Goal: Task Accomplishment & Management: Complete application form

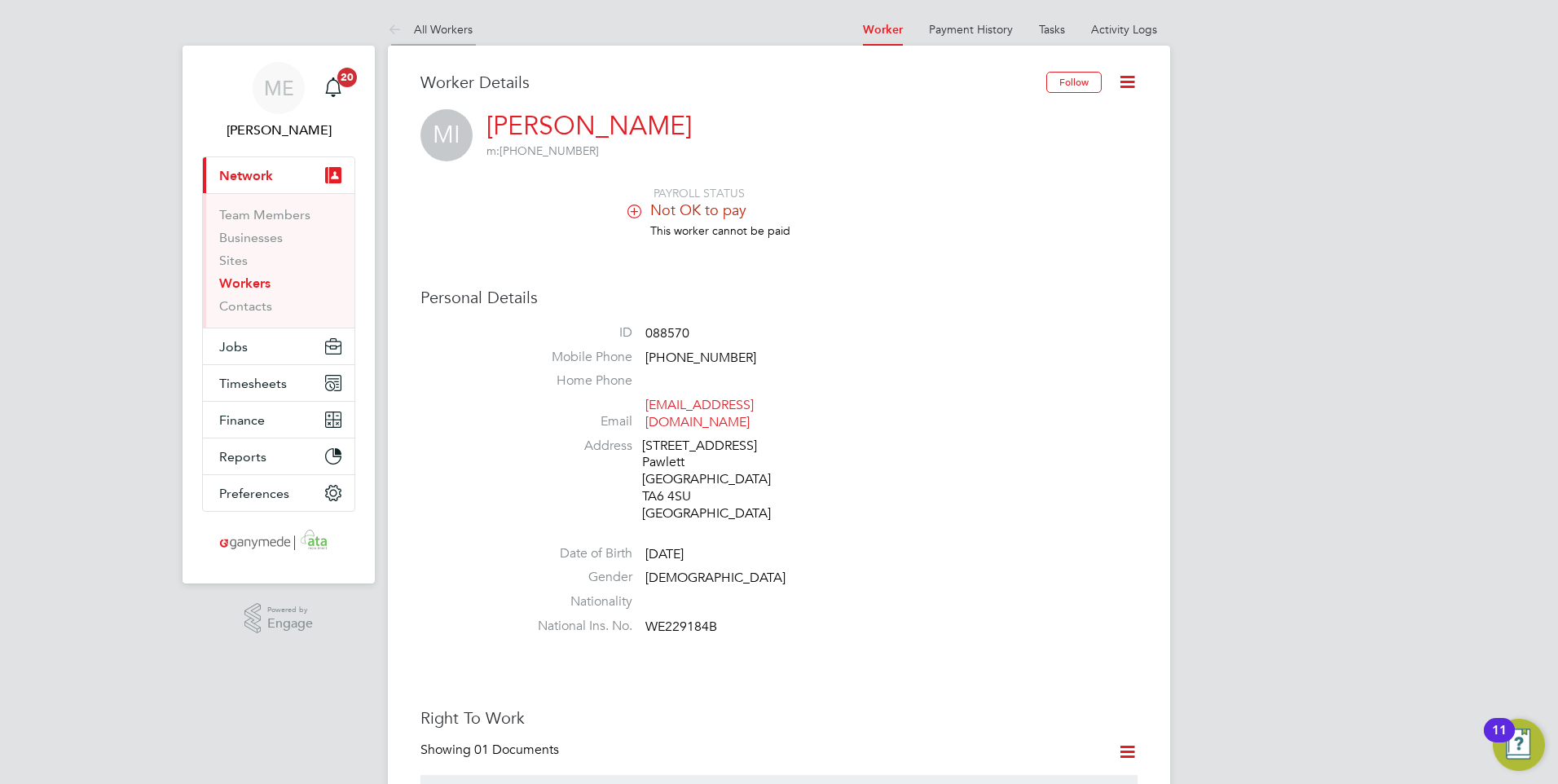
click at [393, 30] on icon at bounding box center [398, 30] width 21 height 21
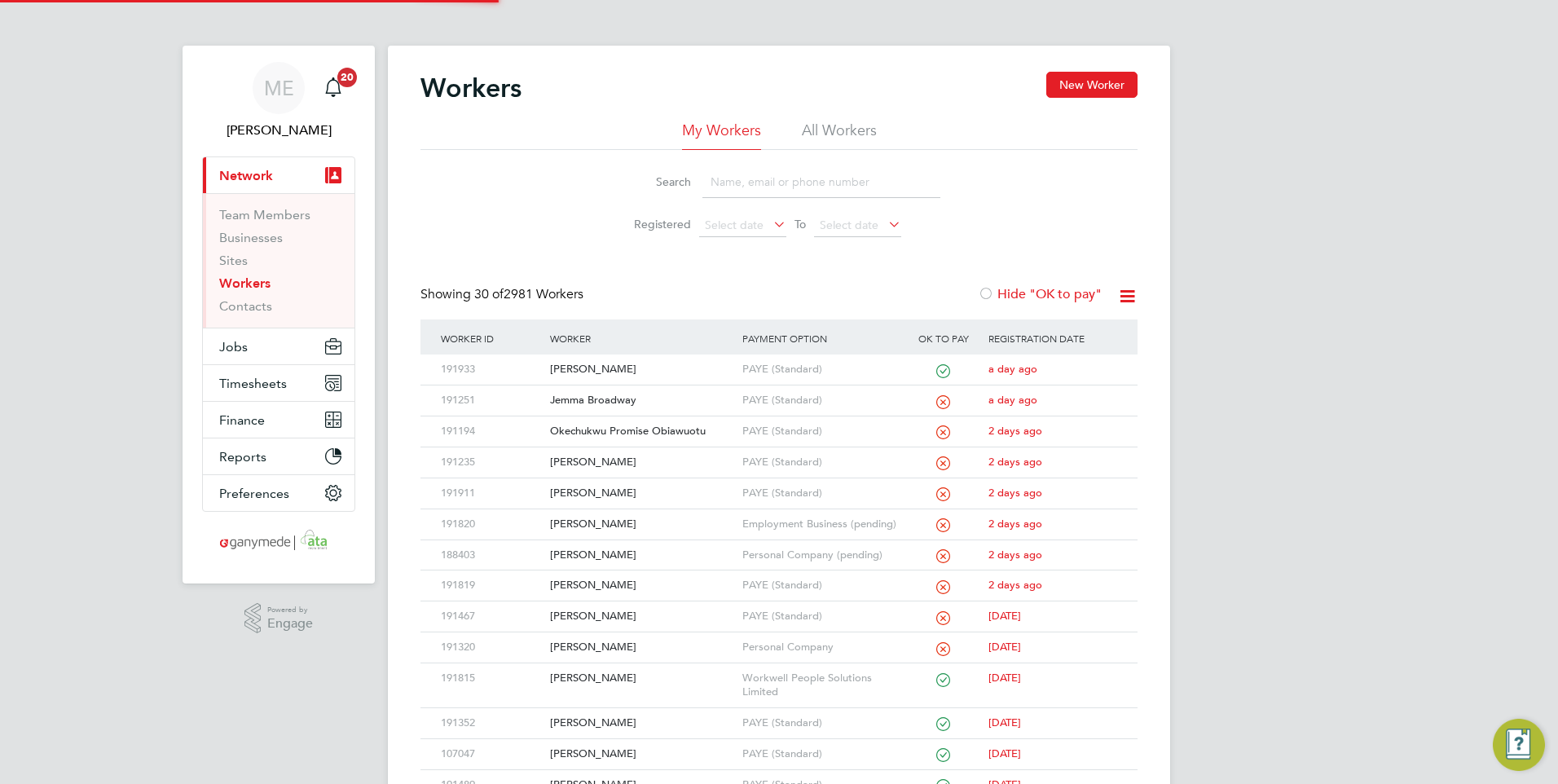
click at [735, 177] on input at bounding box center [821, 182] width 238 height 32
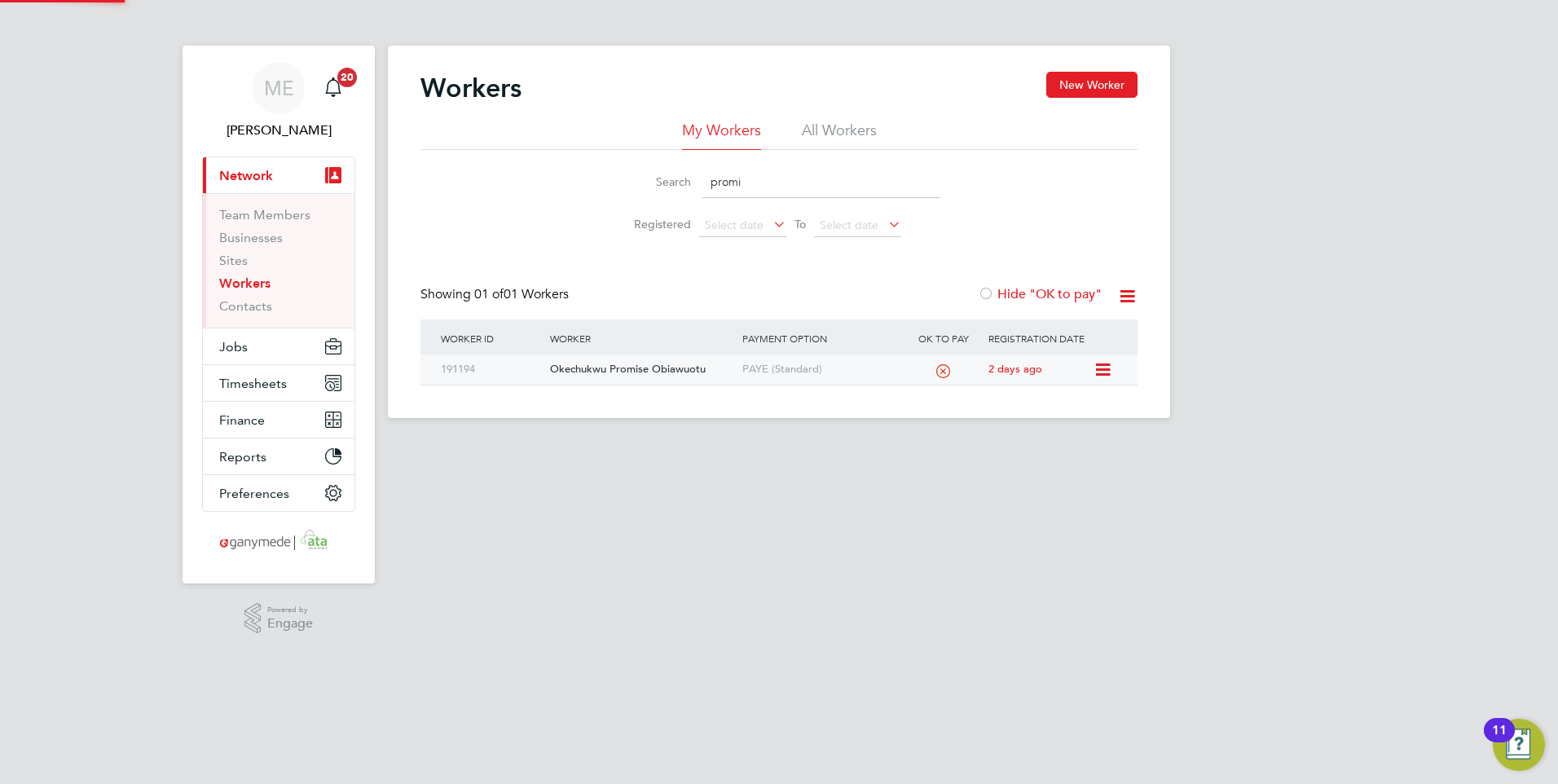
type input "promi"
click at [658, 363] on div "Okechukwu Promise Obiawuotu" at bounding box center [641, 369] width 191 height 30
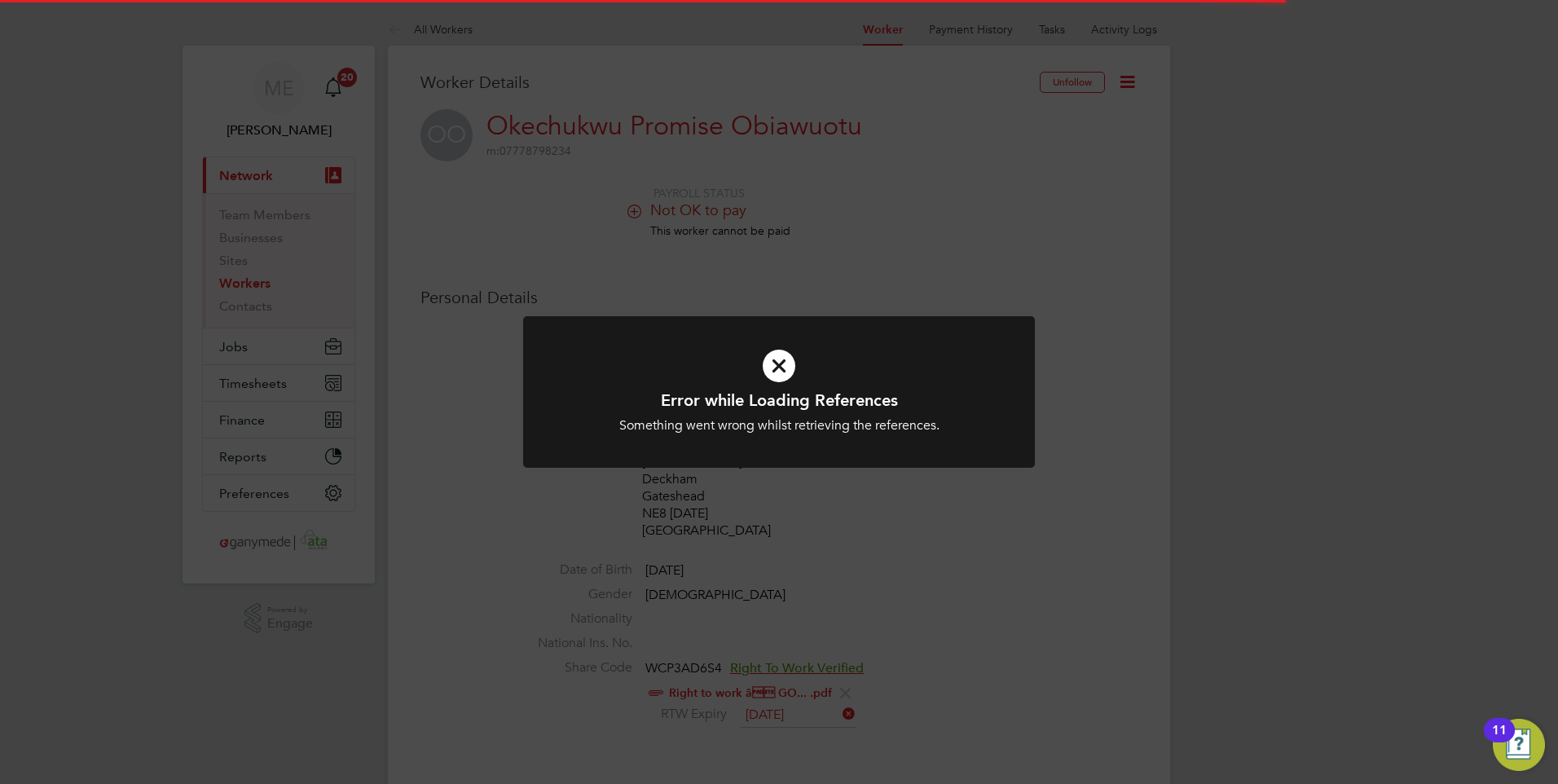
click at [757, 392] on h1 "Error while Loading References" at bounding box center [779, 400] width 424 height 21
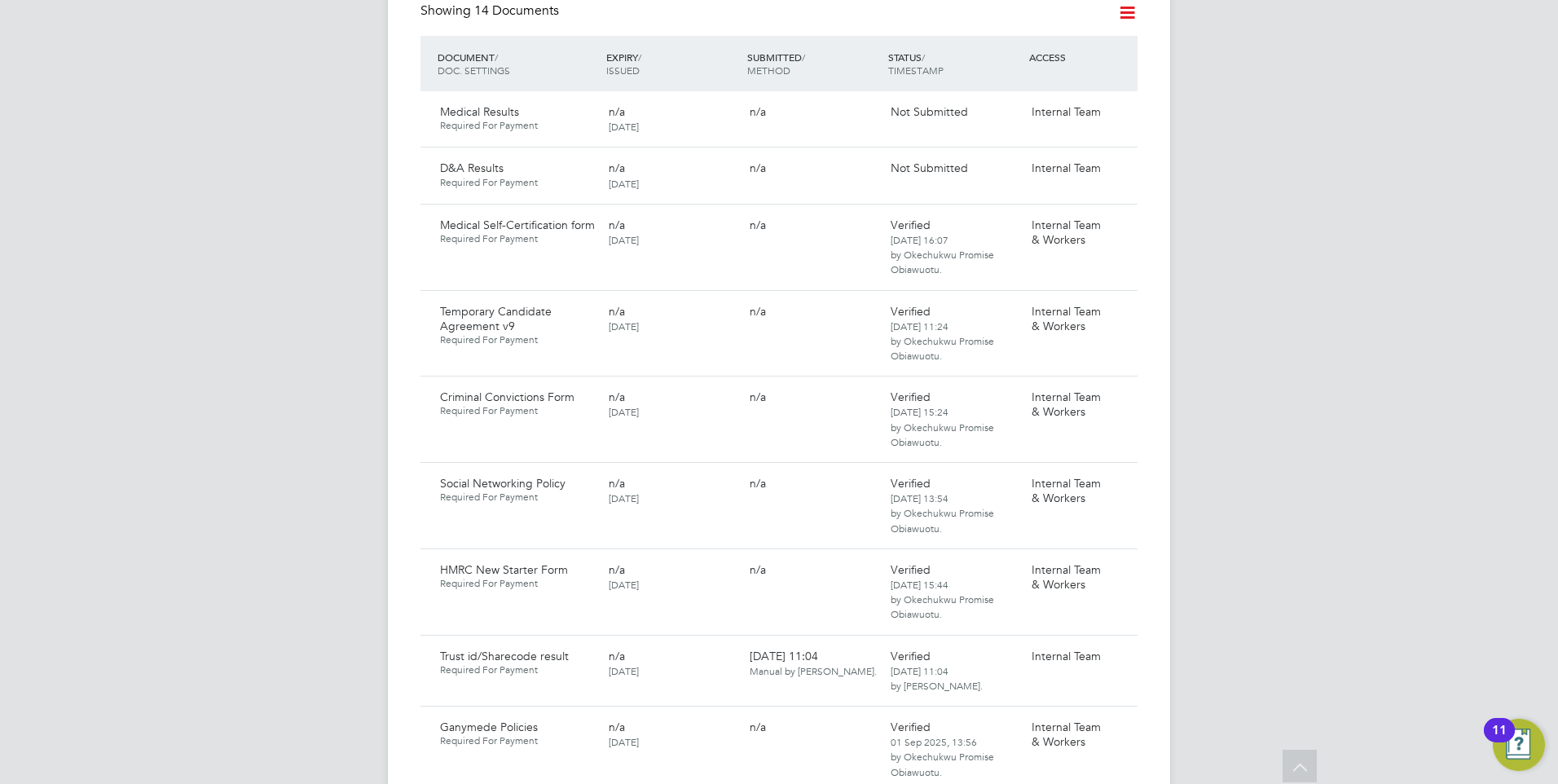
scroll to position [1058, 0]
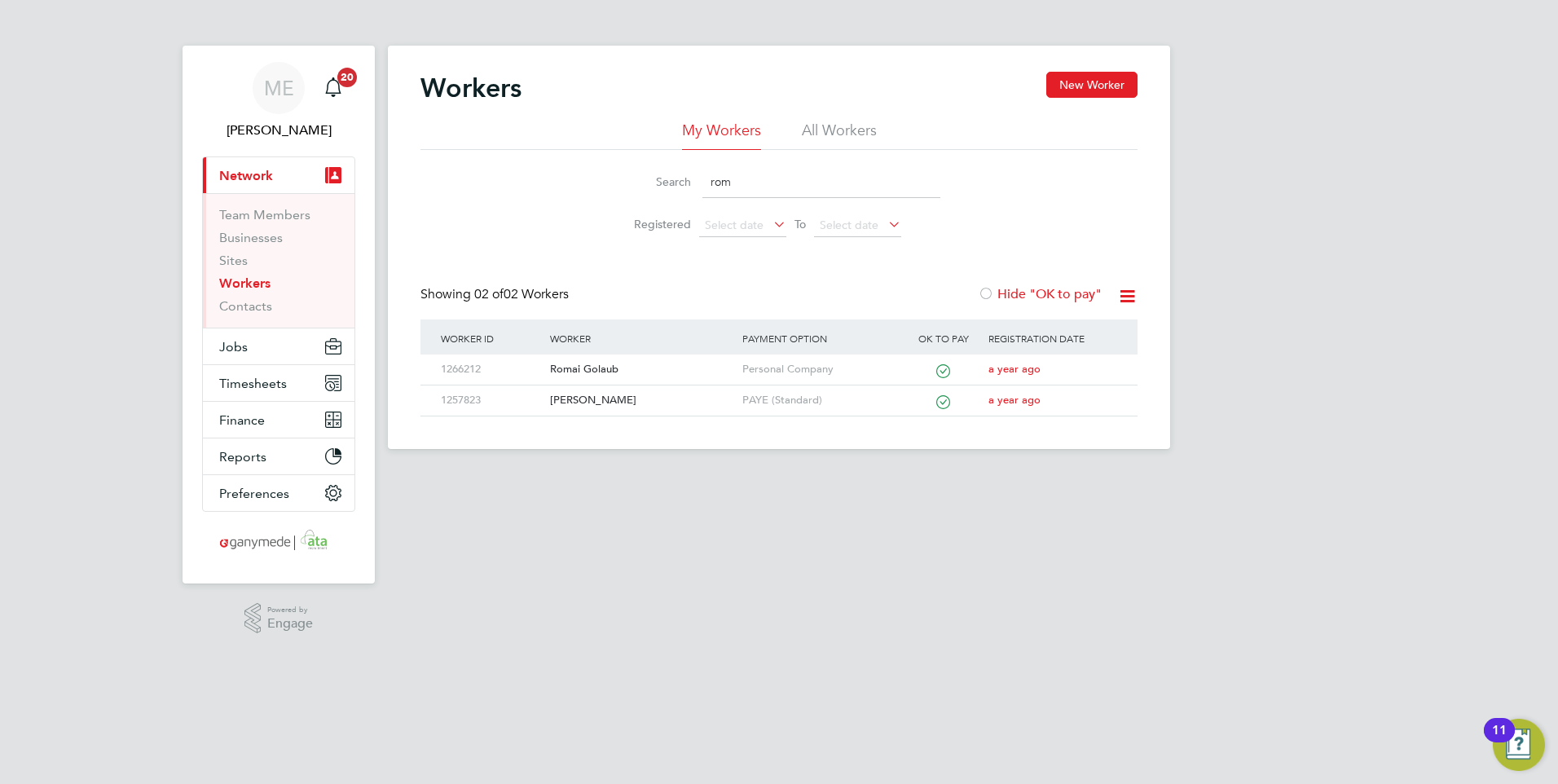
drag, startPoint x: 736, startPoint y: 185, endPoint x: 694, endPoint y: 172, distance: 44.0
click at [694, 172] on div "Search rom" at bounding box center [779, 182] width 323 height 32
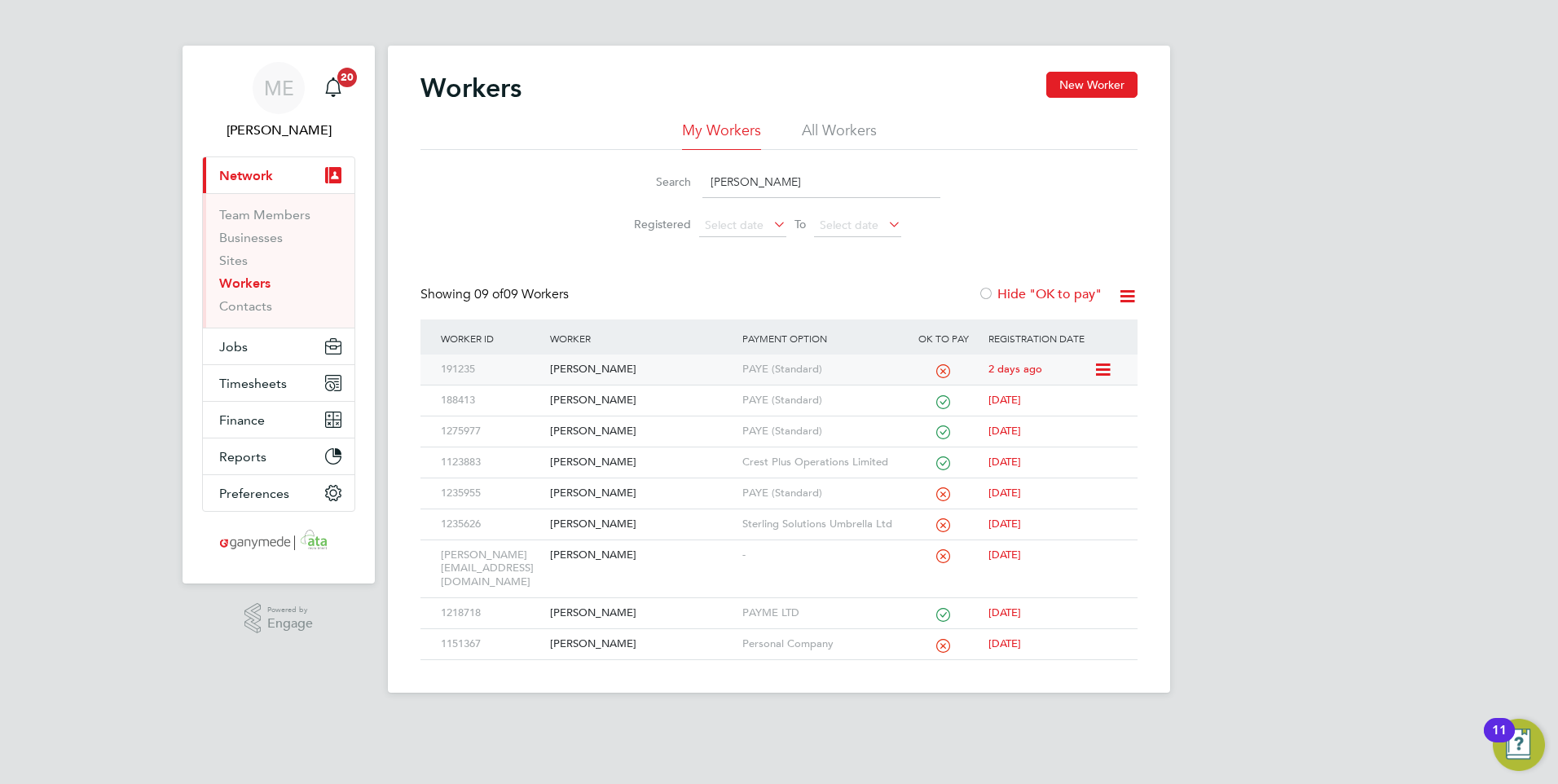
click at [625, 368] on div "[PERSON_NAME]" at bounding box center [641, 369] width 191 height 30
drag, startPoint x: 781, startPoint y: 186, endPoint x: 716, endPoint y: 171, distance: 66.7
click at [715, 177] on input "shaun" at bounding box center [821, 182] width 238 height 32
type input "s"
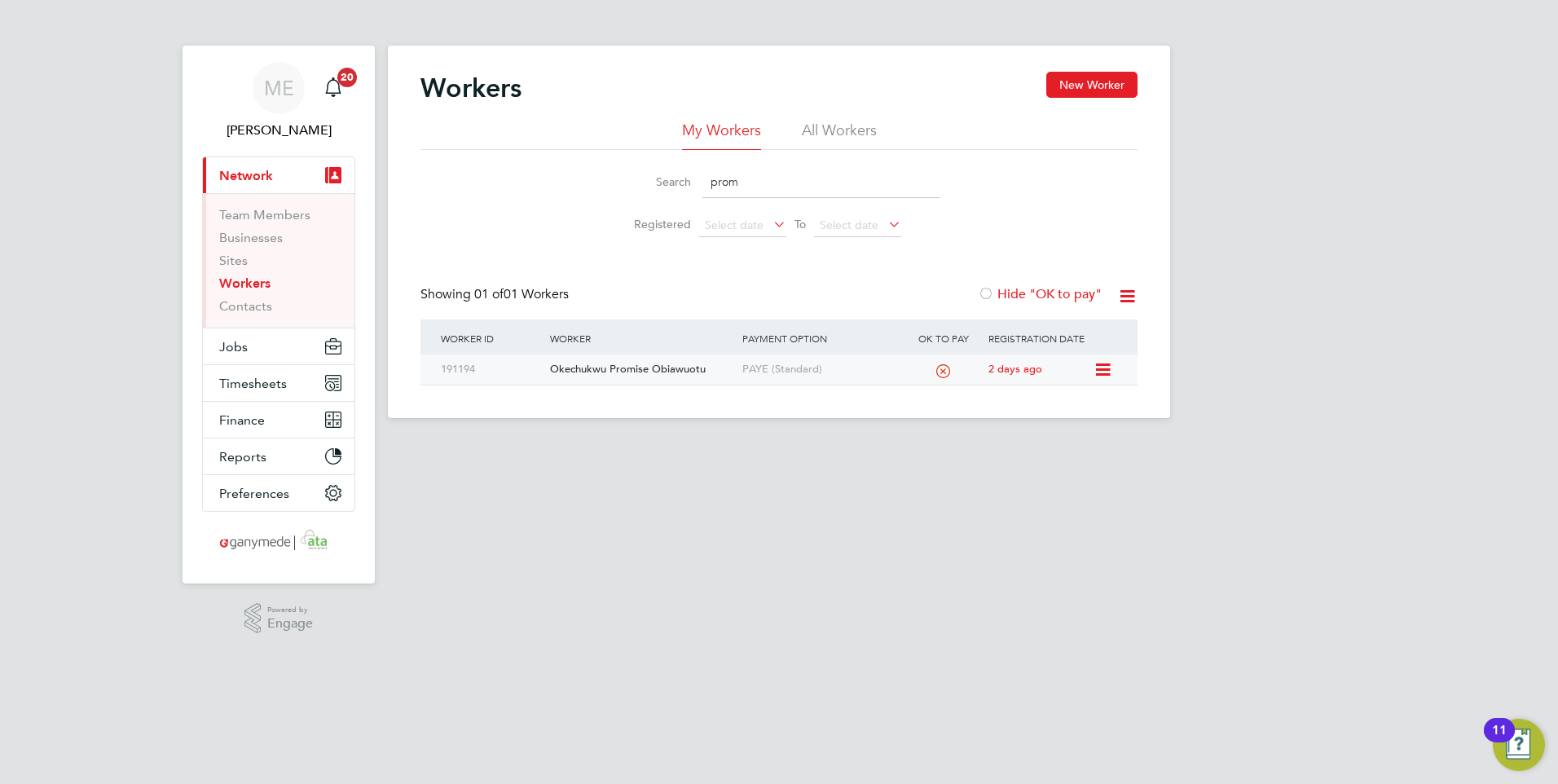
type input "prom"
click at [656, 360] on div "Okechukwu Promise Obiawuotu" at bounding box center [641, 369] width 191 height 30
drag, startPoint x: 759, startPoint y: 182, endPoint x: 711, endPoint y: 179, distance: 48.1
click at [711, 179] on input "prom" at bounding box center [821, 182] width 238 height 32
click at [757, 188] on input "ade b" at bounding box center [821, 182] width 238 height 32
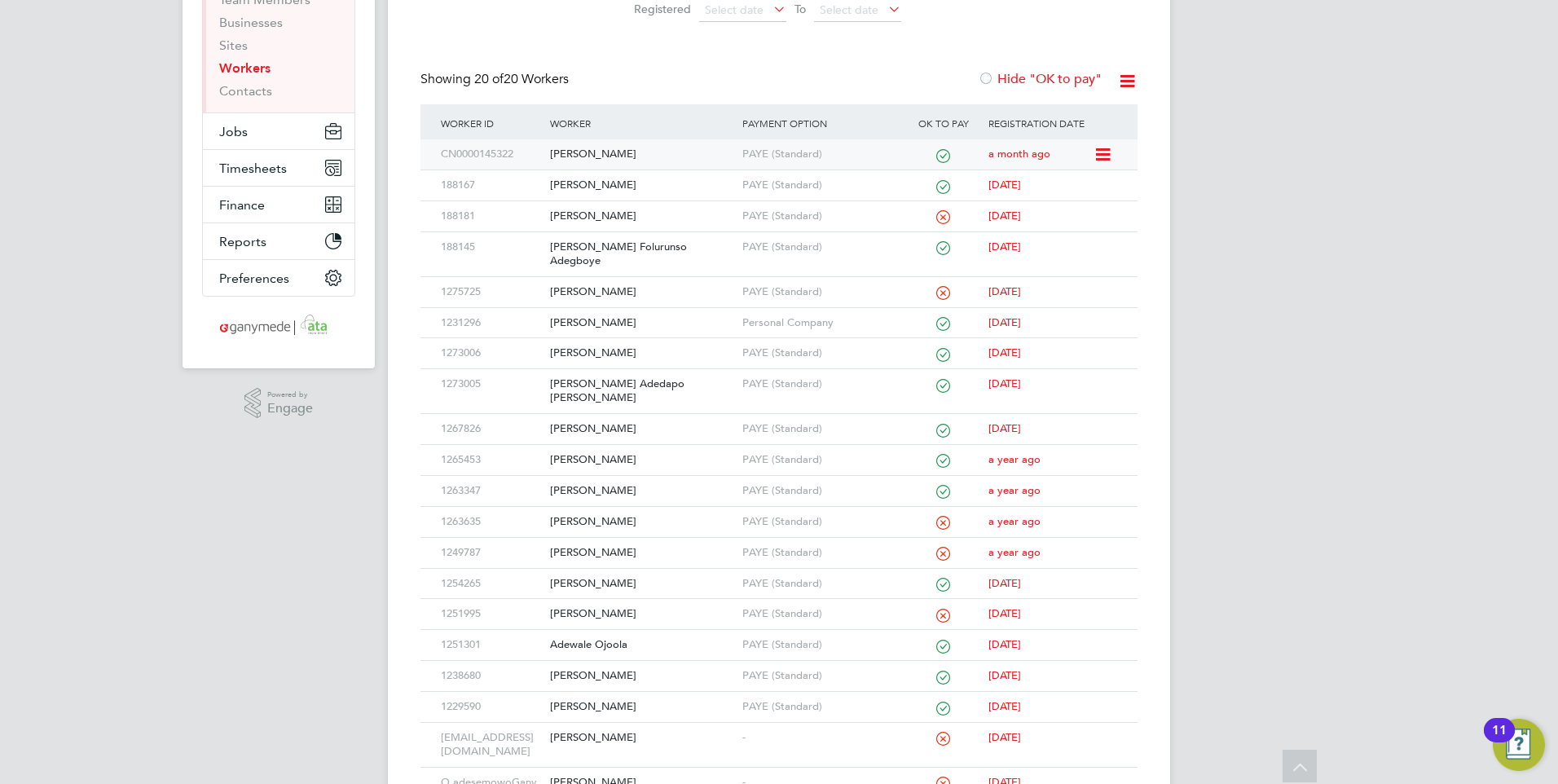
scroll to position [244, 0]
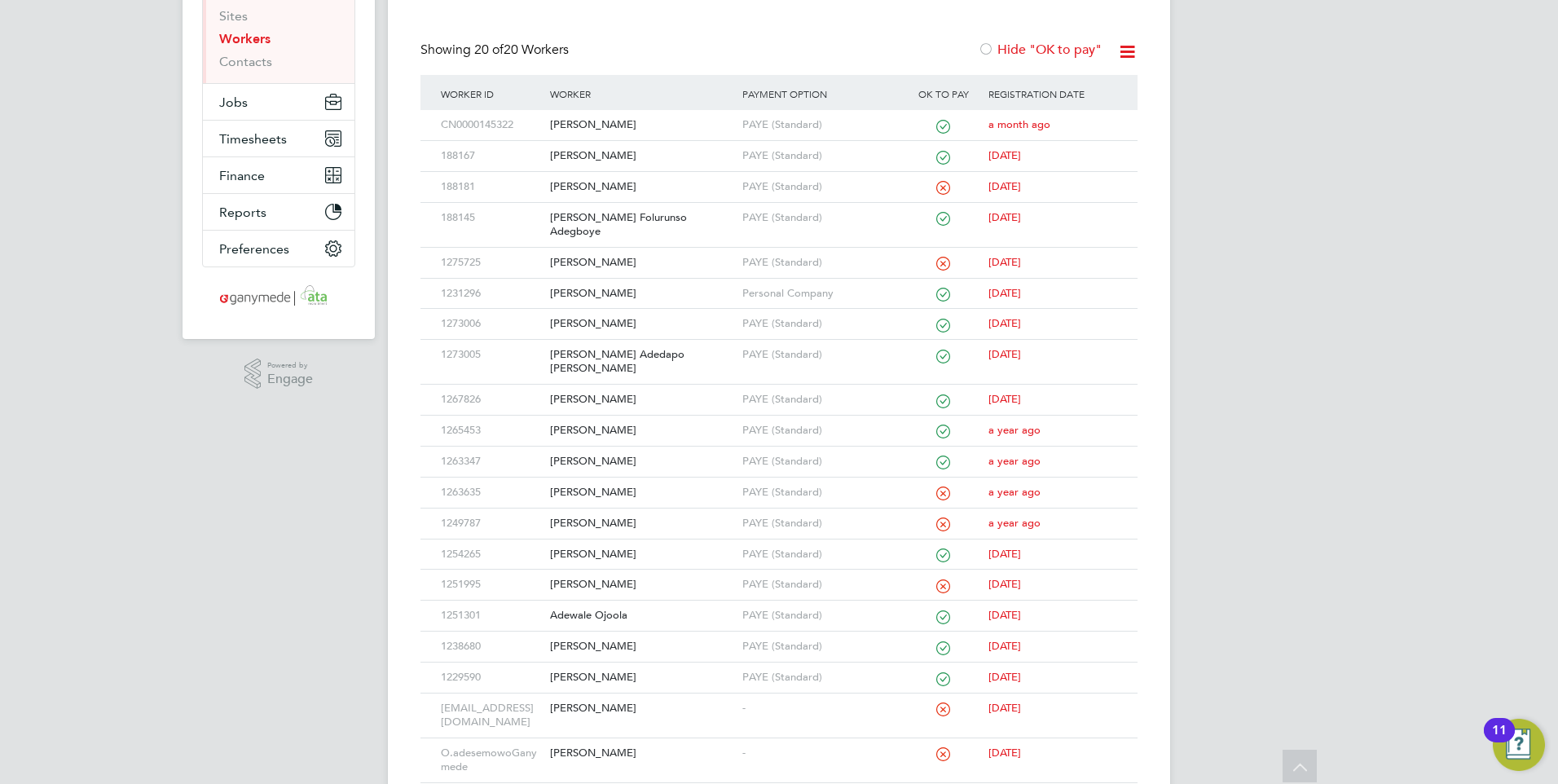
type input "ade"
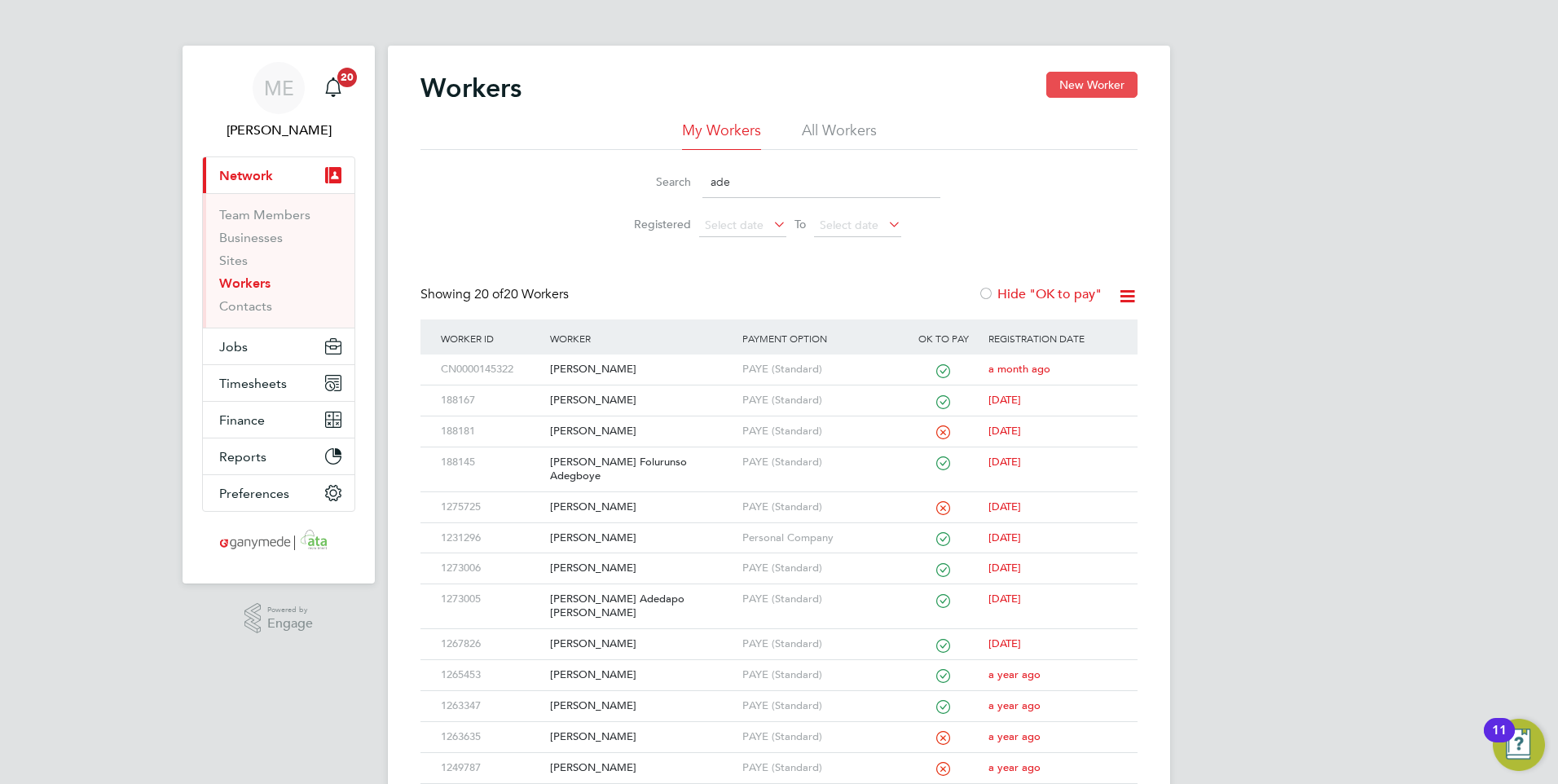
click at [1078, 92] on button "New Worker" at bounding box center [1092, 84] width 91 height 26
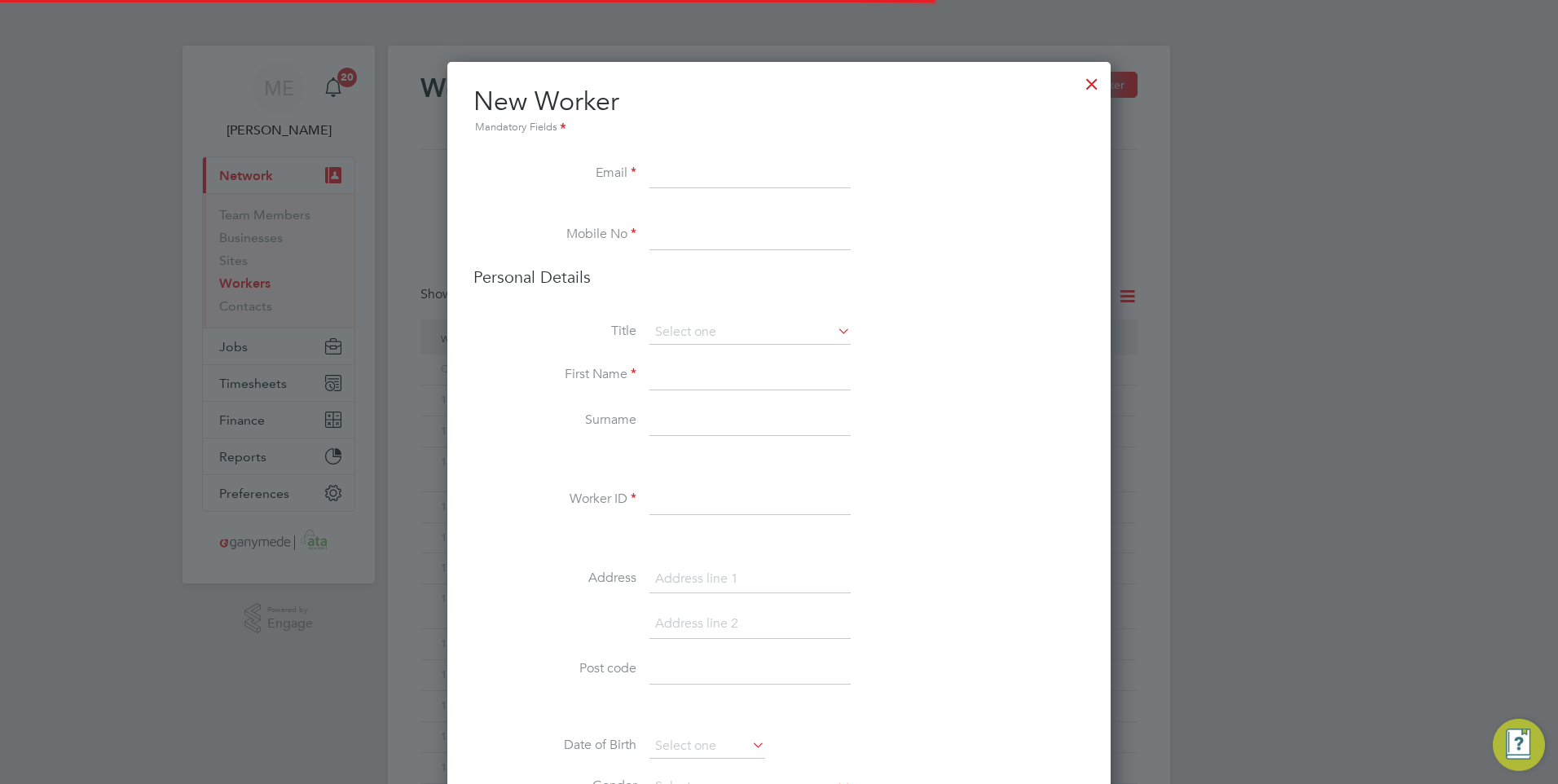
scroll to position [1823, 665]
click at [672, 176] on input at bounding box center [749, 174] width 201 height 30
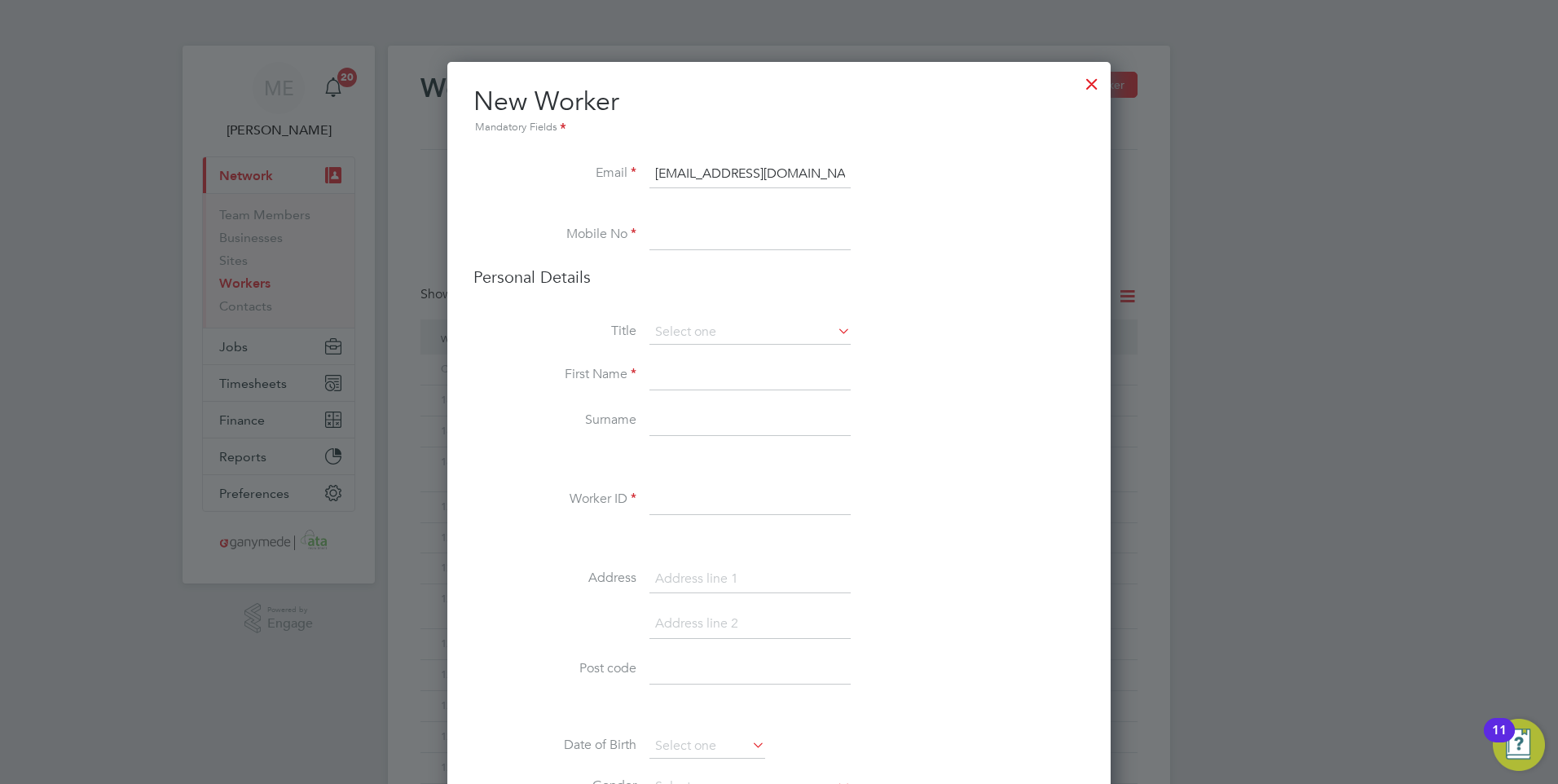
type input "ade.bademosi@gmail.com"
click at [690, 225] on input at bounding box center [749, 235] width 201 height 30
type input "07725360079"
click at [709, 365] on input at bounding box center [749, 375] width 201 height 30
type input "Ade"
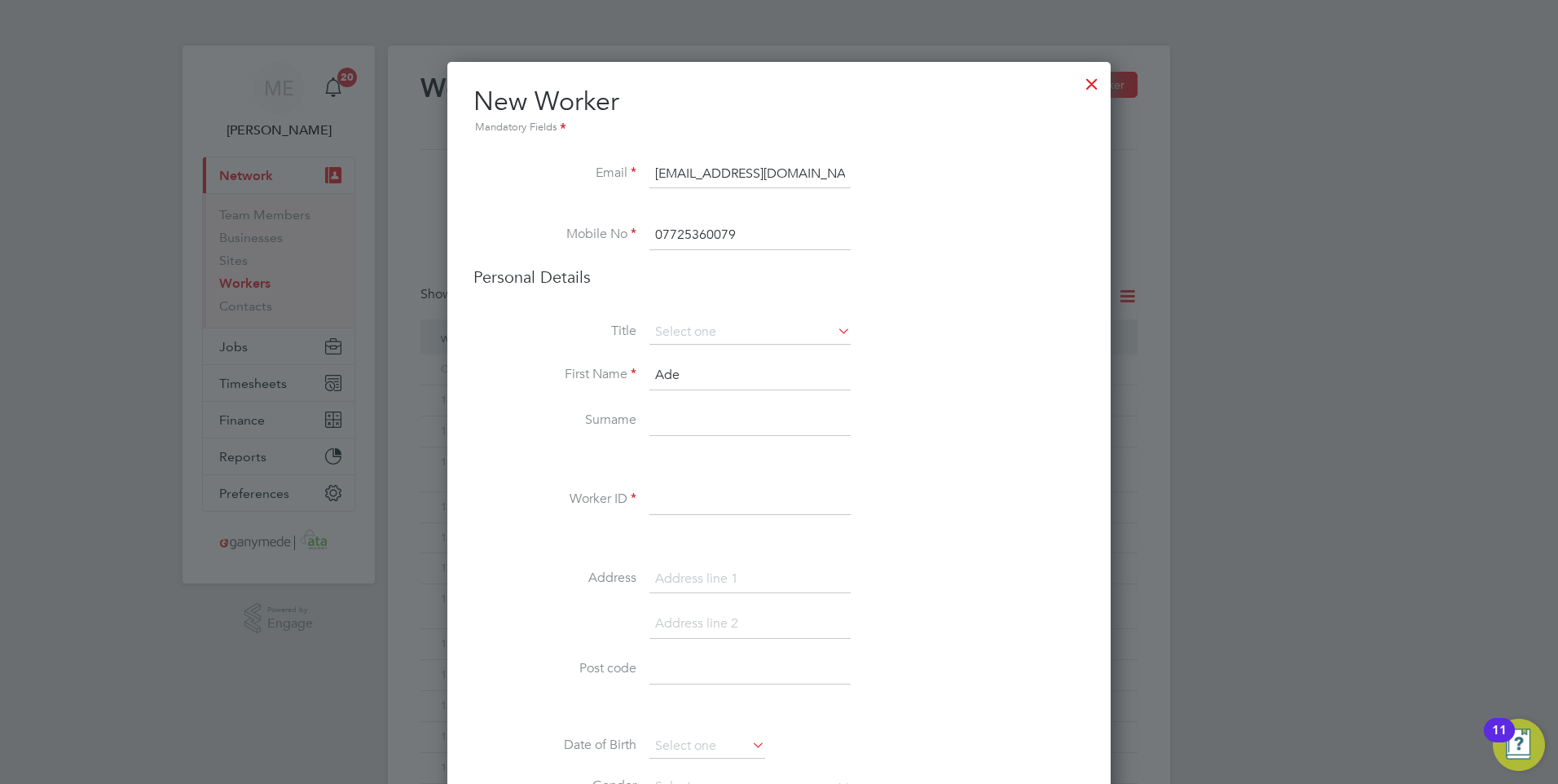
click at [677, 417] on input at bounding box center [749, 421] width 201 height 30
type input "Bademosi"
click at [687, 510] on input at bounding box center [749, 500] width 201 height 30
type input "87487"
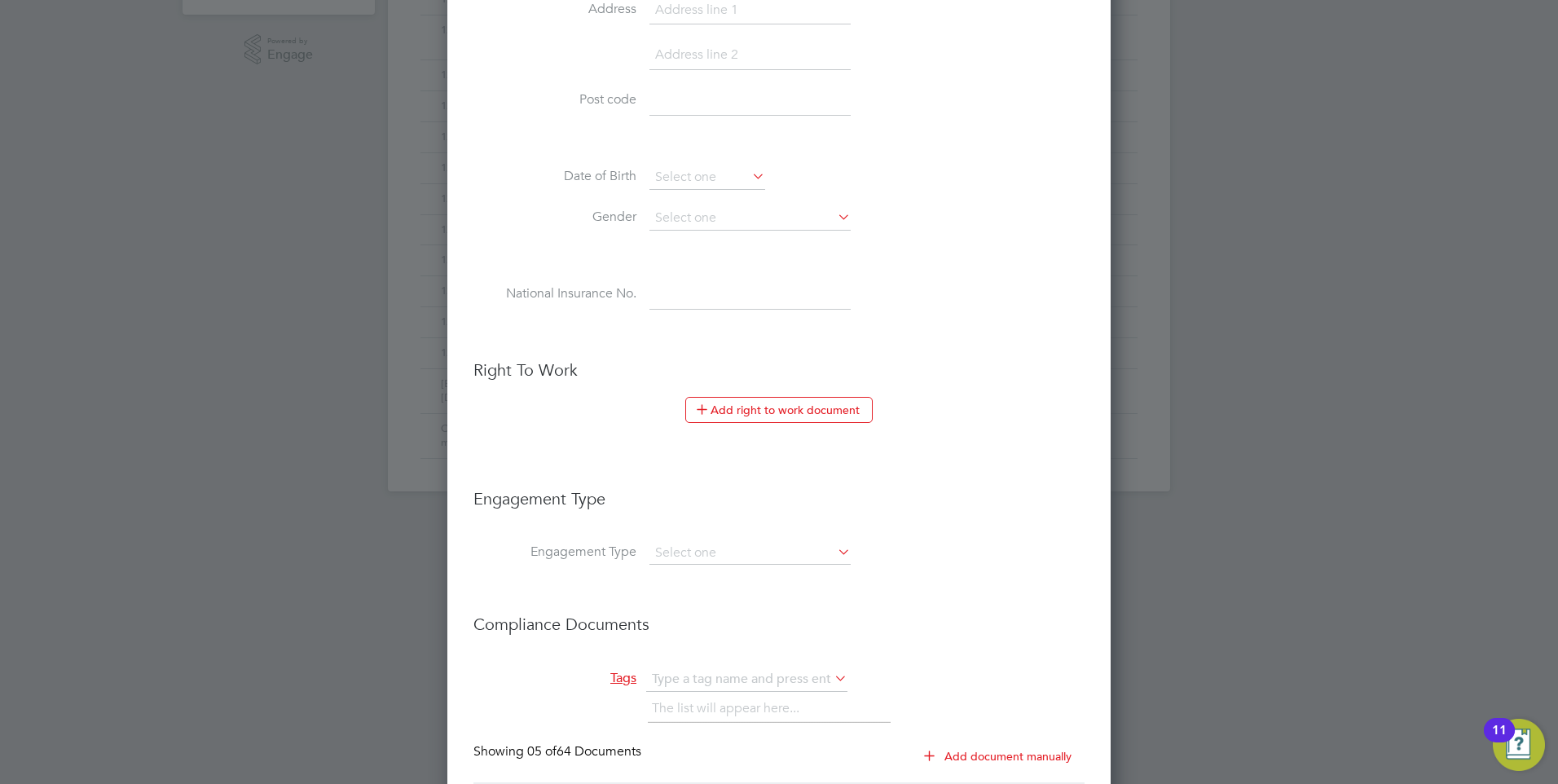
scroll to position [570, 0]
click at [696, 548] on input at bounding box center [749, 552] width 201 height 23
click at [705, 566] on li "Limited Company" at bounding box center [749, 575] width 203 height 23
type input "Limited Company"
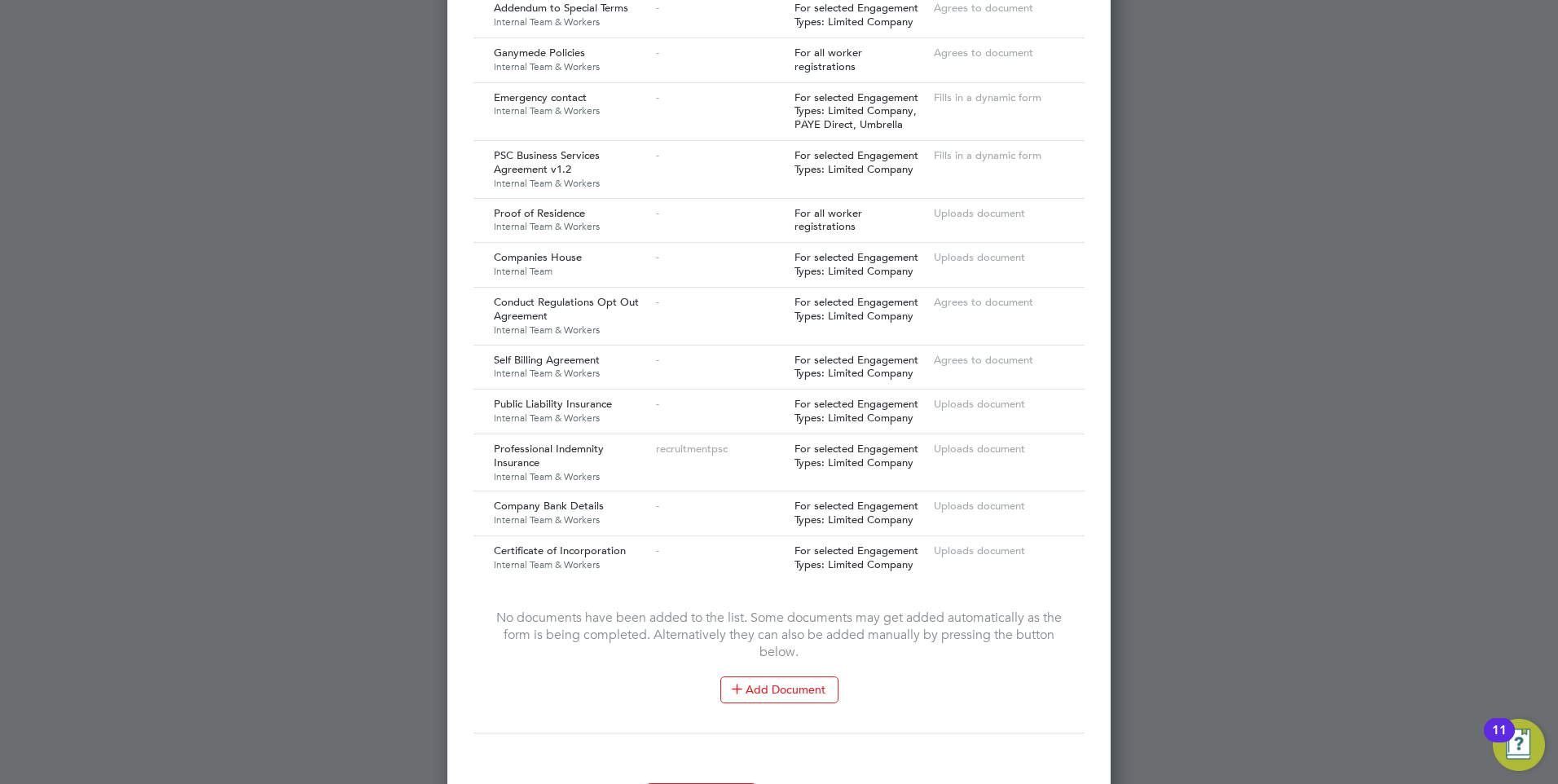
scroll to position [1684, 0]
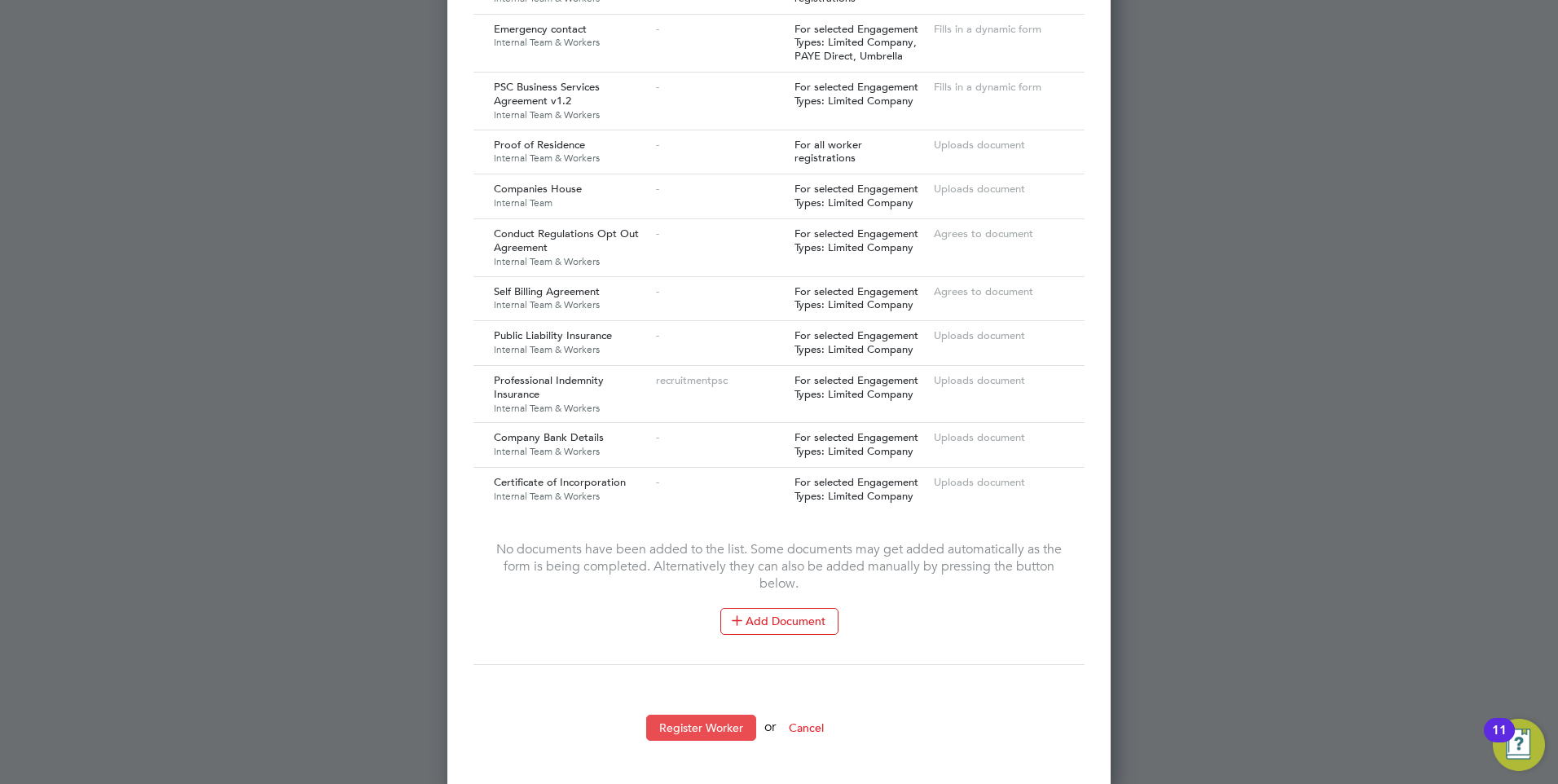
click at [714, 717] on button "Register Worker" at bounding box center [701, 727] width 110 height 26
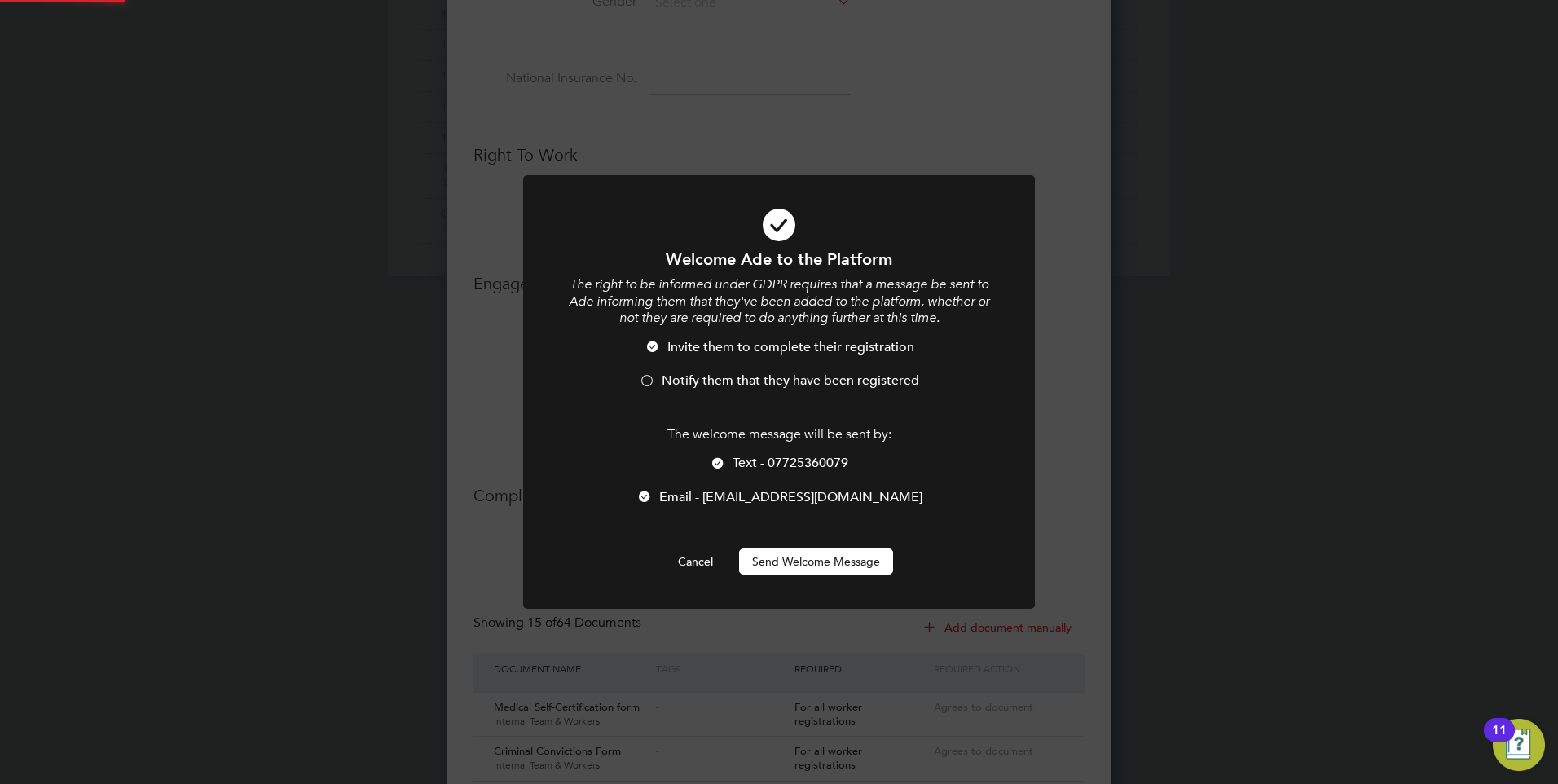
scroll to position [0, 0]
click at [817, 556] on button "Send Welcome Message" at bounding box center [816, 561] width 154 height 26
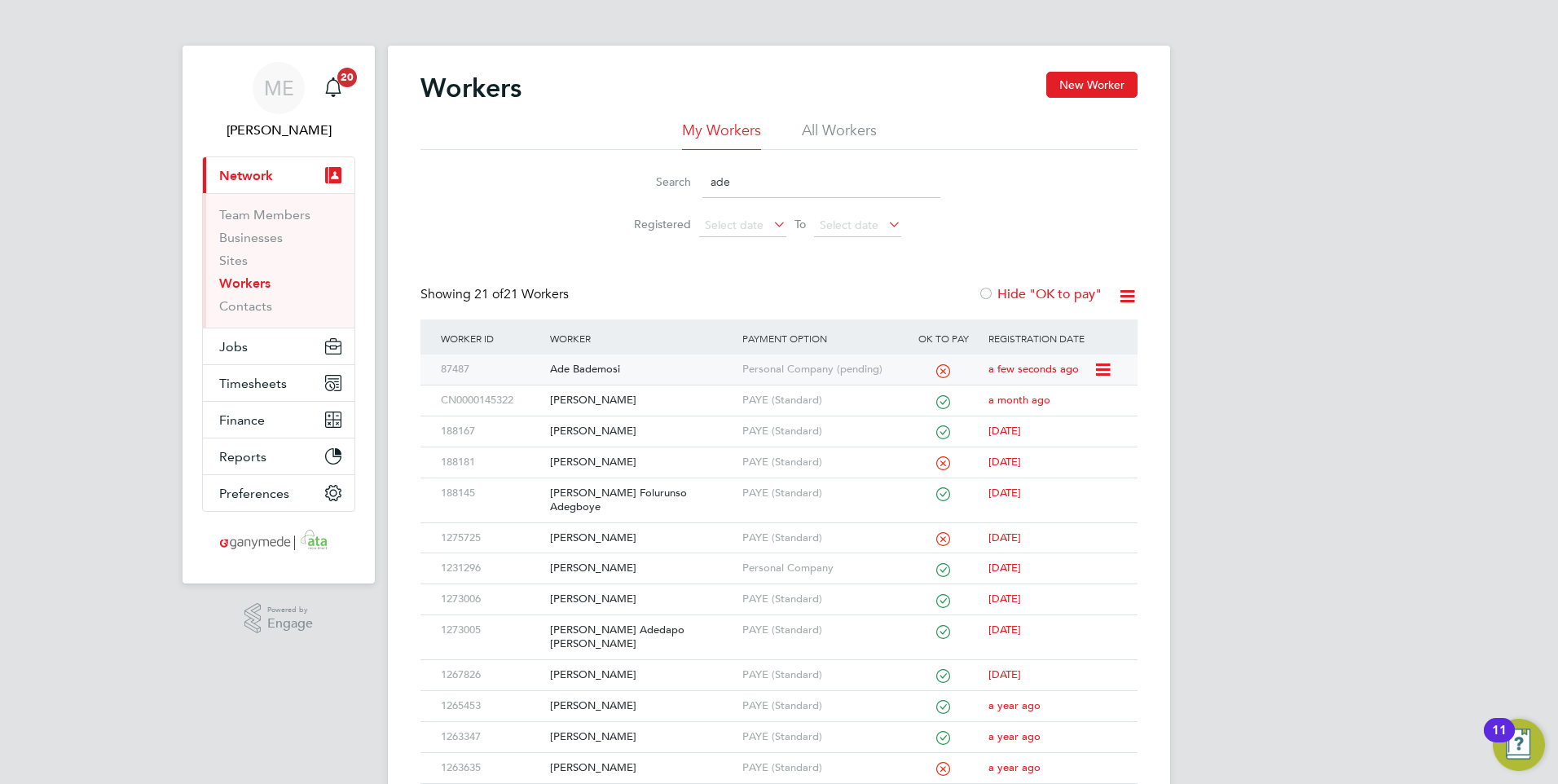
click at [665, 371] on div "Ade Bademosi" at bounding box center [641, 369] width 191 height 30
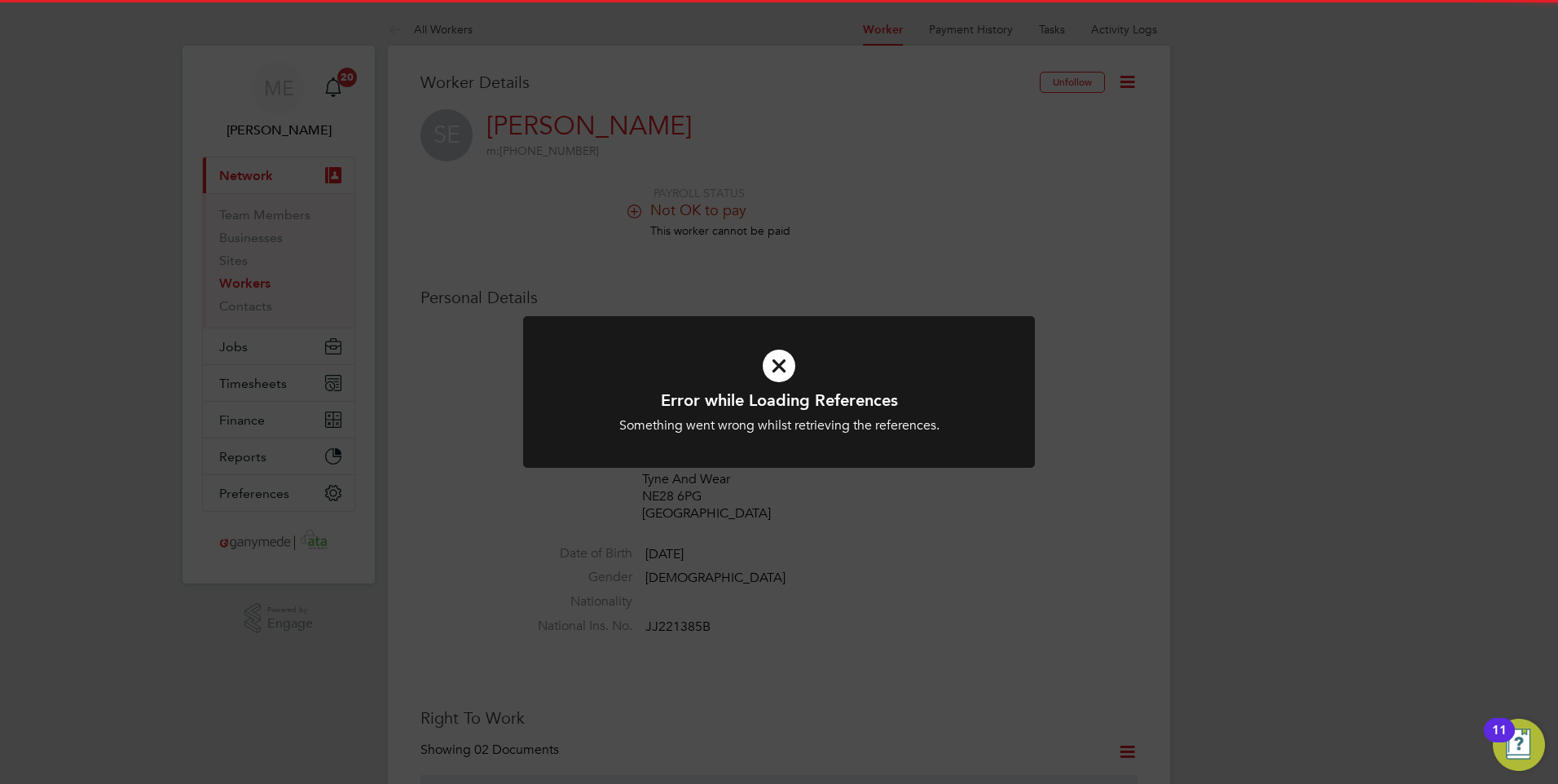
click at [767, 369] on icon at bounding box center [779, 366] width 424 height 63
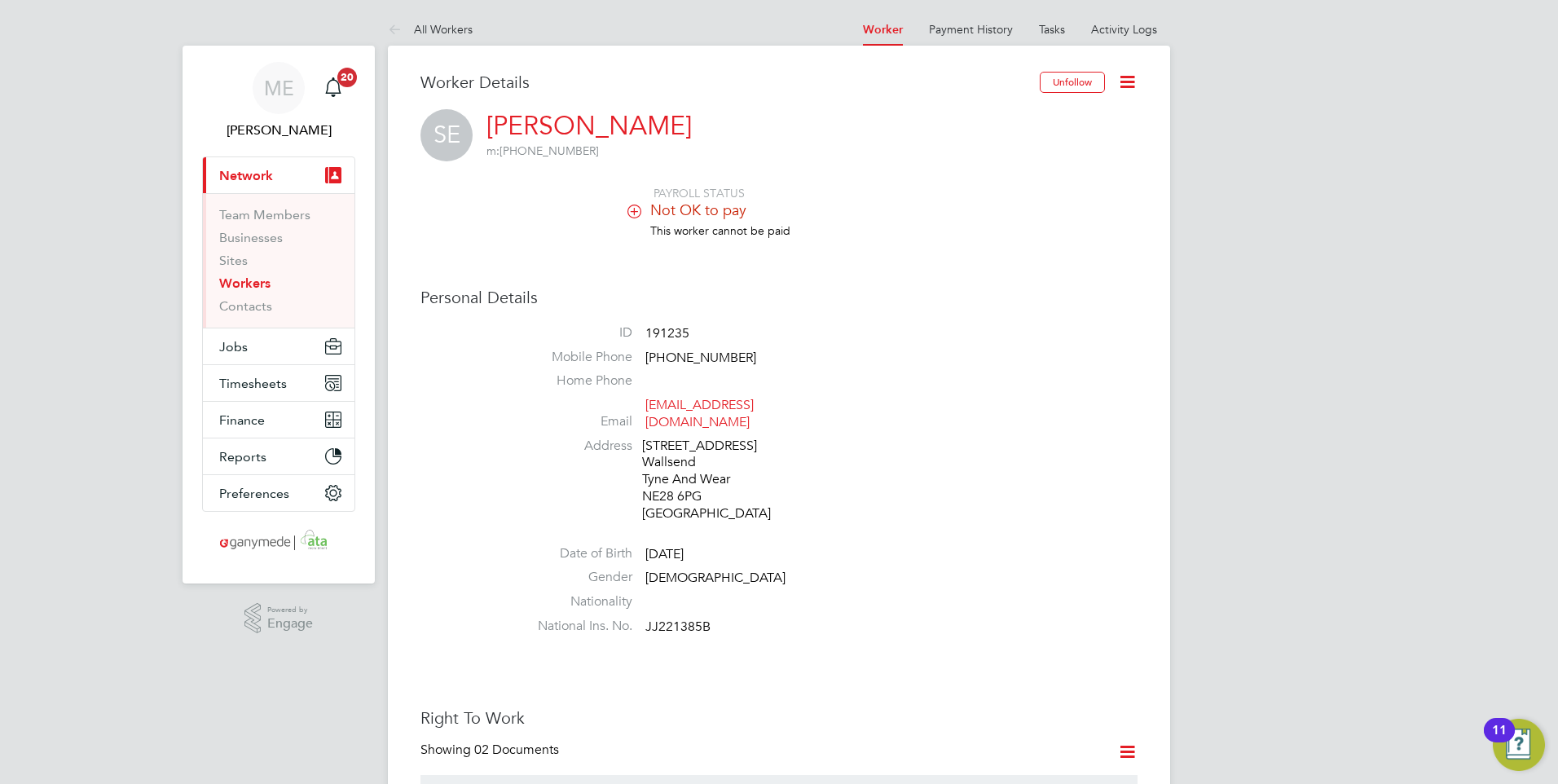
click at [712, 618] on li "National Ins. No. JJ221385B" at bounding box center [827, 629] width 619 height 24
drag, startPoint x: 712, startPoint y: 609, endPoint x: 632, endPoint y: 607, distance: 80.0
click at [632, 618] on li "National Ins. No. JJ221385B" at bounding box center [827, 629] width 619 height 24
drag, startPoint x: 632, startPoint y: 607, endPoint x: 659, endPoint y: 610, distance: 27.2
copy li "JJ221385B"
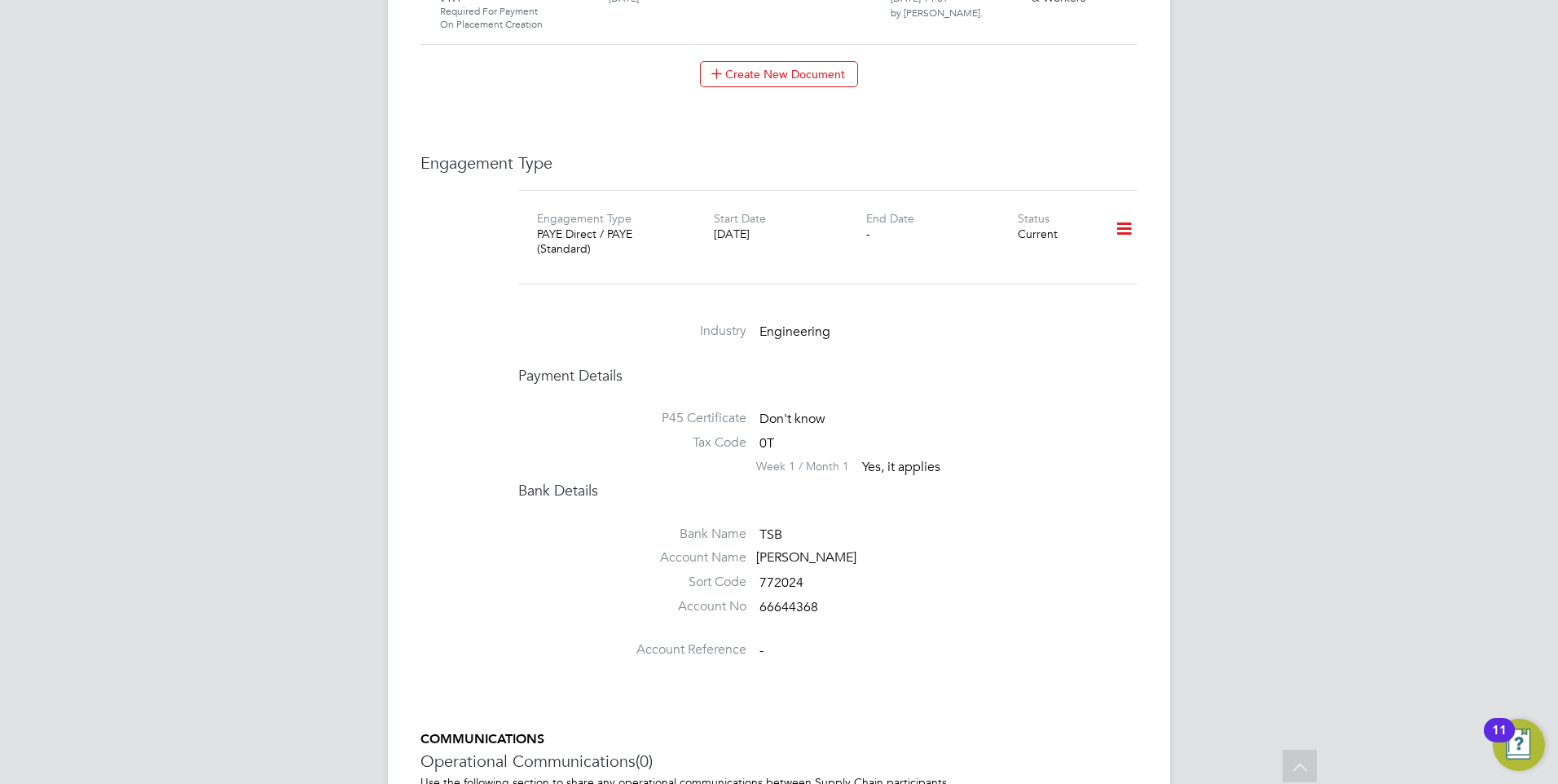
scroll to position [2118, 0]
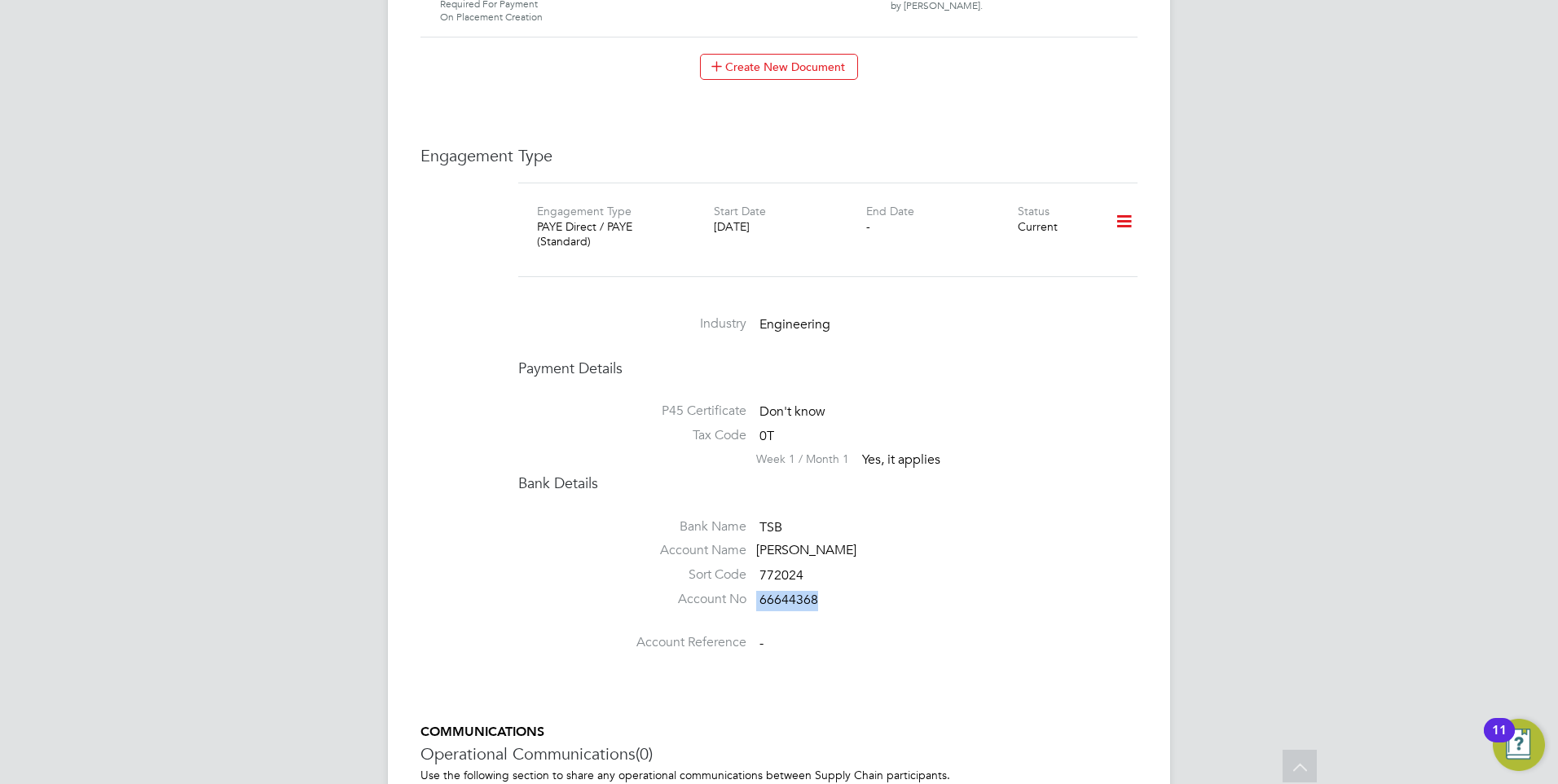
drag, startPoint x: 819, startPoint y: 575, endPoint x: 756, endPoint y: 575, distance: 63.0
click at [756, 591] on li "Account No 66644368" at bounding box center [827, 603] width 619 height 24
drag, startPoint x: 756, startPoint y: 575, endPoint x: 784, endPoint y: 577, distance: 28.1
copy li "66644368"
drag, startPoint x: 827, startPoint y: 552, endPoint x: 798, endPoint y: 552, distance: 29.0
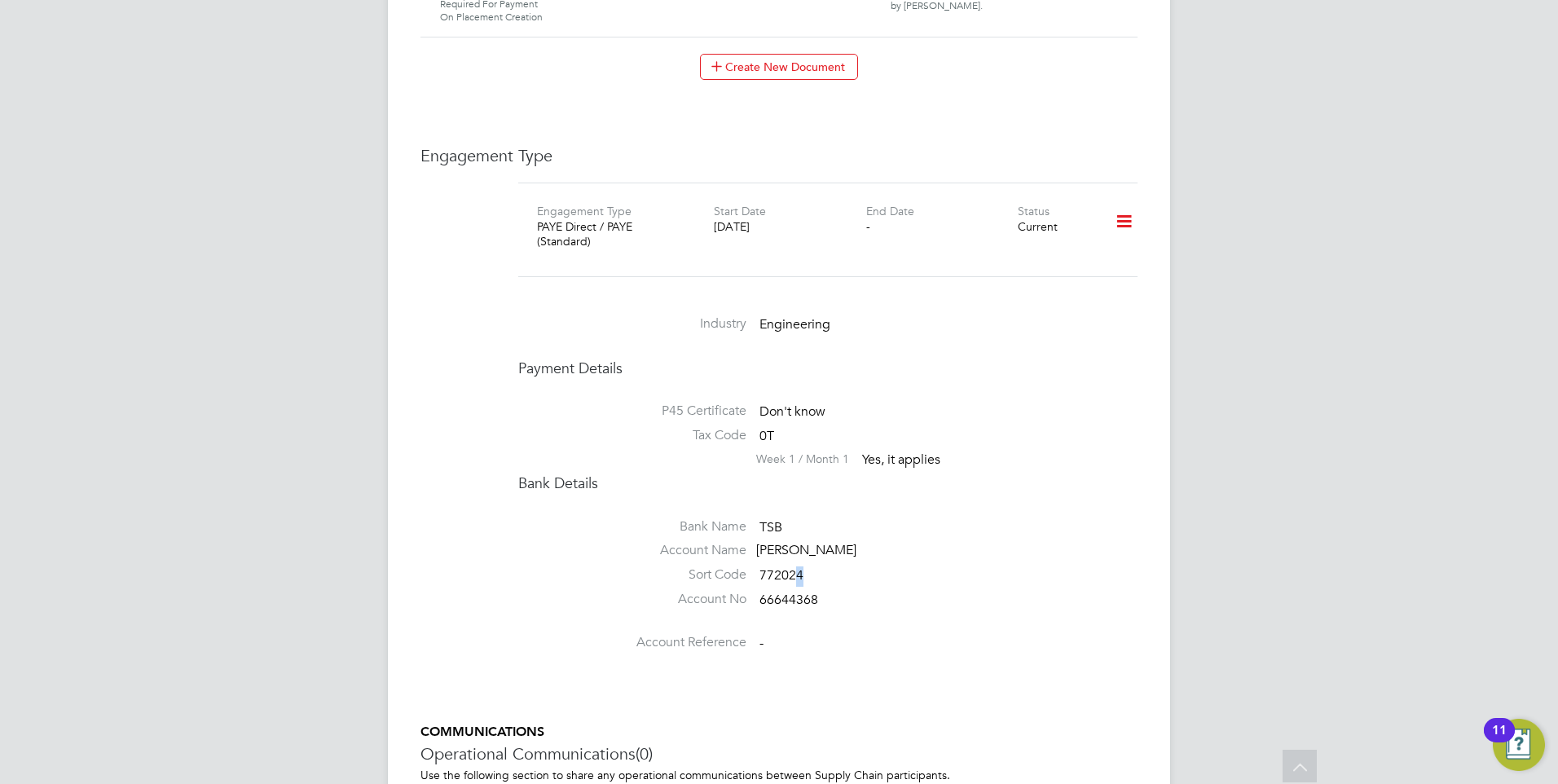
click at [798, 566] on li "Sort Code 772024" at bounding box center [827, 577] width 619 height 24
click at [804, 566] on li "Sort Code 772024" at bounding box center [827, 577] width 619 height 24
drag, startPoint x: 808, startPoint y: 551, endPoint x: 756, endPoint y: 544, distance: 52.5
click at [756, 566] on li "Sort Code 772024" at bounding box center [827, 577] width 619 height 24
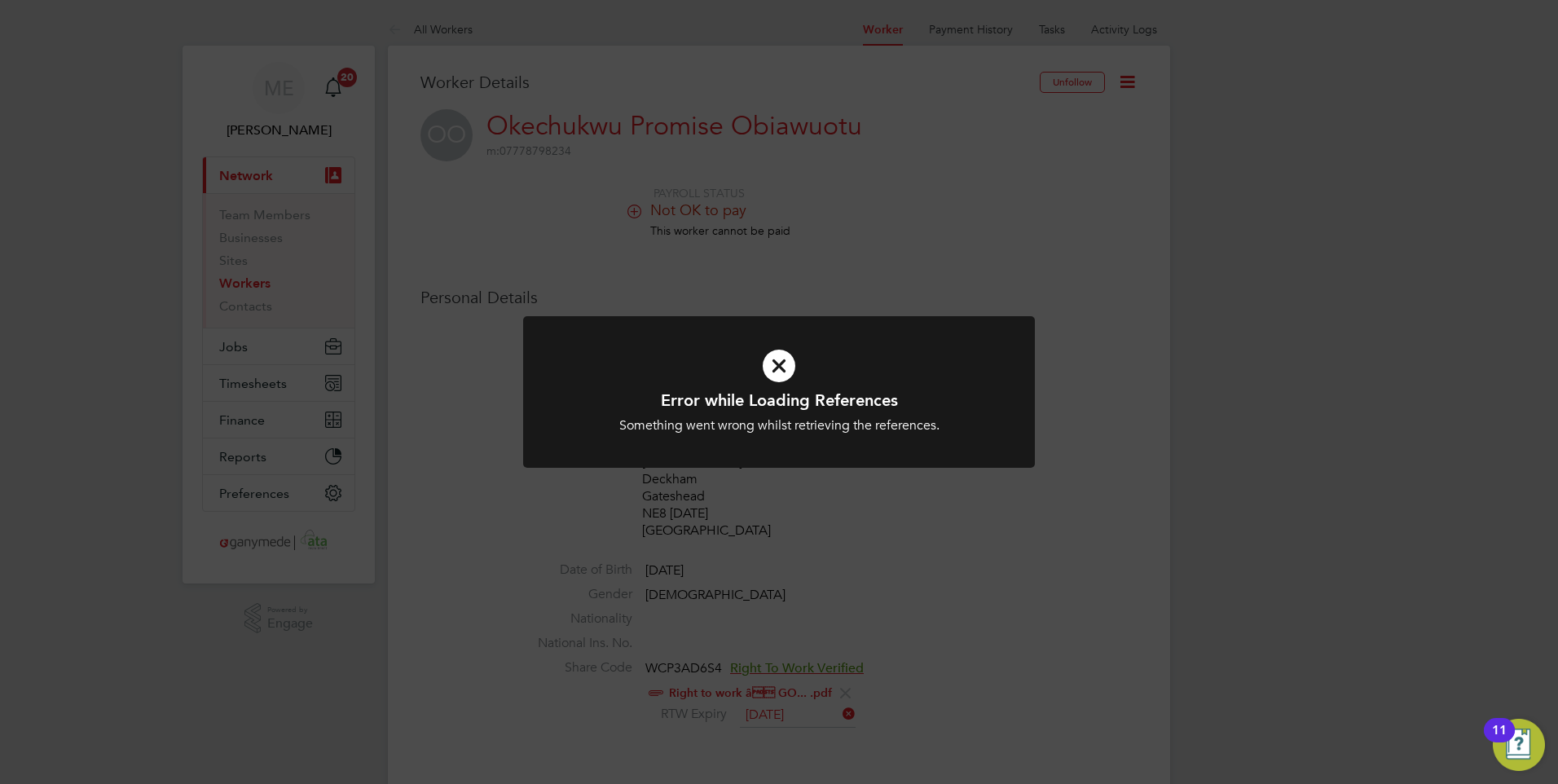
drag, startPoint x: 867, startPoint y: 360, endPoint x: 850, endPoint y: 359, distance: 17.0
click at [867, 360] on icon at bounding box center [779, 366] width 424 height 63
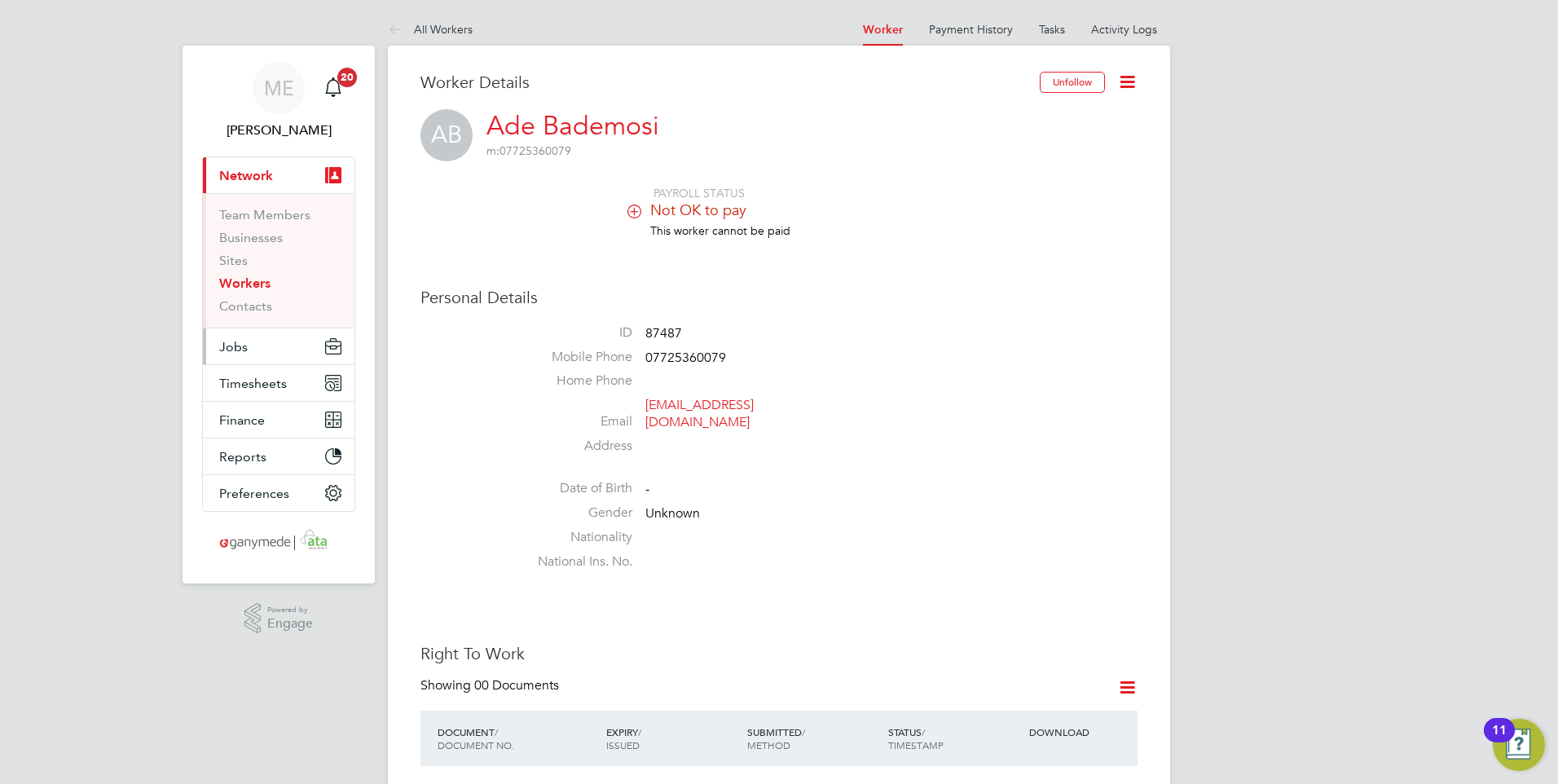
click at [241, 350] on span "Jobs" at bounding box center [233, 346] width 29 height 15
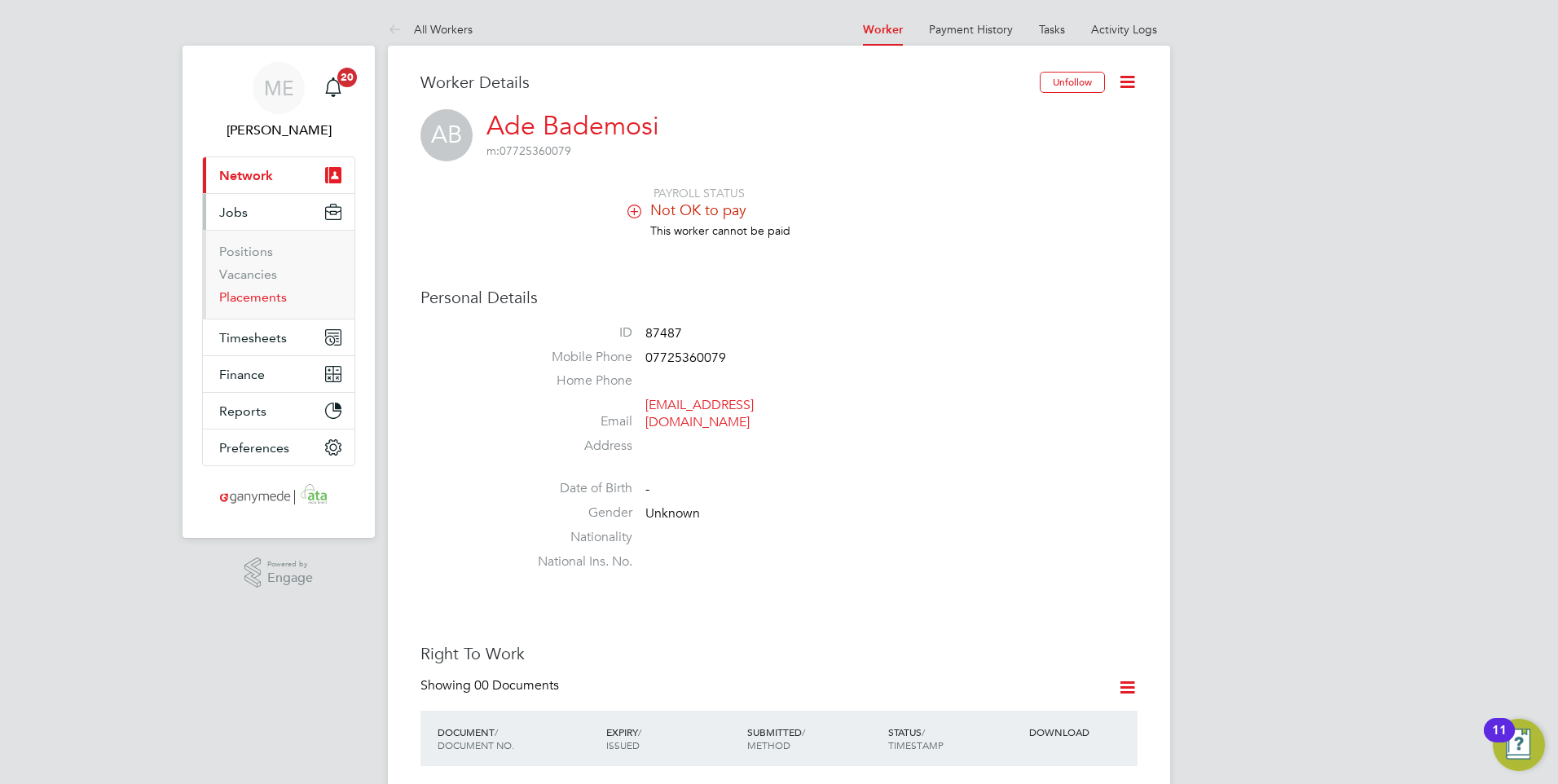
click at [250, 297] on link "Placements" at bounding box center [253, 296] width 68 height 15
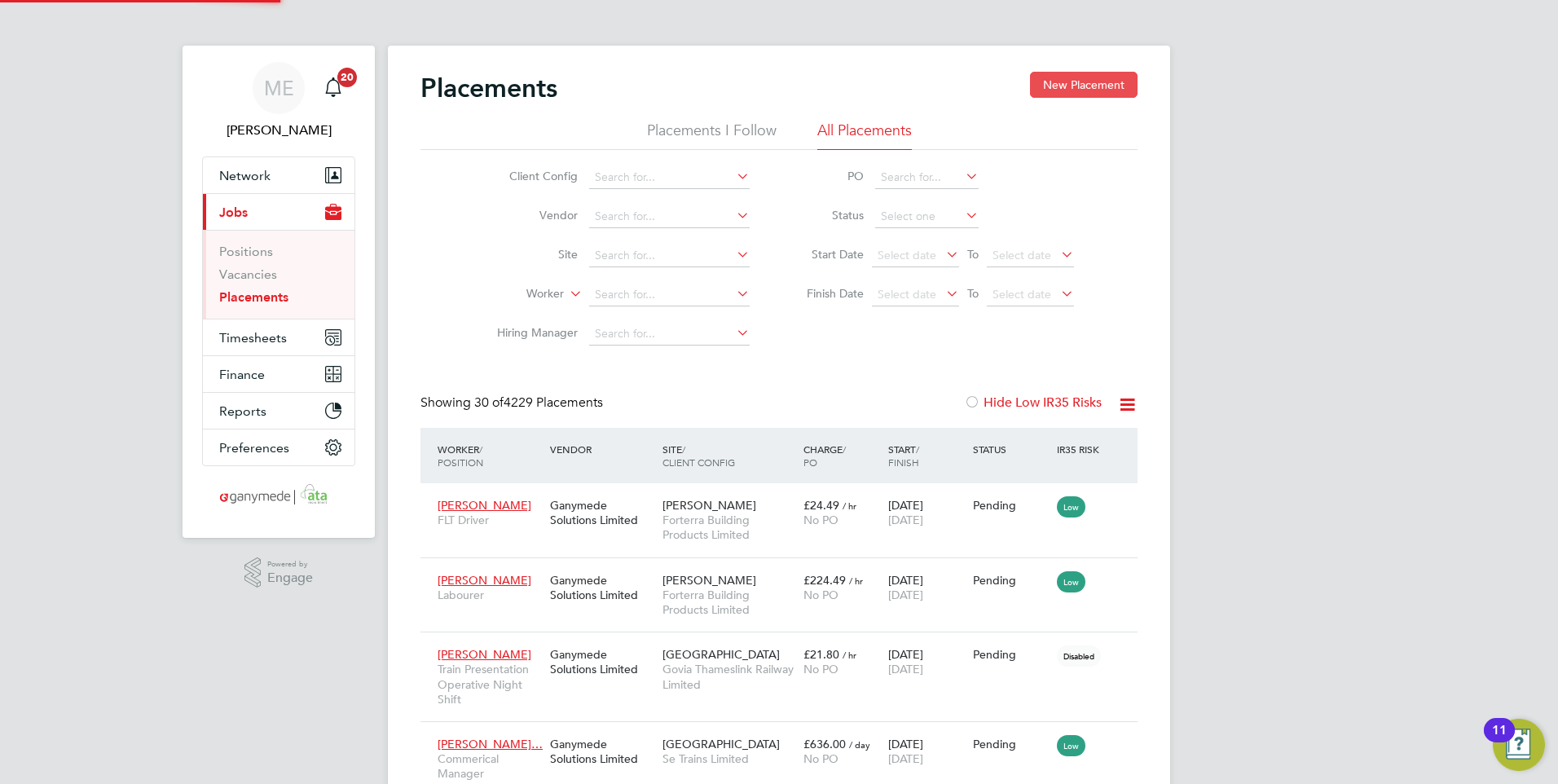
click at [1070, 87] on button "New Placement" at bounding box center [1084, 84] width 107 height 26
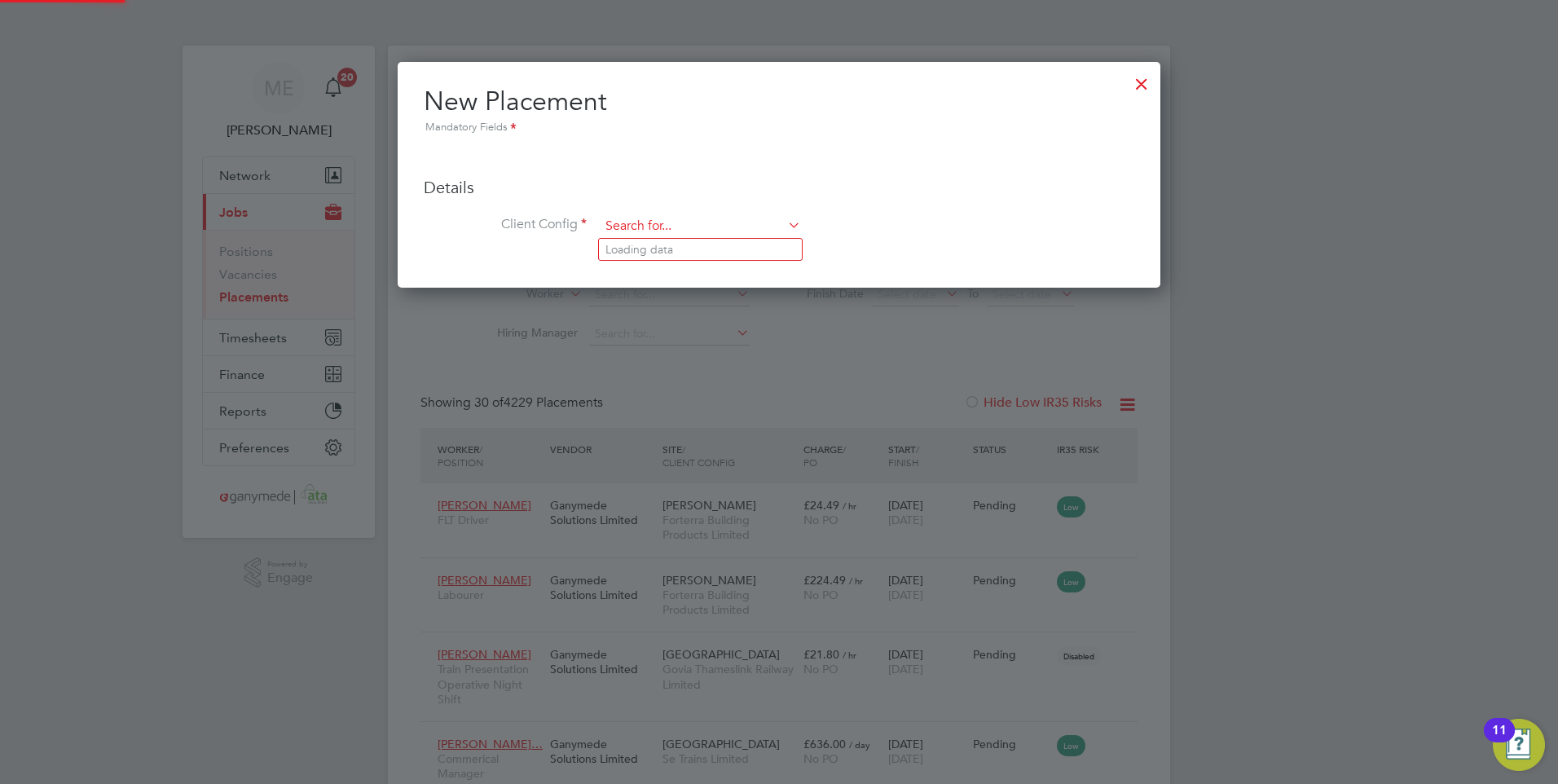
click at [641, 222] on input at bounding box center [700, 226] width 201 height 24
click at [676, 288] on li "Ej Musk Process Services Ltd" at bounding box center [741, 293] width 283 height 22
type input "Ej Musk Process Services Ltd"
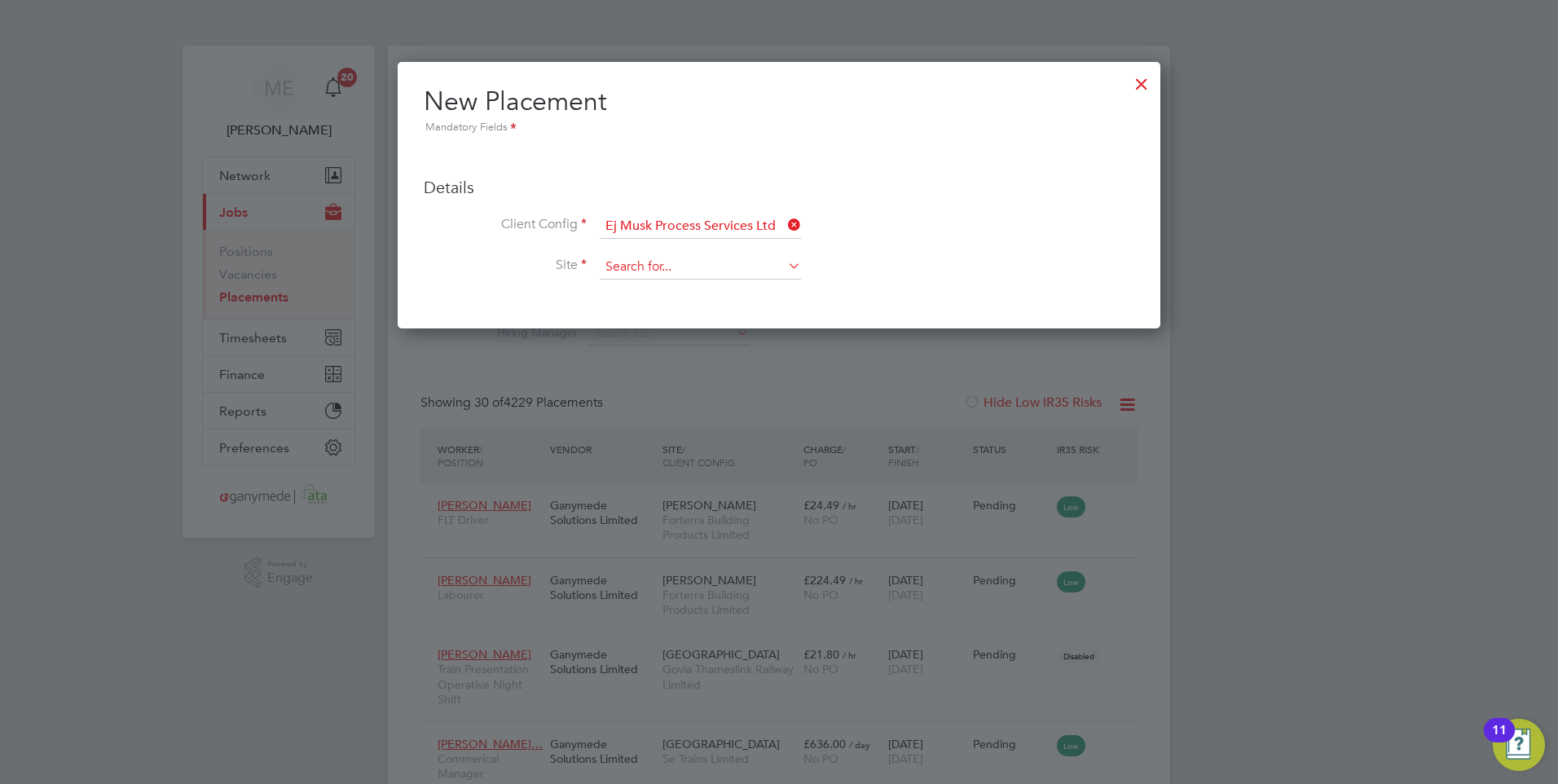
click at [633, 264] on input at bounding box center [700, 266] width 201 height 24
click at [643, 287] on li "Treerange House" at bounding box center [700, 291] width 203 height 22
type input "Treerange House"
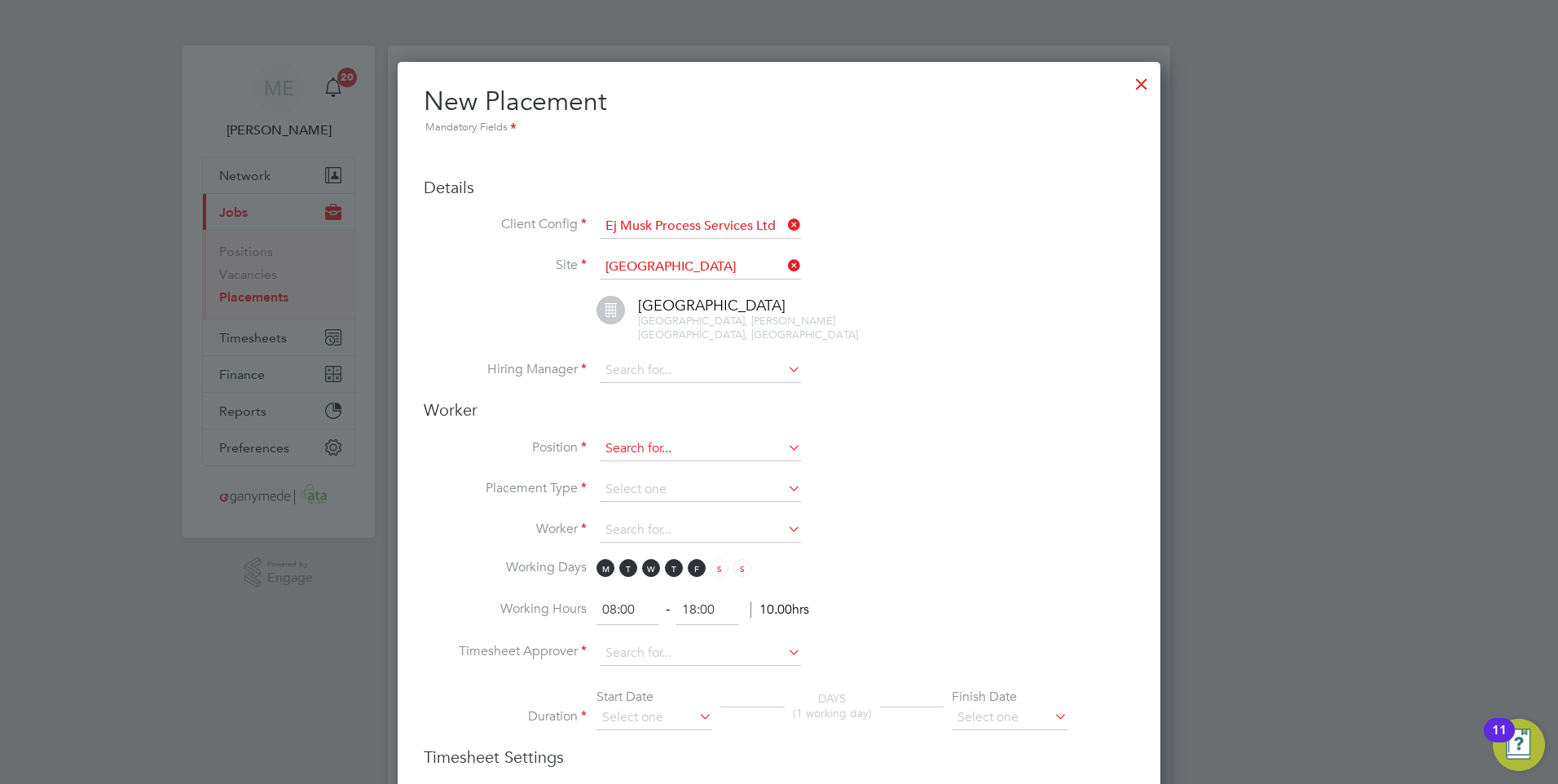
click at [651, 440] on input at bounding box center [700, 448] width 201 height 24
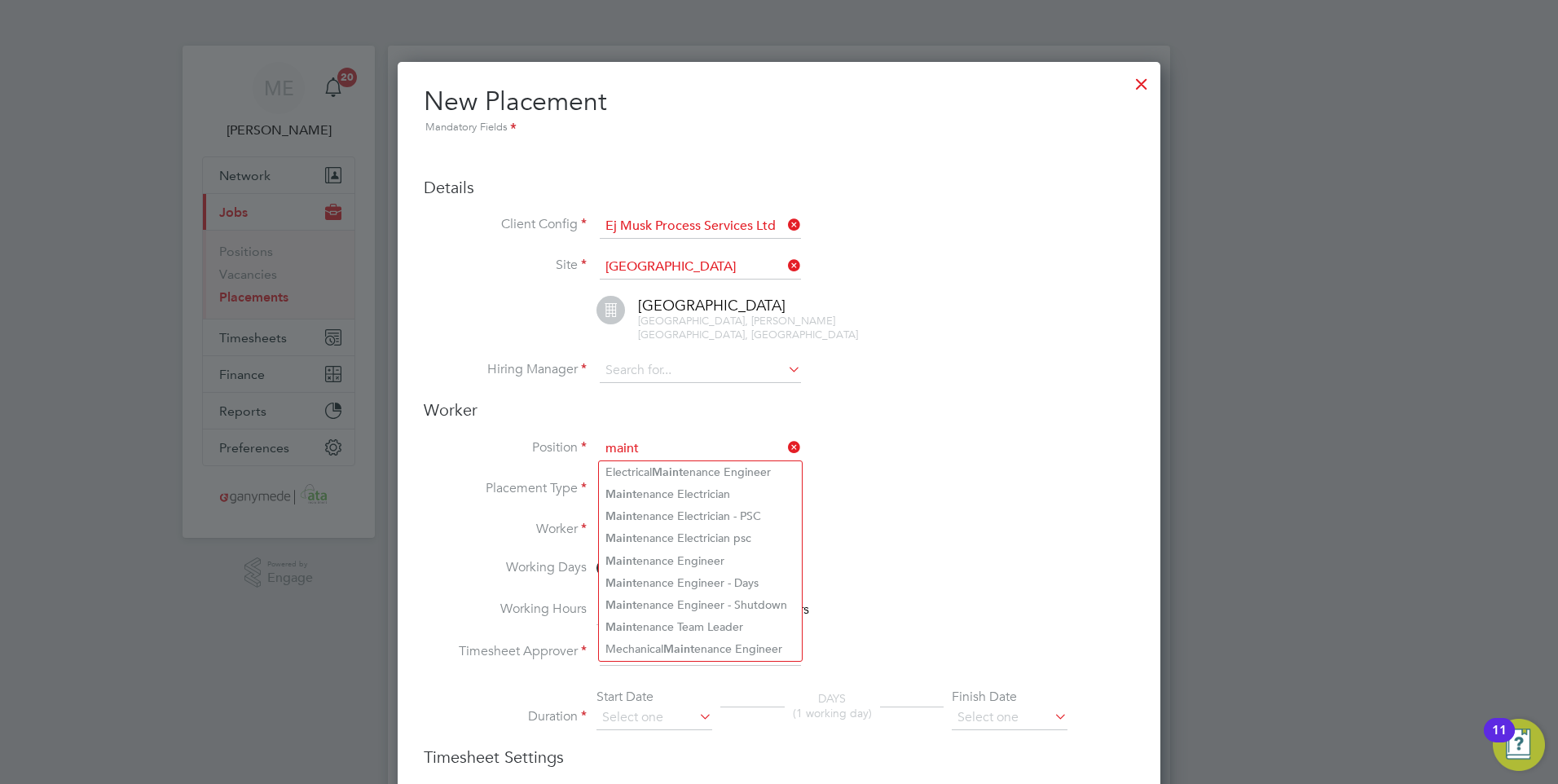
type input "maint"
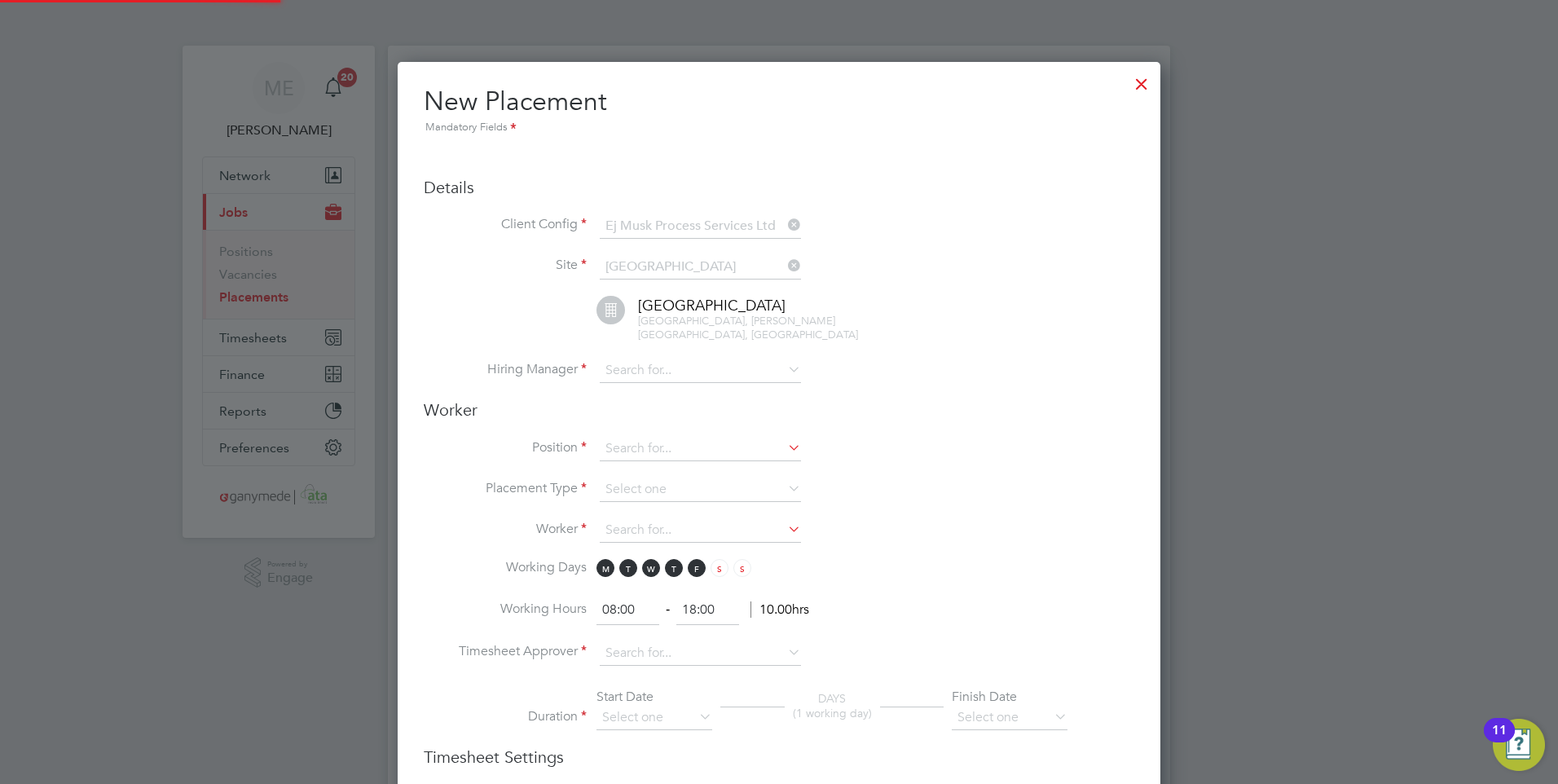
scroll to position [1732, 764]
click at [686, 378] on input at bounding box center [700, 370] width 201 height 24
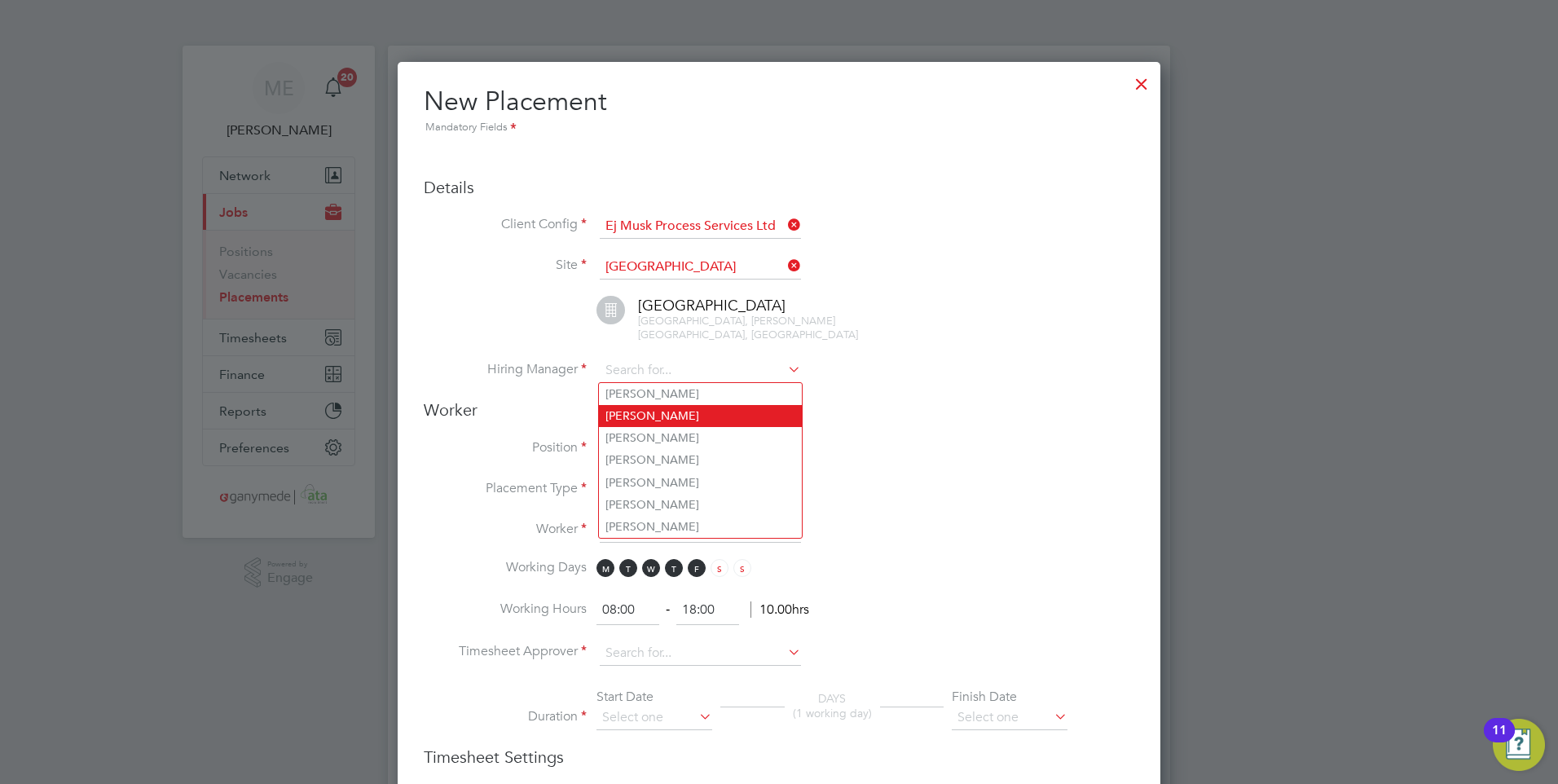
click at [652, 419] on li "Fanie Blignaut" at bounding box center [700, 416] width 203 height 22
type input "Fanie Blignaut"
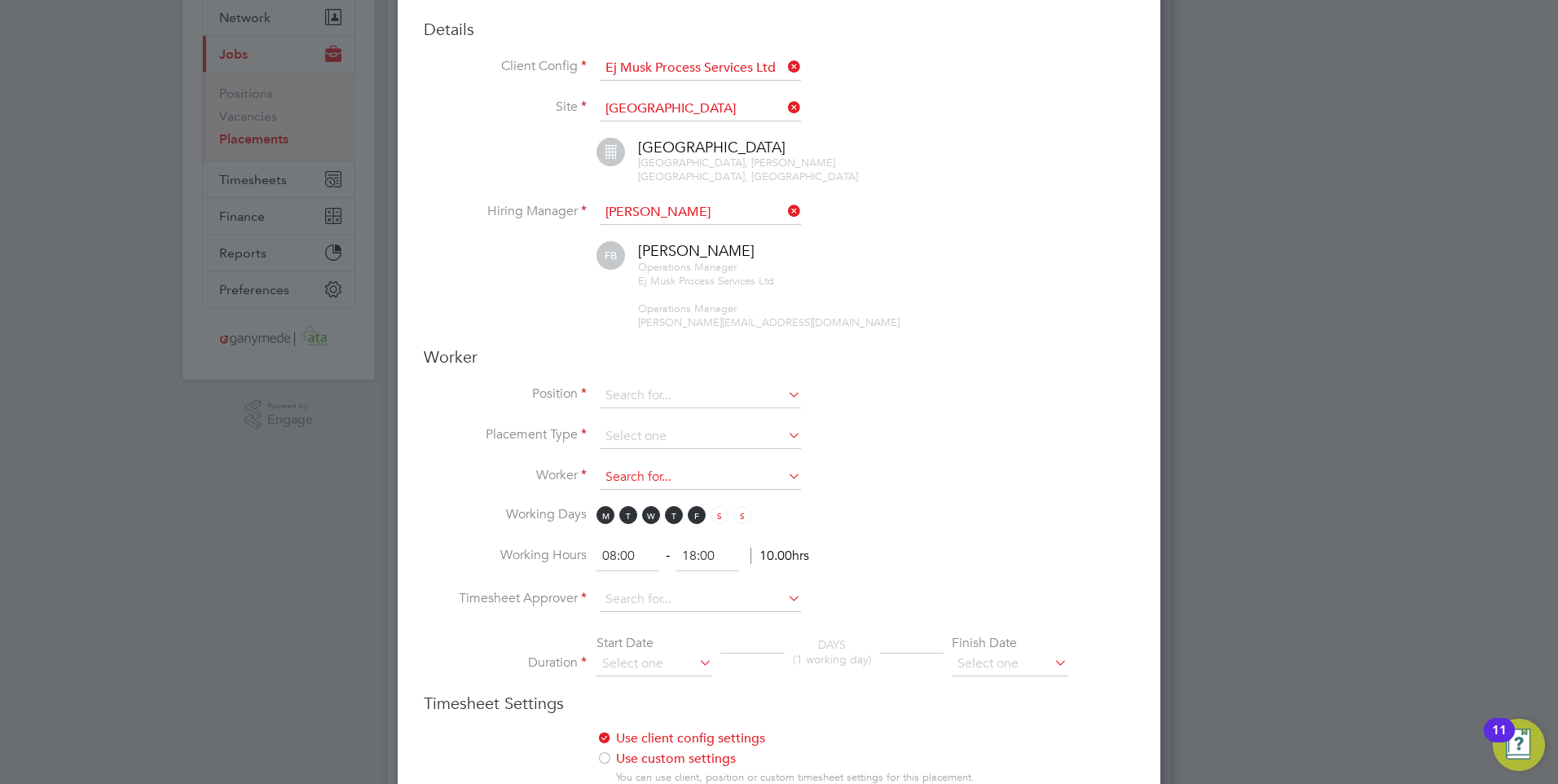
scroll to position [163, 0]
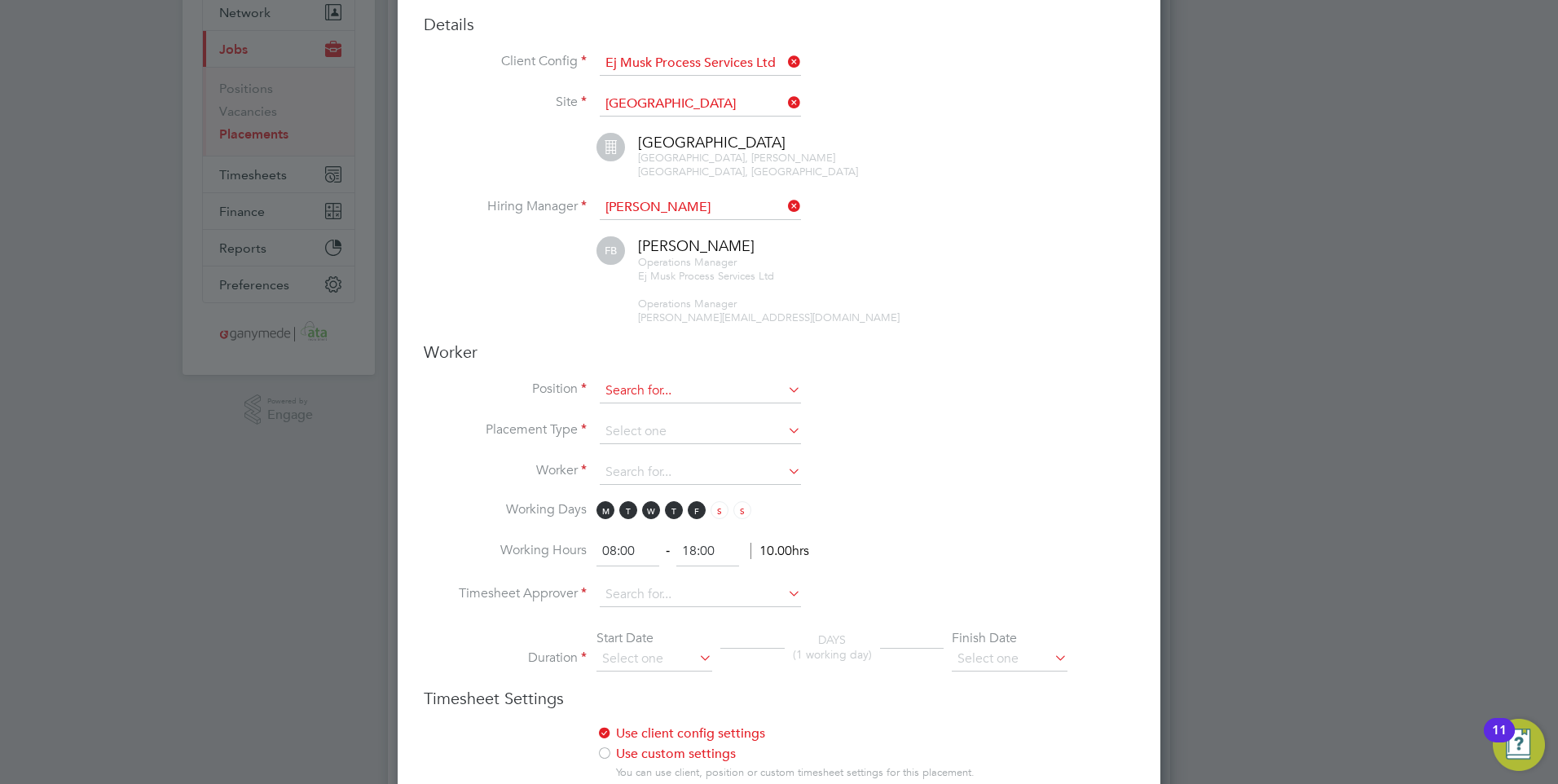
click at [639, 390] on input at bounding box center [700, 391] width 201 height 24
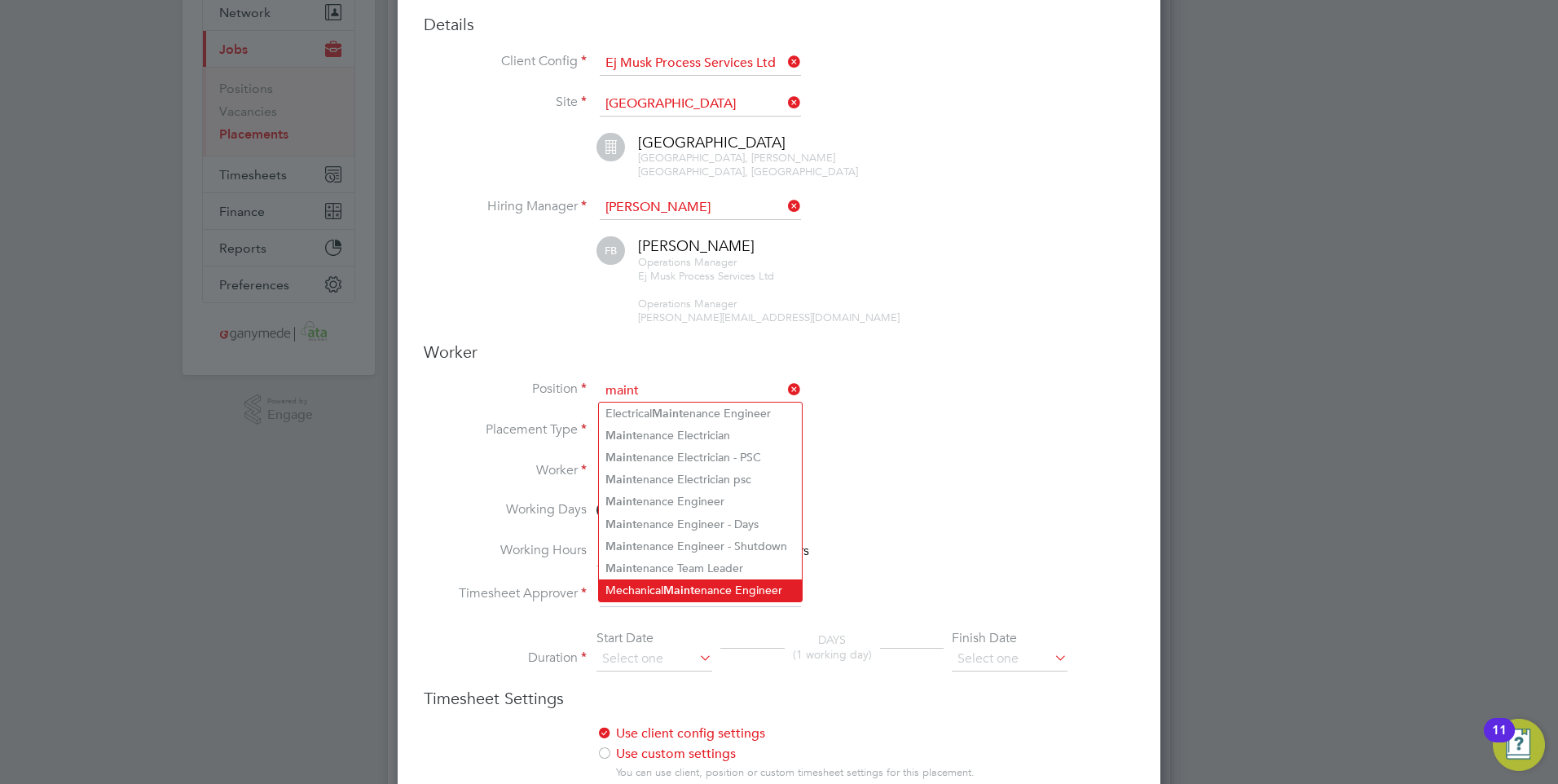
click at [717, 580] on li "Mechanical Maint enance Engineer" at bounding box center [700, 590] width 203 height 22
type input "Mechanical Maintenance Engineer"
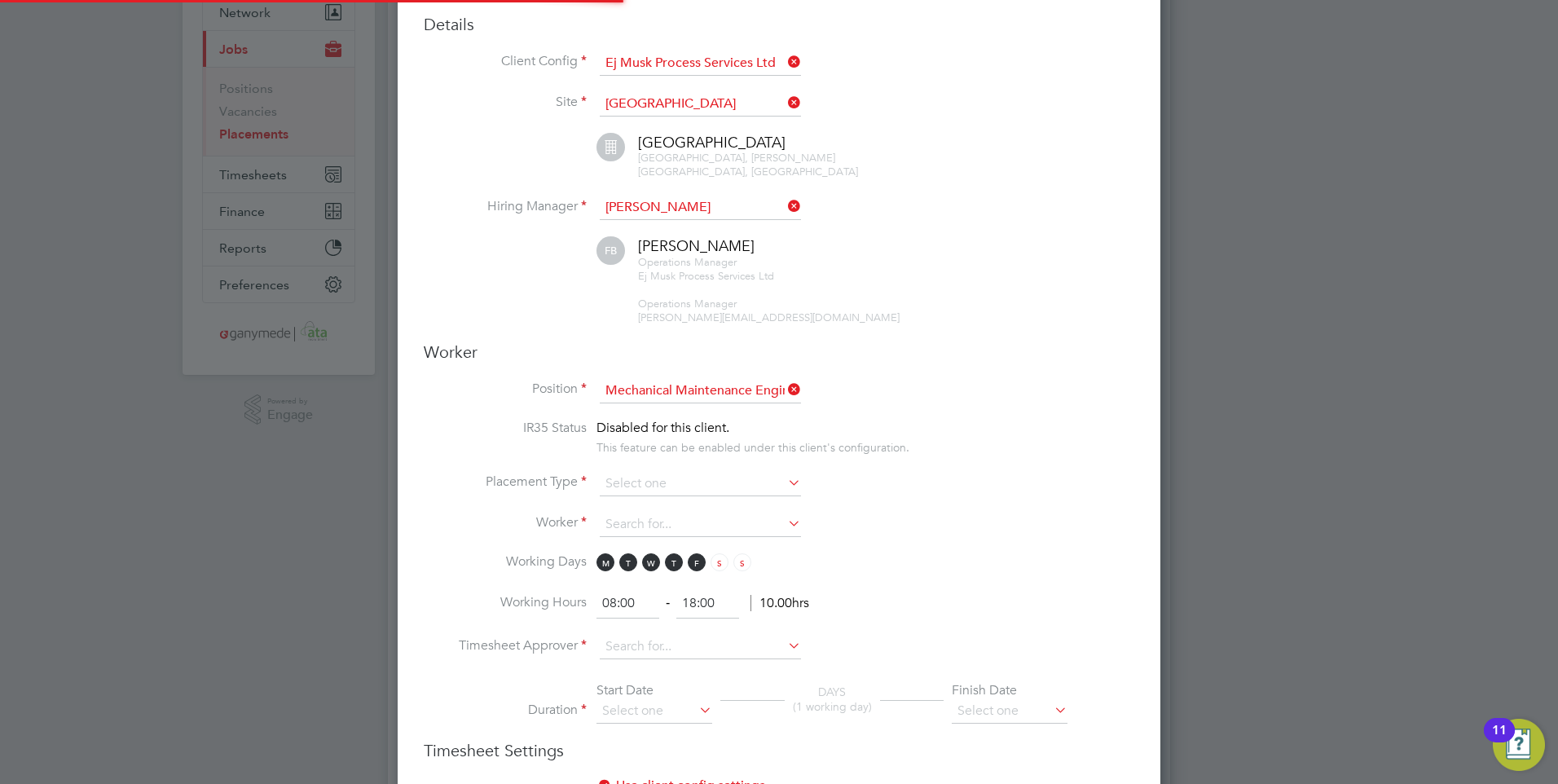
scroll to position [48, 86]
click at [678, 485] on input at bounding box center [700, 484] width 201 height 24
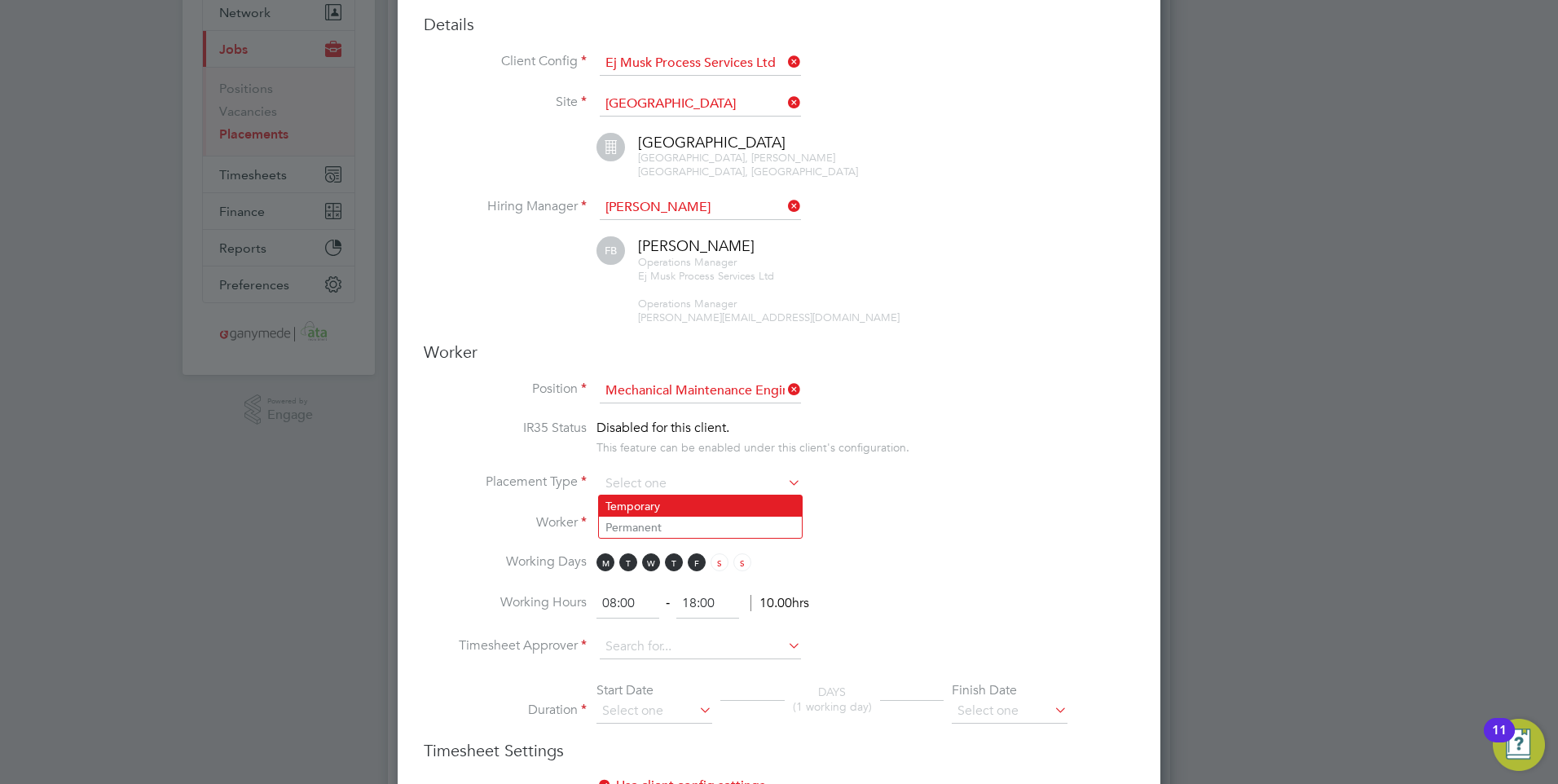
click at [664, 501] on li "Temporary" at bounding box center [700, 506] width 203 height 21
type input "Temporary"
click at [659, 524] on input at bounding box center [700, 524] width 201 height 24
click at [666, 563] on li "Ade B ademosi (87487)" at bounding box center [700, 569] width 203 height 22
type input "Ade Bademosi (87487)"
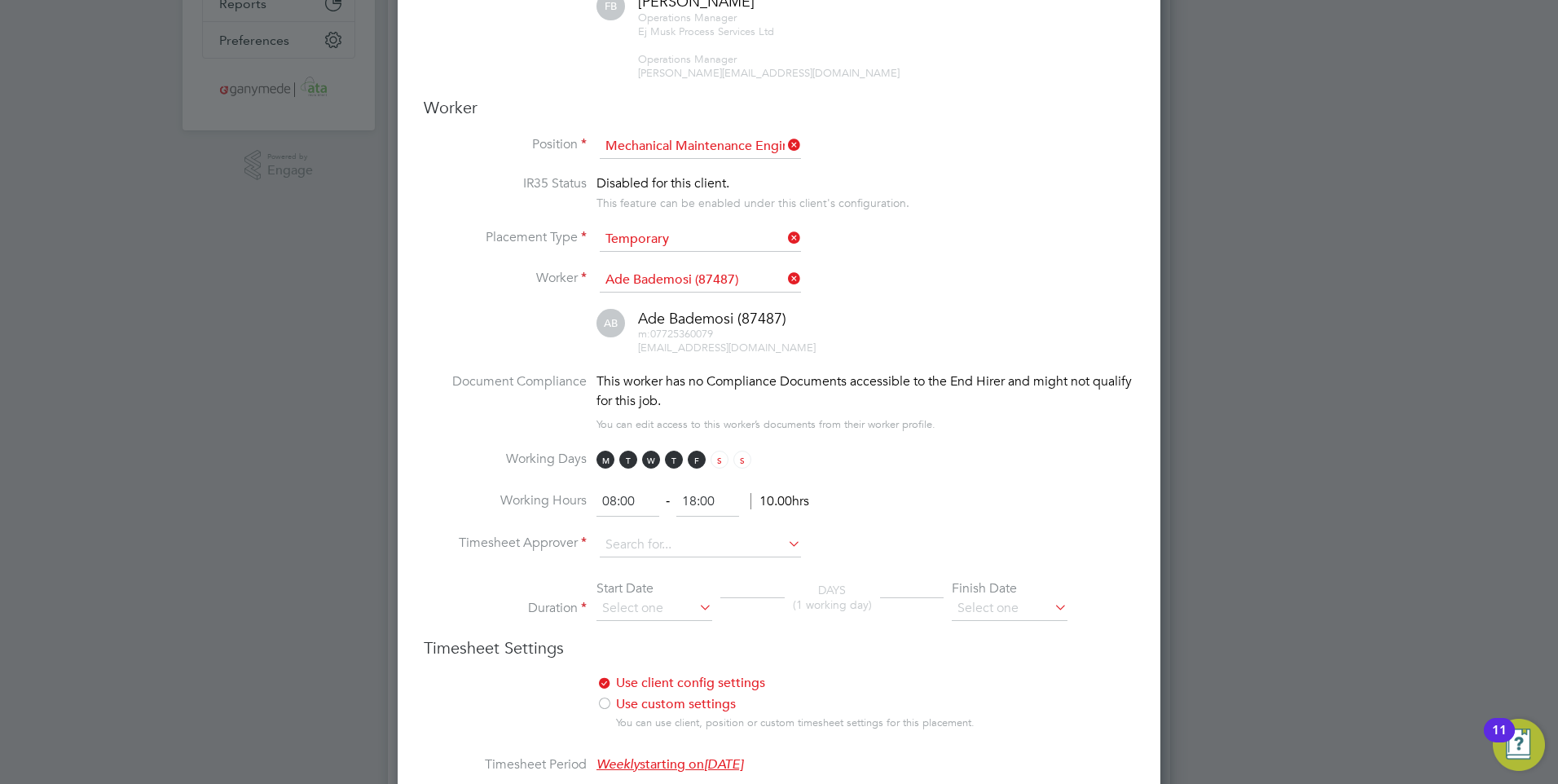
scroll to position [489, 0]
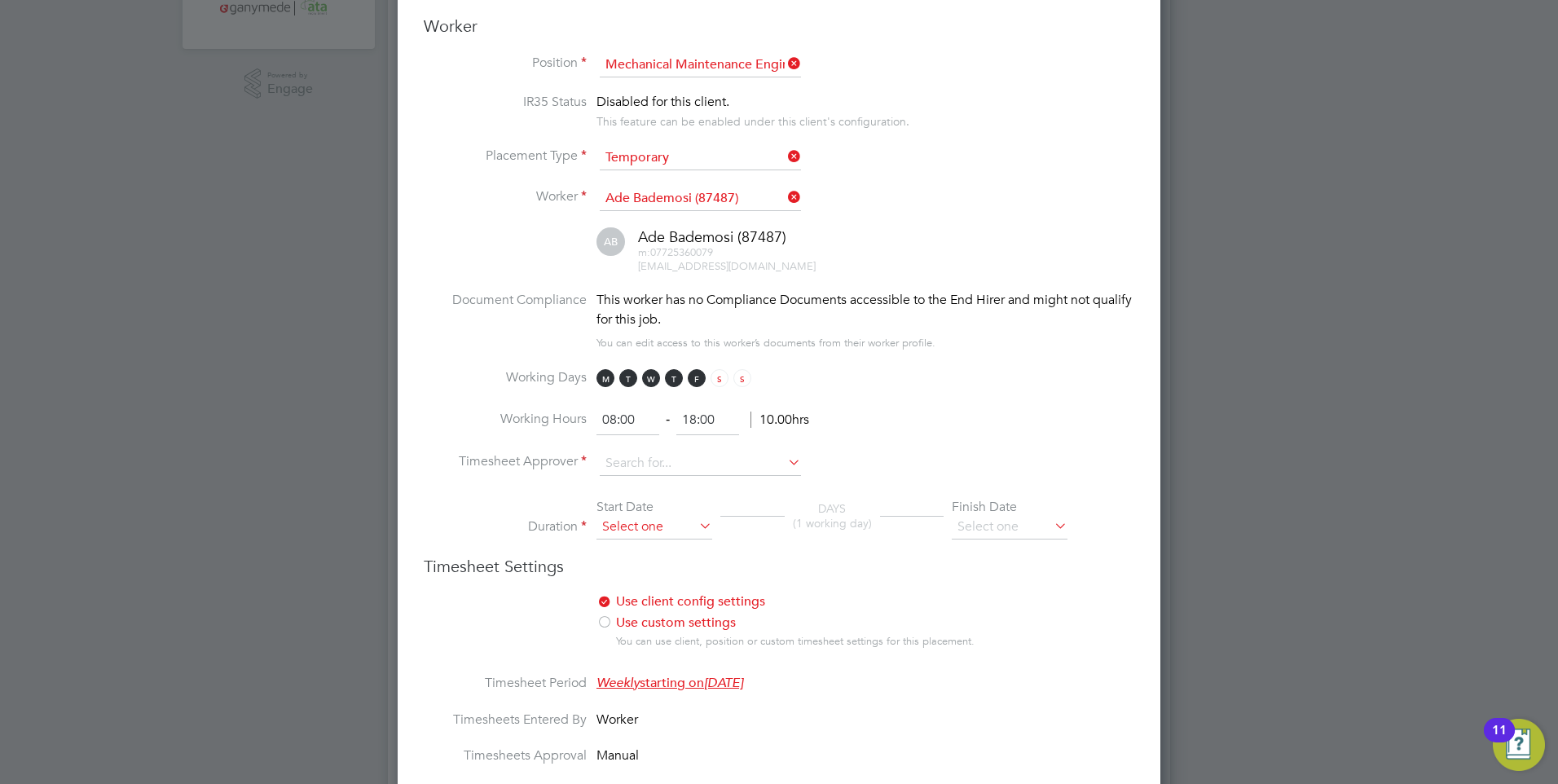
click at [632, 531] on input at bounding box center [654, 527] width 115 height 24
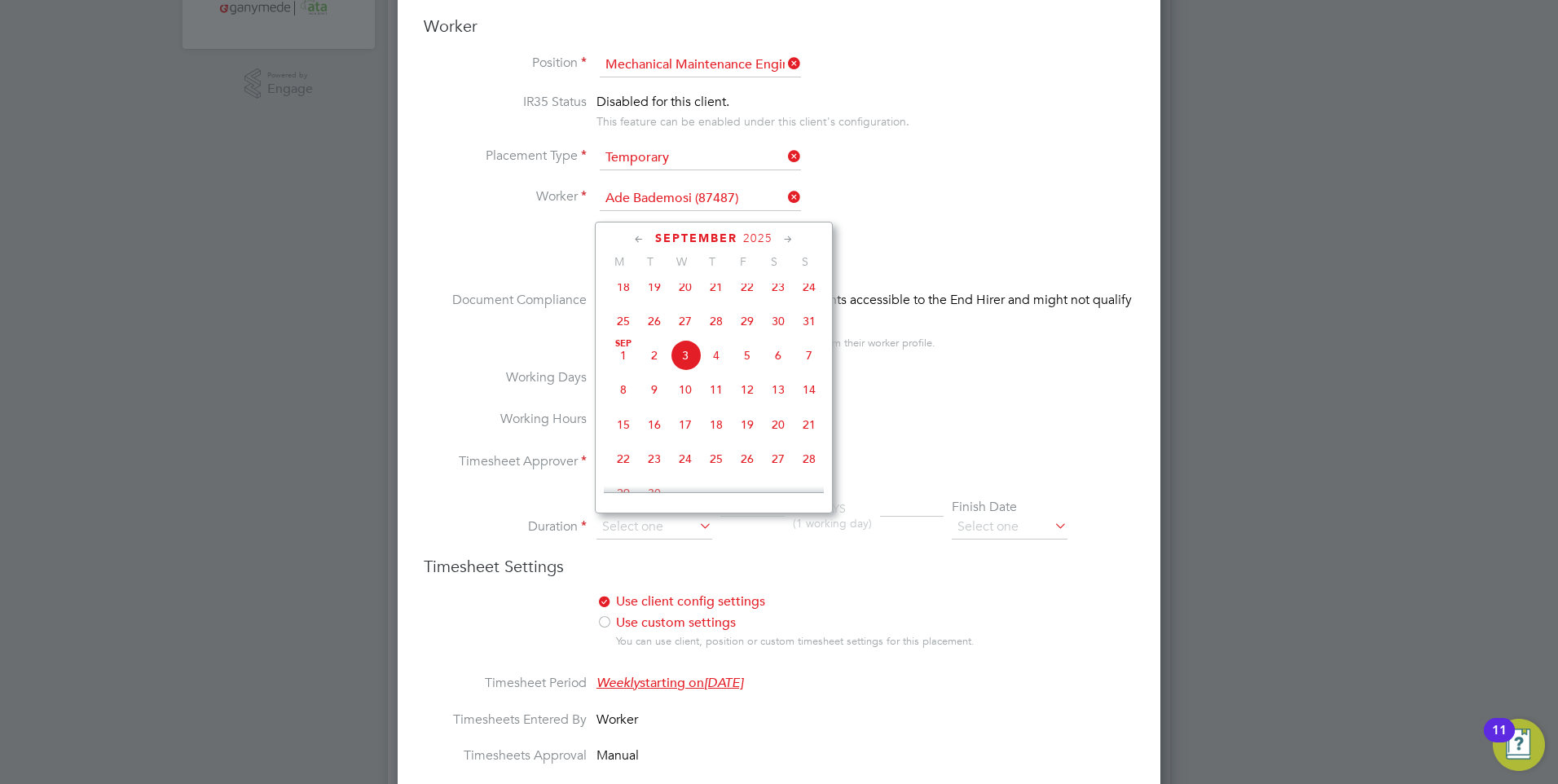
click at [472, 435] on li "Working Hours 08:00 ‐ 18:00 10.00hrs" at bounding box center [779, 428] width 711 height 46
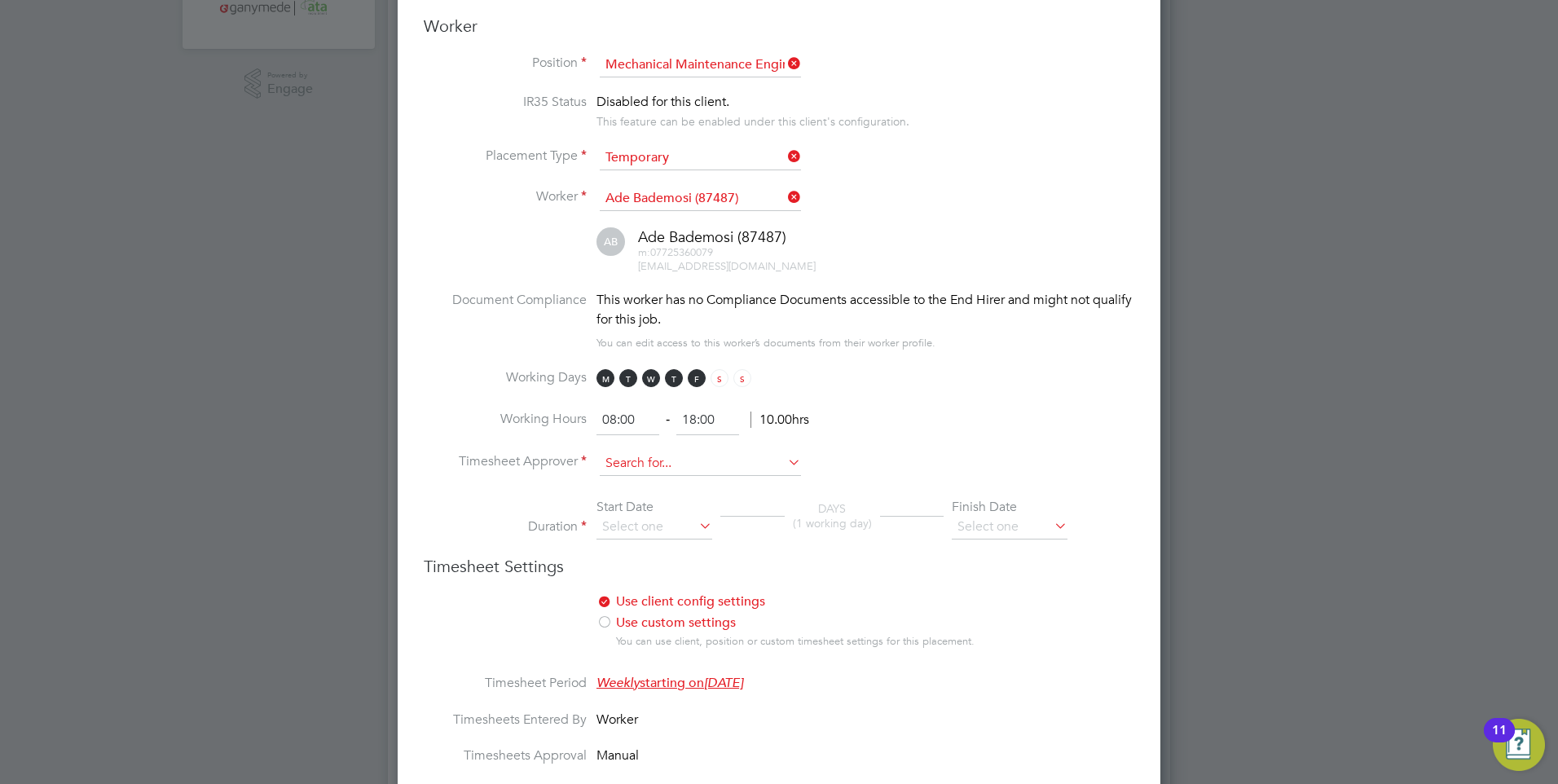
click at [618, 454] on input at bounding box center [700, 463] width 201 height 24
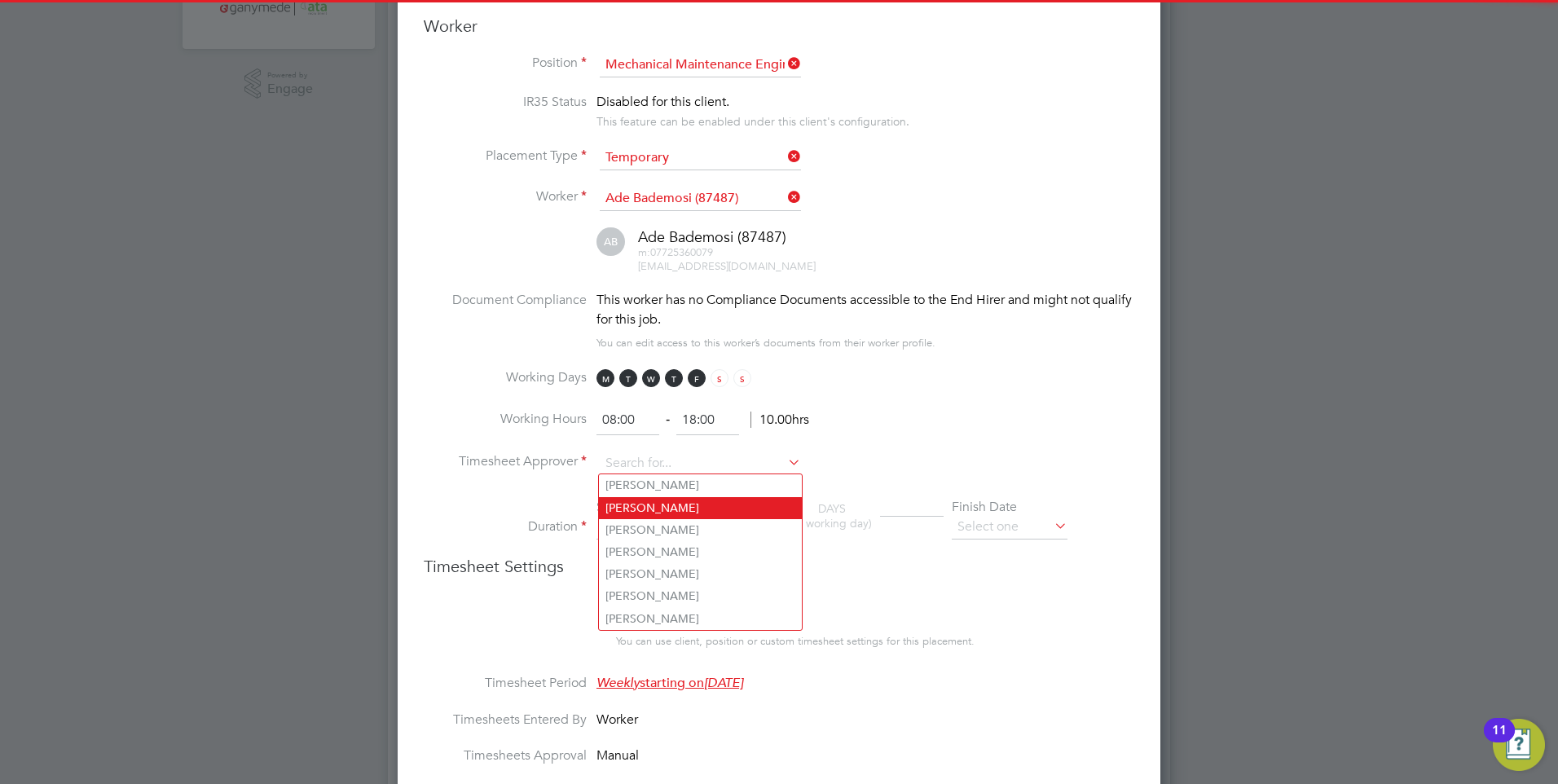
click at [639, 509] on li "Fanie Blignaut" at bounding box center [700, 508] width 203 height 22
type input "Fanie Blignaut"
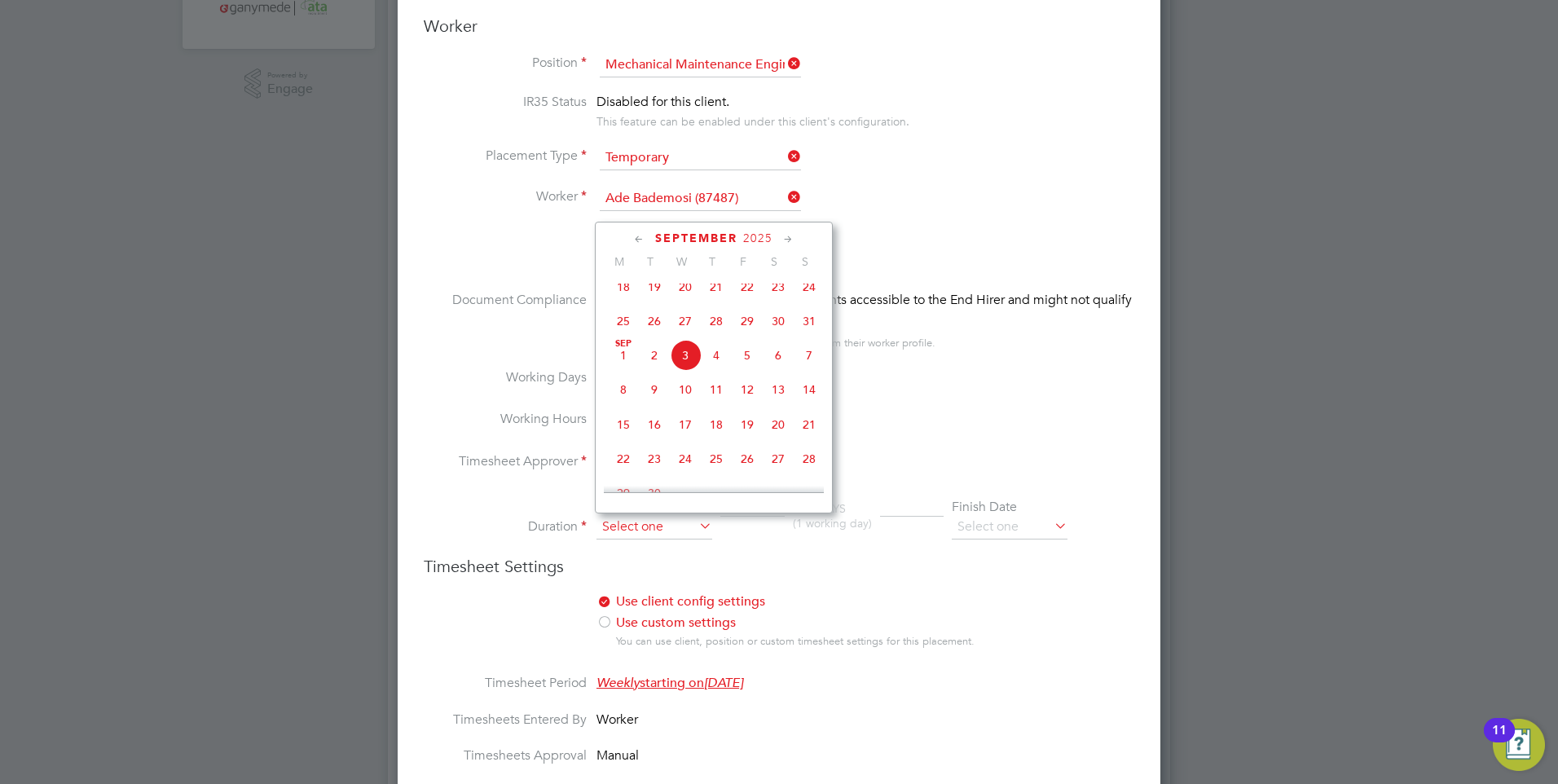
click at [639, 524] on input at bounding box center [654, 527] width 115 height 24
click at [610, 396] on span "8" at bounding box center [623, 389] width 31 height 31
type input "08 Sep 2025"
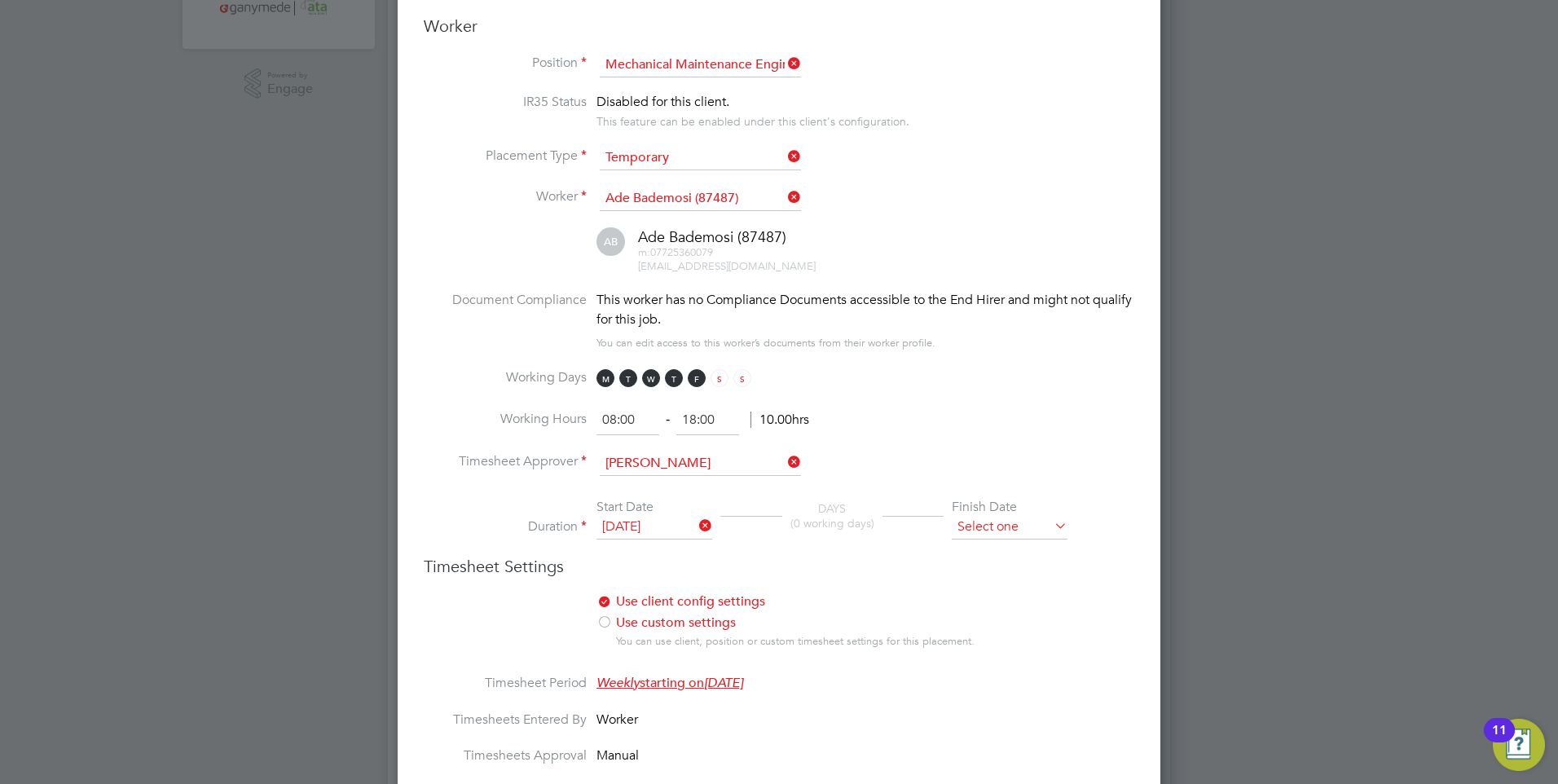
click at [970, 520] on input at bounding box center [1009, 527] width 115 height 24
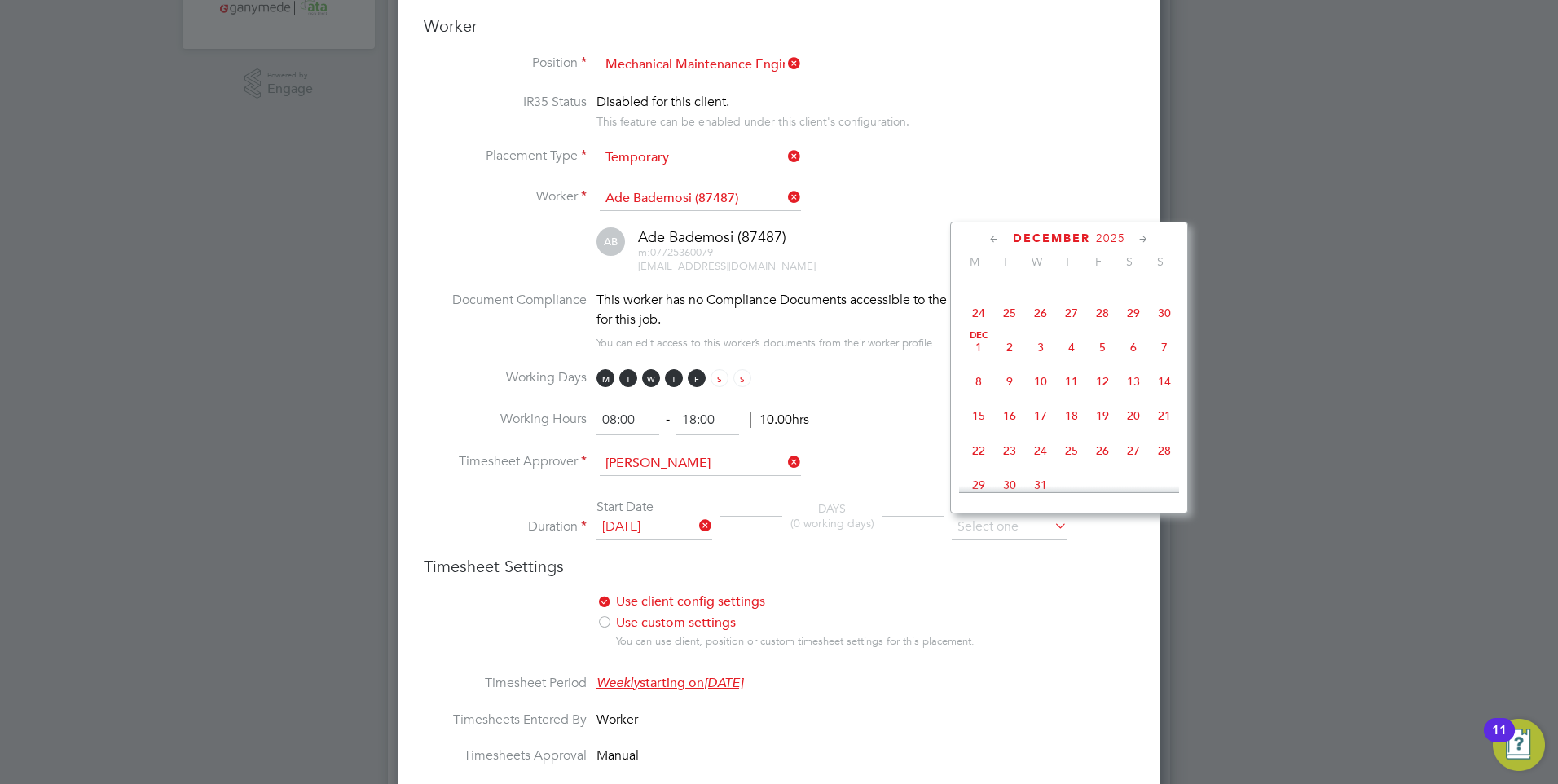
scroll to position [1099, 0]
click at [1106, 316] on span "12" at bounding box center [1102, 299] width 31 height 31
type input "12 Dec 2025"
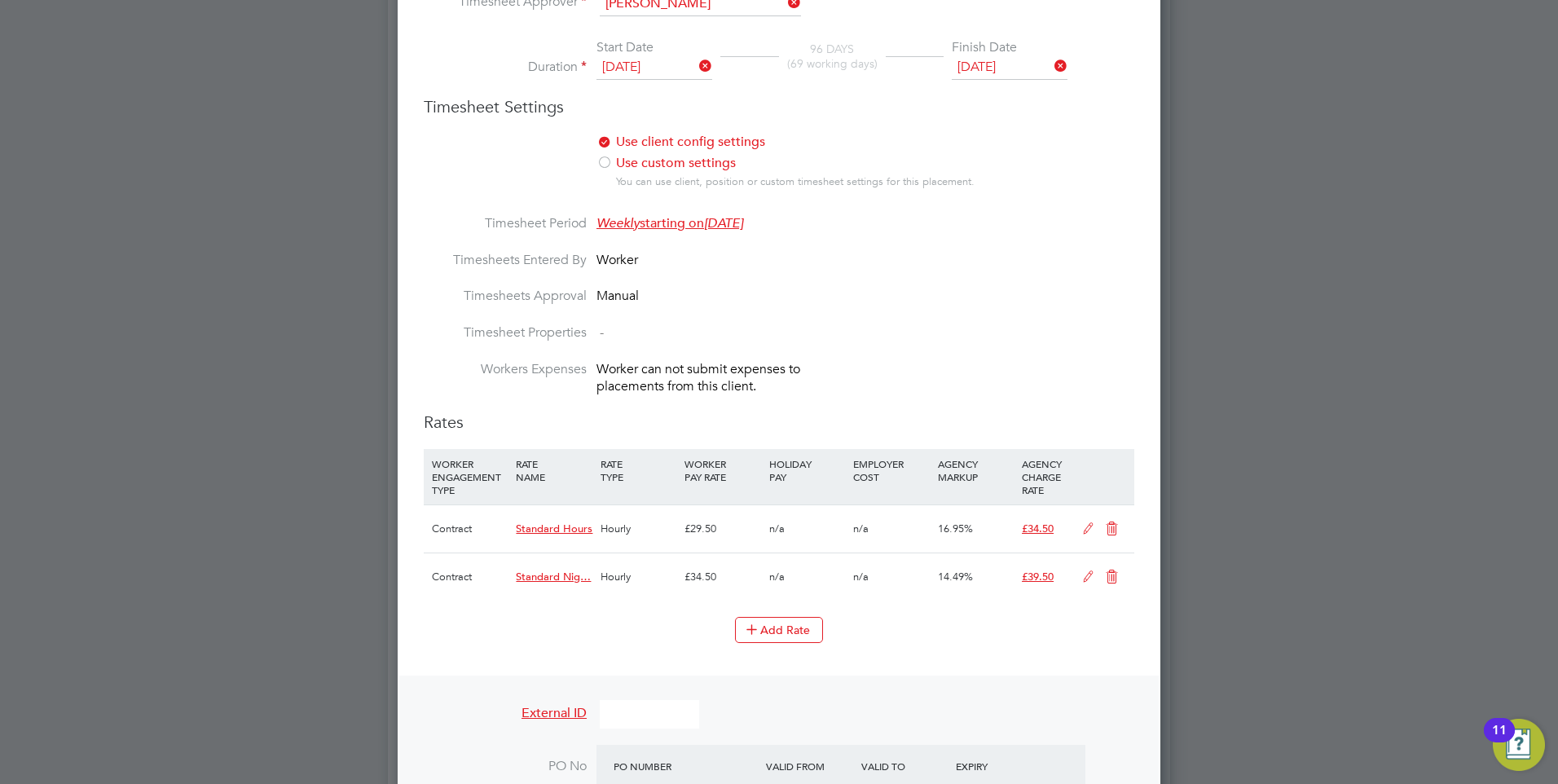
scroll to position [977, 0]
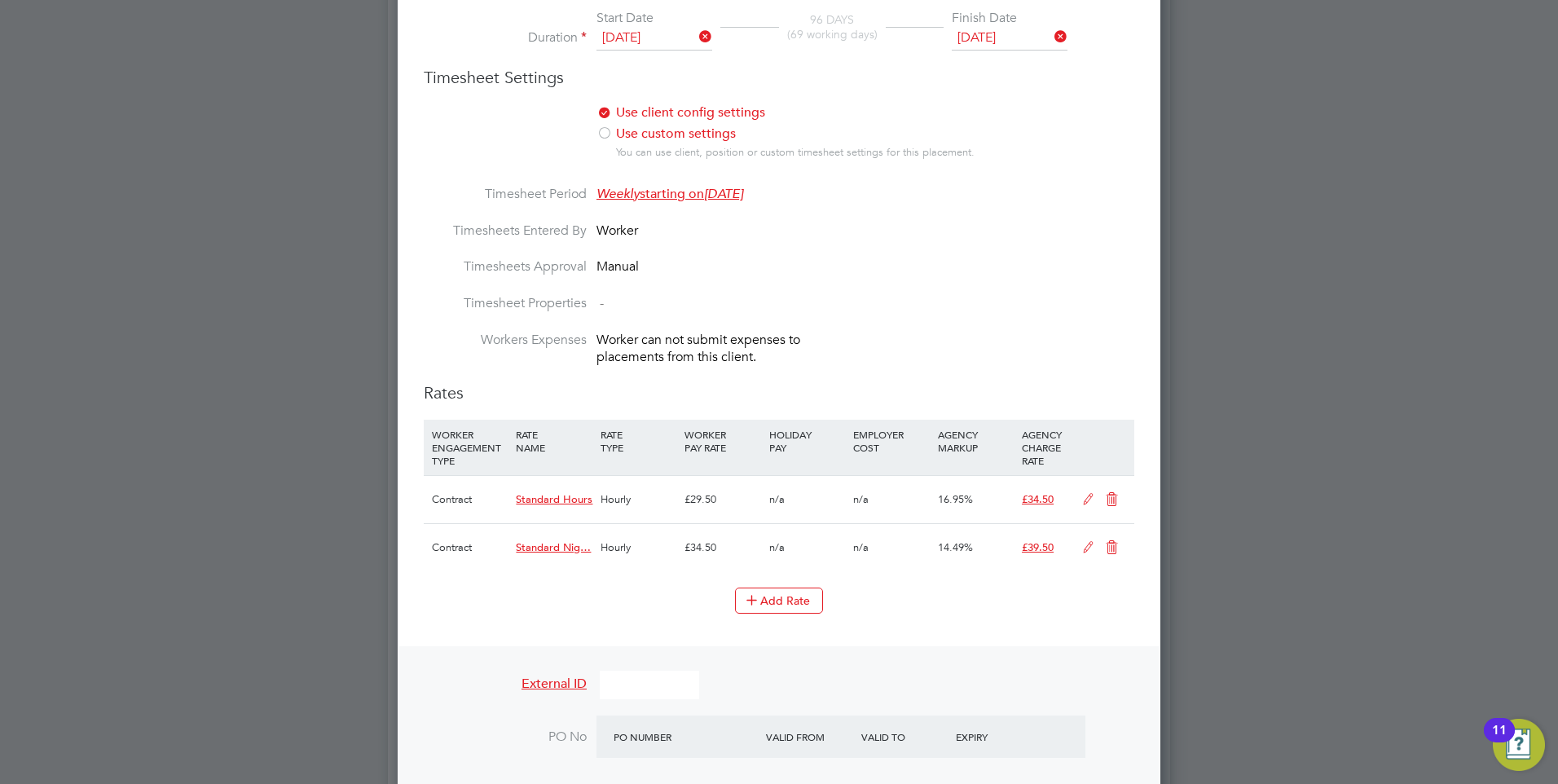
click at [1111, 493] on icon at bounding box center [1112, 499] width 21 height 13
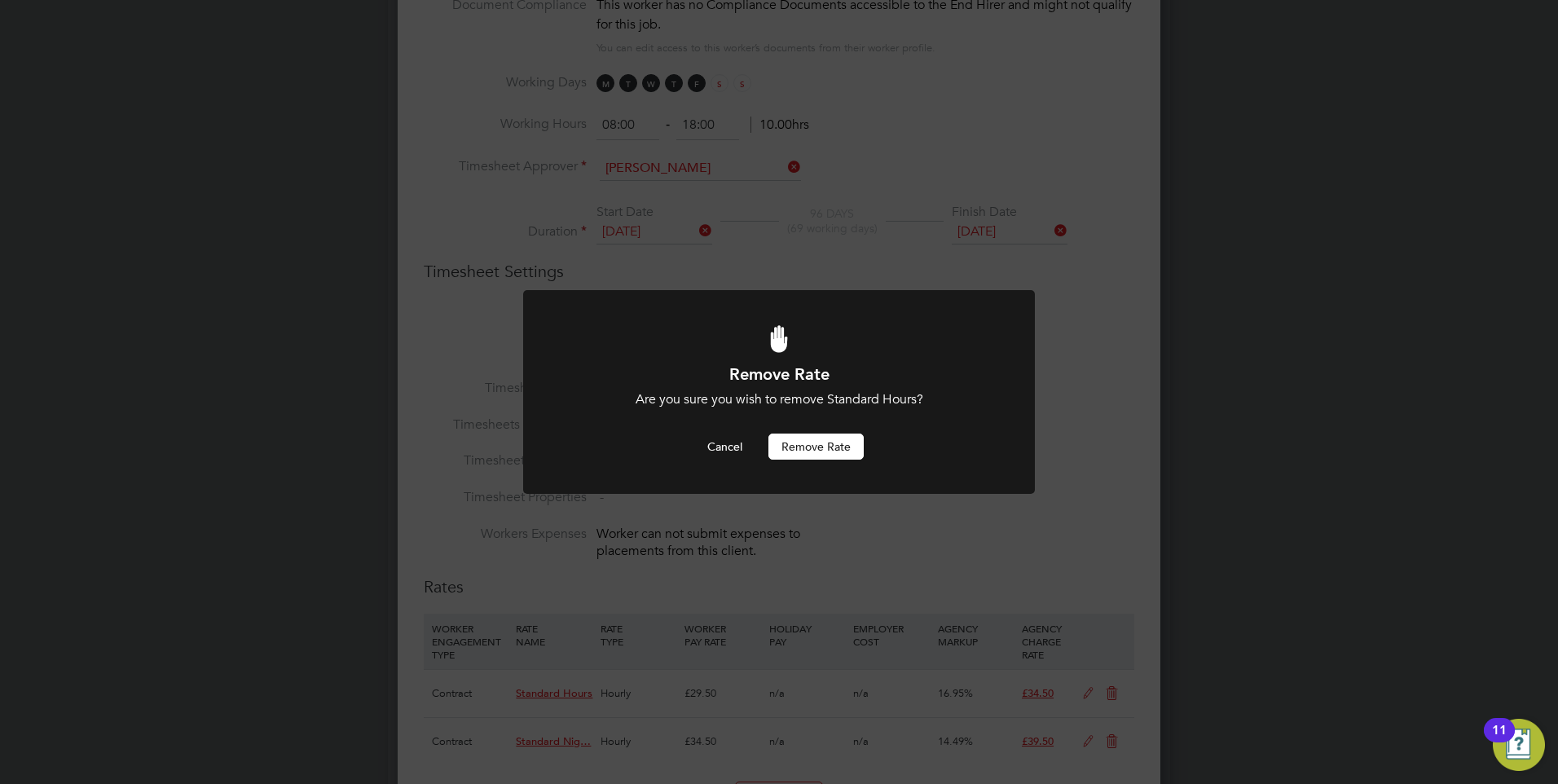
click at [783, 440] on button "Remove rate" at bounding box center [816, 446] width 96 height 26
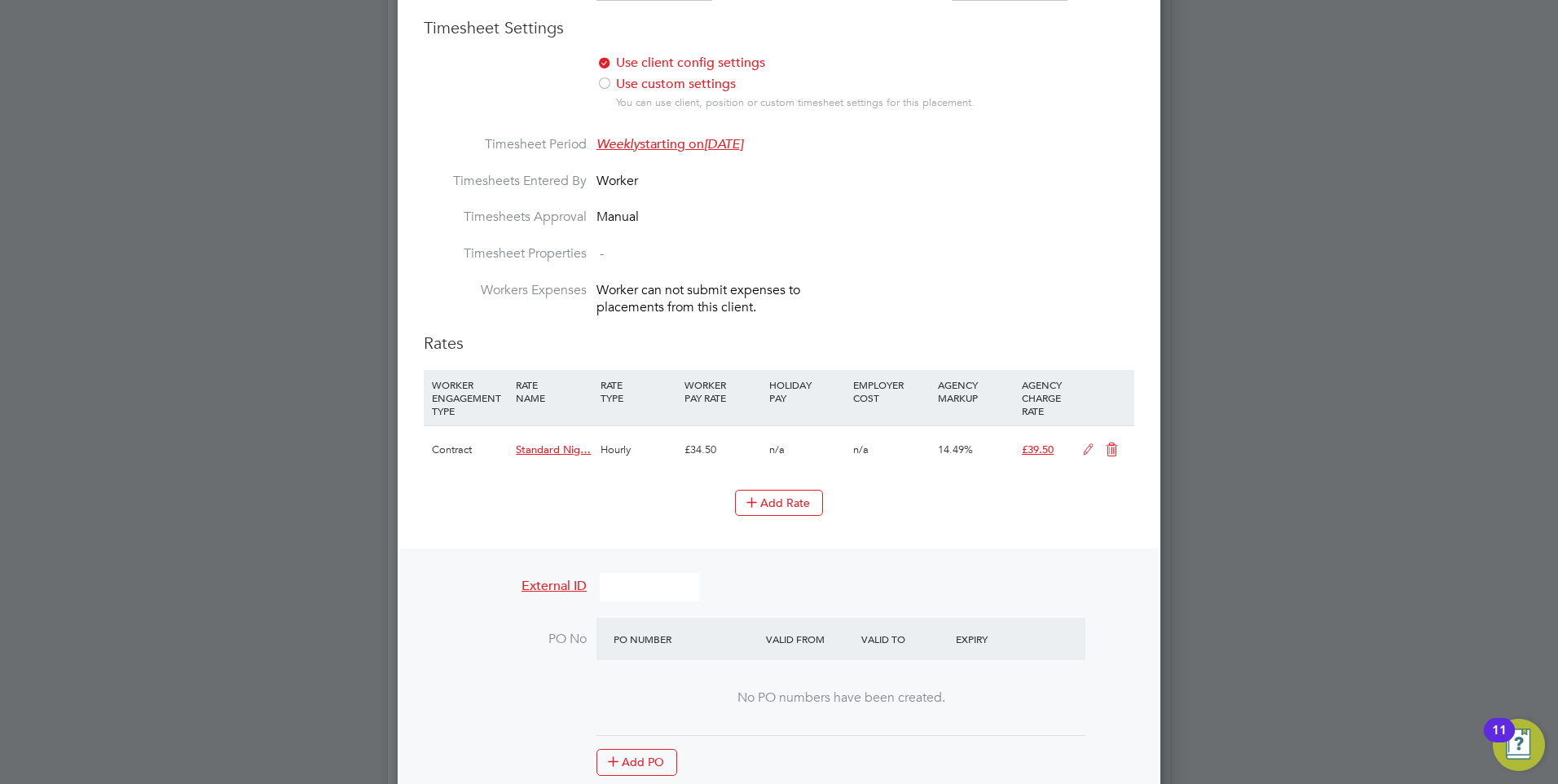
scroll to position [1028, 0]
click at [1106, 451] on icon at bounding box center [1112, 449] width 21 height 13
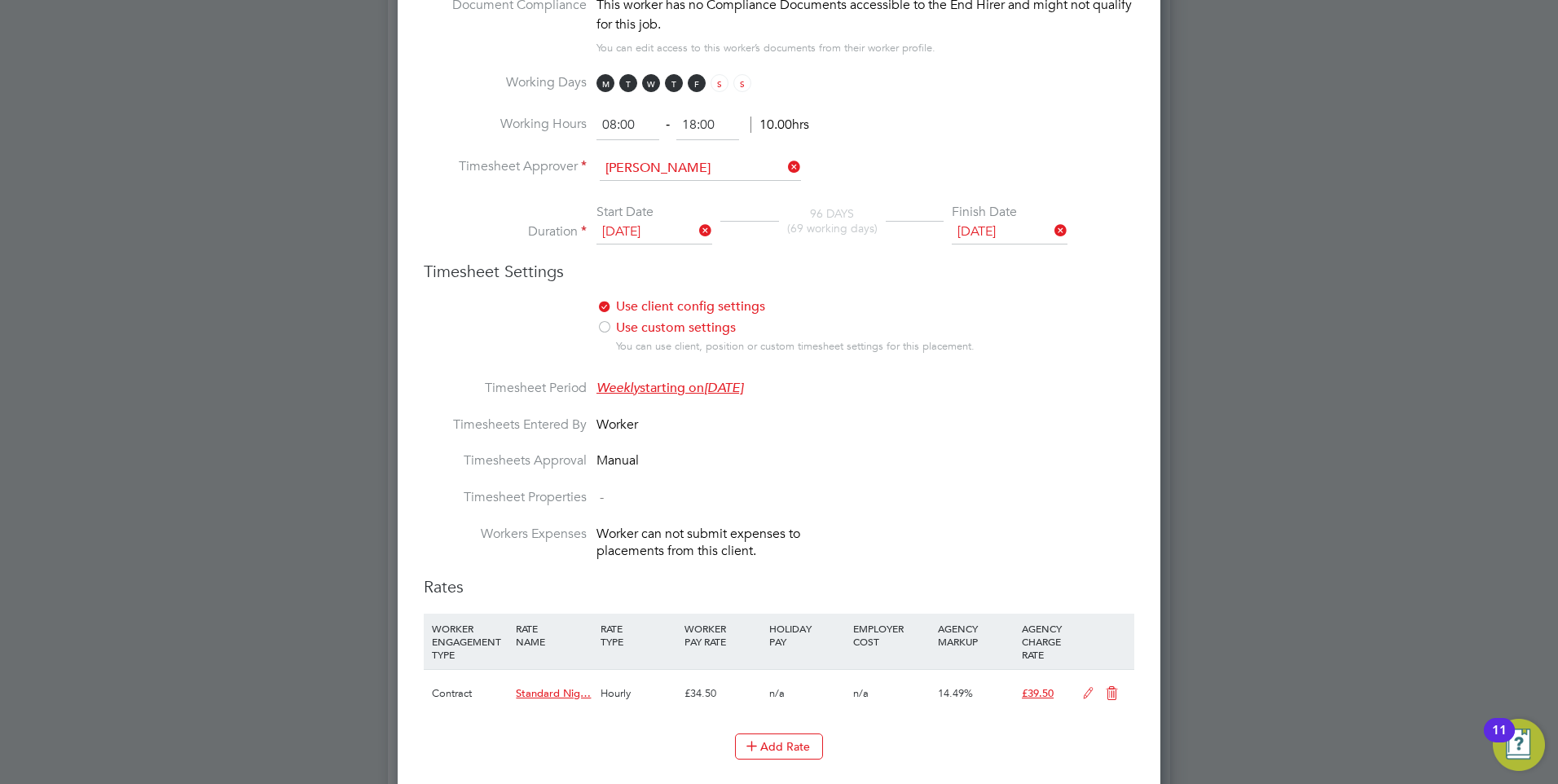
scroll to position [0, 0]
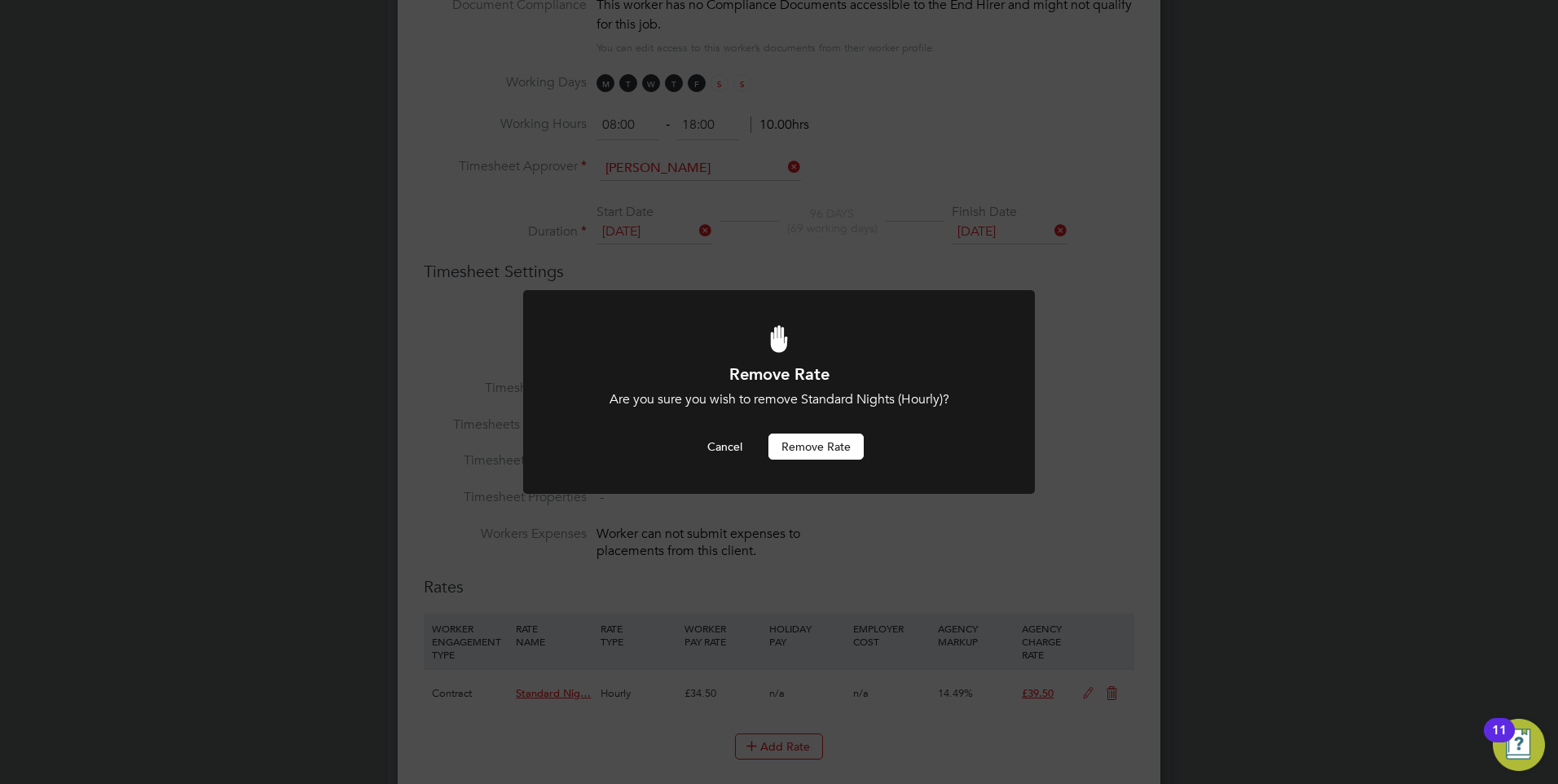
click at [764, 440] on div "Cancel Remove rate" at bounding box center [779, 446] width 424 height 26
click at [808, 448] on button "Remove rate" at bounding box center [816, 446] width 96 height 26
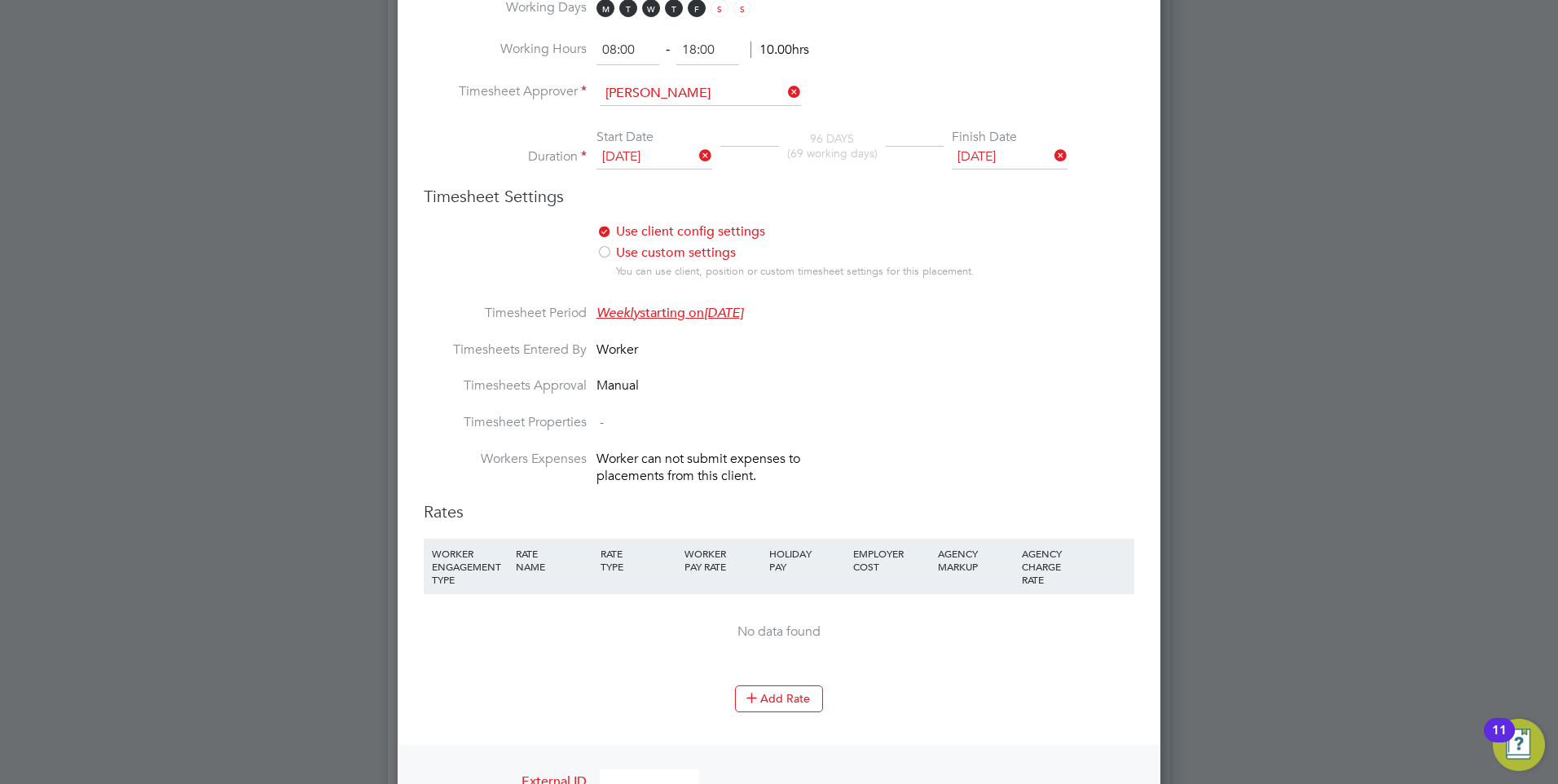
scroll to position [947, 0]
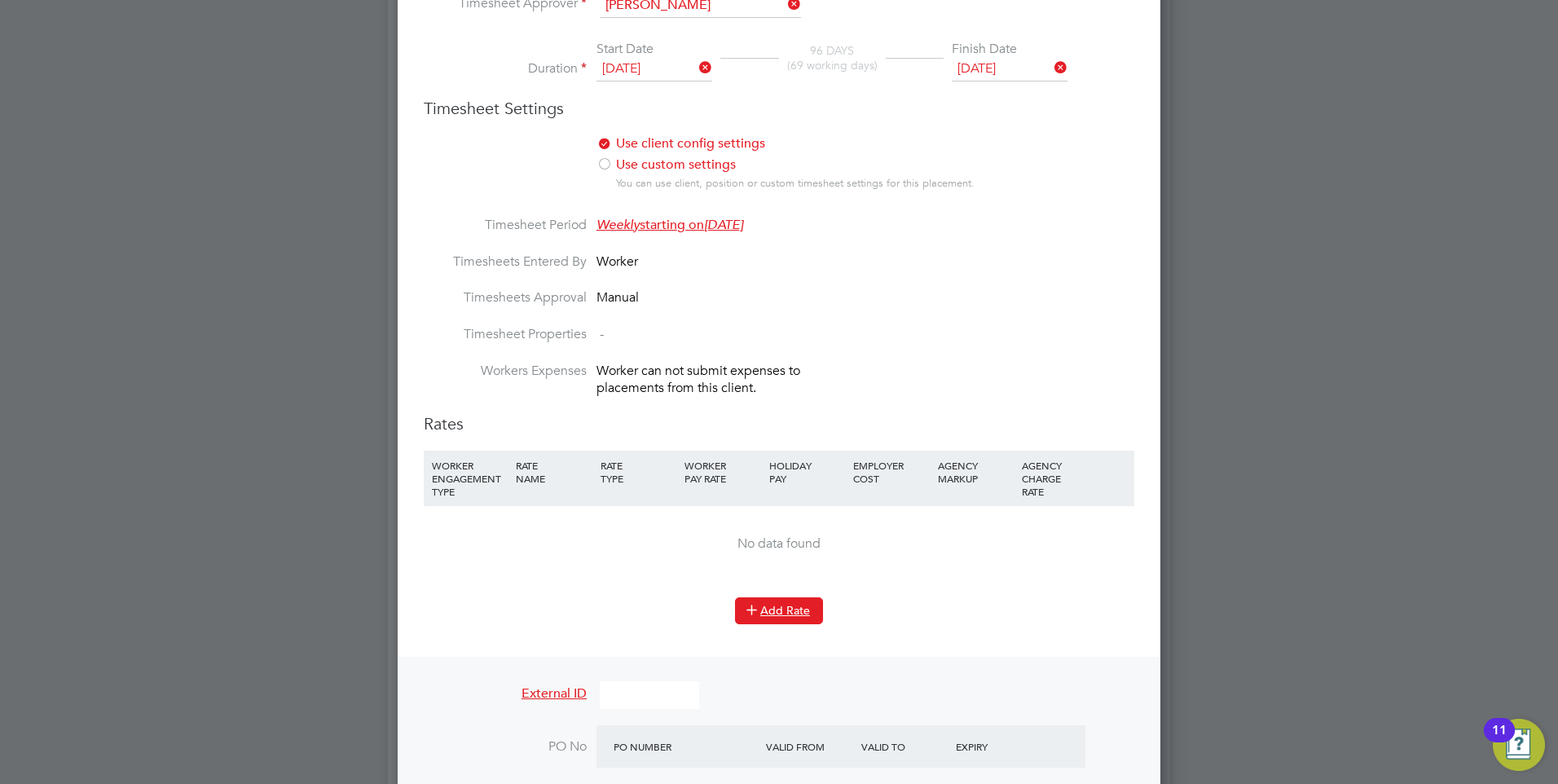
click at [775, 608] on button "Add Rate" at bounding box center [779, 610] width 88 height 26
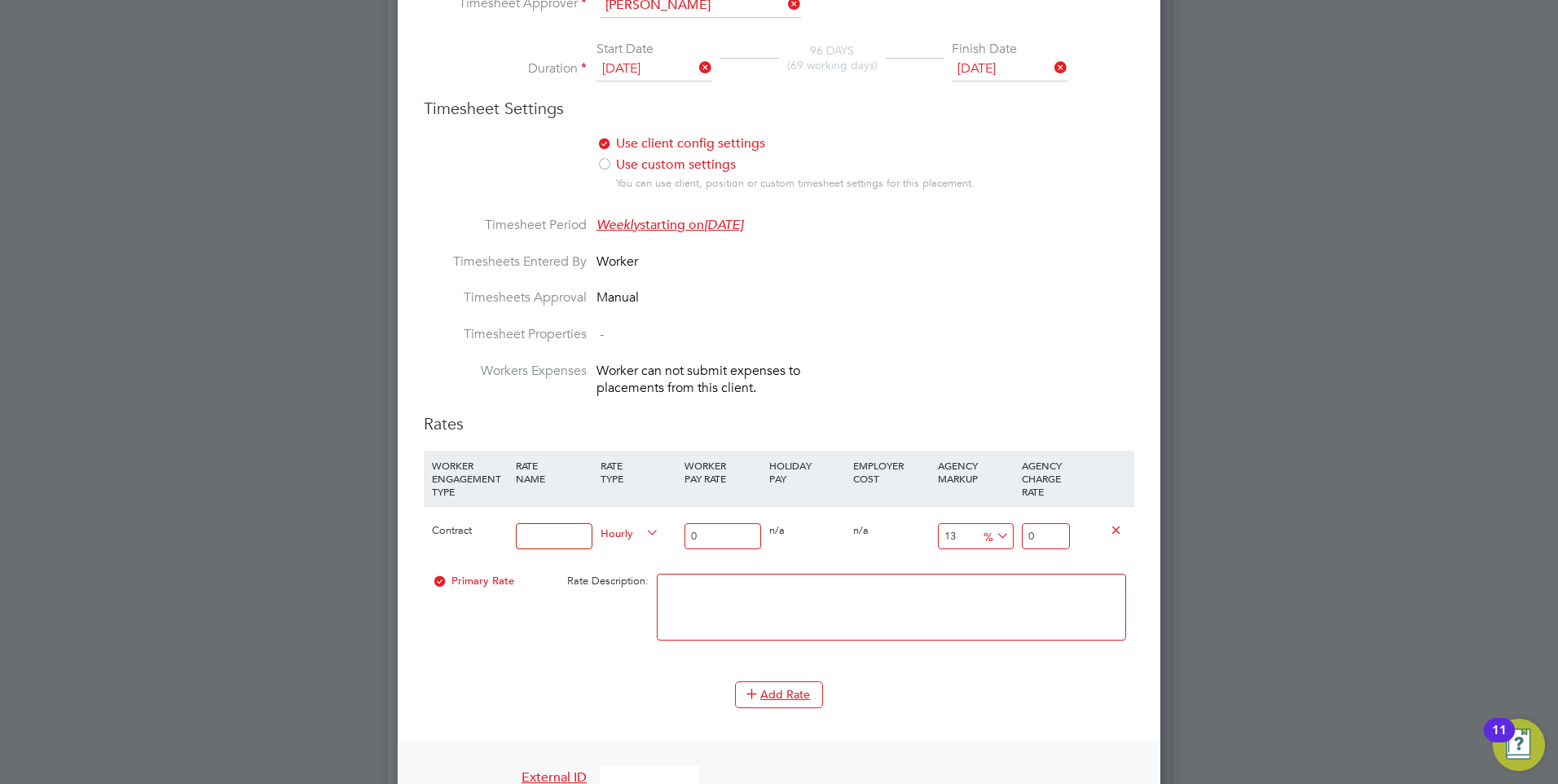
click at [528, 533] on input at bounding box center [554, 536] width 76 height 27
type input "Basic rate"
click at [723, 518] on div "0" at bounding box center [723, 536] width 84 height 60
click at [706, 533] on input "0" at bounding box center [722, 536] width 76 height 27
type input "3"
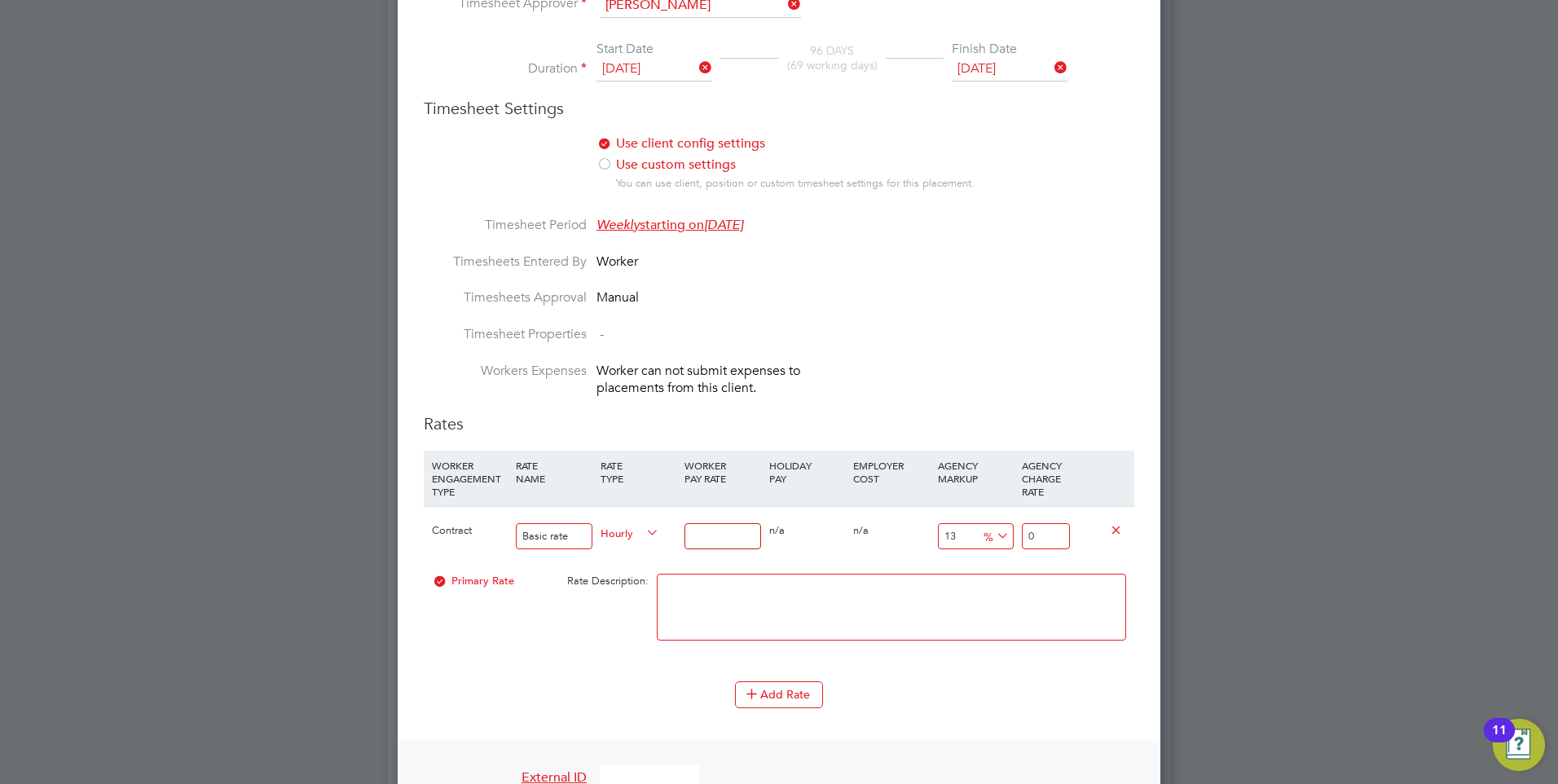
type input "3.39"
type input "35"
type input "39.55"
type input "35.00"
drag, startPoint x: 1063, startPoint y: 529, endPoint x: 1020, endPoint y: 536, distance: 43.6
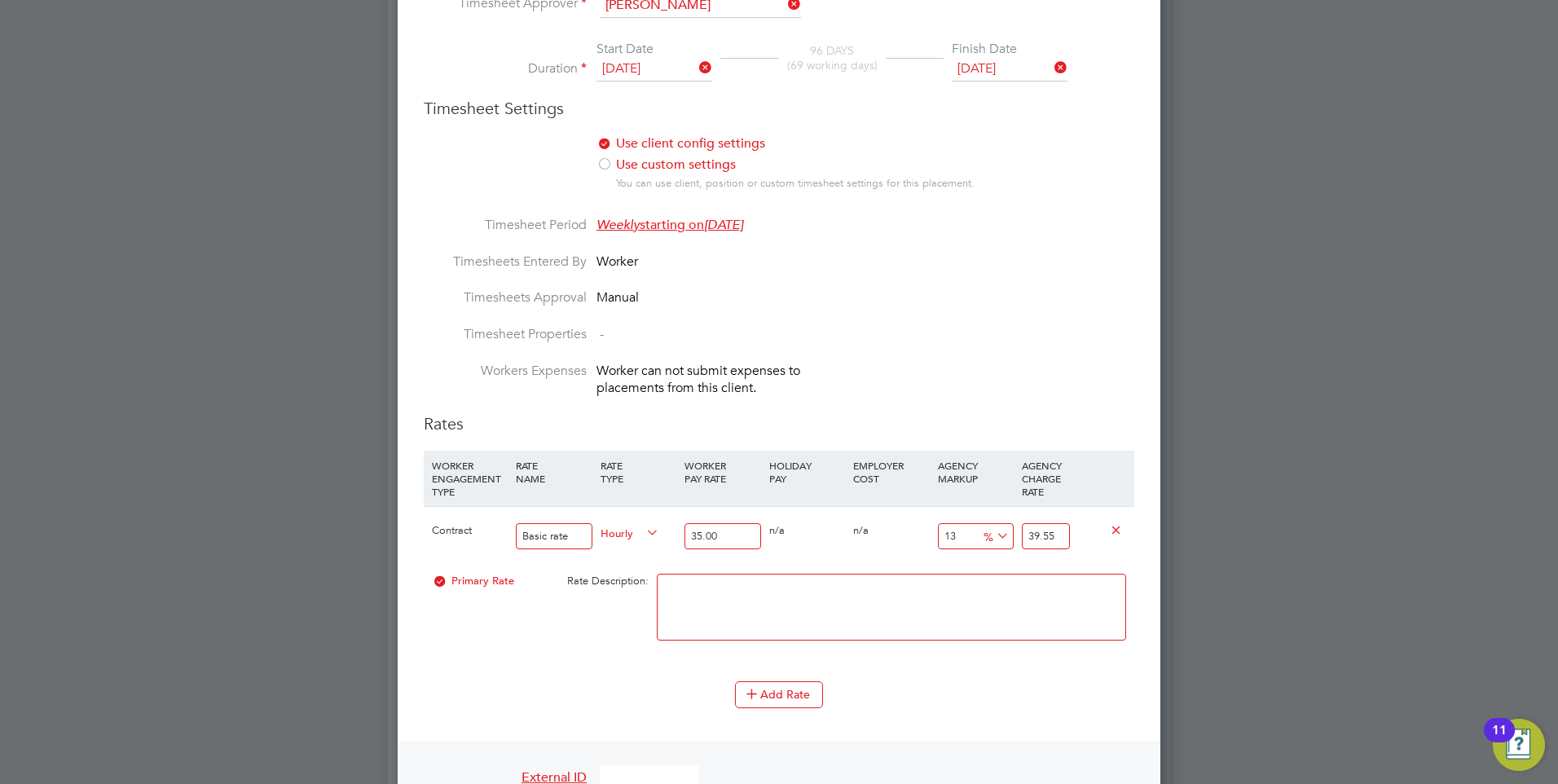
click at [1020, 536] on div "39.55" at bounding box center [1046, 536] width 56 height 60
type input "-88.57142857142857"
type input "4"
type input "14.285714285714286"
type input "40.00"
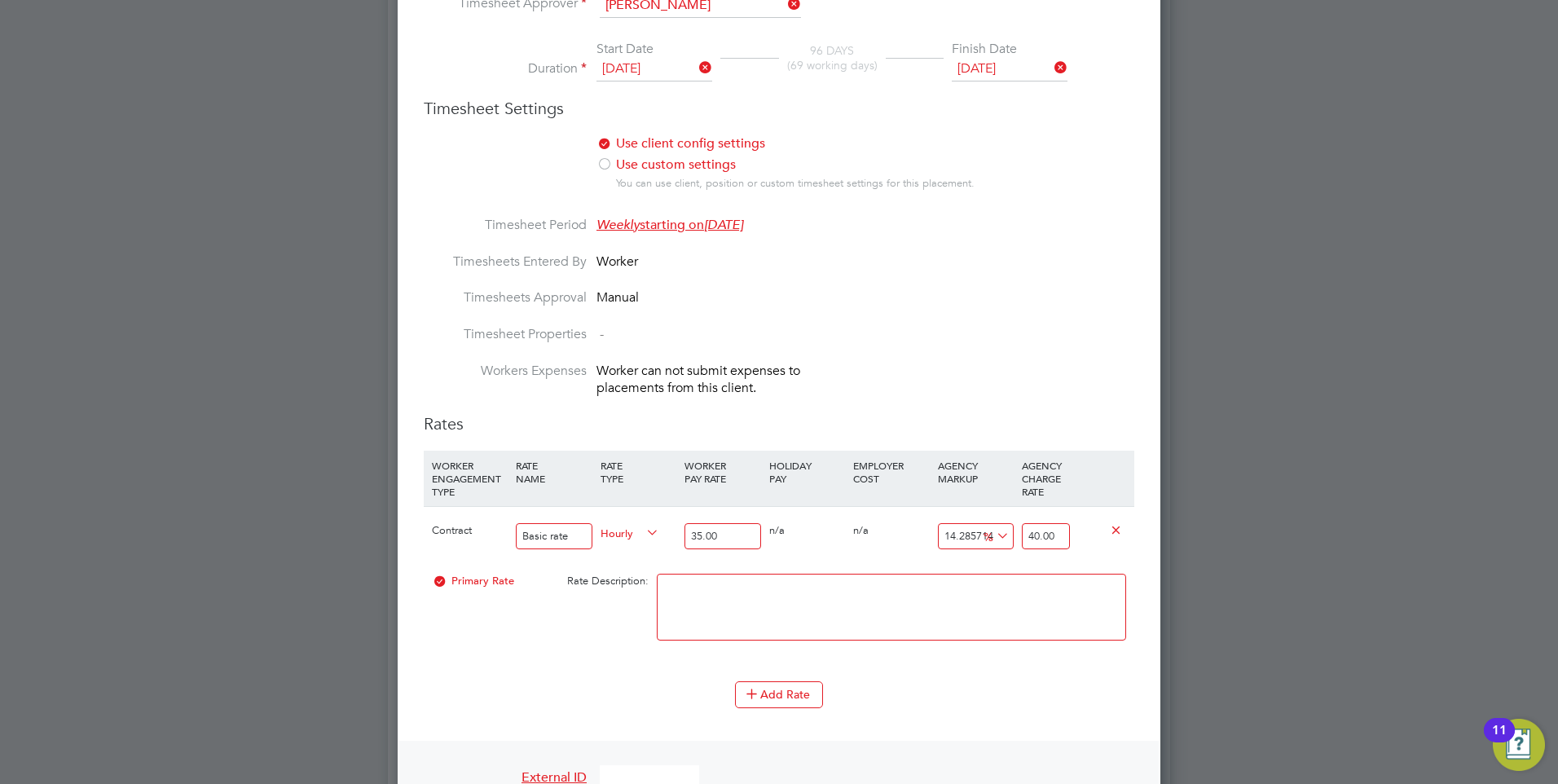
click at [959, 588] on textarea at bounding box center [891, 606] width 470 height 67
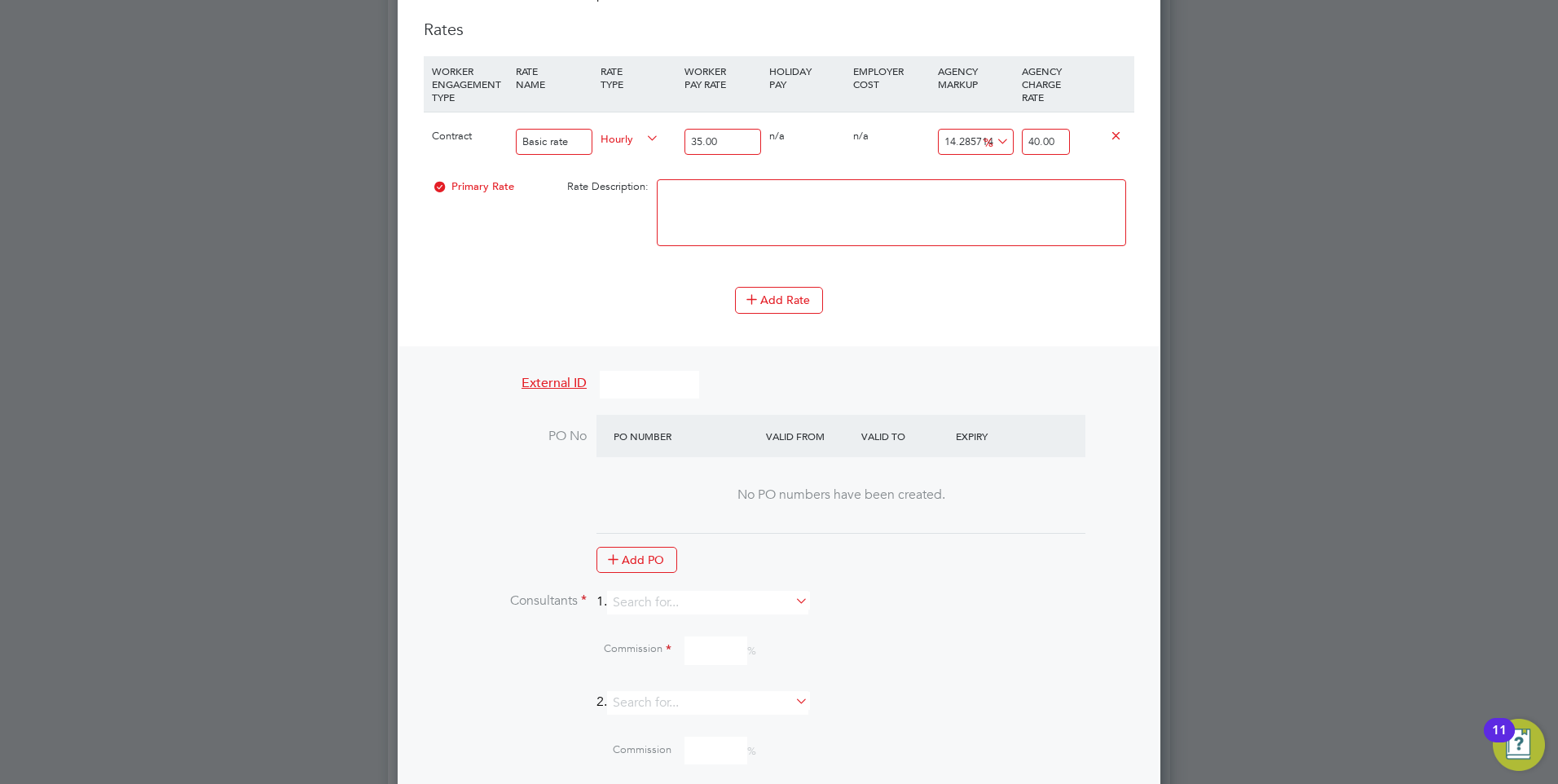
scroll to position [1353, 0]
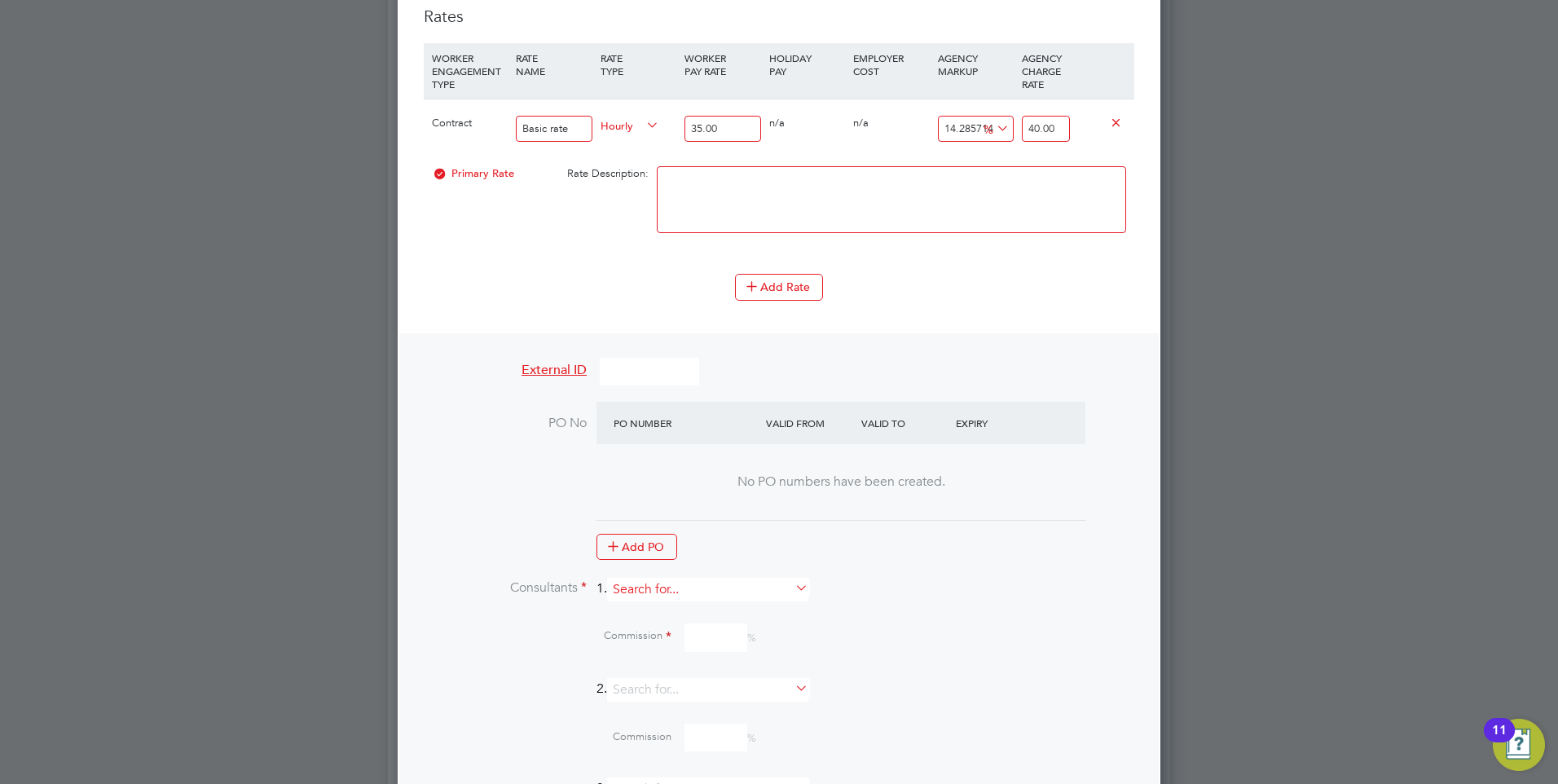
click at [661, 594] on input at bounding box center [707, 589] width 201 height 23
type input "i"
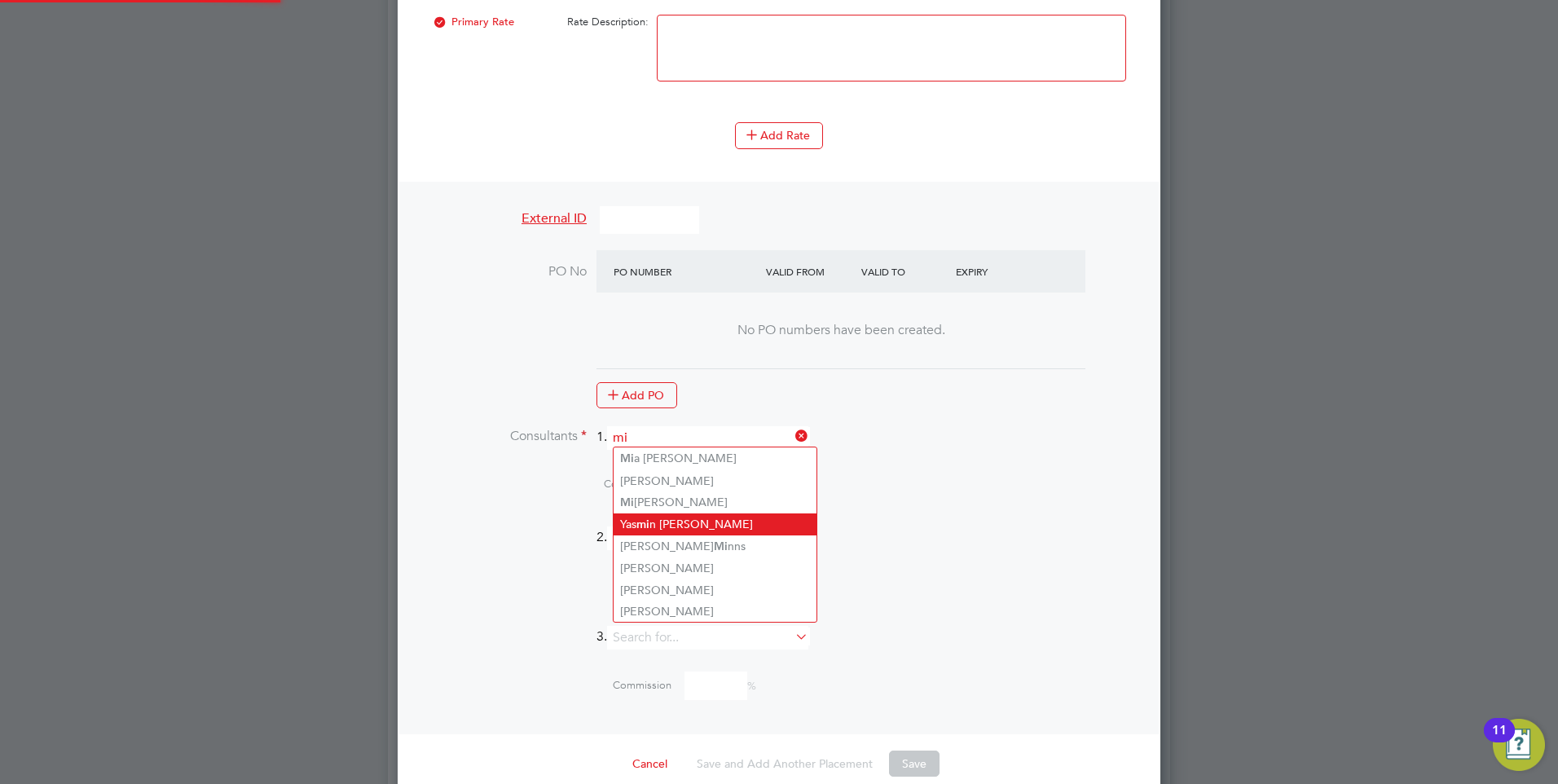
scroll to position [1517, 0]
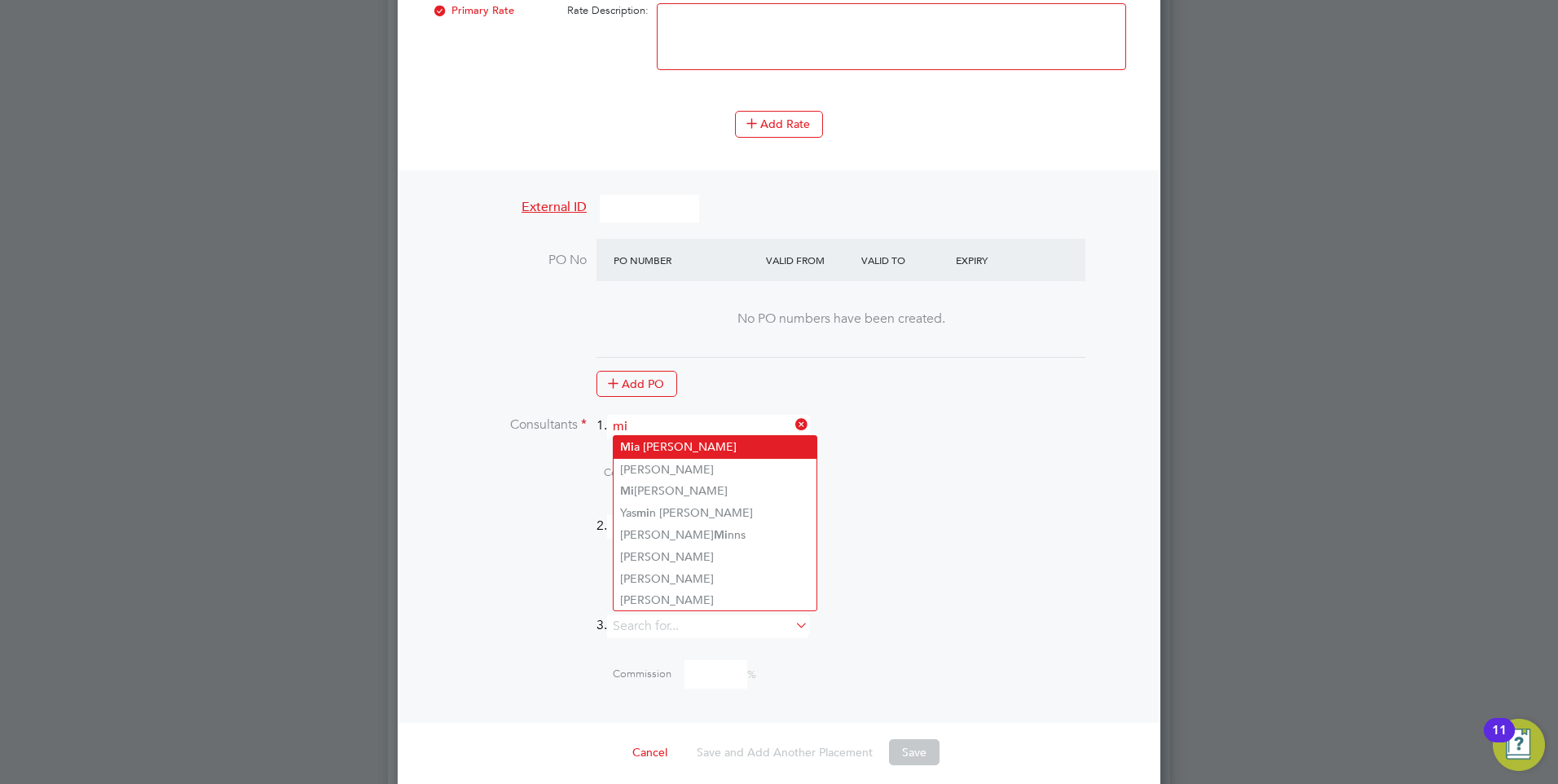
click at [642, 441] on li "Mi a Eckersley" at bounding box center [715, 446] width 203 height 22
type input "[PERSON_NAME]"
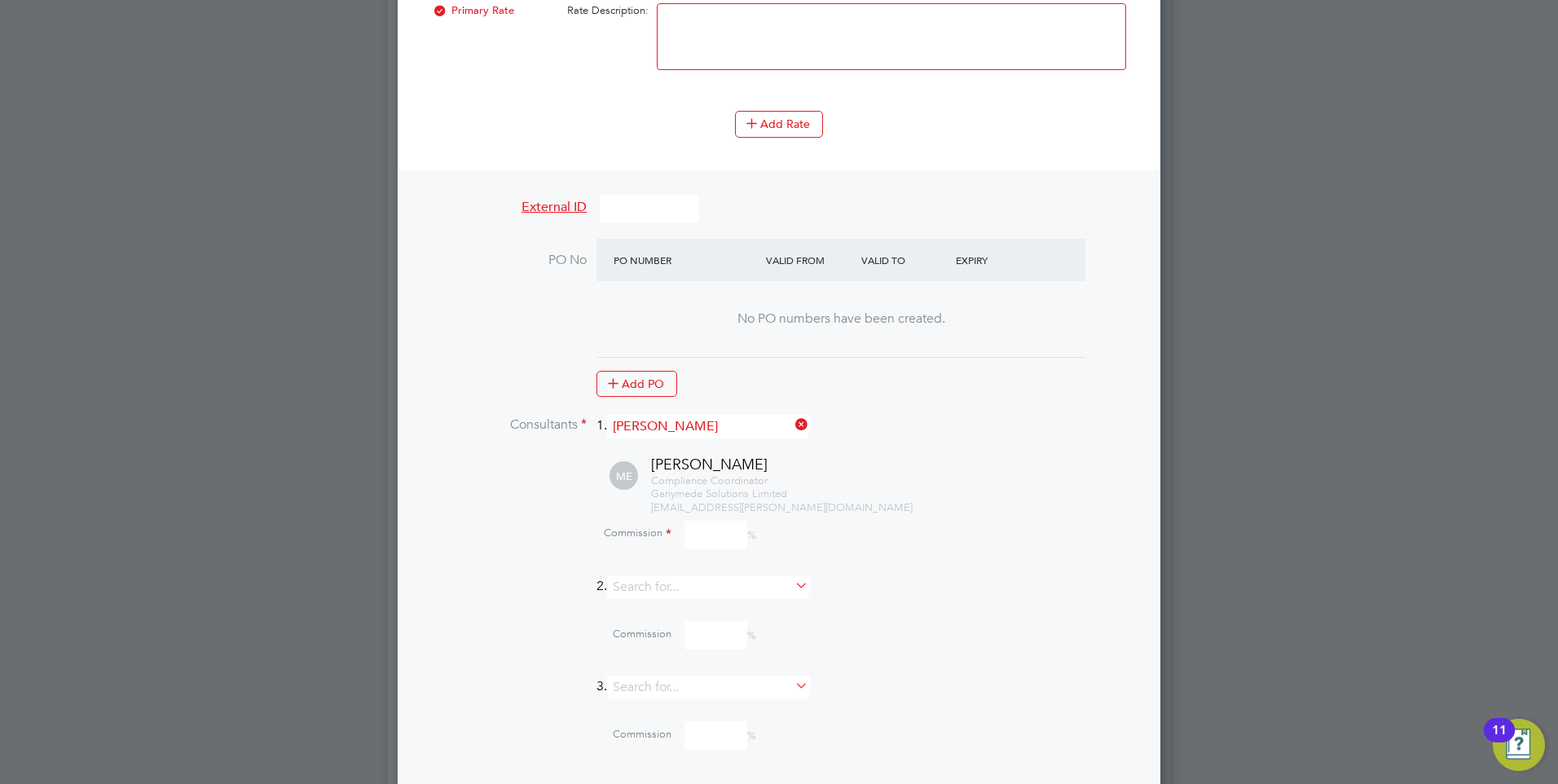
click at [701, 536] on input at bounding box center [715, 535] width 63 height 29
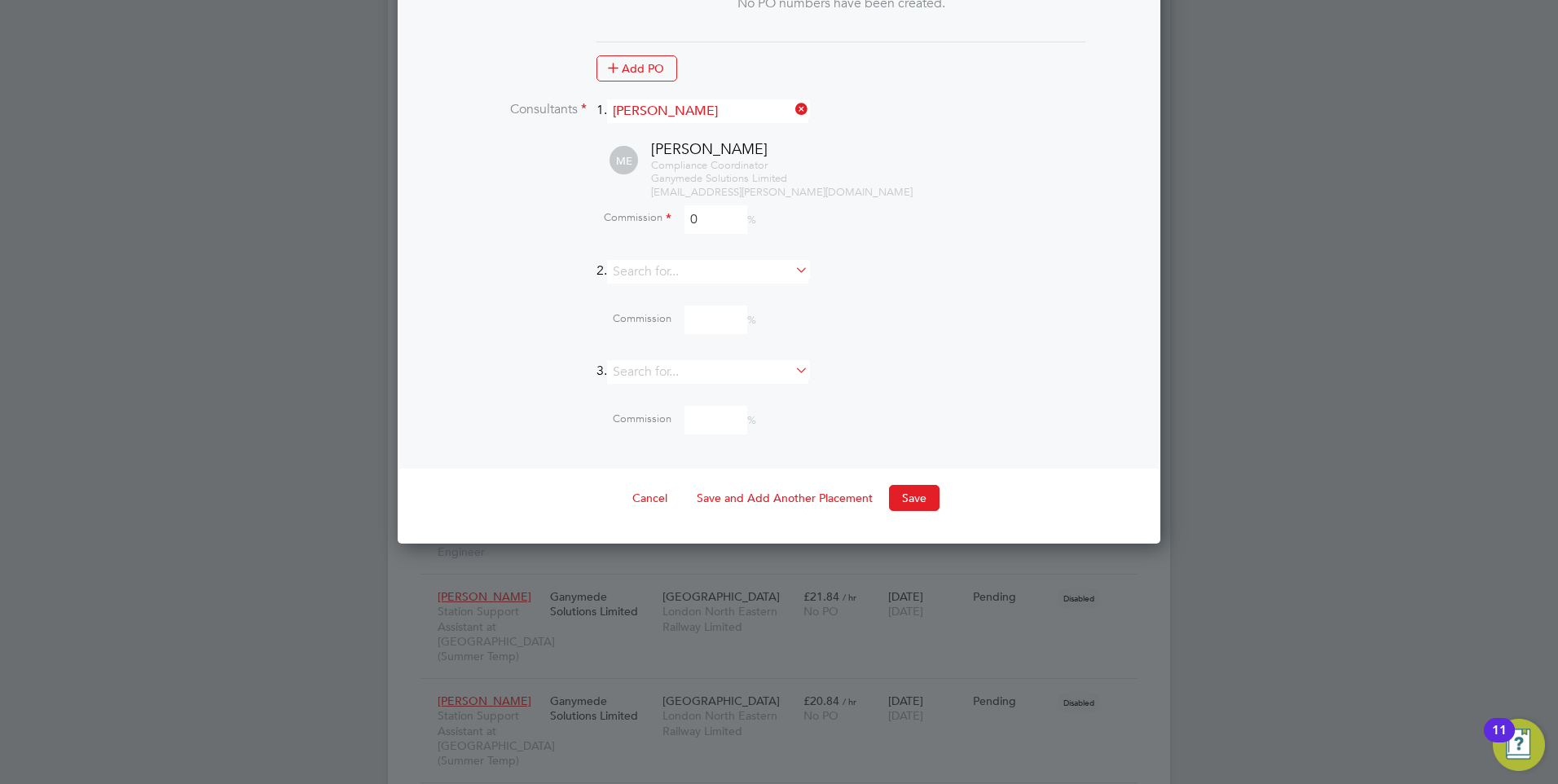
scroll to position [1842, 0]
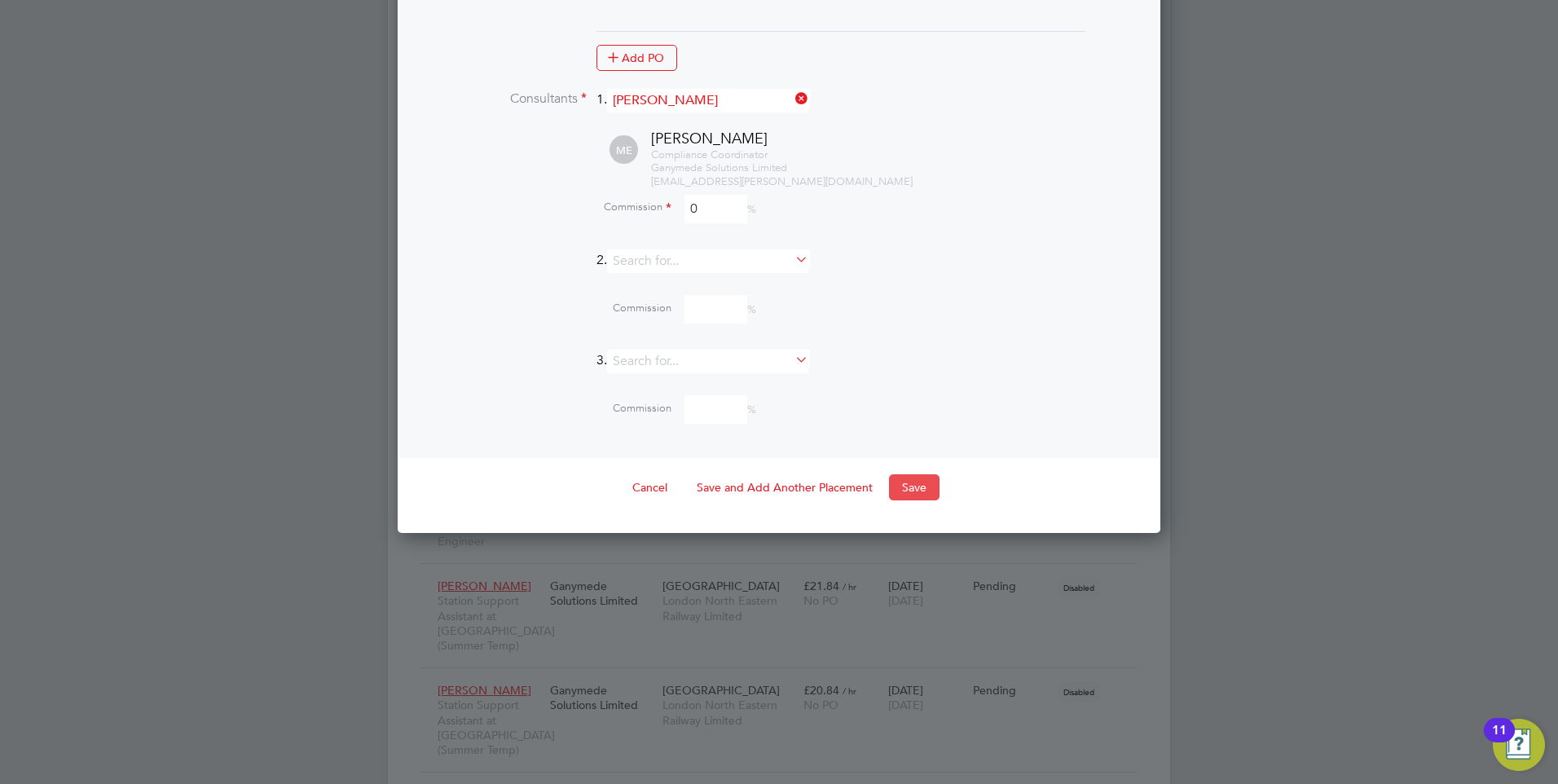
type input "0"
click at [901, 485] on button "Save" at bounding box center [914, 486] width 50 height 26
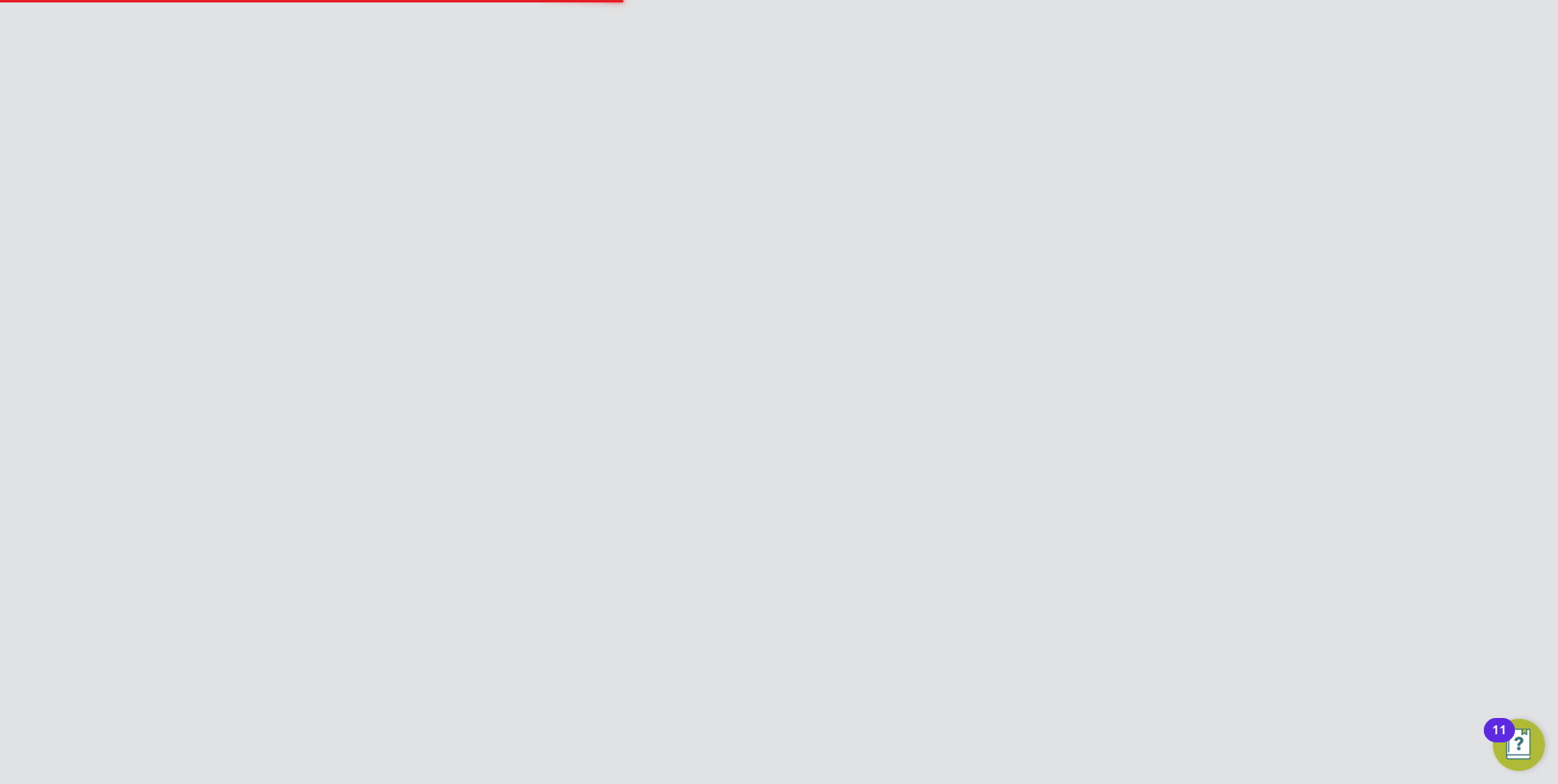
scroll to position [8, 8]
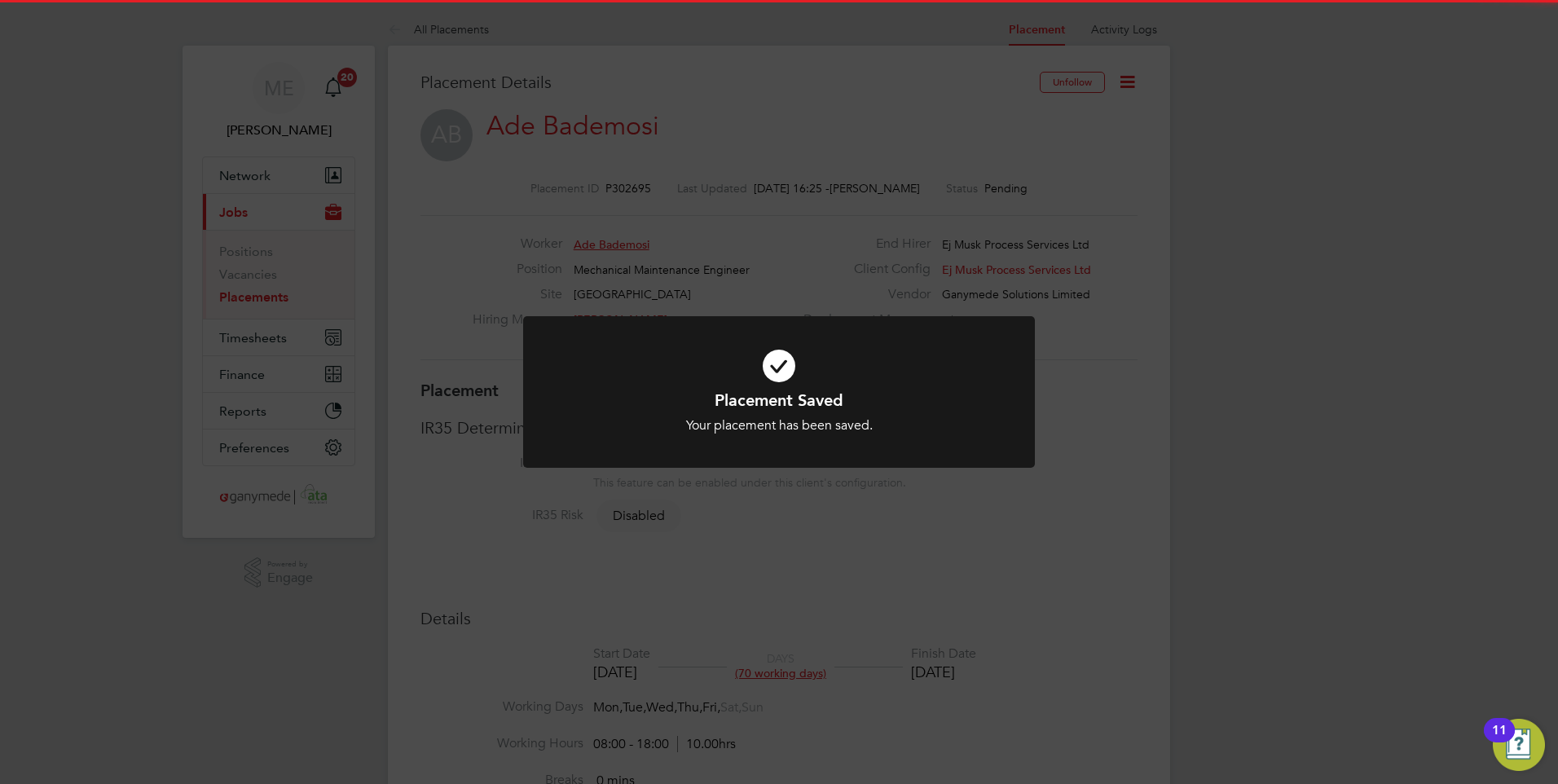
click at [856, 539] on div "Placement Saved Your placement has been saved. Cancel Okay" at bounding box center [779, 392] width 1558 height 784
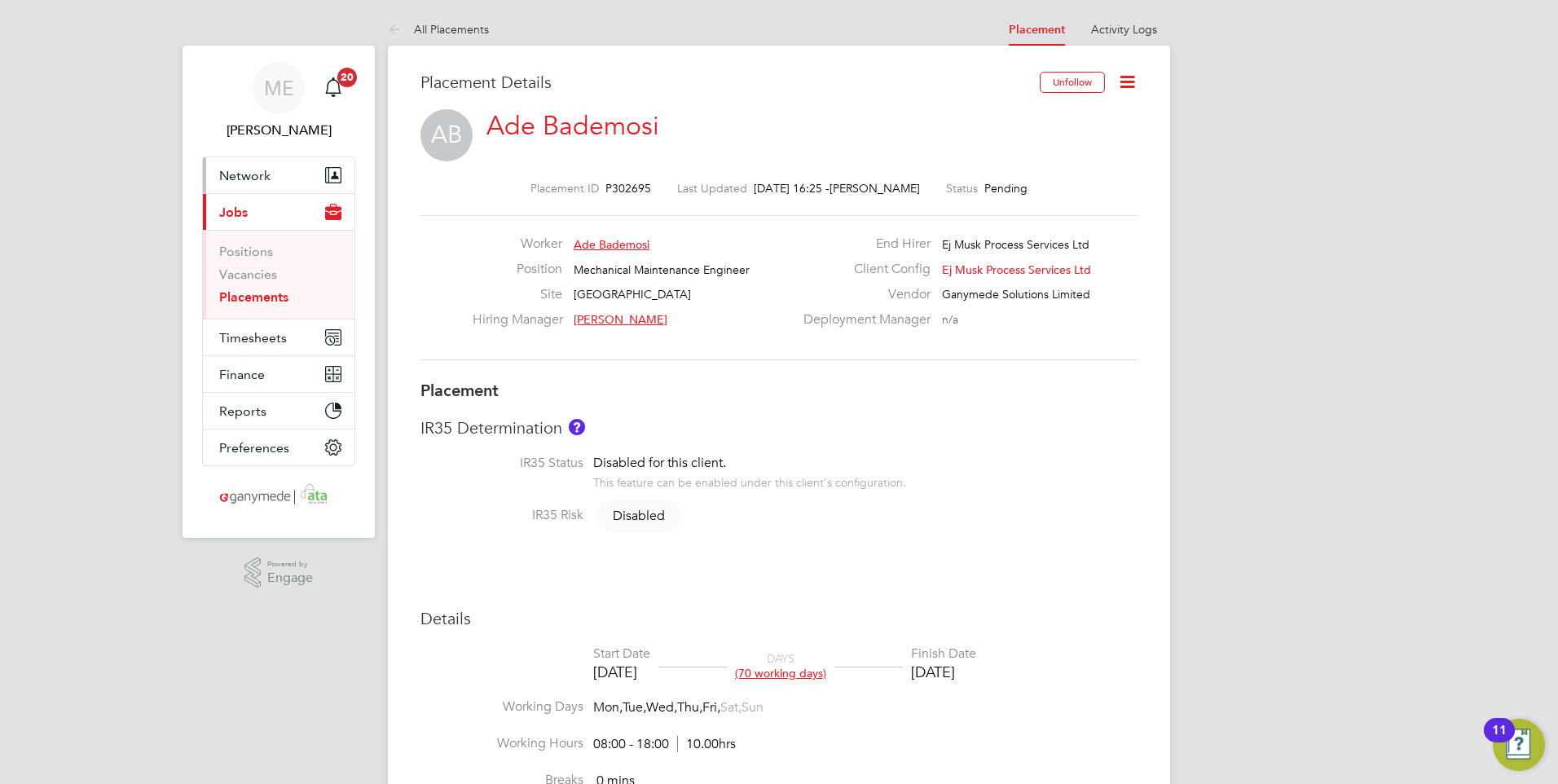
click at [264, 174] on span "Network" at bounding box center [244, 175] width 51 height 15
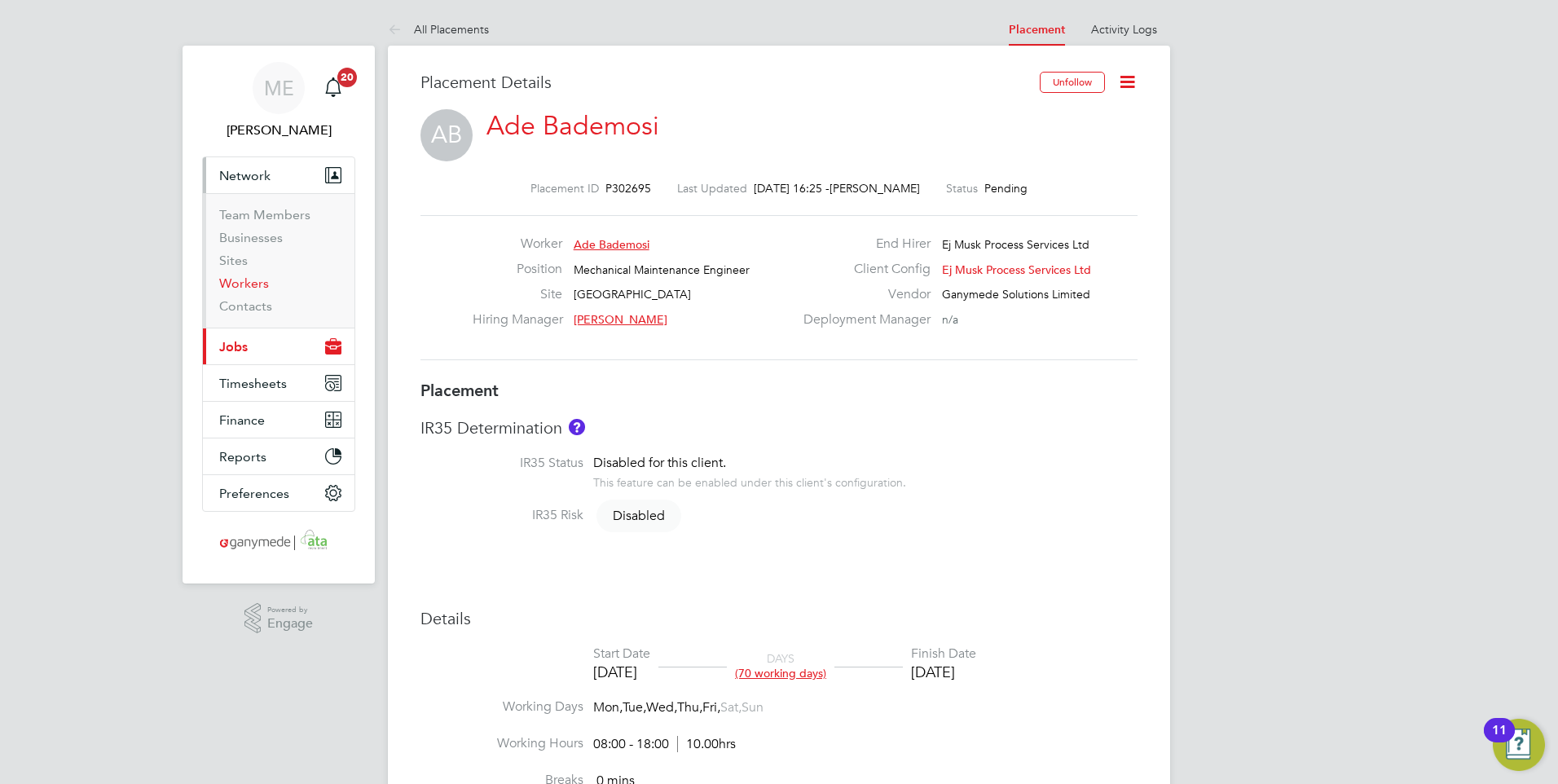
click at [233, 279] on link "Workers" at bounding box center [244, 282] width 50 height 15
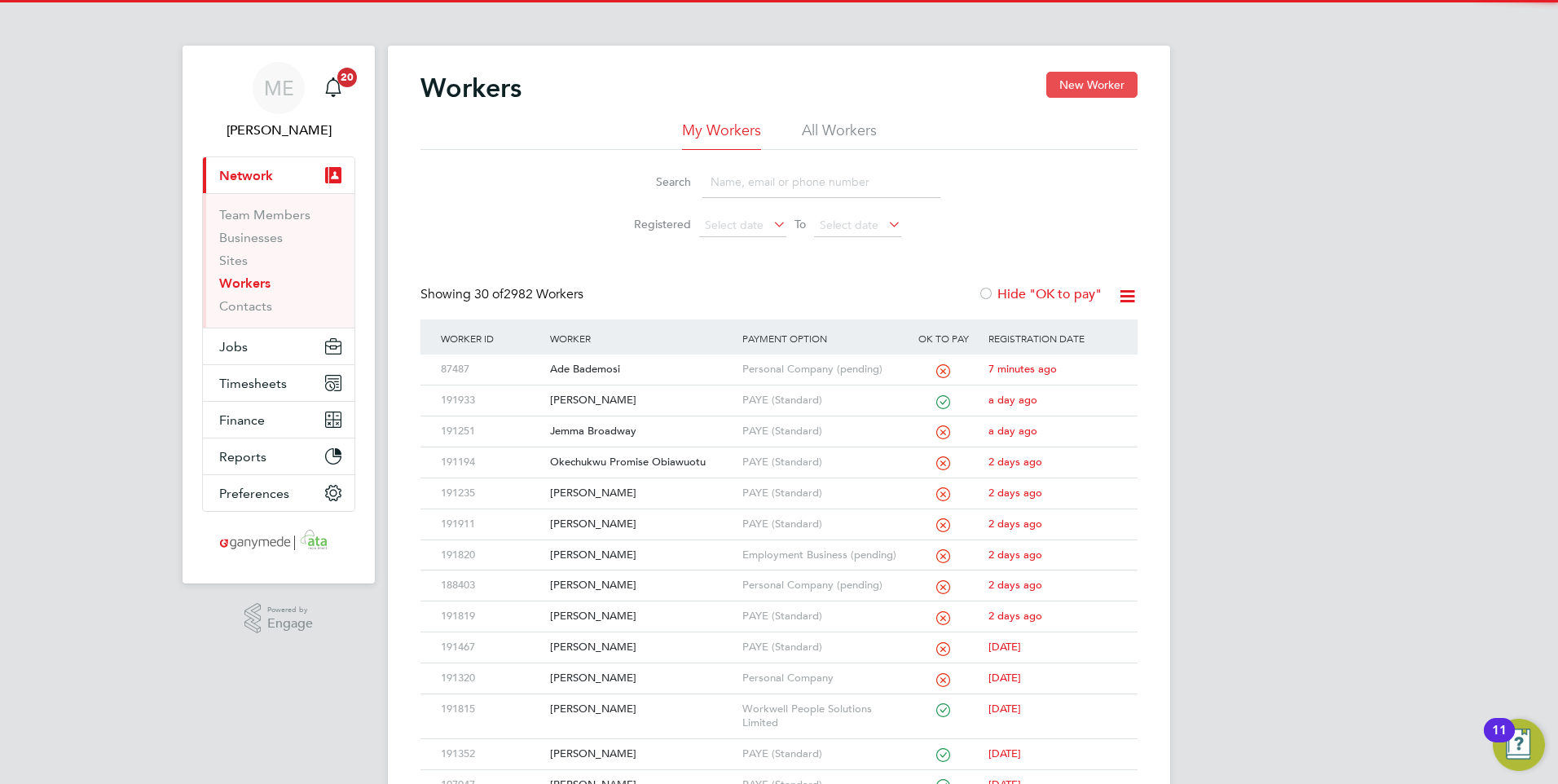
click at [1096, 78] on button "New Worker" at bounding box center [1092, 84] width 91 height 26
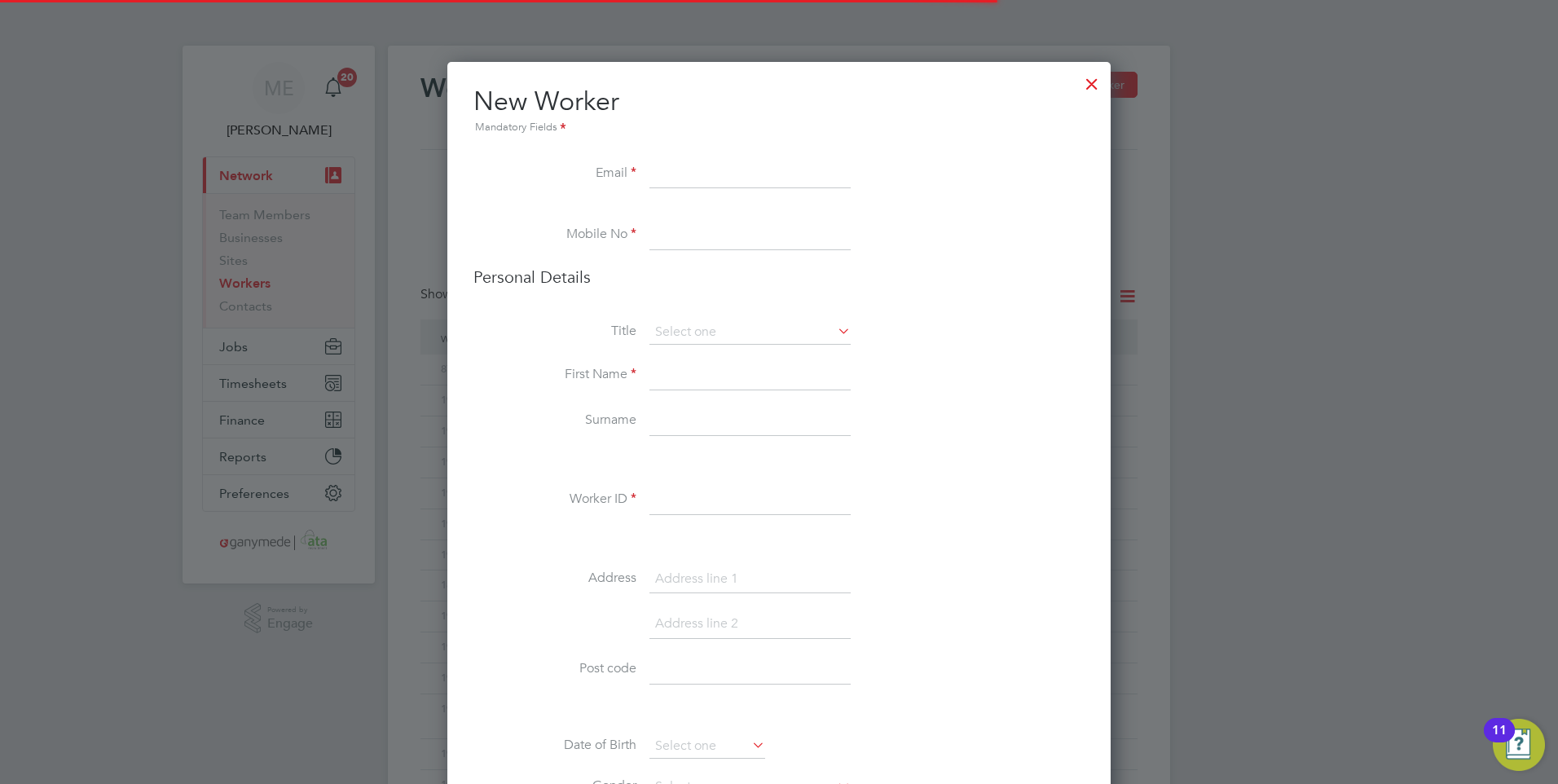
scroll to position [1823, 665]
paste input "davidjohnson1991.dj@googlemail.com"
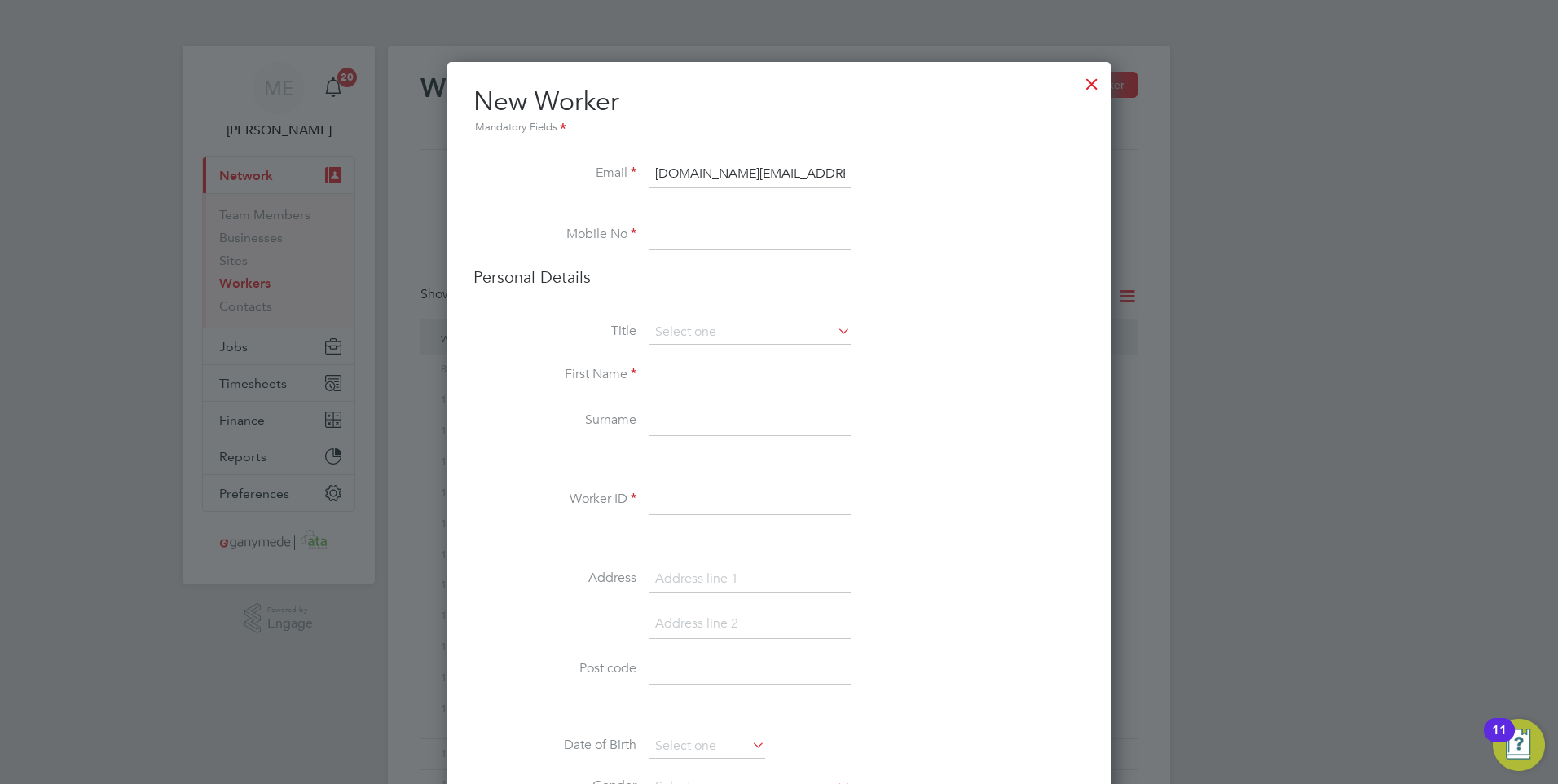
scroll to position [0, 37]
type input "davidjohnson1991.dj@googlemail.com"
drag, startPoint x: 679, startPoint y: 220, endPoint x: 608, endPoint y: 248, distance: 76.3
click at [608, 248] on li "Mobile No" at bounding box center [778, 243] width 611 height 46
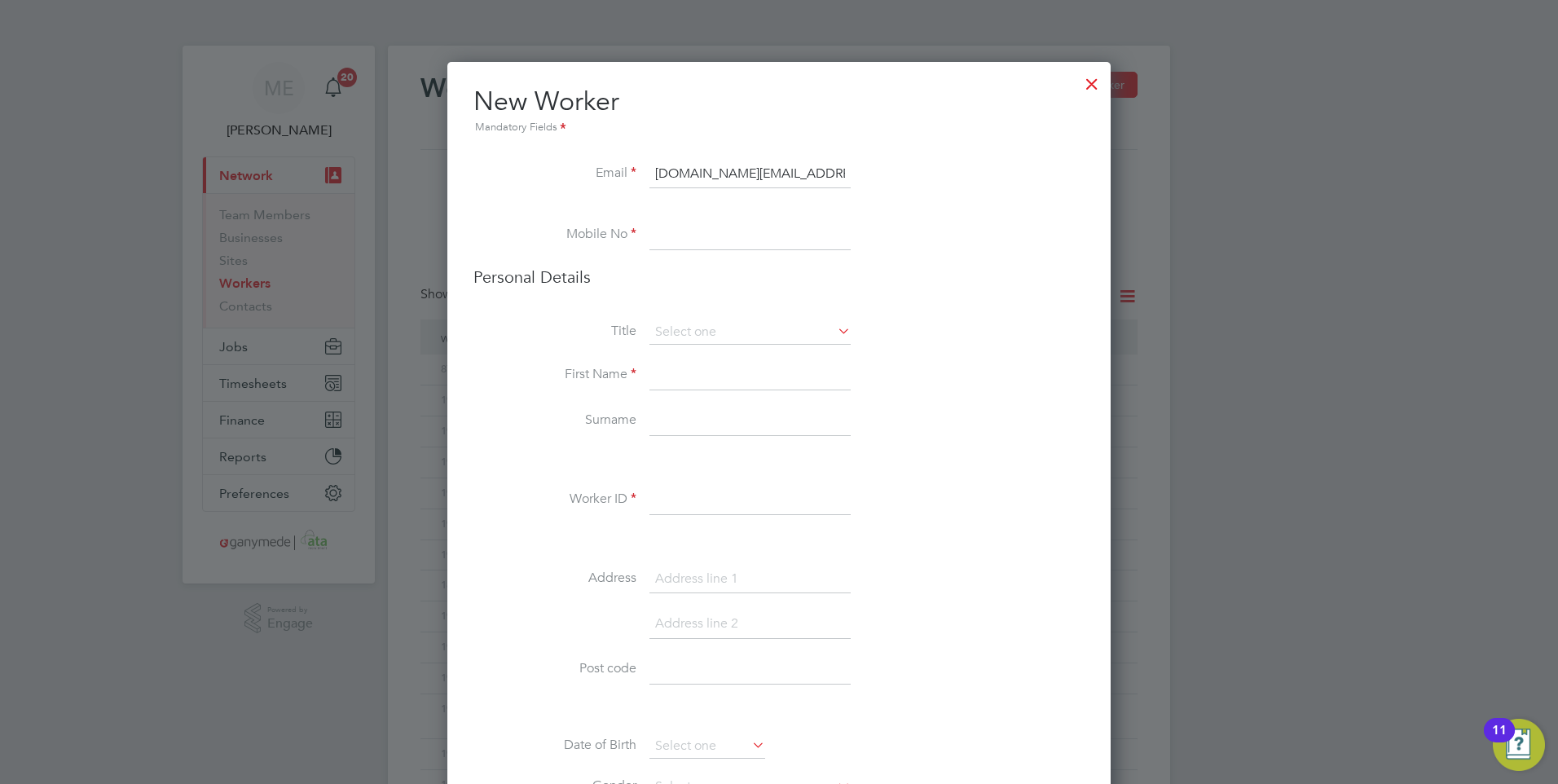
click at [677, 241] on input at bounding box center [749, 235] width 201 height 30
paste input "+44 7594715303"
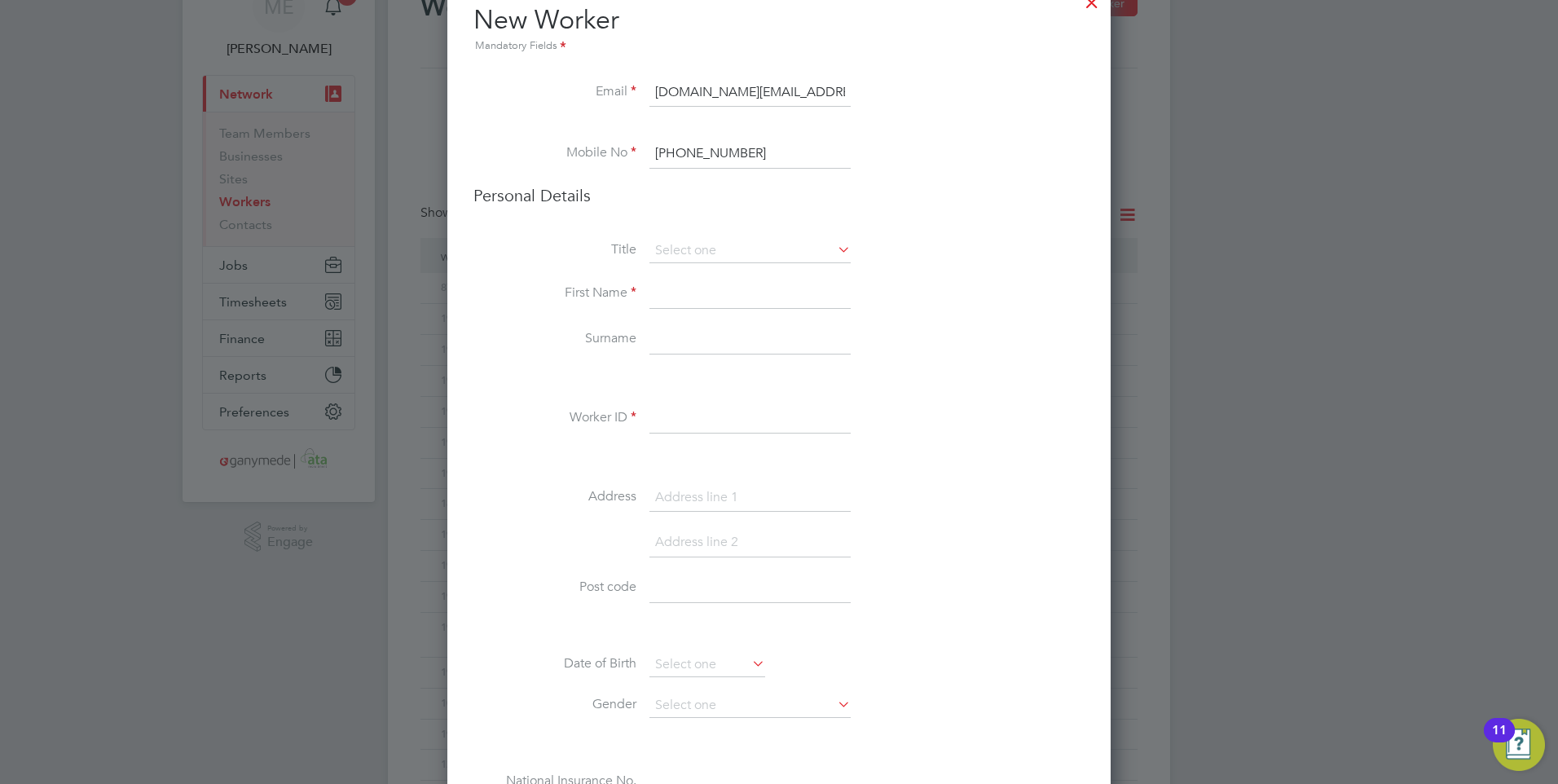
type input "+44 7594715303"
click at [674, 291] on input at bounding box center [749, 294] width 201 height 30
type input "David"
click at [665, 332] on input at bounding box center [749, 340] width 201 height 30
type input "Johnson"
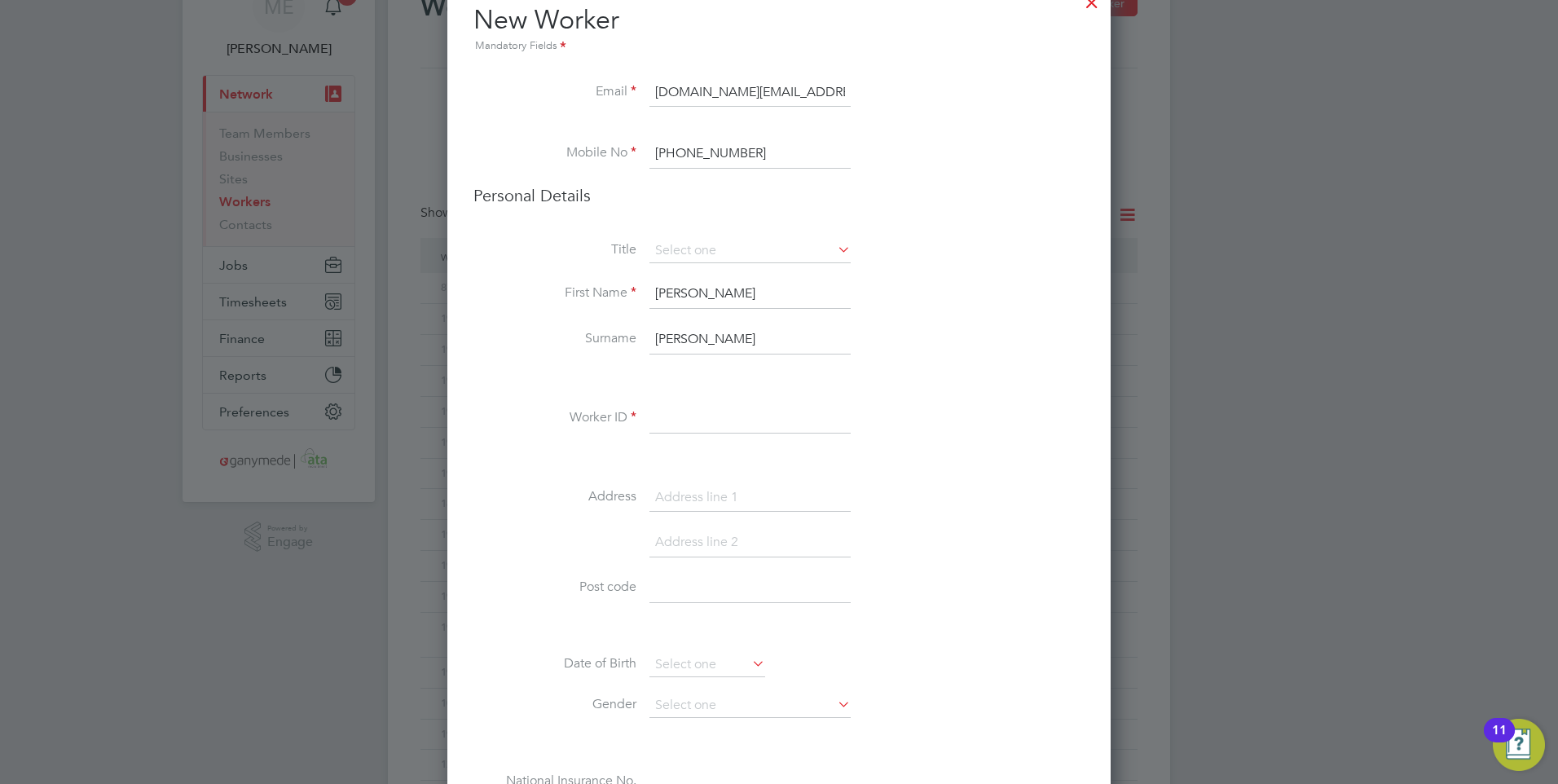
drag, startPoint x: 687, startPoint y: 409, endPoint x: 690, endPoint y: 420, distance: 11.4
click at [688, 414] on input at bounding box center [749, 418] width 201 height 30
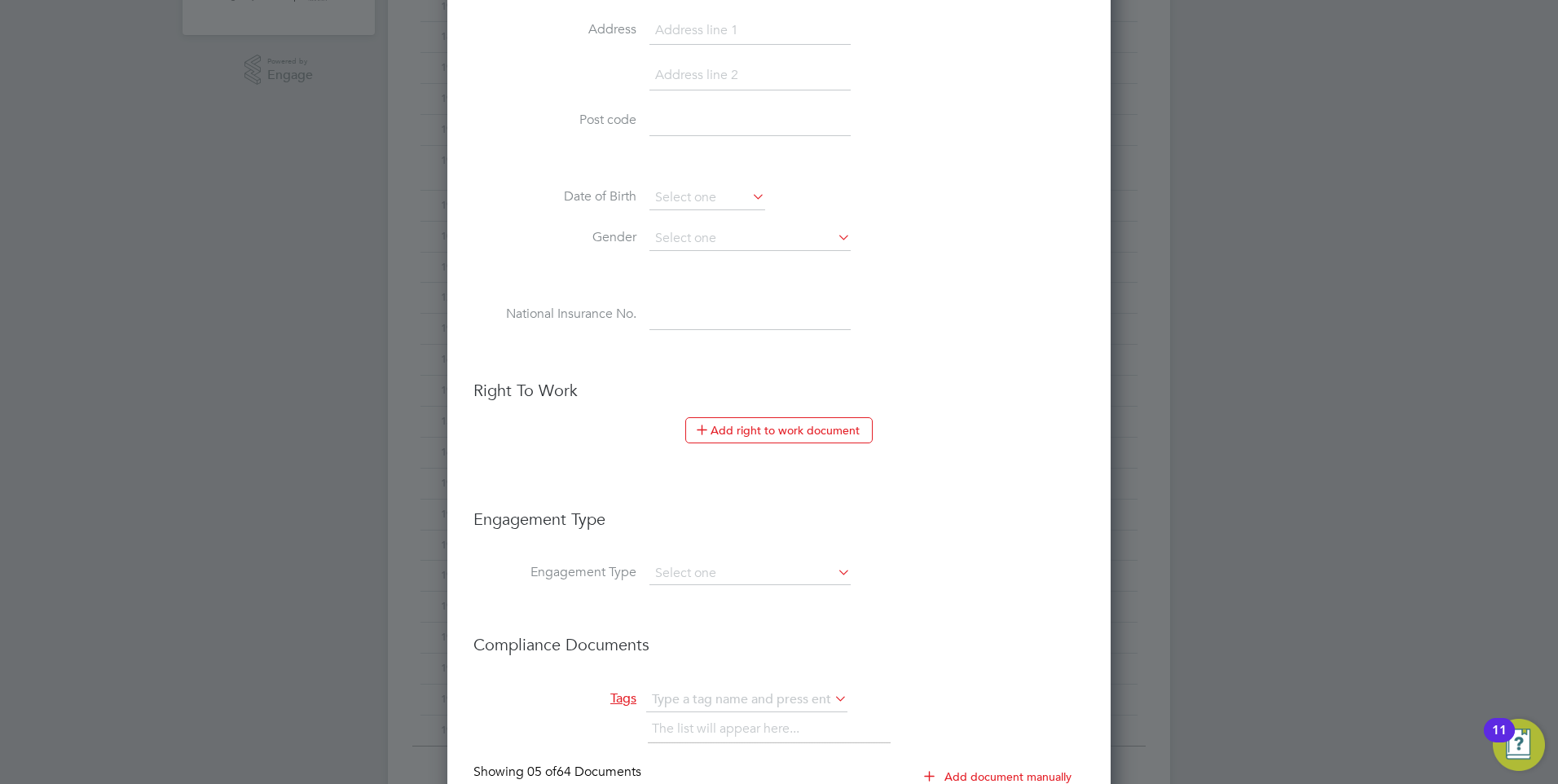
scroll to position [652, 0]
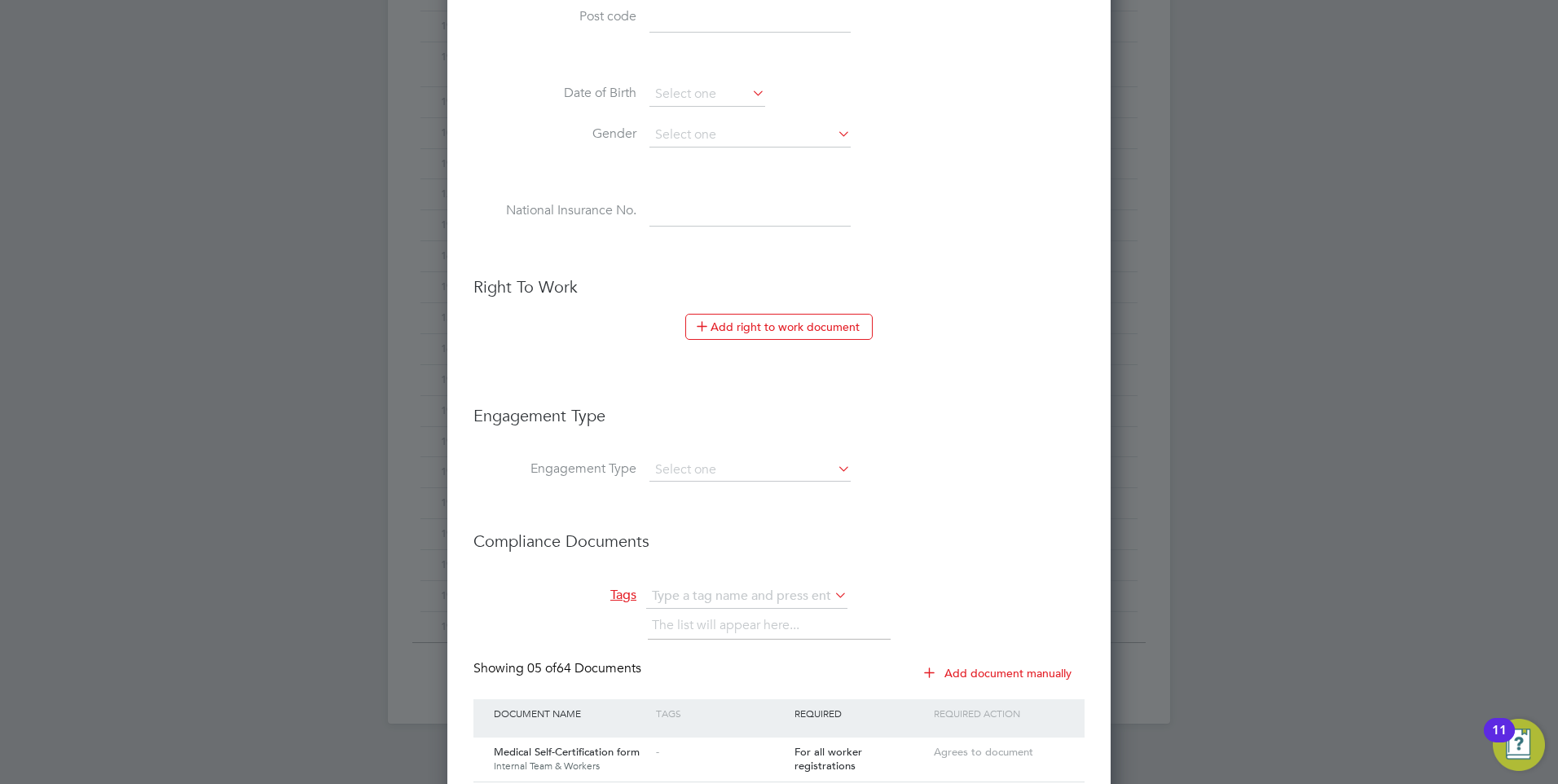
type input "164343"
click at [693, 456] on li "Engagement Type" at bounding box center [778, 424] width 611 height 70
click at [692, 466] on input at bounding box center [749, 470] width 201 height 23
click at [698, 484] on li "Limited Company" at bounding box center [749, 493] width 203 height 23
type input "Limited Company"
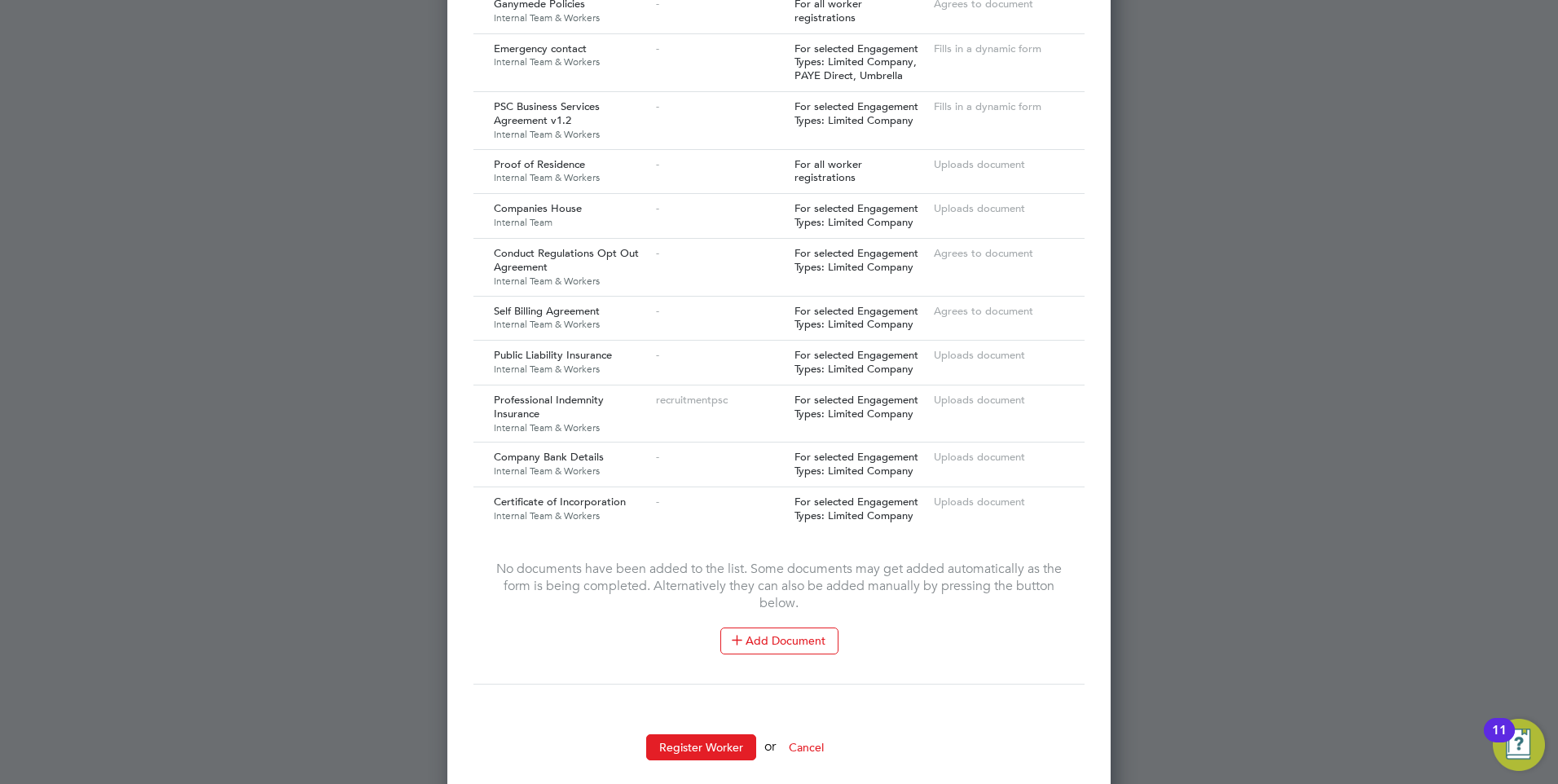
scroll to position [1684, 0]
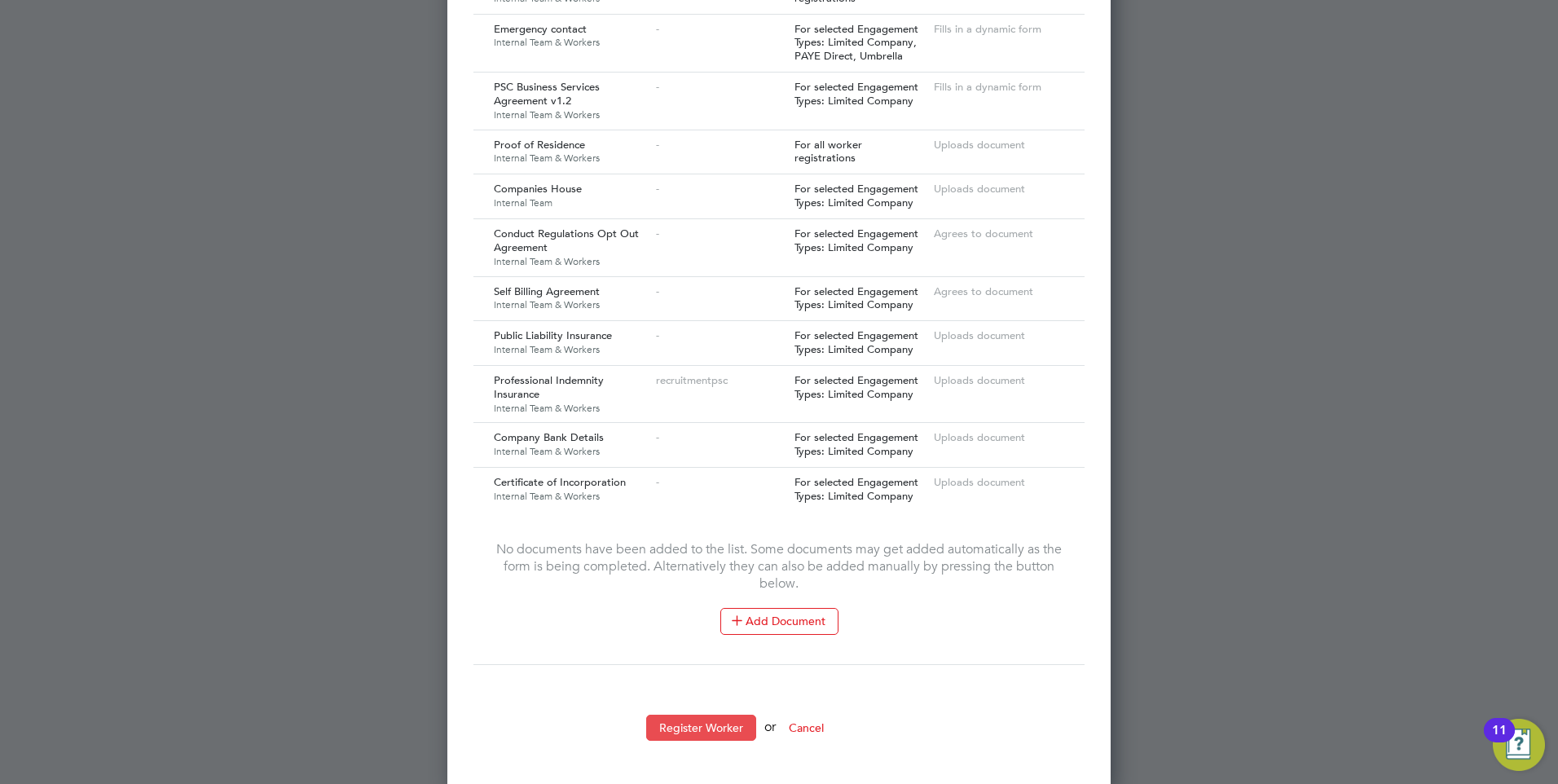
click at [690, 720] on button "Register Worker" at bounding box center [701, 727] width 110 height 26
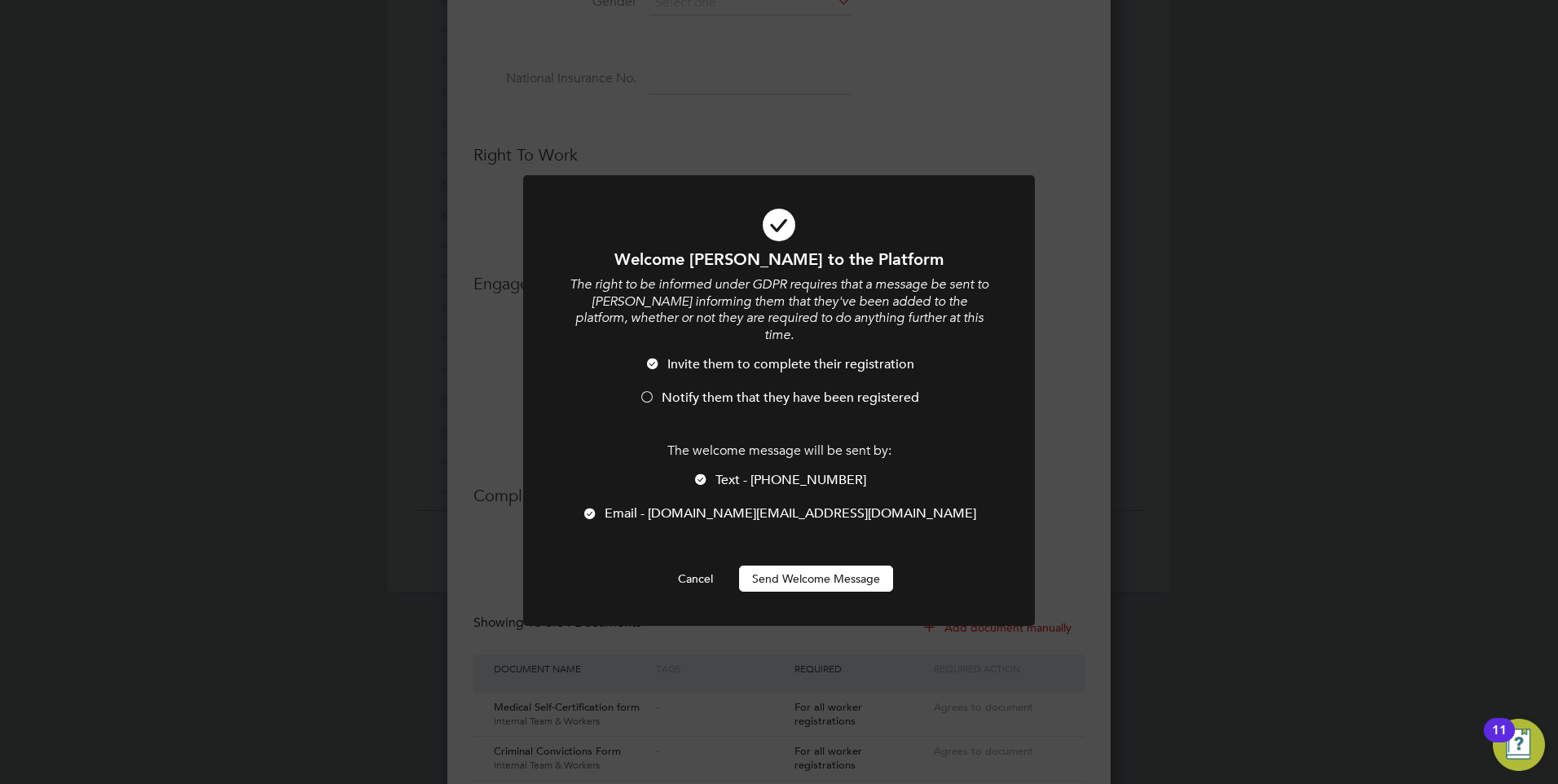
click at [784, 565] on button "Send Welcome Message" at bounding box center [816, 577] width 154 height 26
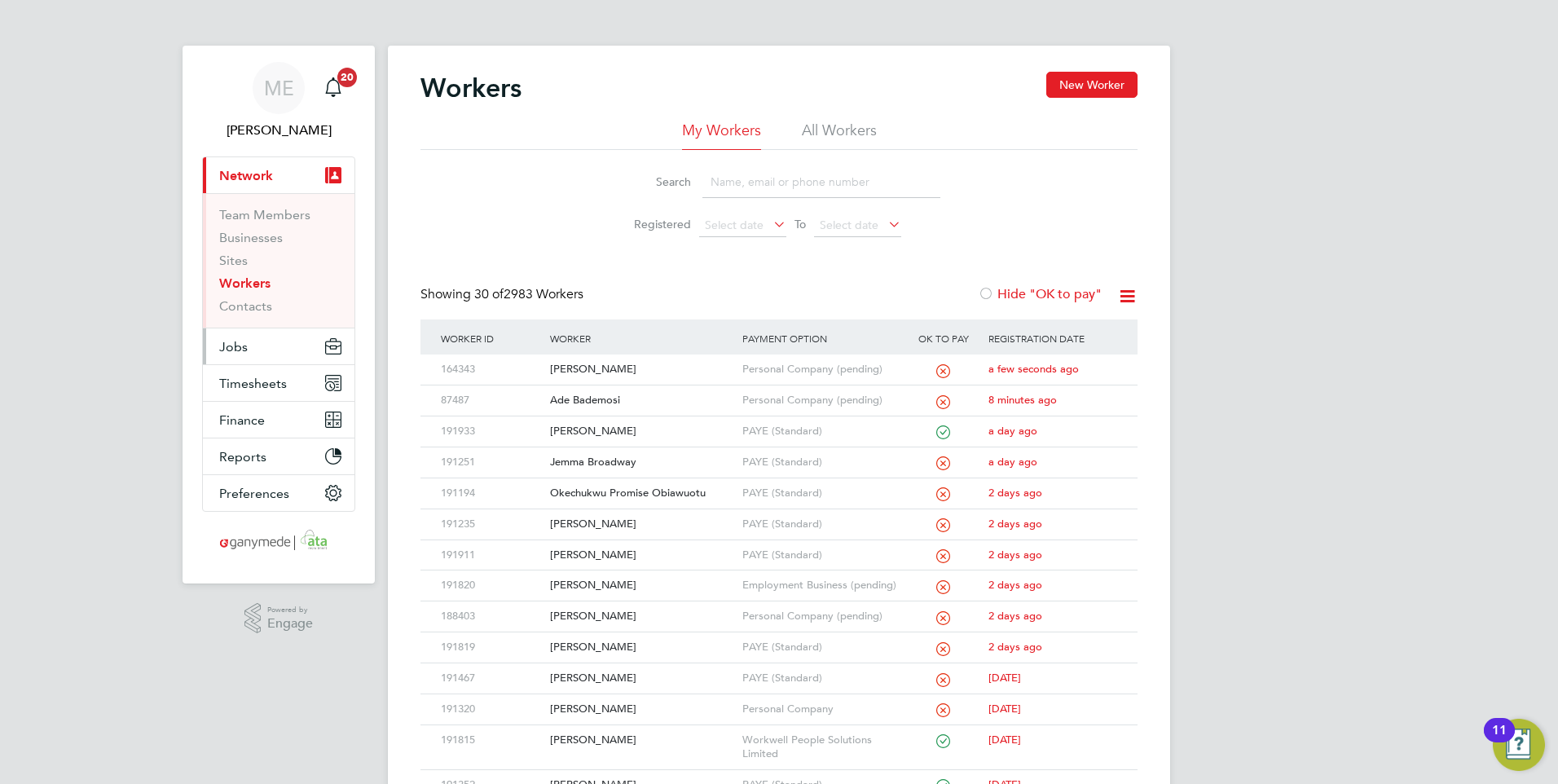
click at [237, 340] on span "Jobs" at bounding box center [233, 346] width 29 height 15
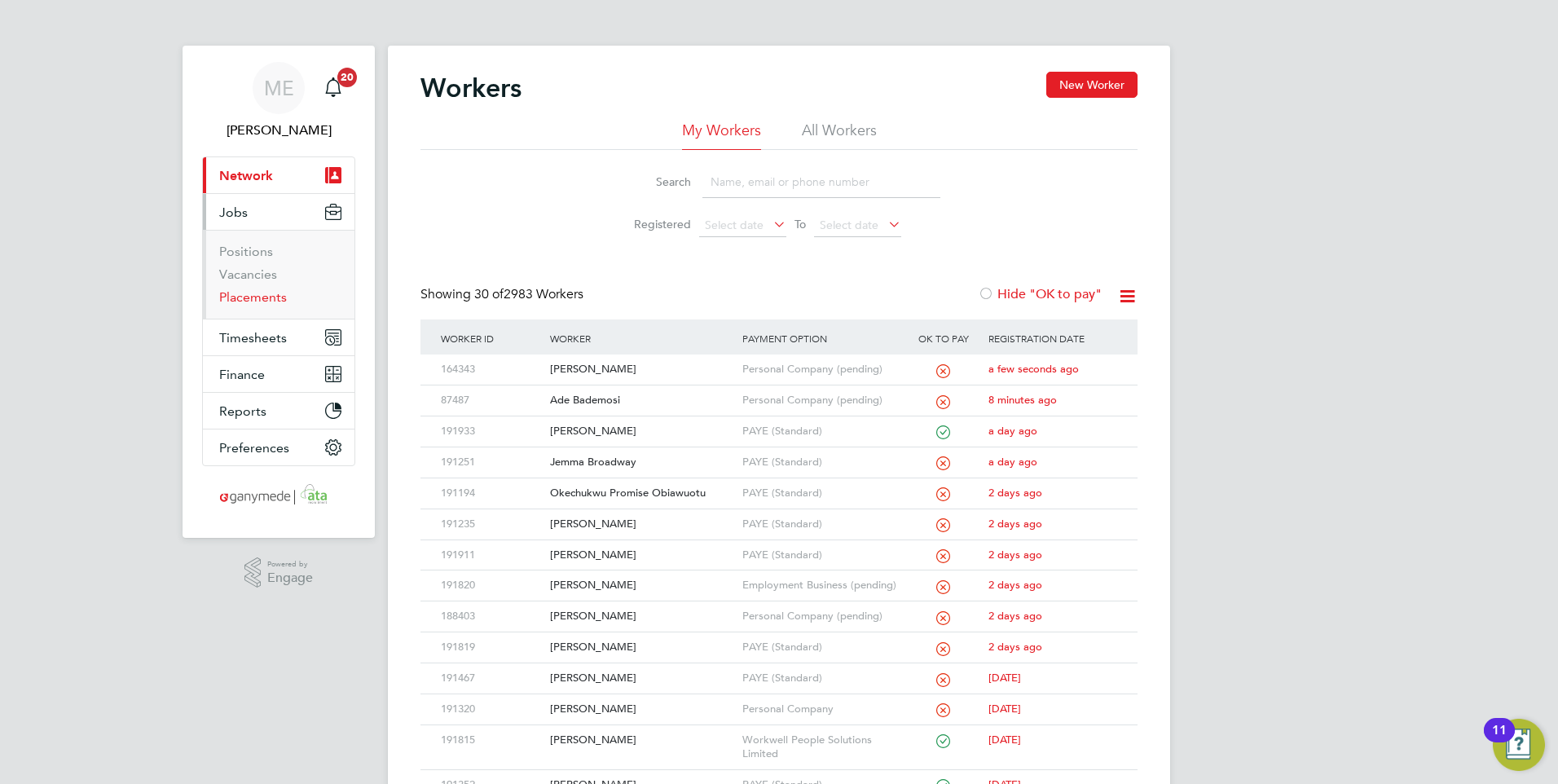
click at [275, 300] on link "Placements" at bounding box center [253, 296] width 68 height 15
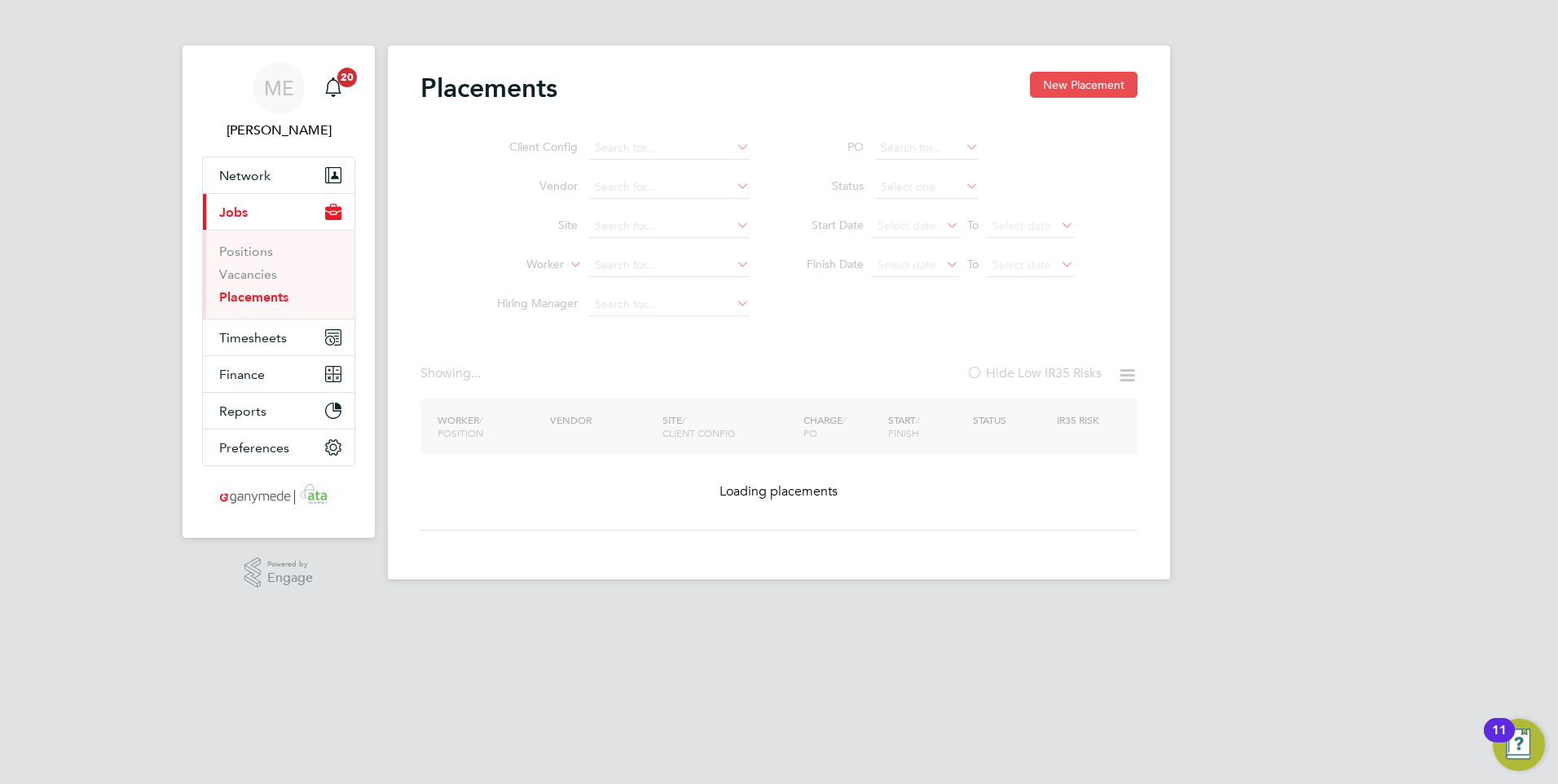
click at [1080, 87] on button "New Placement" at bounding box center [1084, 84] width 107 height 26
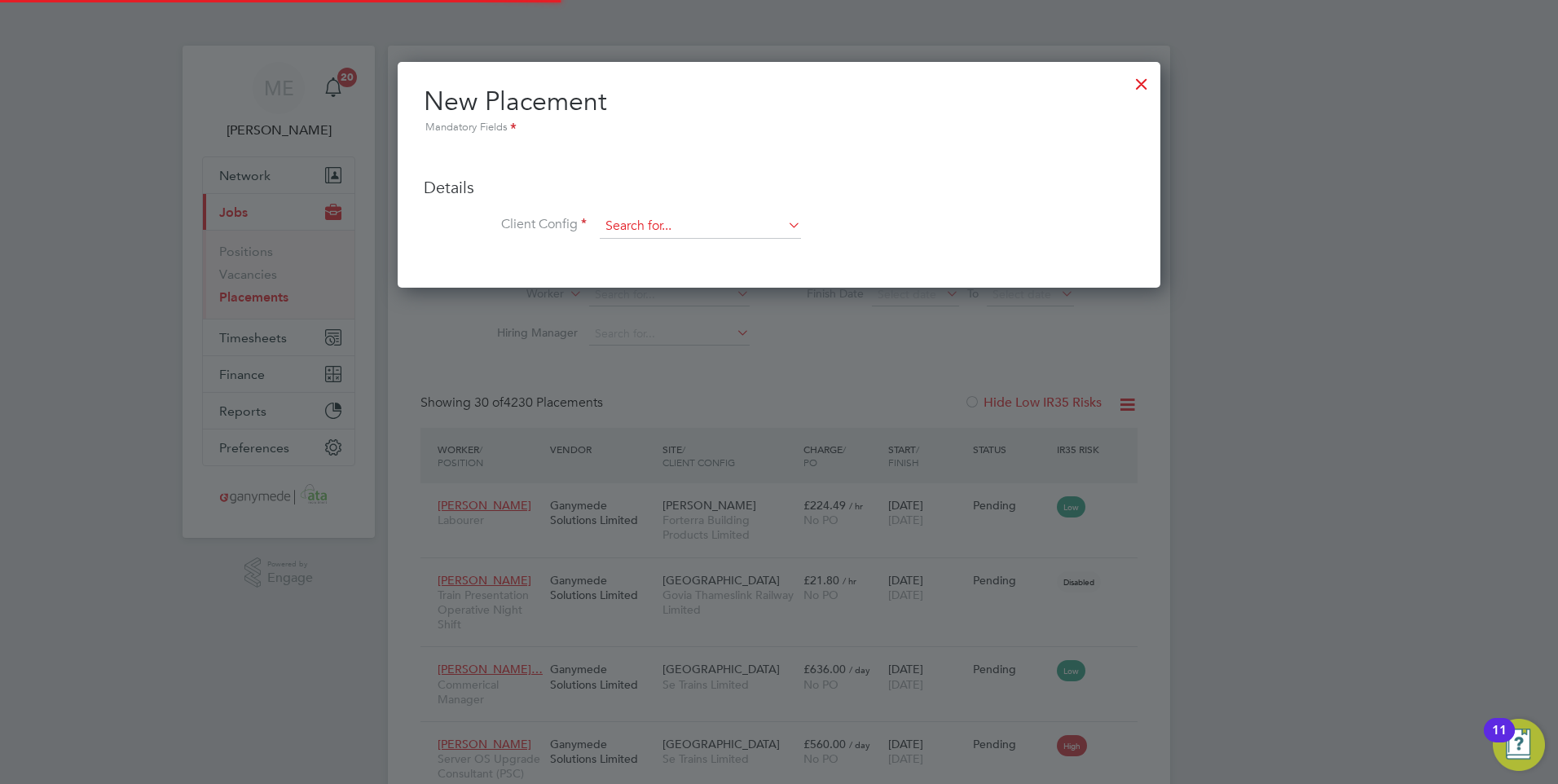
scroll to position [61, 142]
click at [665, 224] on input at bounding box center [700, 226] width 201 height 24
click at [659, 215] on input at bounding box center [700, 226] width 201 height 24
click at [637, 289] on li "Ej Musk Process Services Ltd" at bounding box center [741, 293] width 283 height 22
type input "Ej Musk Process Services Ltd"
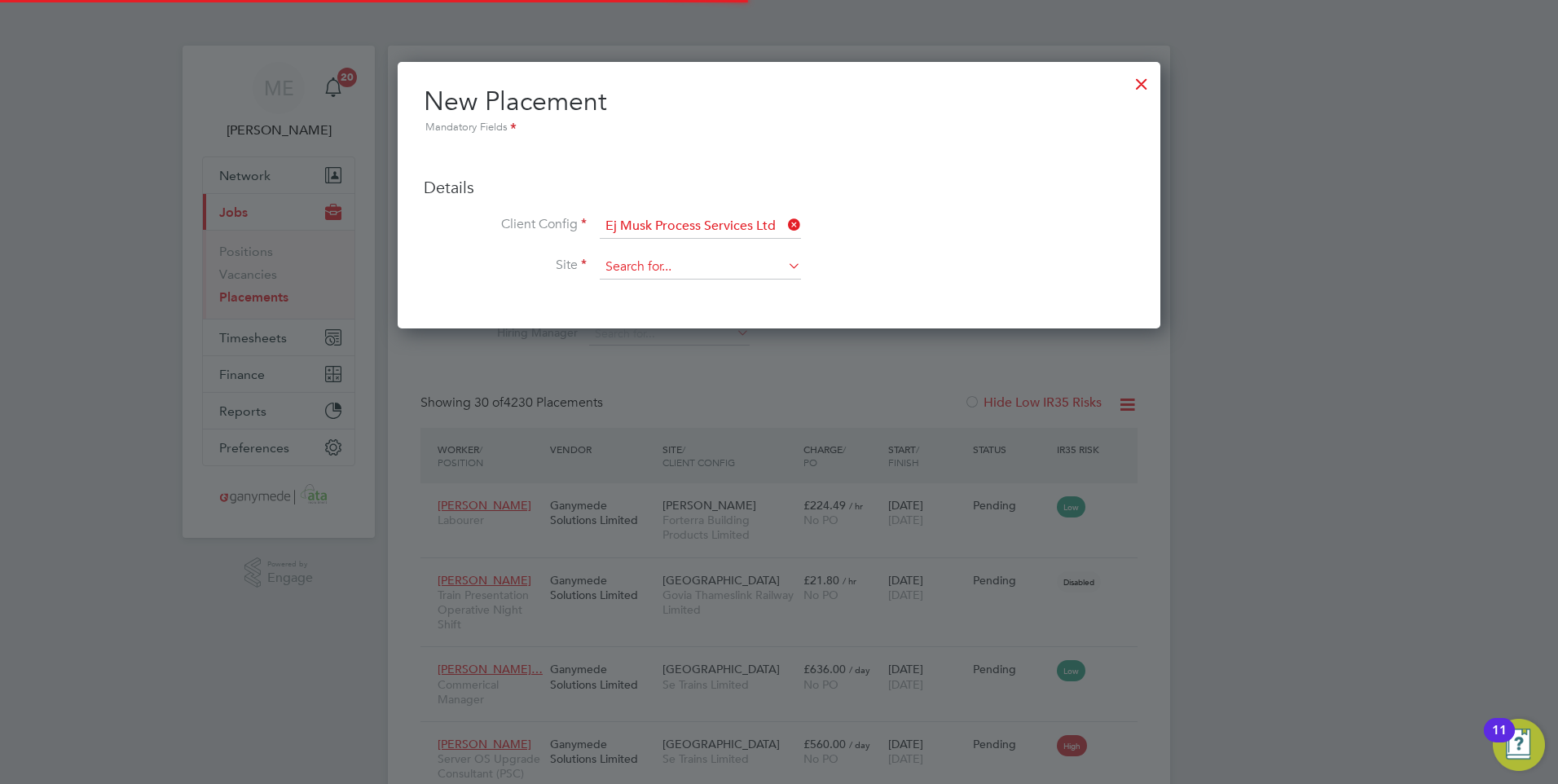
click at [601, 273] on input at bounding box center [700, 266] width 201 height 24
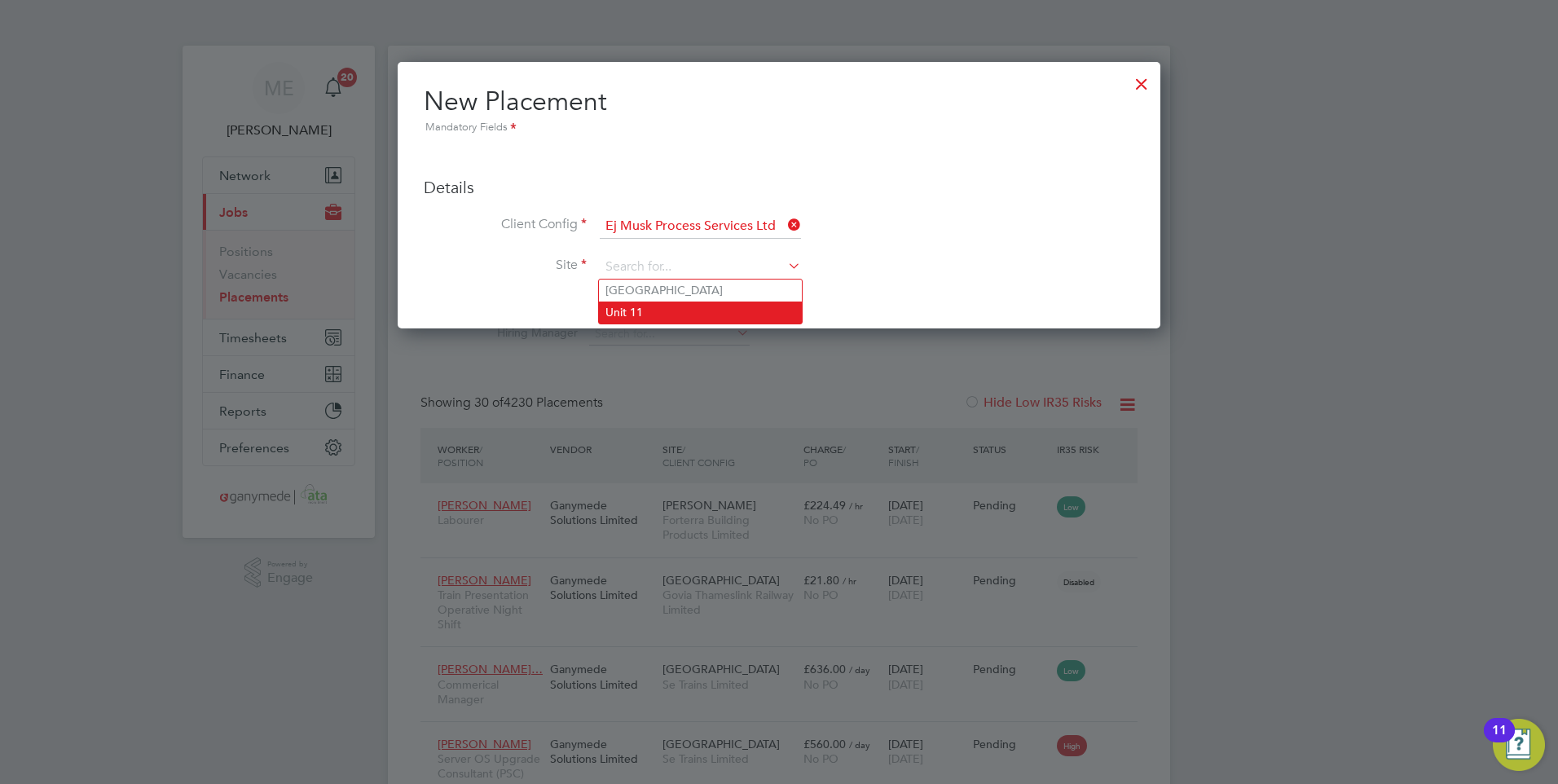
click at [652, 307] on li "Unit 11" at bounding box center [700, 312] width 203 height 22
type input "Unit 11"
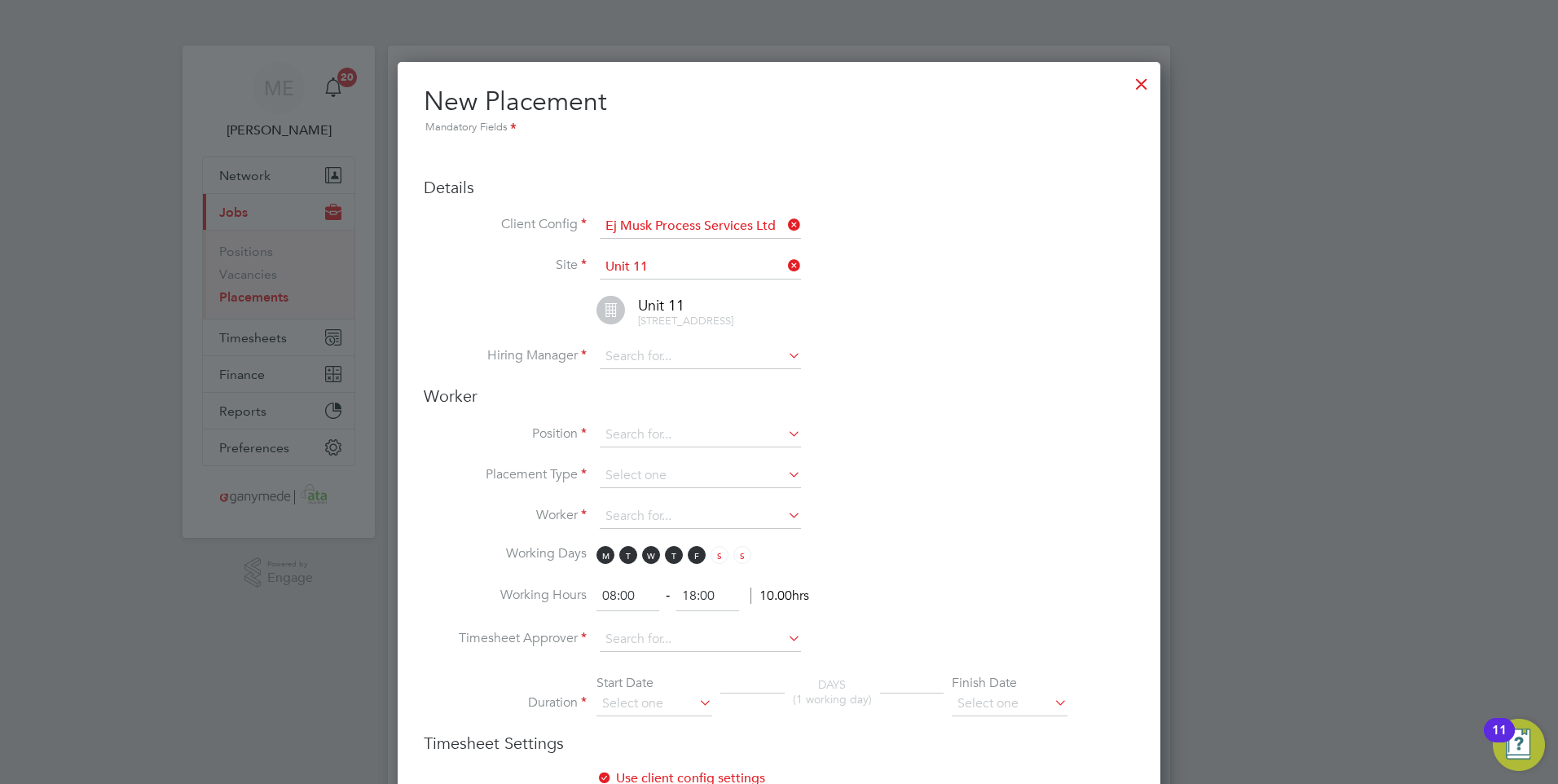
click at [784, 267] on icon at bounding box center [784, 266] width 0 height 23
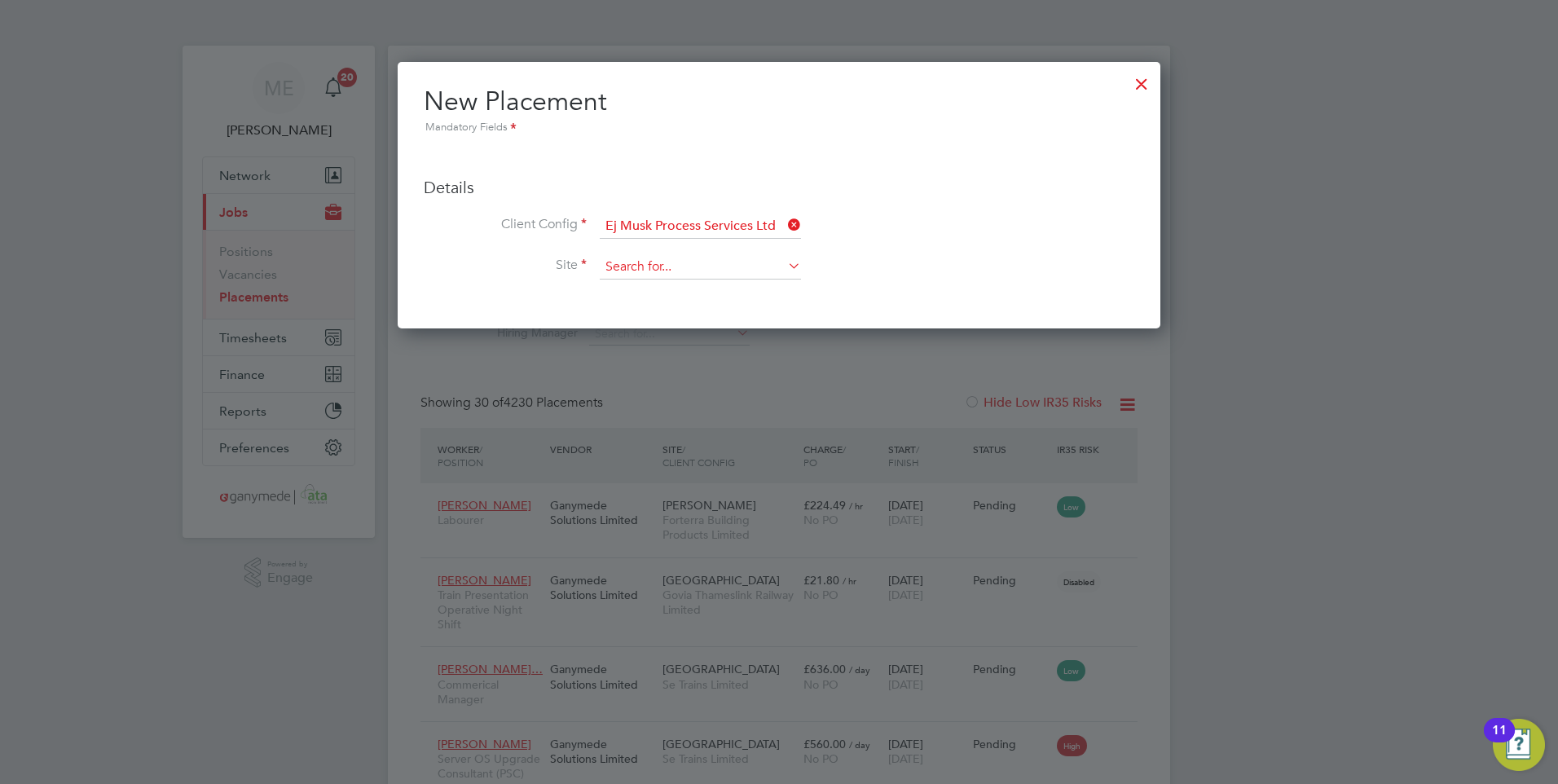
drag, startPoint x: 720, startPoint y: 264, endPoint x: 720, endPoint y: 277, distance: 13.0
click at [719, 264] on input at bounding box center [700, 266] width 201 height 24
click at [674, 282] on li "Treerange House" at bounding box center [700, 291] width 203 height 22
type input "Treerange House"
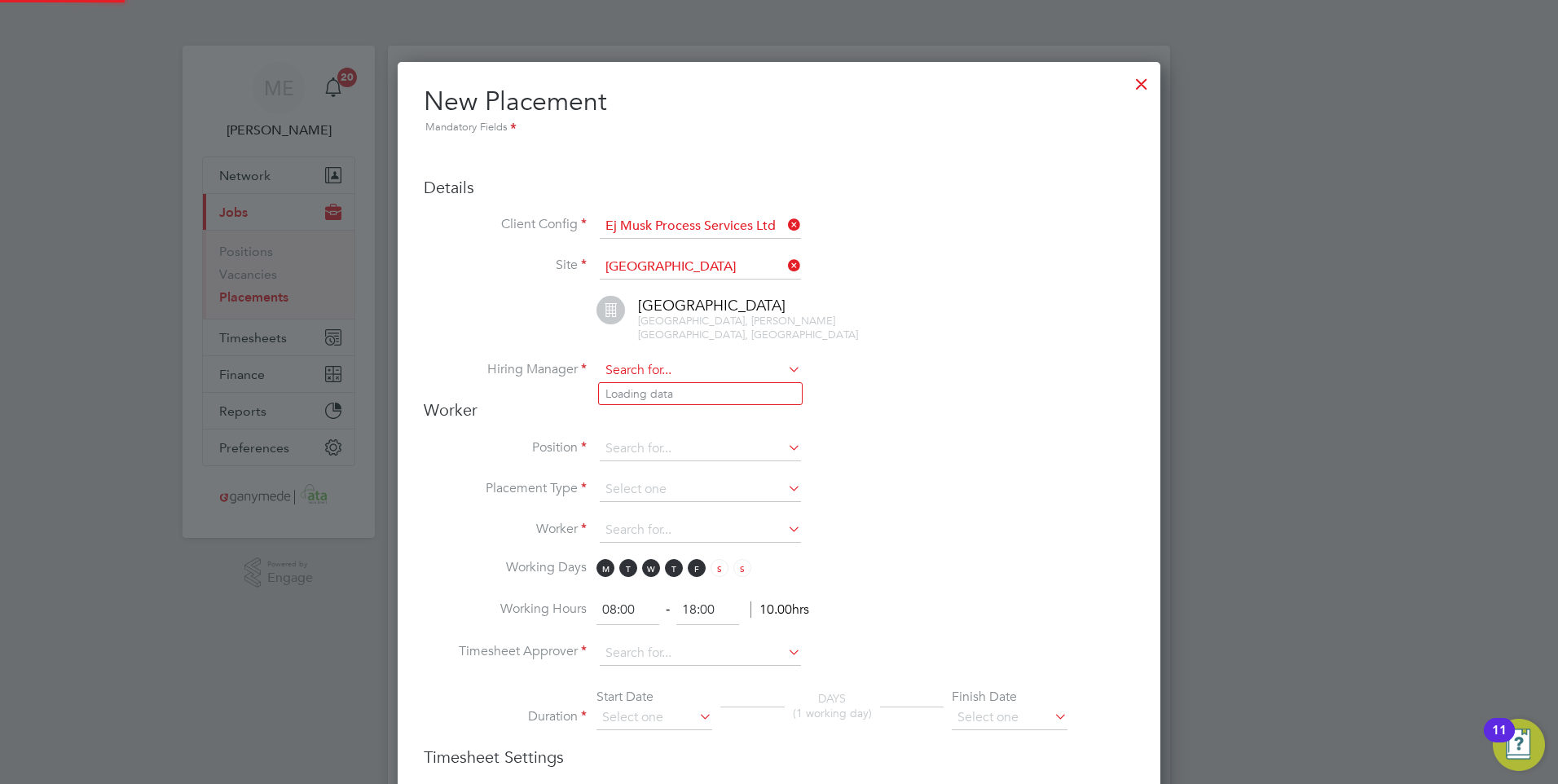
click at [665, 374] on input at bounding box center [700, 370] width 201 height 24
click at [694, 410] on li "Fanie Blignaut" at bounding box center [700, 416] width 203 height 22
type input "Fanie Blignaut"
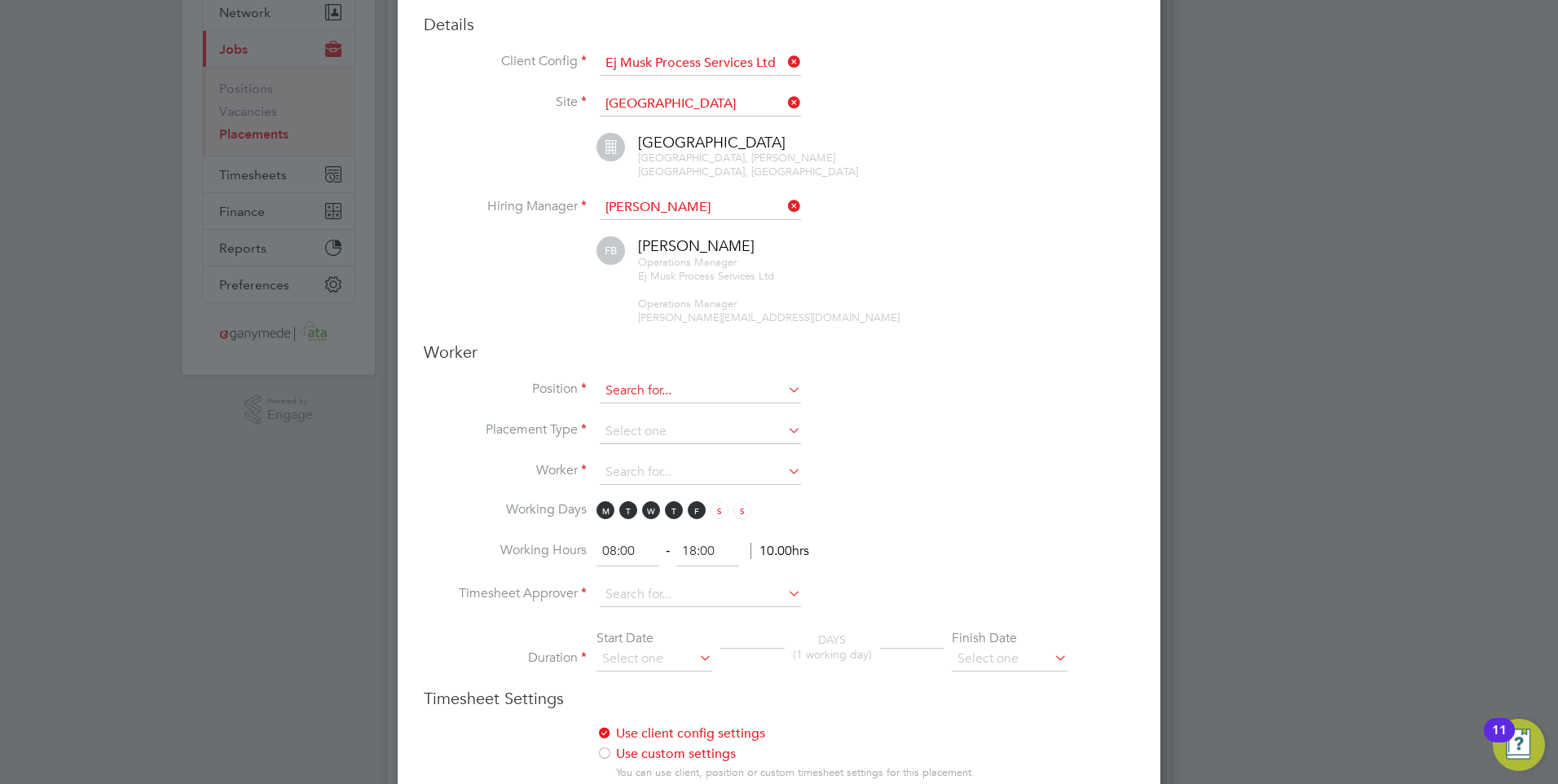
click at [646, 385] on input at bounding box center [700, 391] width 201 height 24
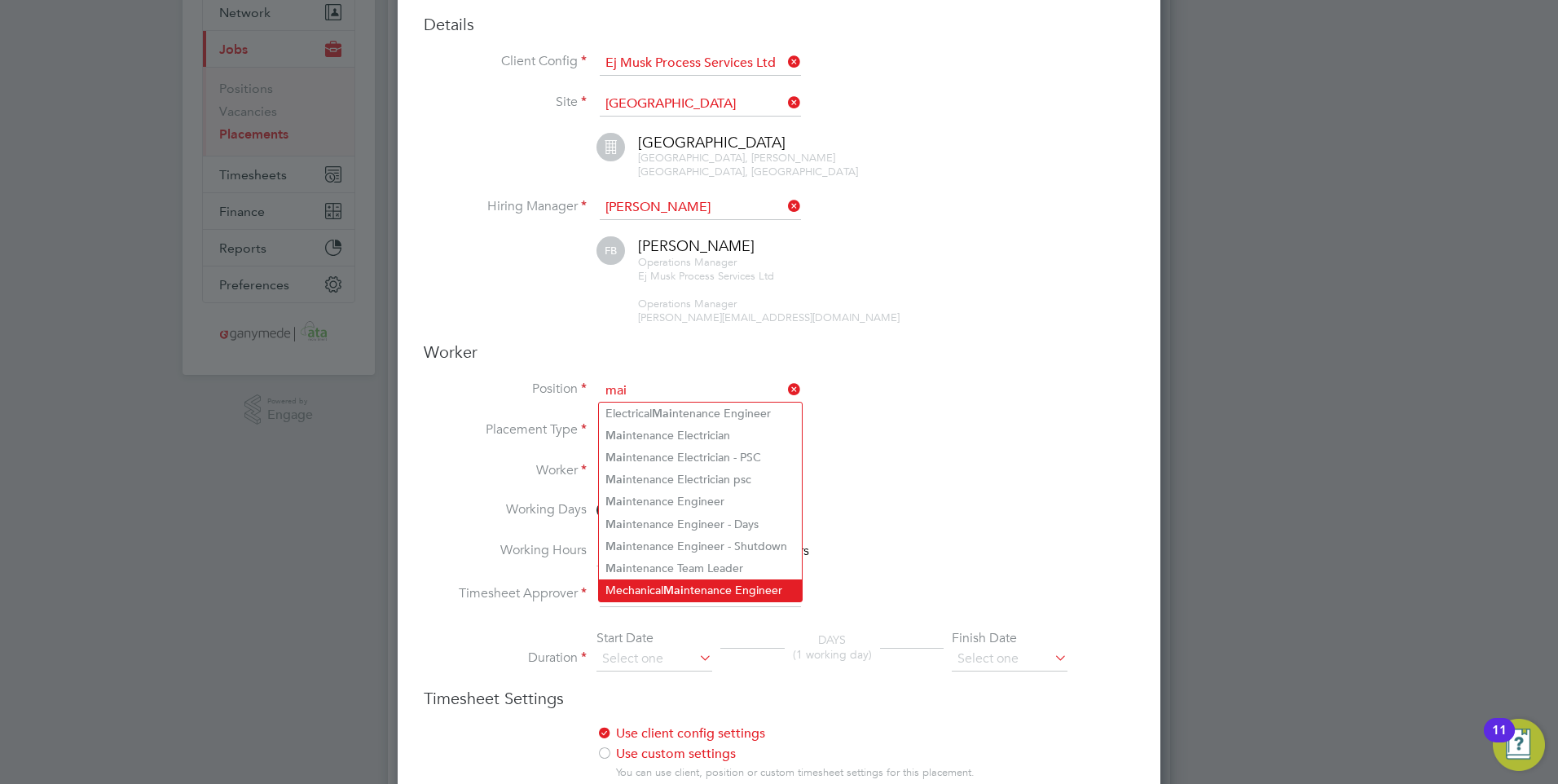
click at [661, 579] on li "Mechanical Mai ntenance Engineer" at bounding box center [700, 590] width 203 height 22
type input "Mechanical Maintenance Engineer"
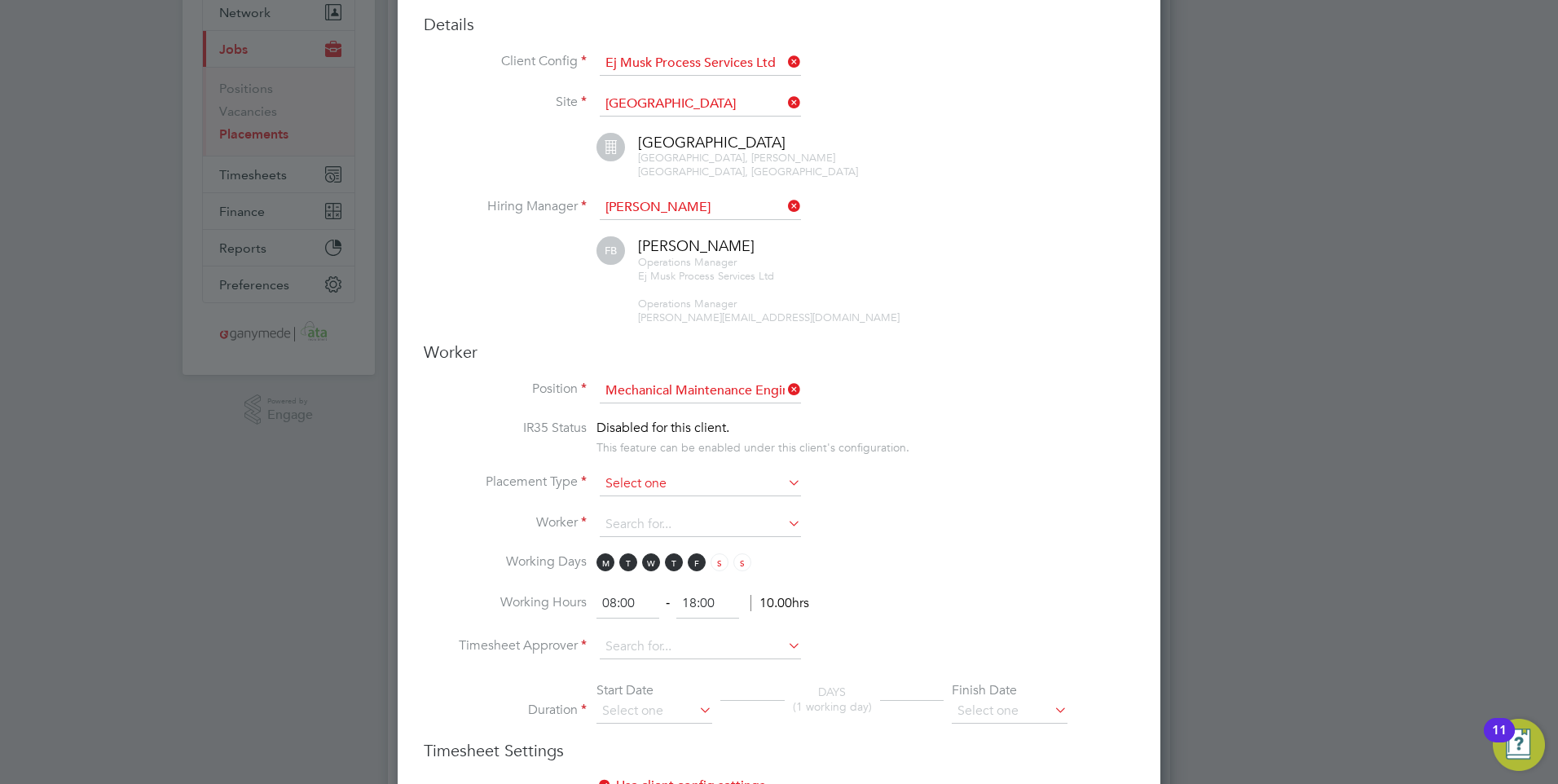
click at [640, 483] on input at bounding box center [700, 484] width 201 height 24
click at [649, 500] on li "Temporary" at bounding box center [700, 506] width 203 height 21
type input "Temporary"
click at [646, 527] on input at bounding box center [700, 524] width 201 height 24
type input "fdav"
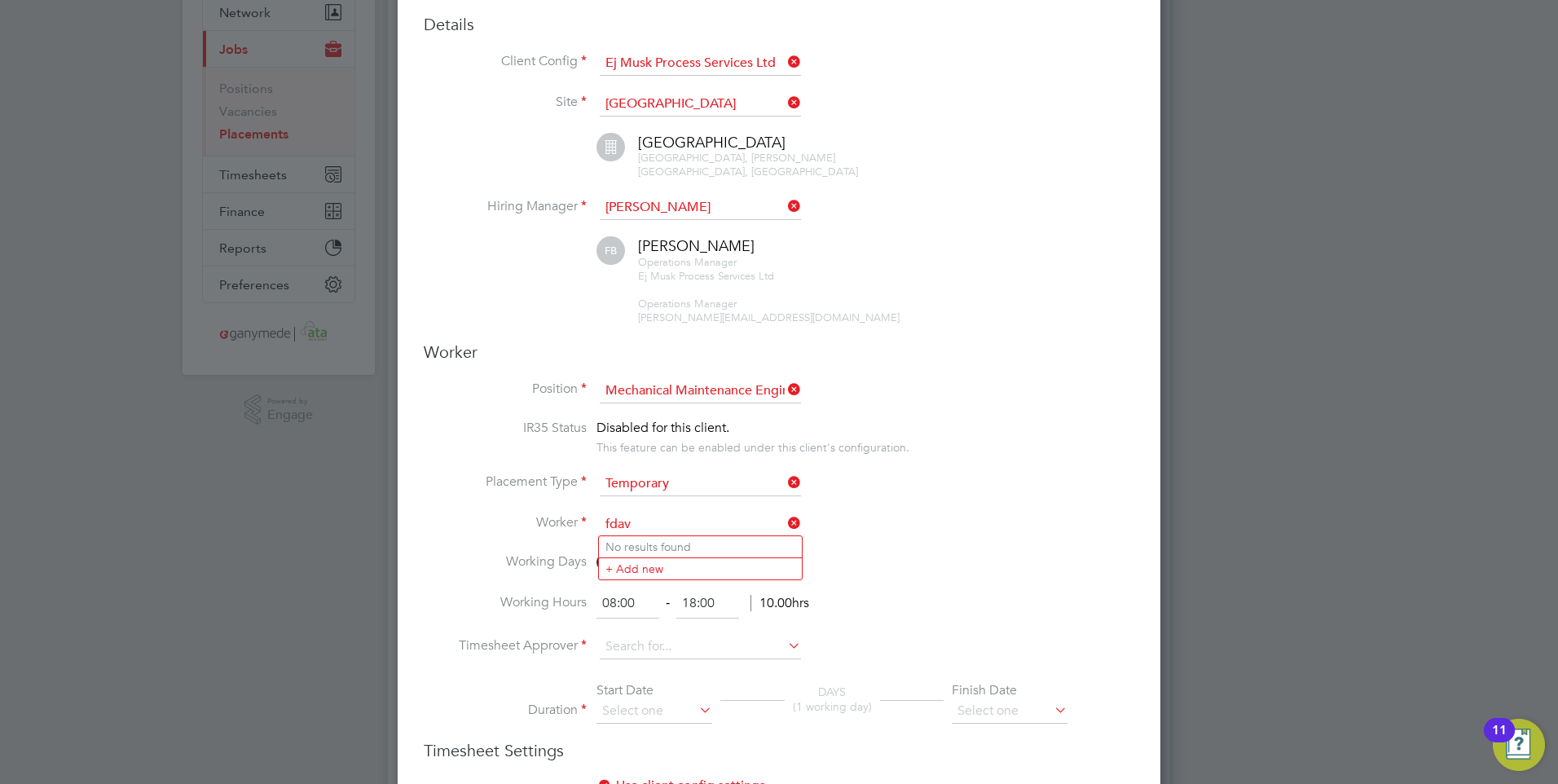
drag, startPoint x: 647, startPoint y: 519, endPoint x: 576, endPoint y: 518, distance: 71.0
click at [576, 518] on li "Worker fdav" at bounding box center [779, 533] width 711 height 41
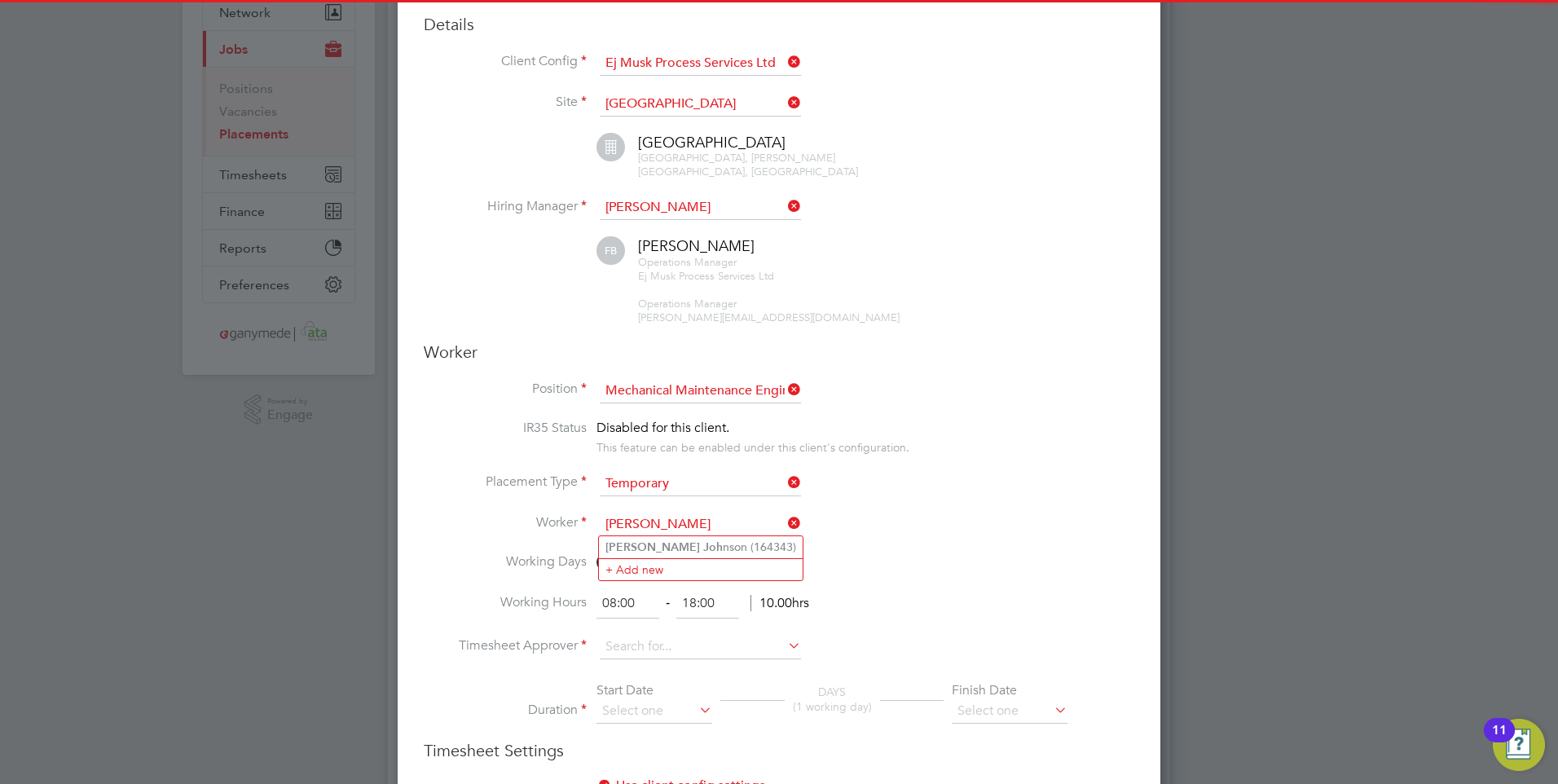
click at [650, 530] on input "david joh" at bounding box center [700, 524] width 201 height 24
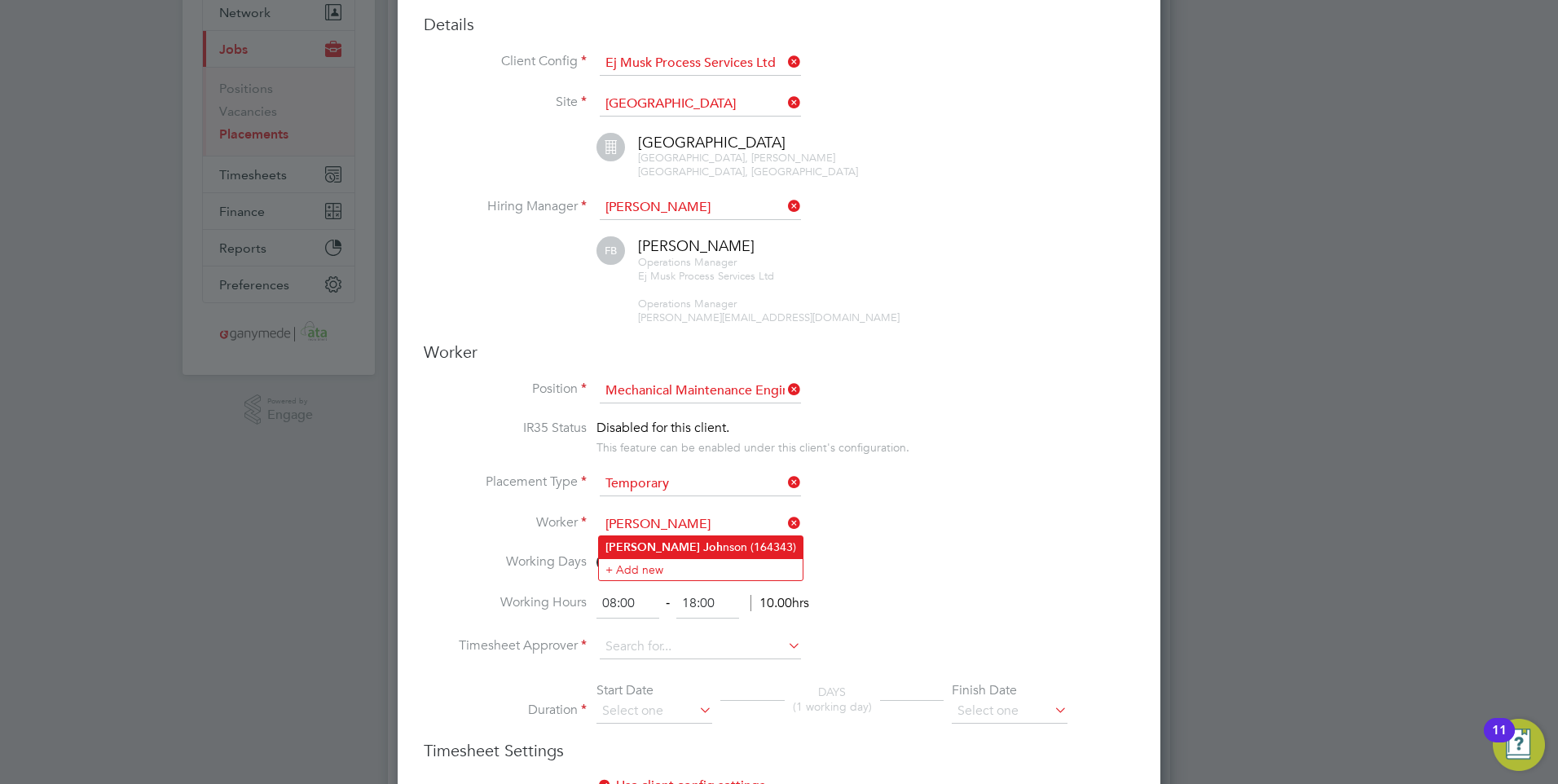
click at [703, 540] on b "Joh" at bounding box center [713, 546] width 20 height 13
type input "David Johnson (164343)"
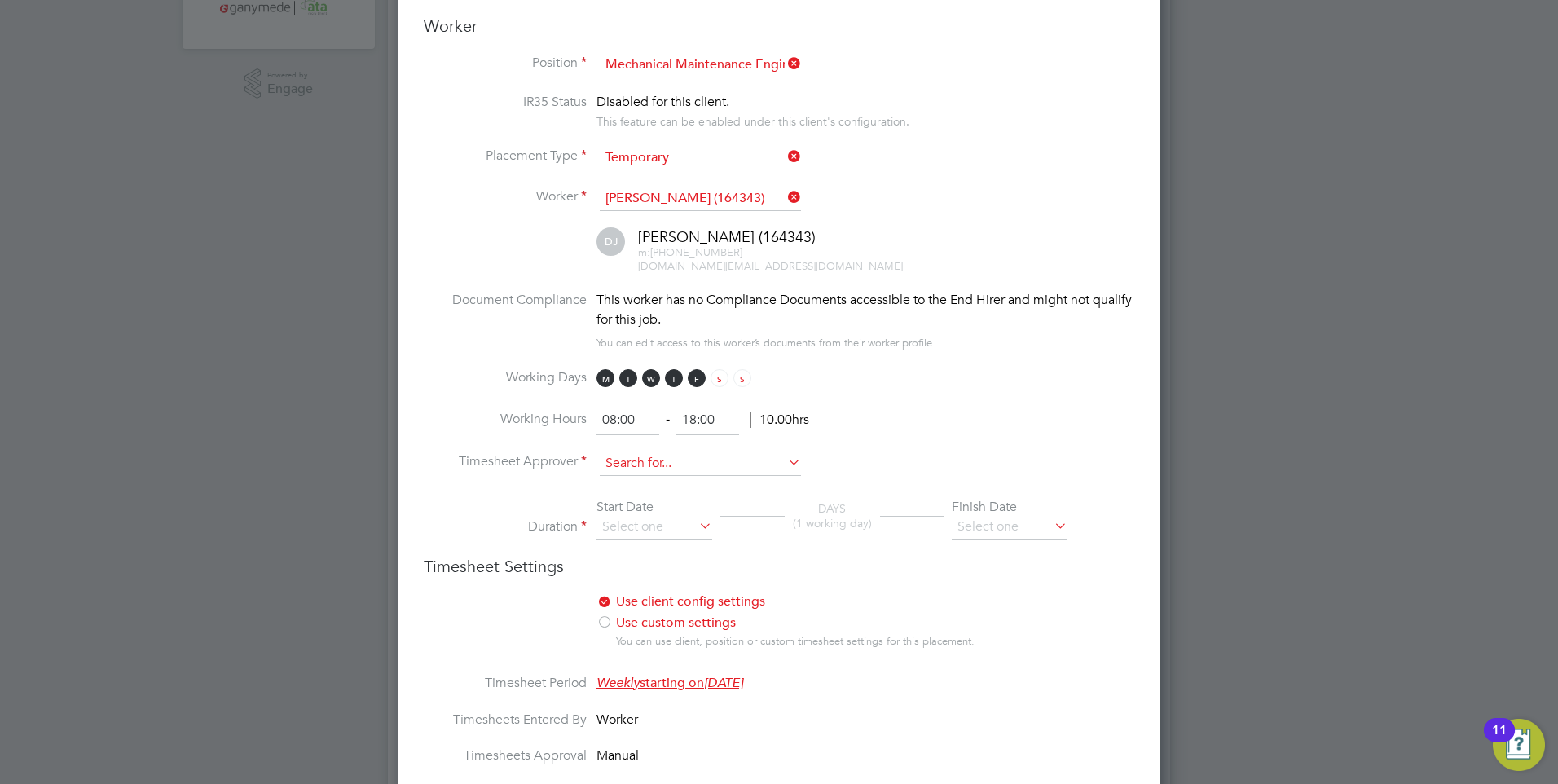
click at [631, 458] on input at bounding box center [700, 463] width 201 height 24
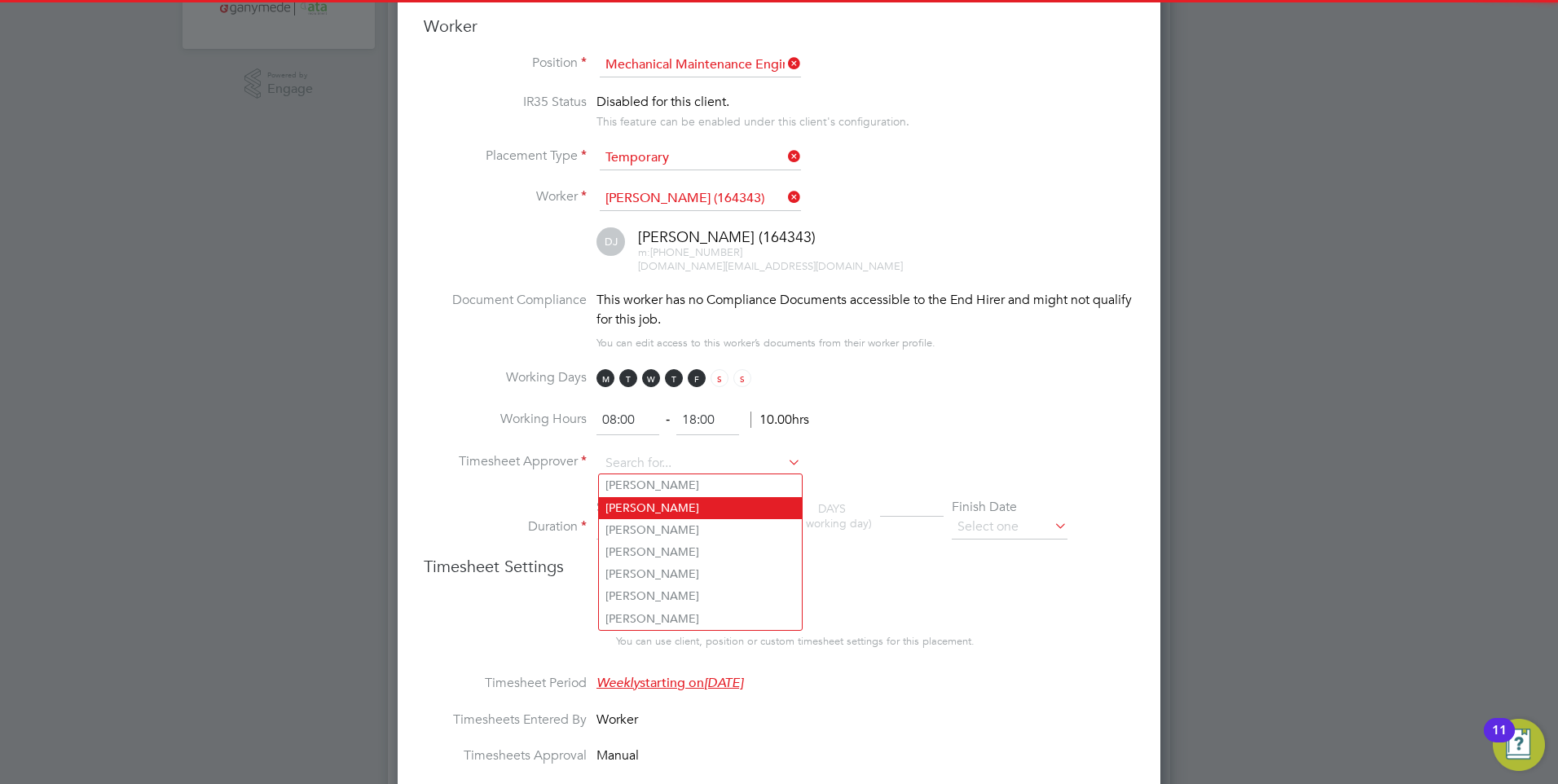
click at [643, 510] on li "Fanie Blignaut" at bounding box center [700, 508] width 203 height 22
type input "Fanie Blignaut"
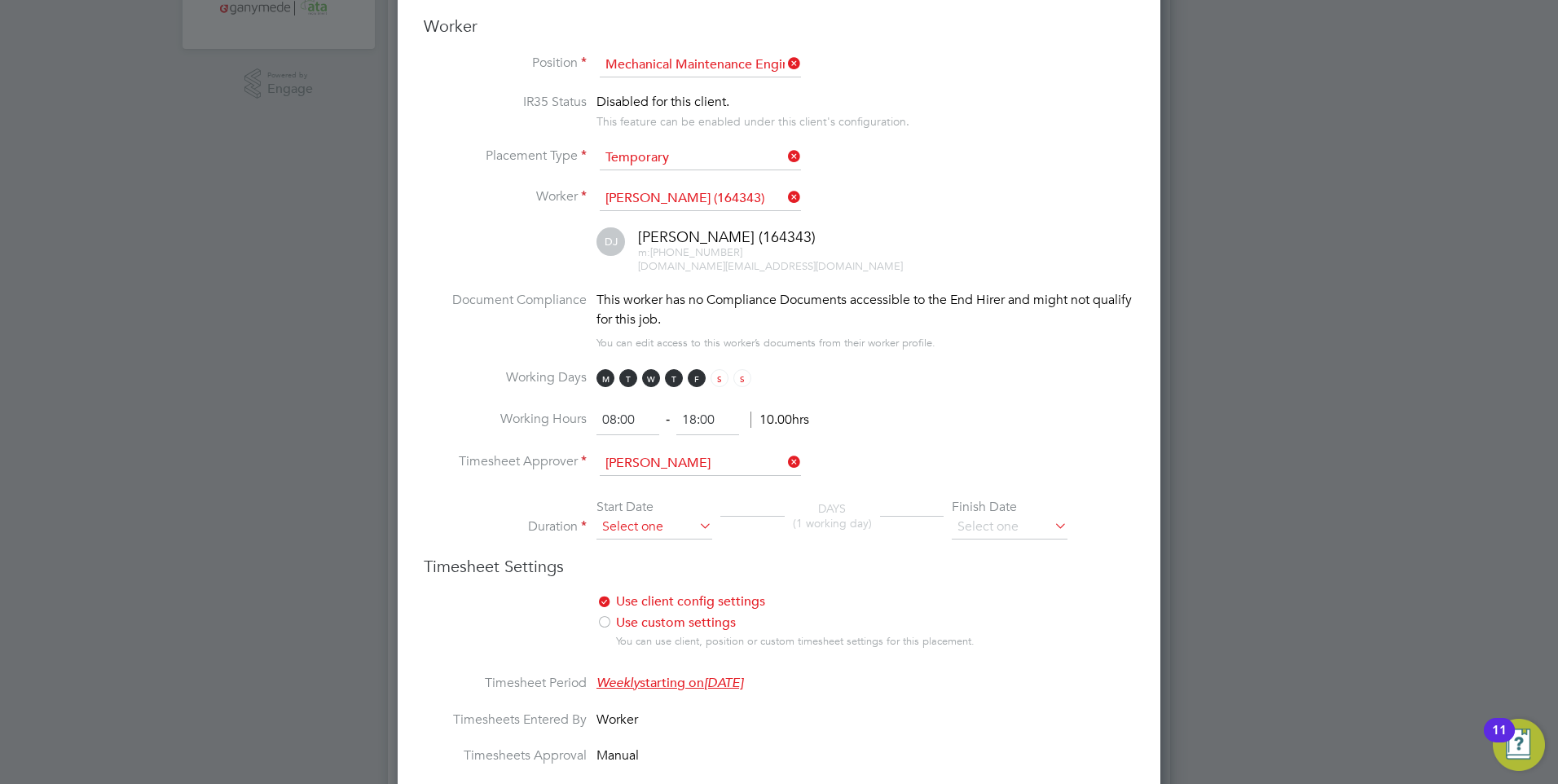
click at [635, 519] on input at bounding box center [654, 527] width 115 height 24
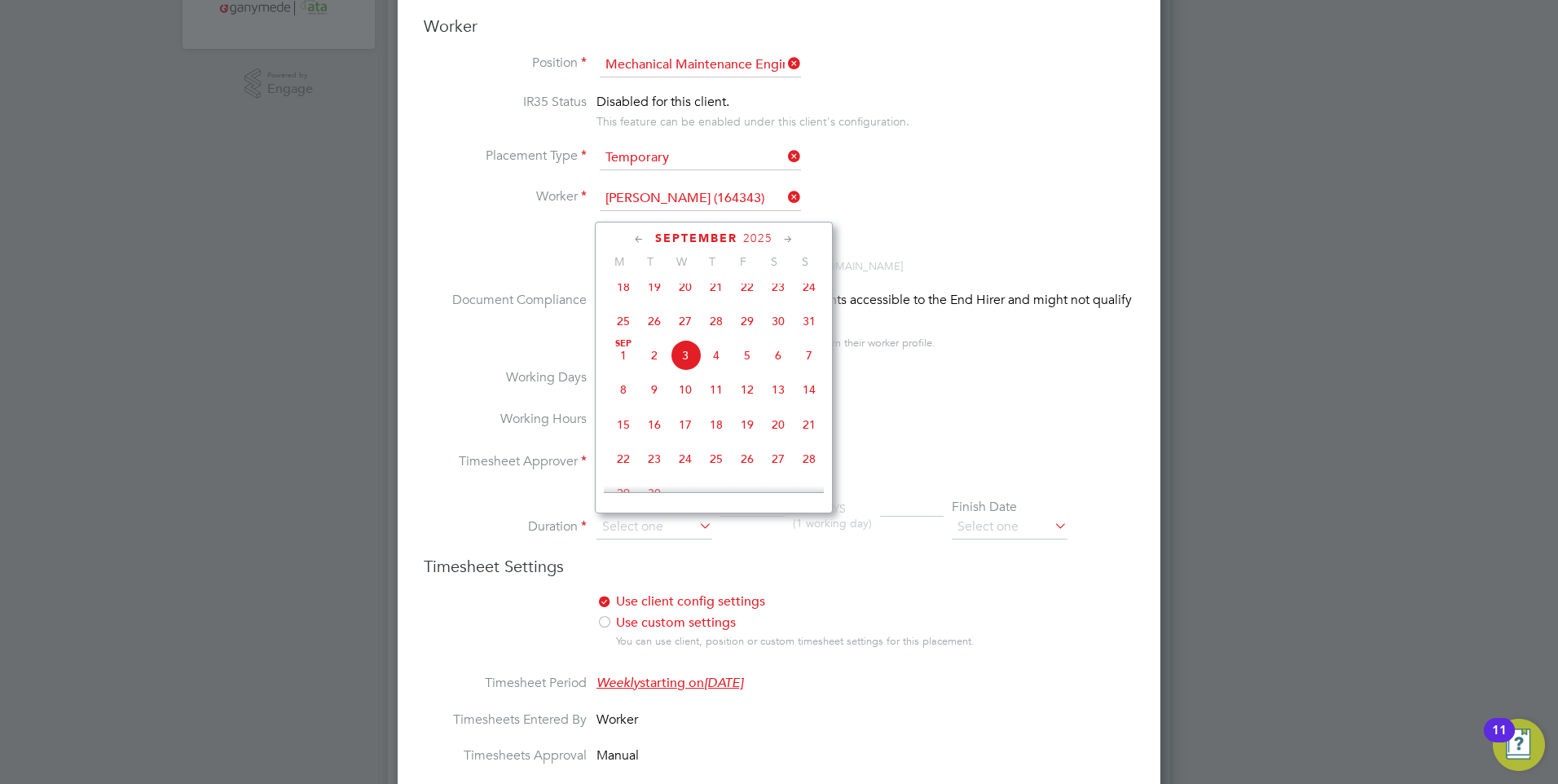
click at [628, 397] on span "8" at bounding box center [623, 389] width 31 height 31
type input "08 Sep 2025"
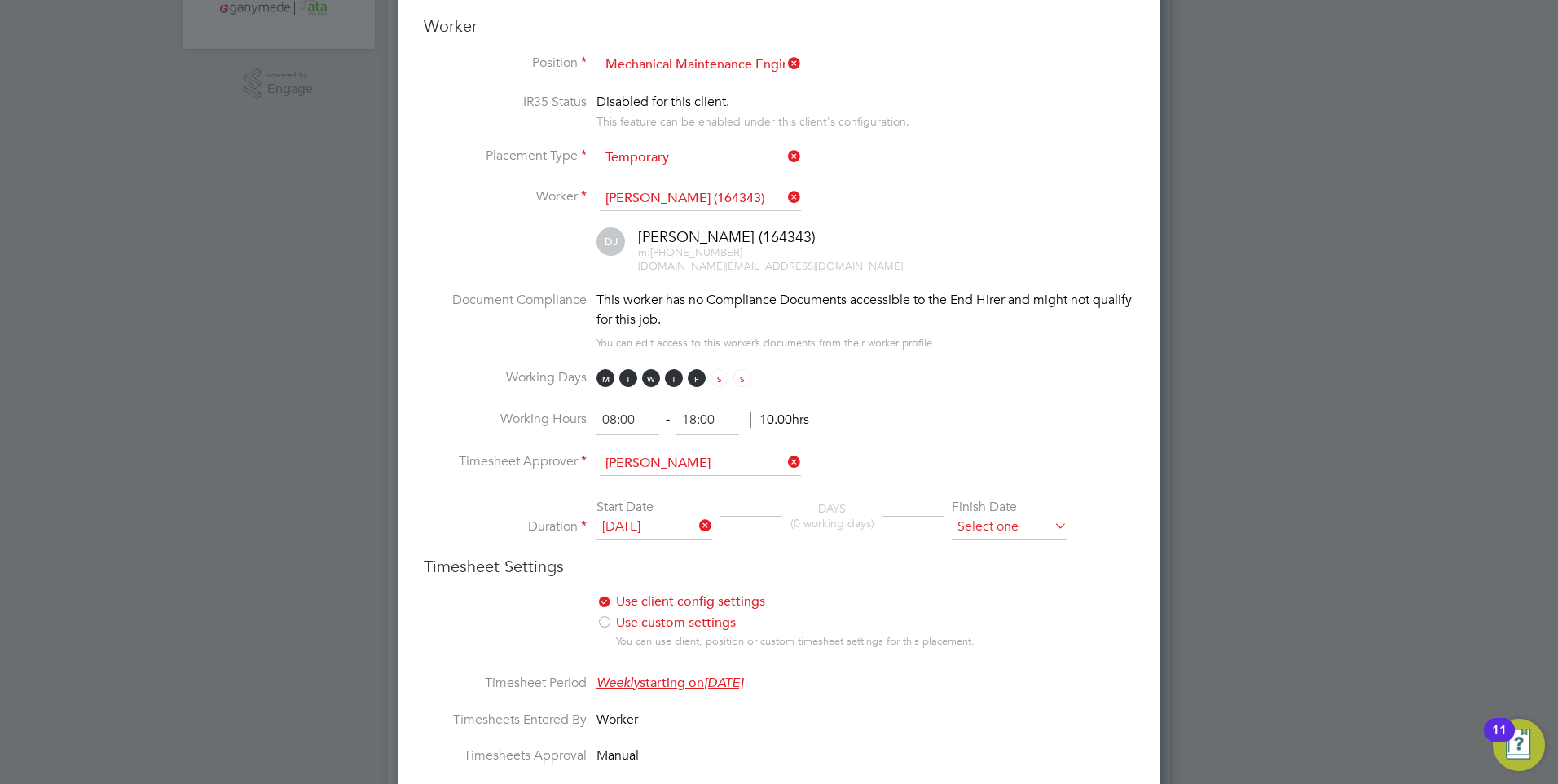
click at [1023, 529] on input at bounding box center [1009, 527] width 115 height 24
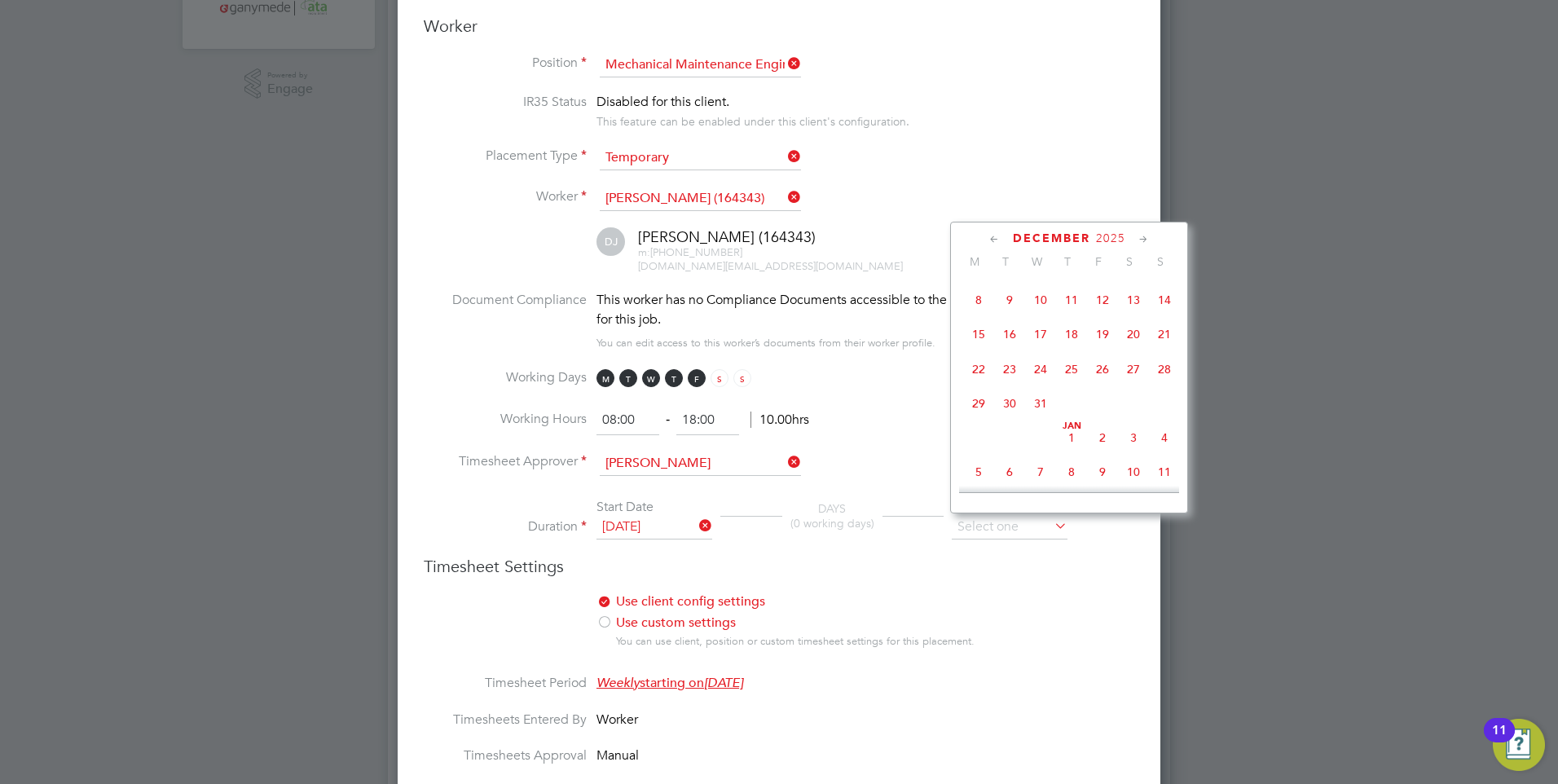
click at [1097, 316] on span "12" at bounding box center [1102, 299] width 31 height 31
type input "12 Dec 2025"
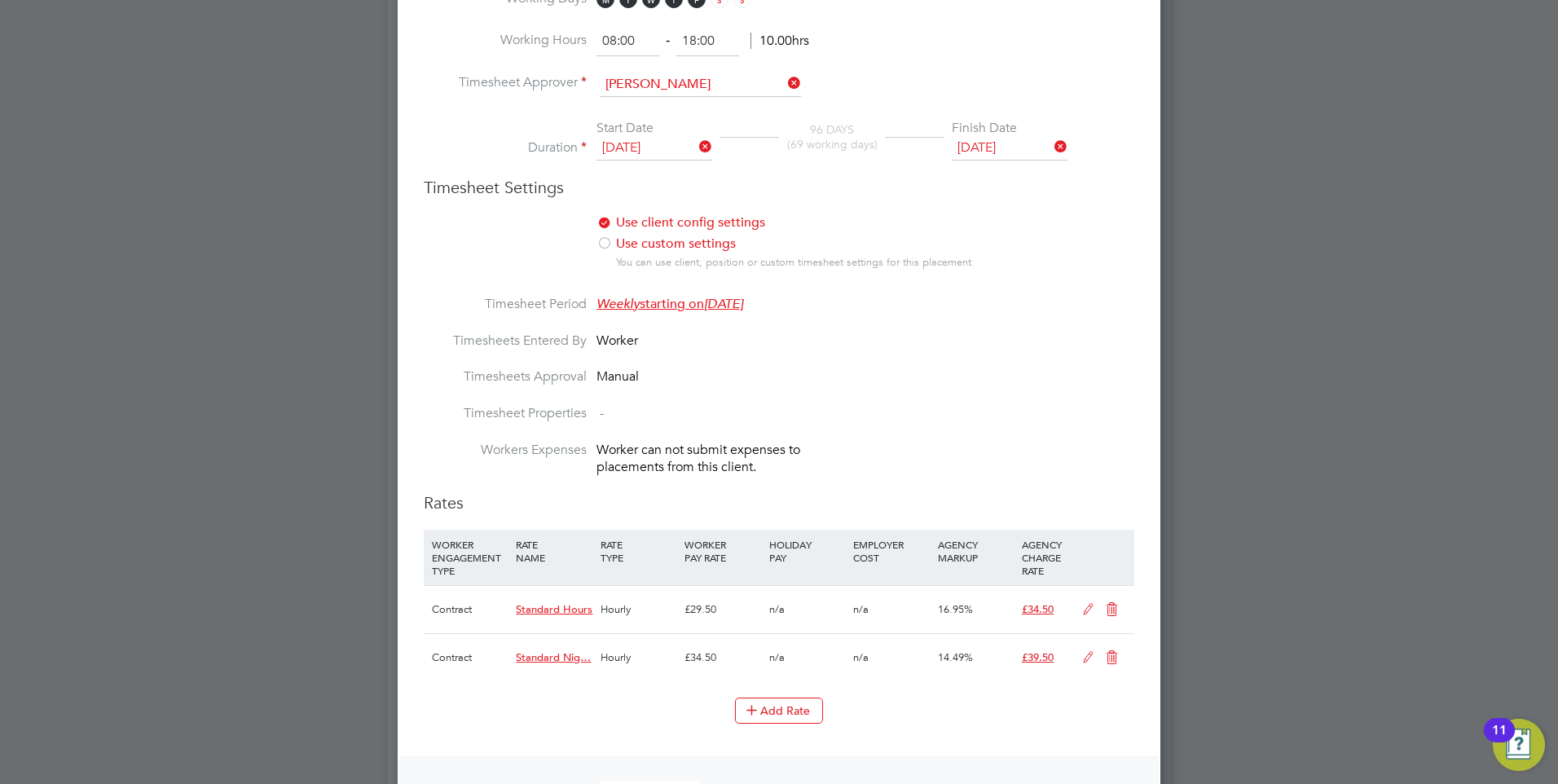
scroll to position [896, 0]
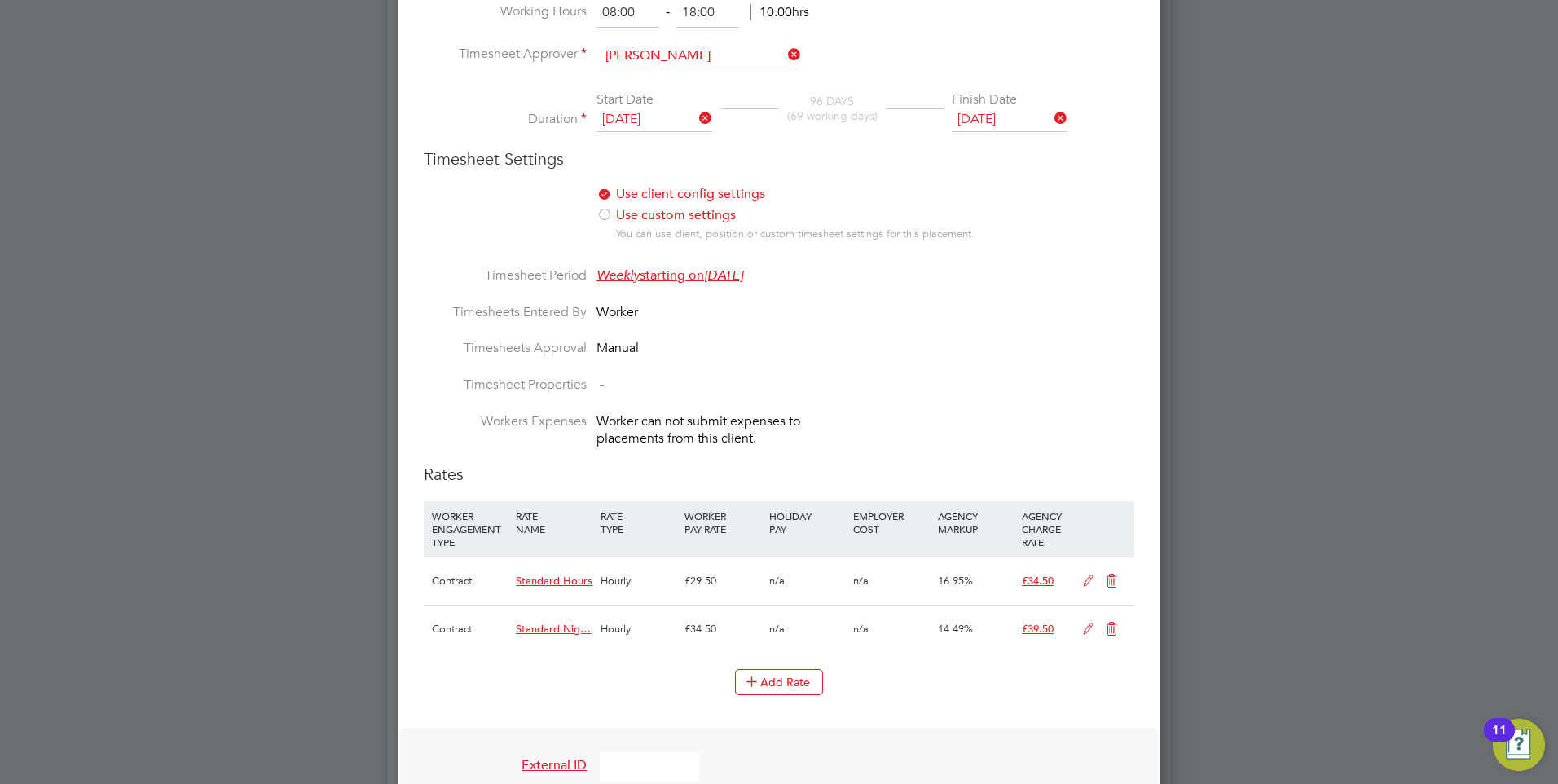
click at [1114, 583] on icon at bounding box center [1112, 580] width 21 height 13
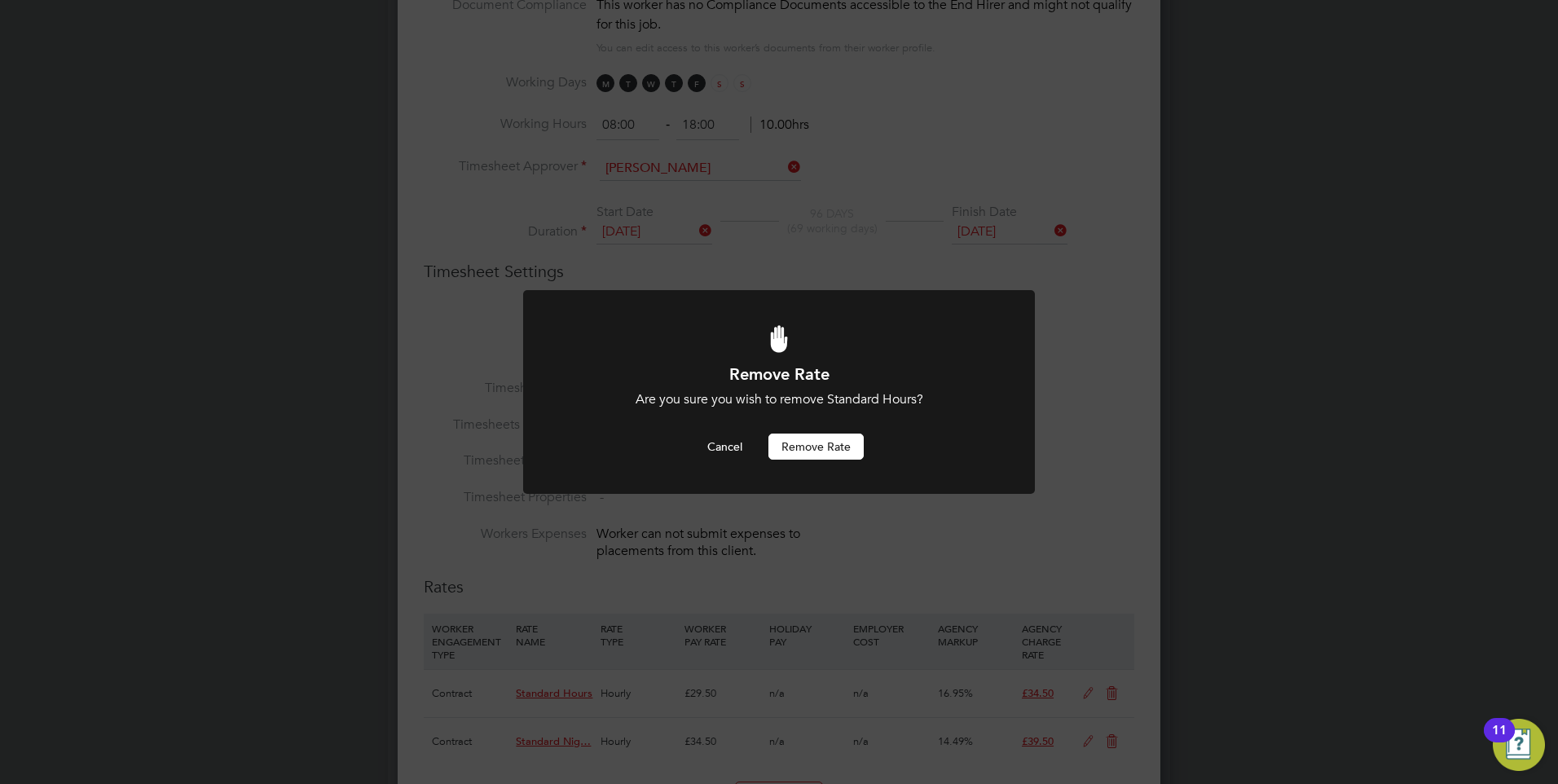
scroll to position [0, 0]
click at [797, 446] on button "Remove rate" at bounding box center [816, 446] width 96 height 26
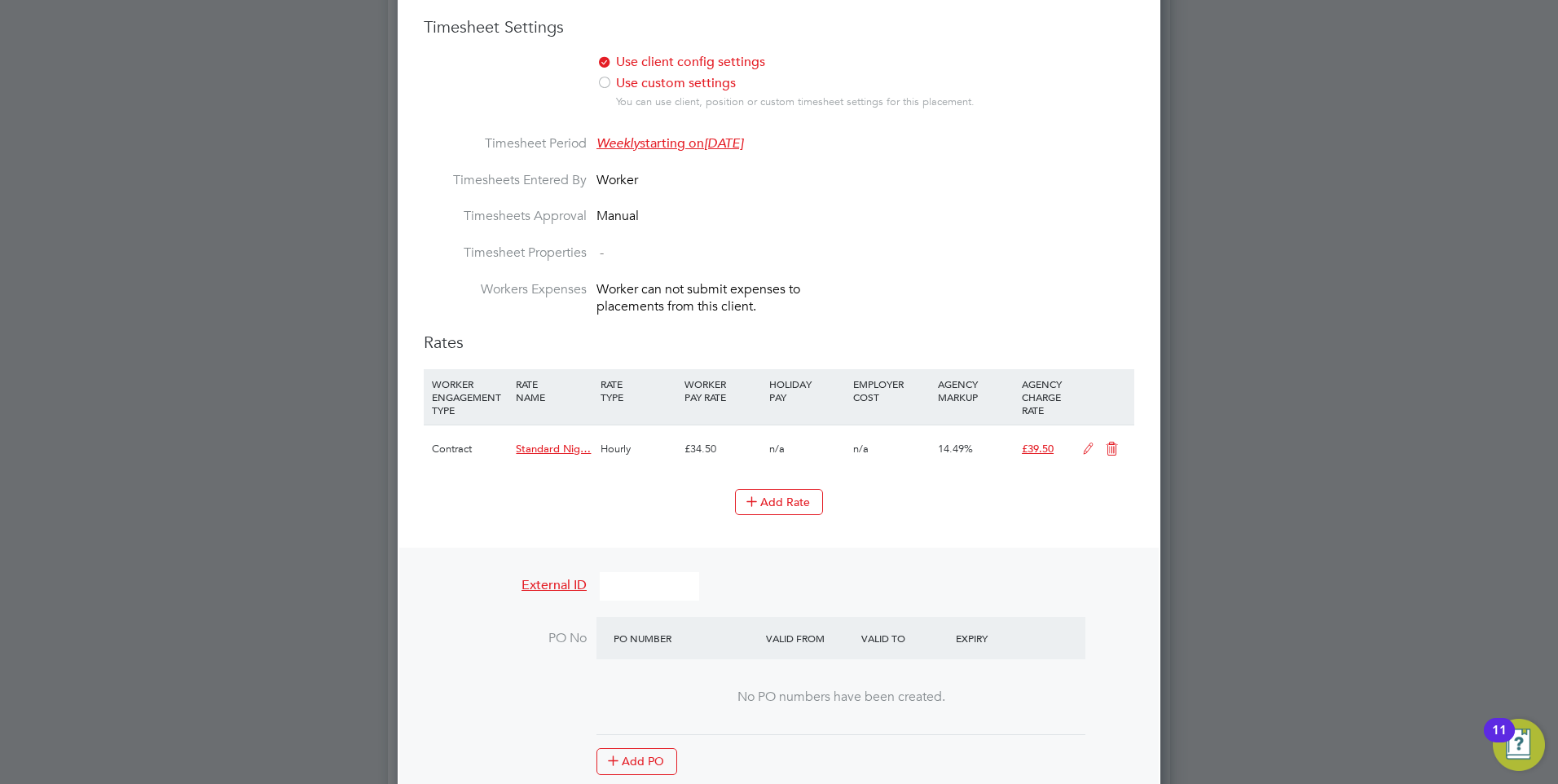
click at [1117, 443] on icon at bounding box center [1112, 449] width 21 height 13
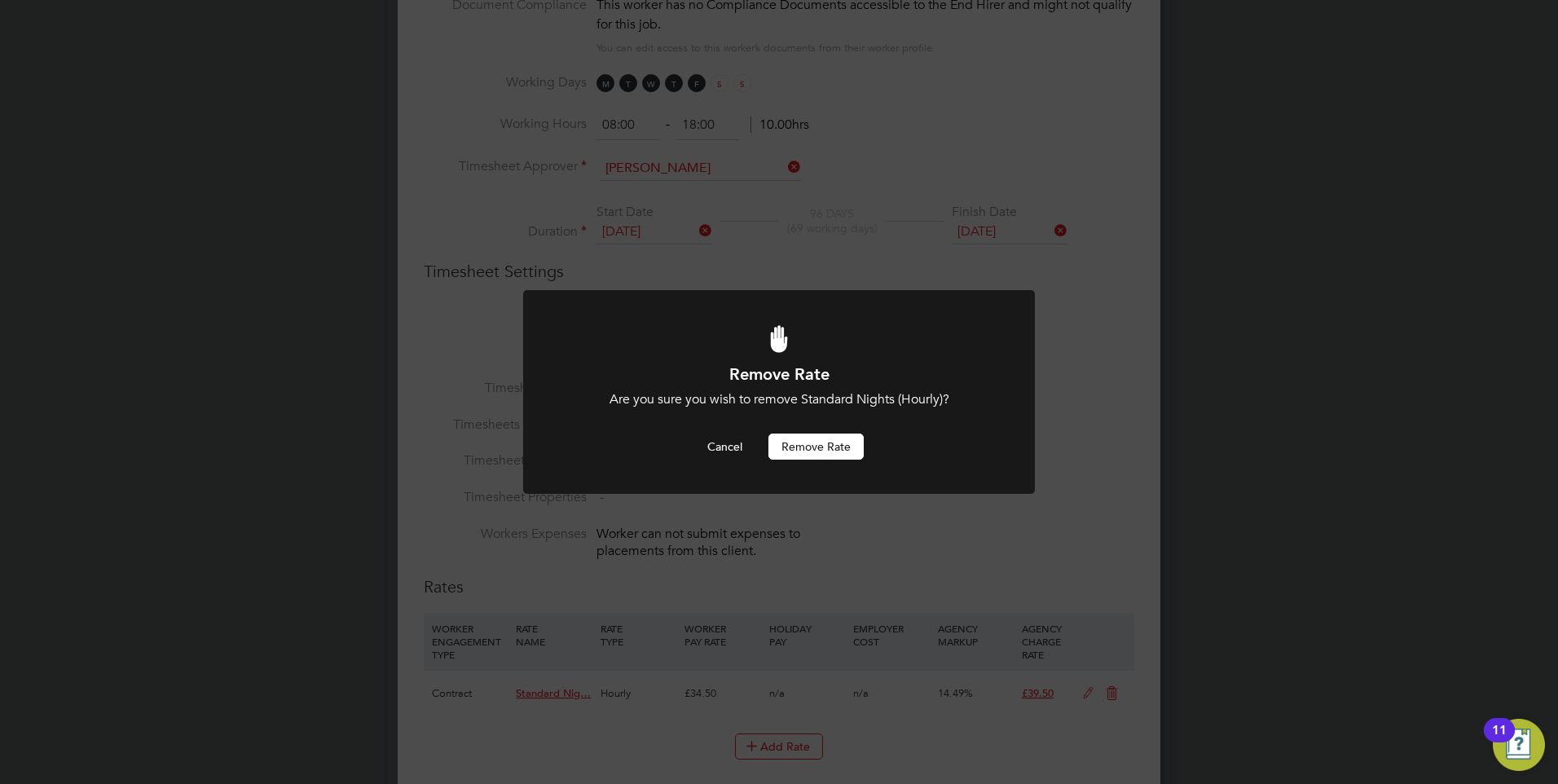
click at [806, 439] on button "Remove rate" at bounding box center [816, 446] width 96 height 26
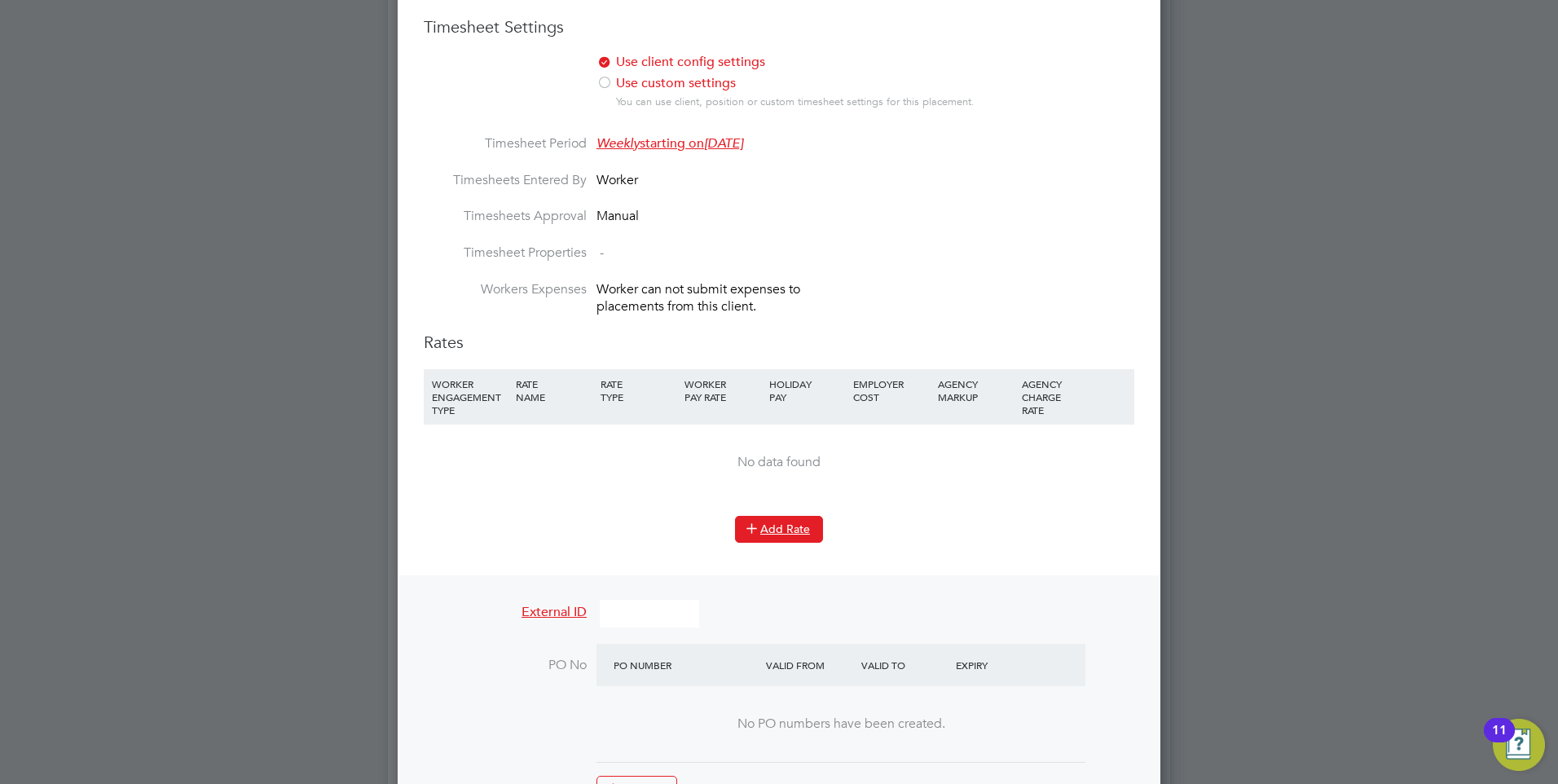
click at [755, 517] on button "Add Rate" at bounding box center [779, 528] width 88 height 26
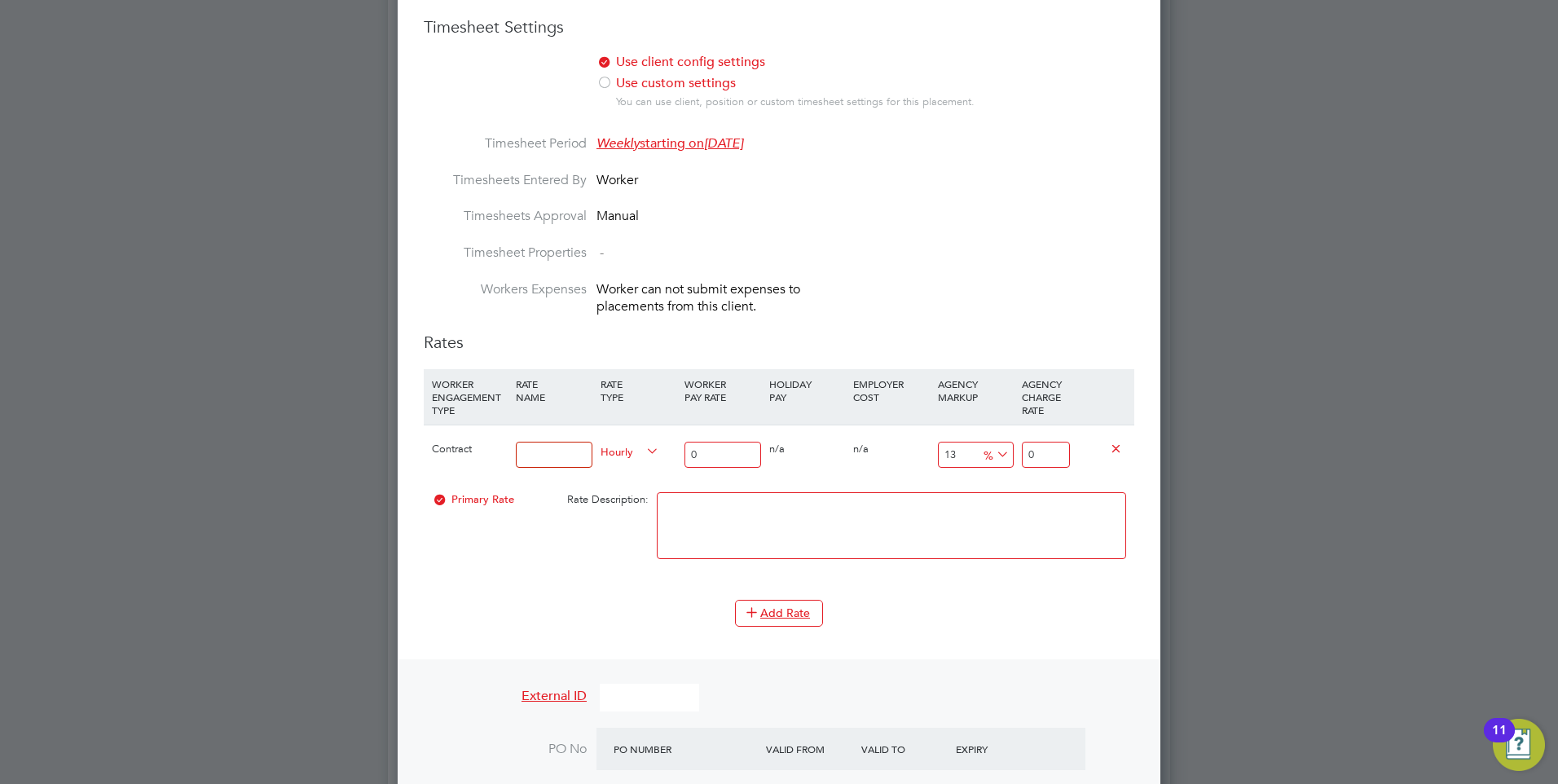
click at [537, 449] on input at bounding box center [554, 455] width 76 height 27
type input "Hourly rate"
click at [504, 572] on div "Primary Rate Rate Description:" at bounding box center [779, 533] width 711 height 99
click at [692, 451] on input "0" at bounding box center [722, 455] width 76 height 27
type input "3"
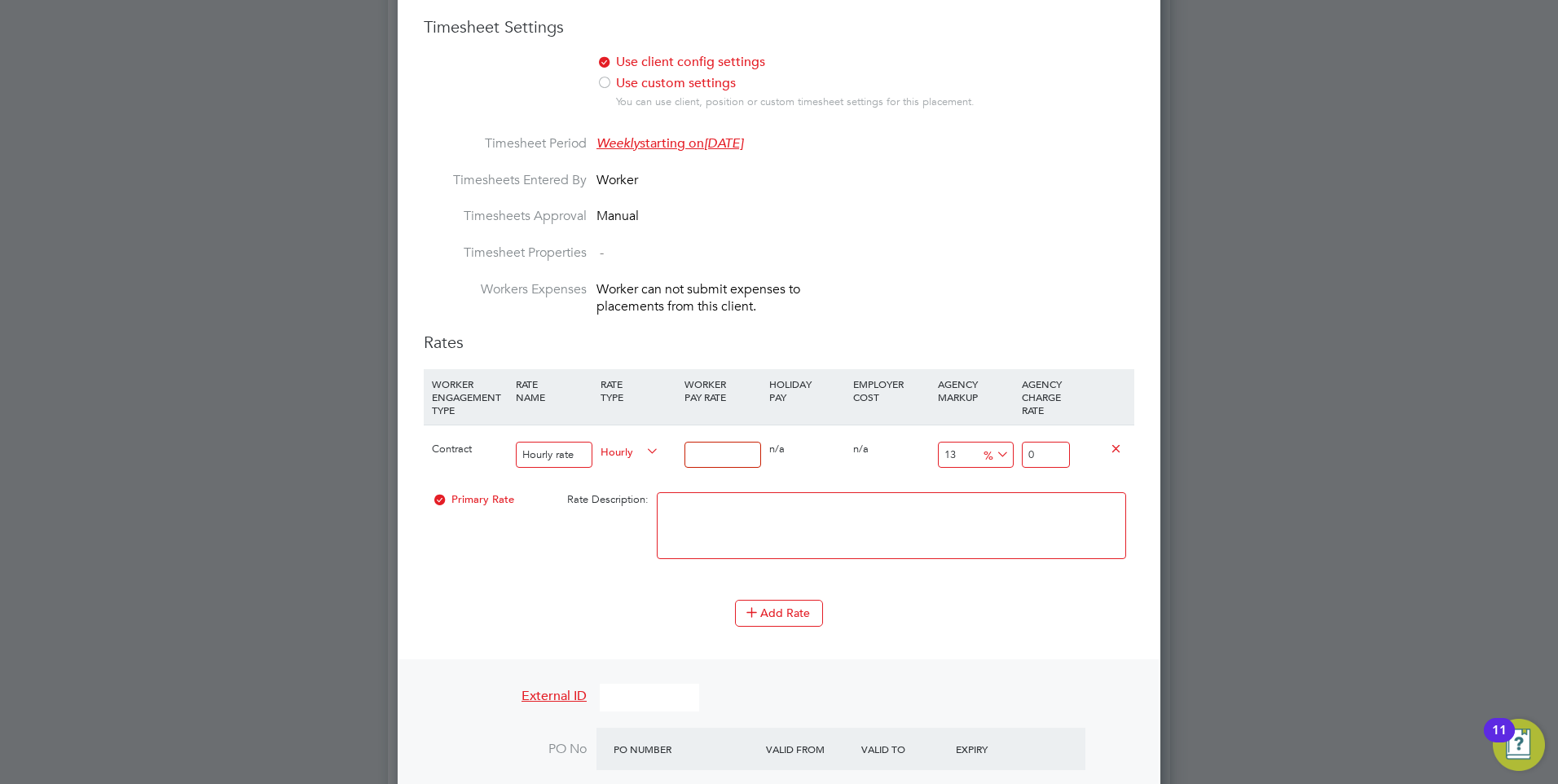
type input "3.39"
type input "35"
type input "39.55"
type input "35"
drag, startPoint x: 1066, startPoint y: 448, endPoint x: 1013, endPoint y: 448, distance: 53.0
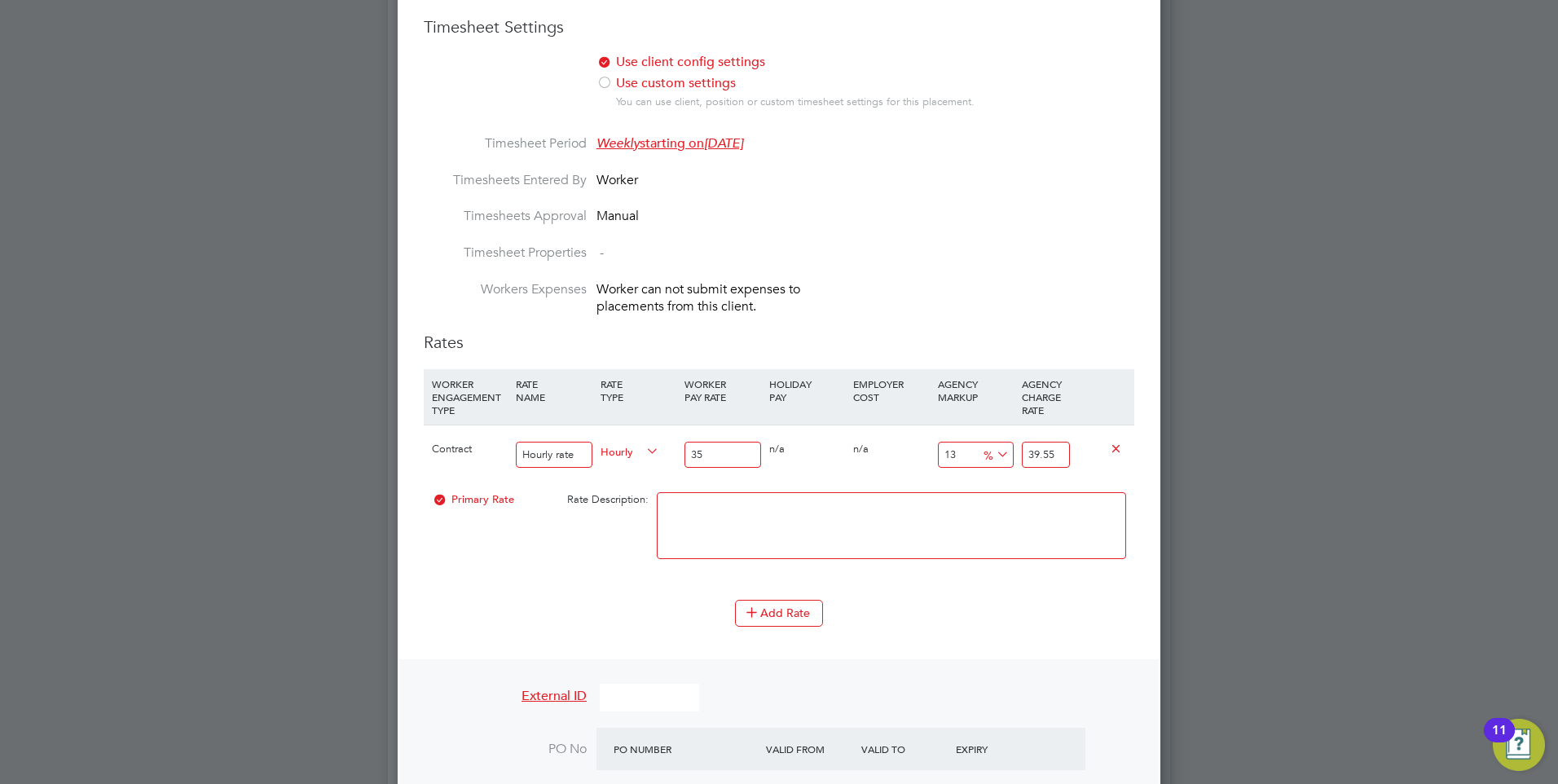
click at [1013, 448] on div "Contract Hourly rate Hourly 35 0 n/a 0 n/a 13 4.55 % 39.55" at bounding box center [779, 454] width 711 height 60
type input "-88.57142857142857"
type input "4"
type input "14.285714285714286"
type input "40.00"
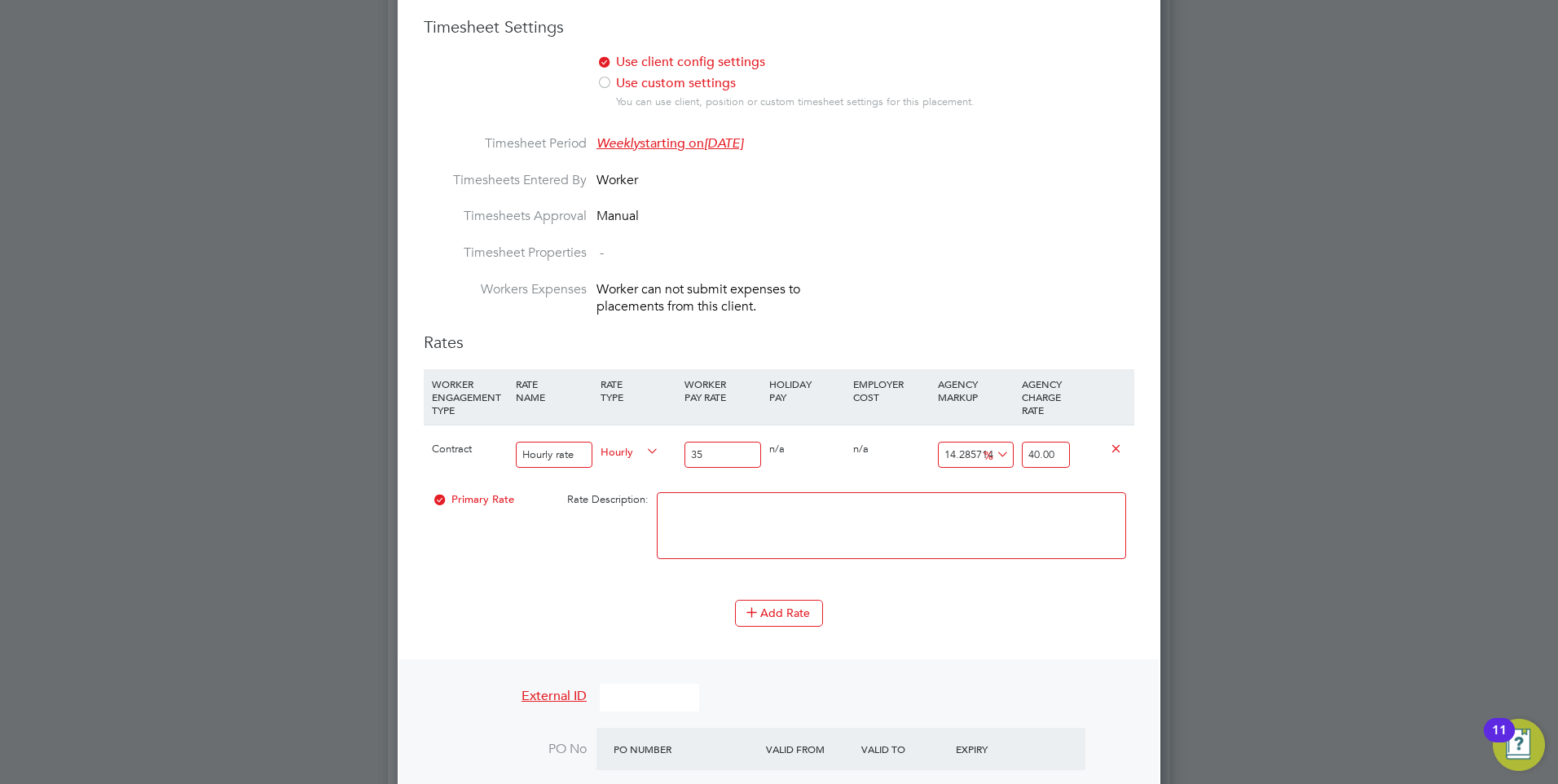
click at [754, 448] on input "35" at bounding box center [722, 455] width 76 height 27
type input "35.00"
click at [786, 468] on div "0 n/a" at bounding box center [808, 449] width 84 height 47
click at [864, 511] on textarea at bounding box center [891, 525] width 470 height 67
drag, startPoint x: 855, startPoint y: 554, endPoint x: 887, endPoint y: 588, distance: 46.7
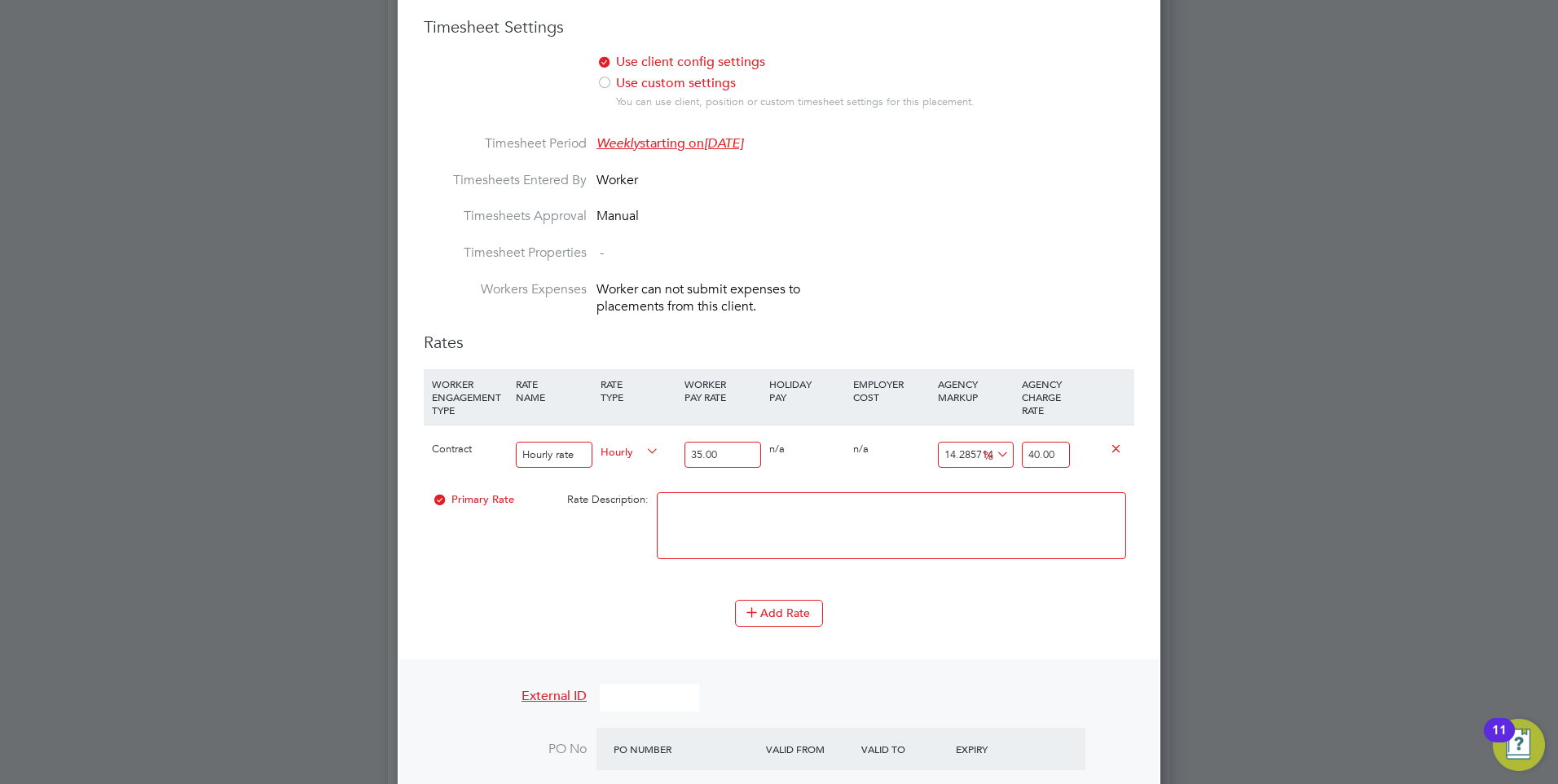
click at [854, 564] on li at bounding box center [891, 533] width 470 height 83
click at [903, 608] on div "Add Rate" at bounding box center [779, 612] width 711 height 26
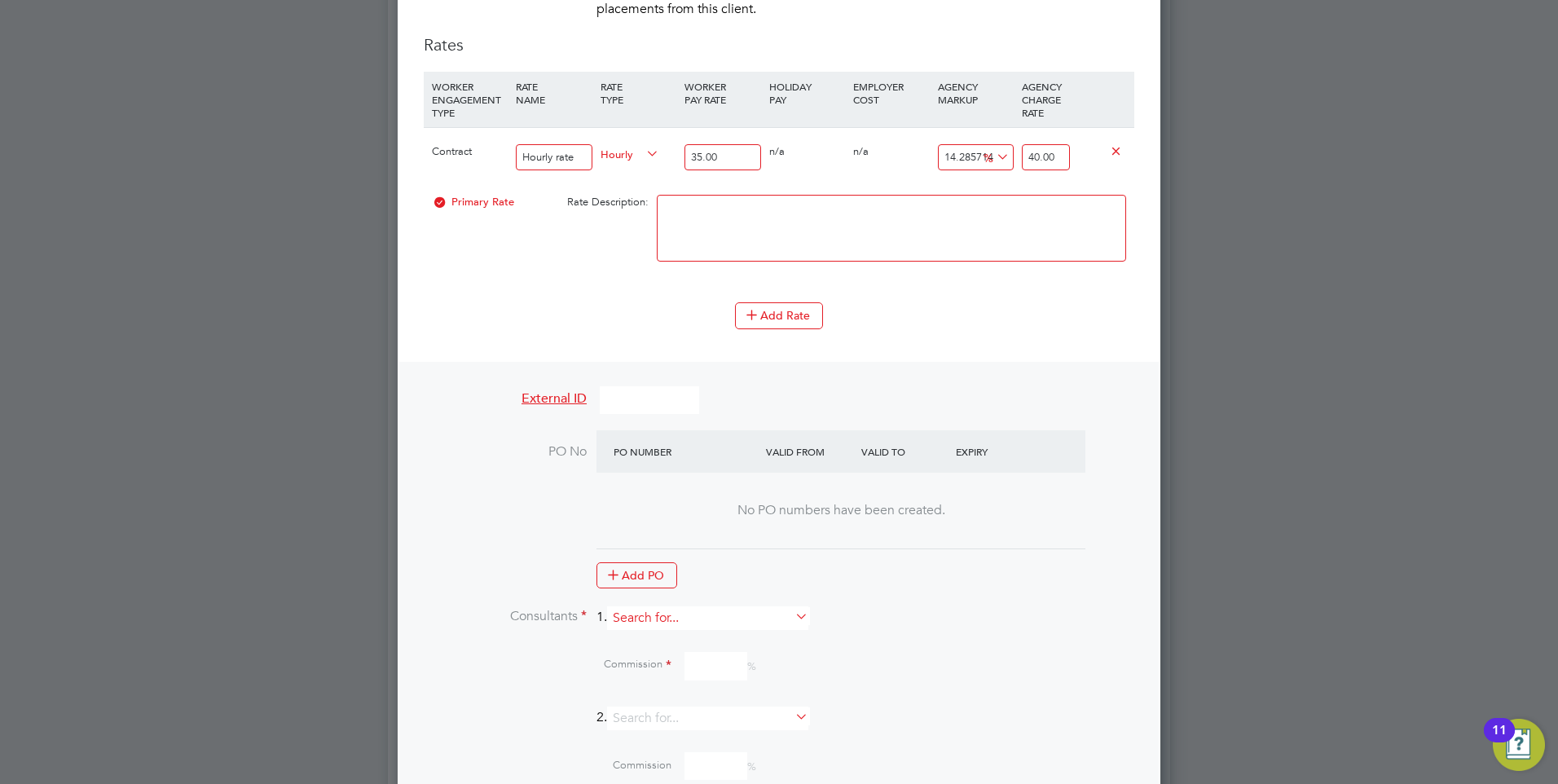
scroll to position [1353, 0]
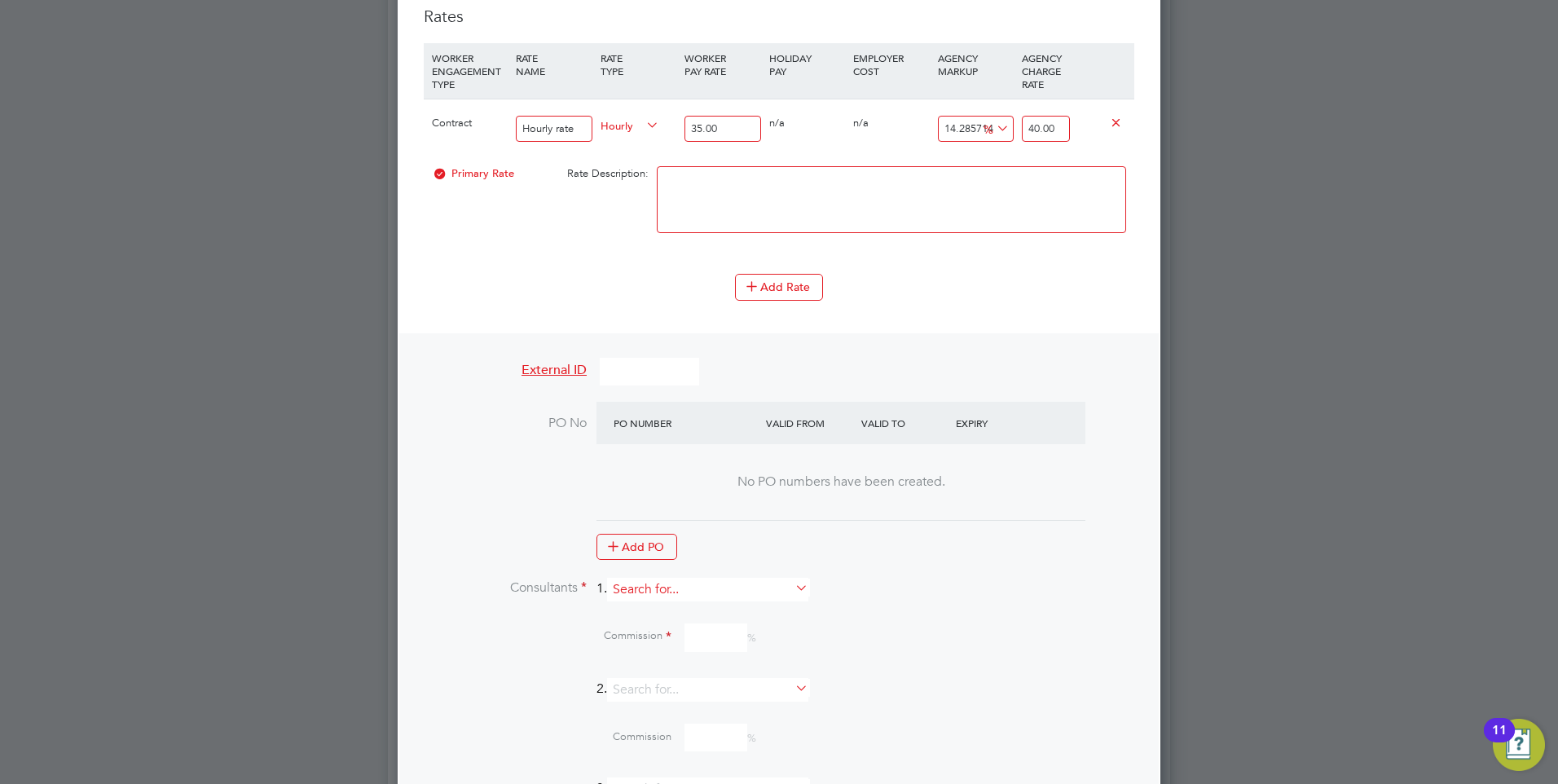
click at [665, 582] on input at bounding box center [707, 589] width 201 height 23
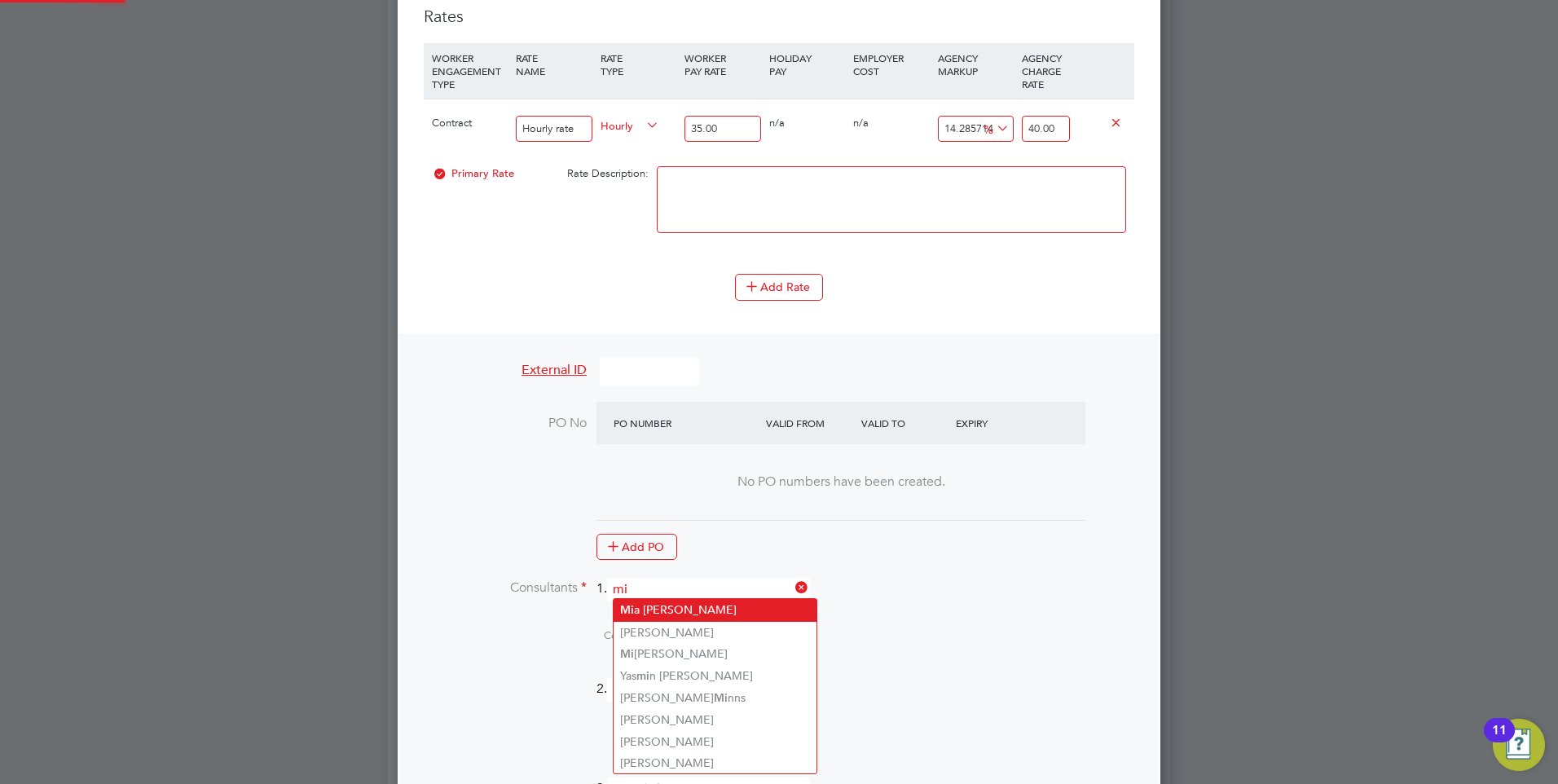
click at [645, 600] on li "Mi a Eckersley" at bounding box center [715, 610] width 203 height 22
type input "[PERSON_NAME]"
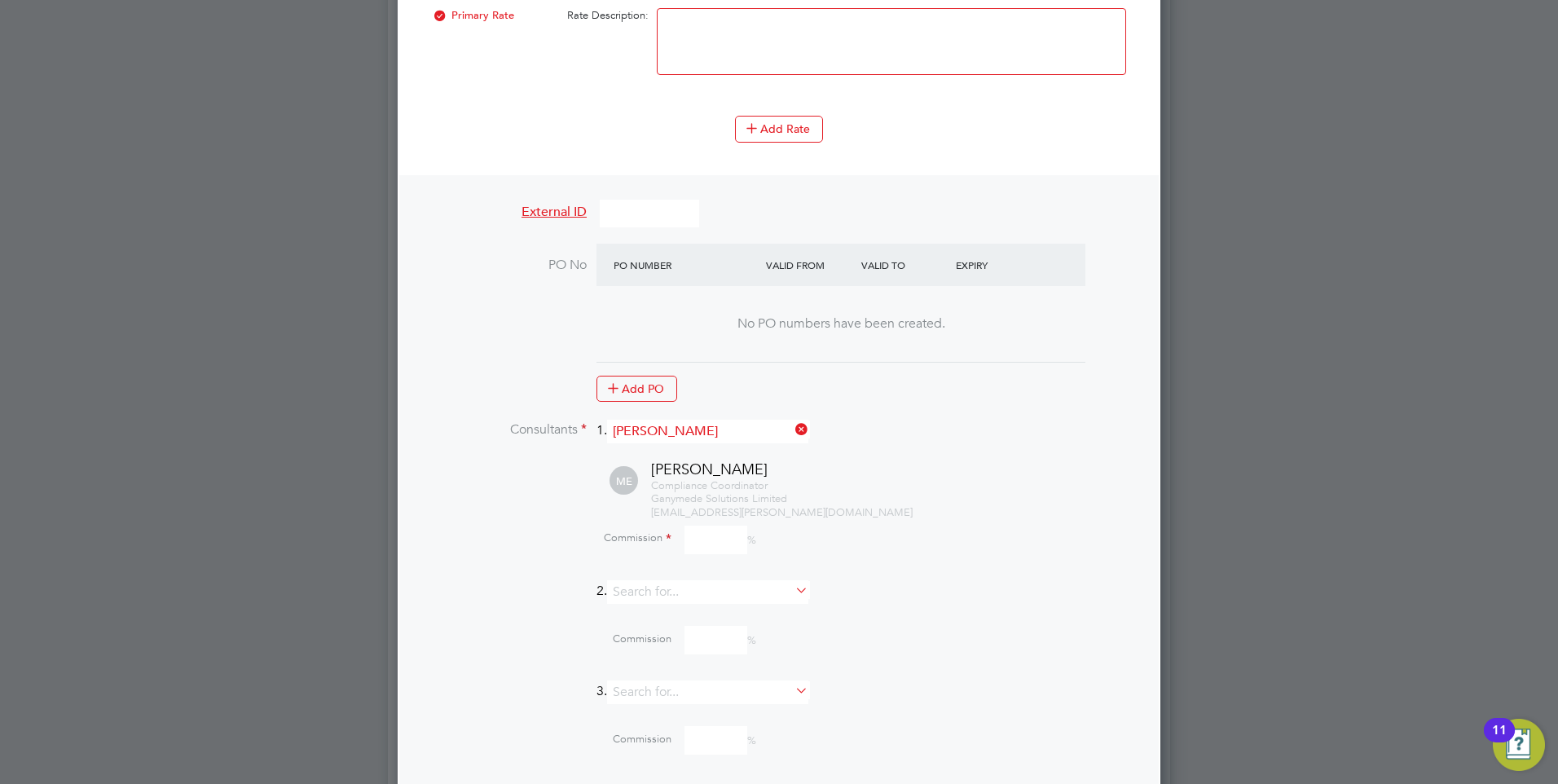
scroll to position [1517, 0]
click at [697, 532] on input at bounding box center [715, 535] width 63 height 29
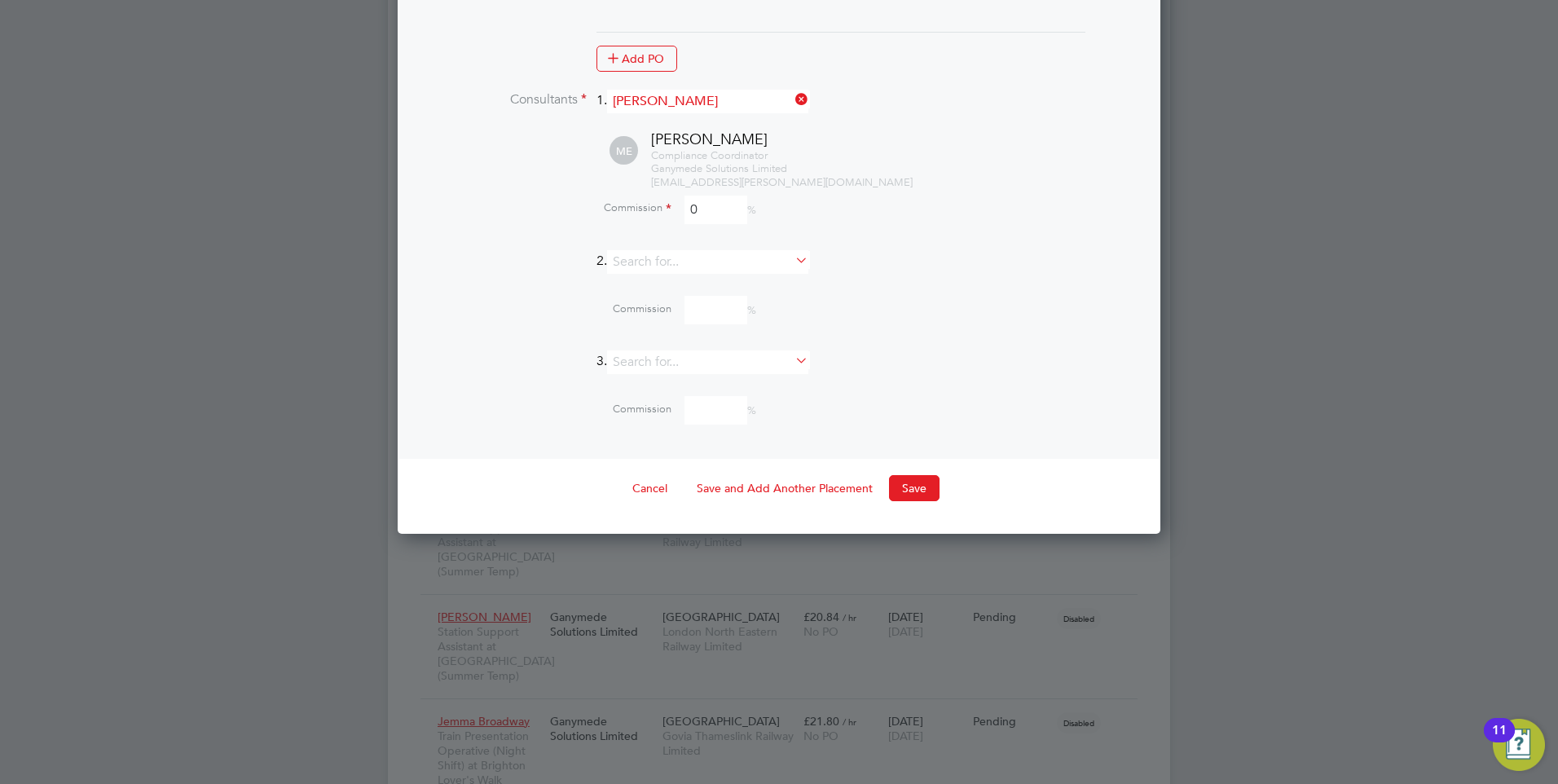
scroll to position [1842, 0]
type input "0"
click at [914, 482] on button "Save" at bounding box center [914, 486] width 50 height 26
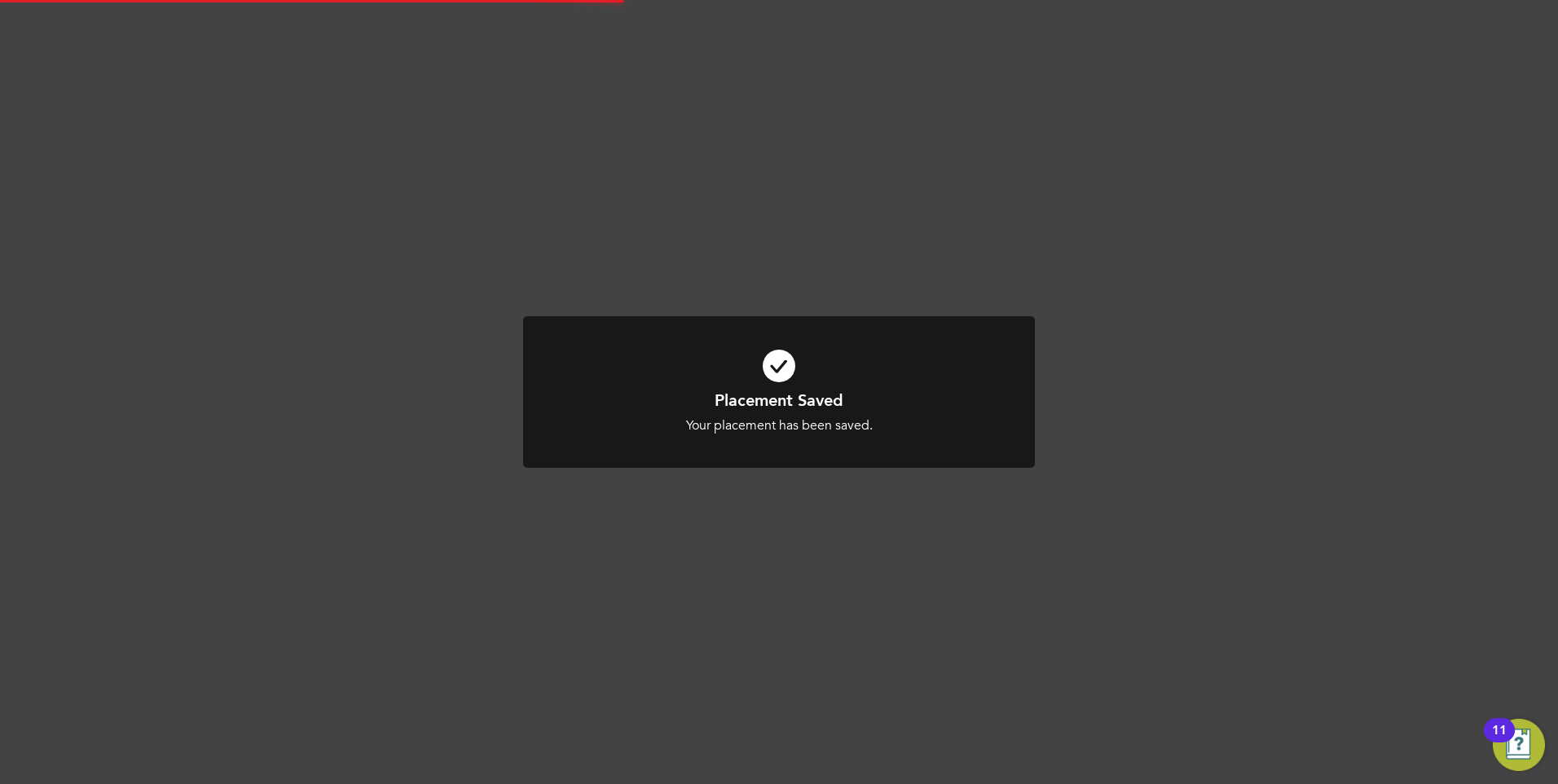
scroll to position [8, 8]
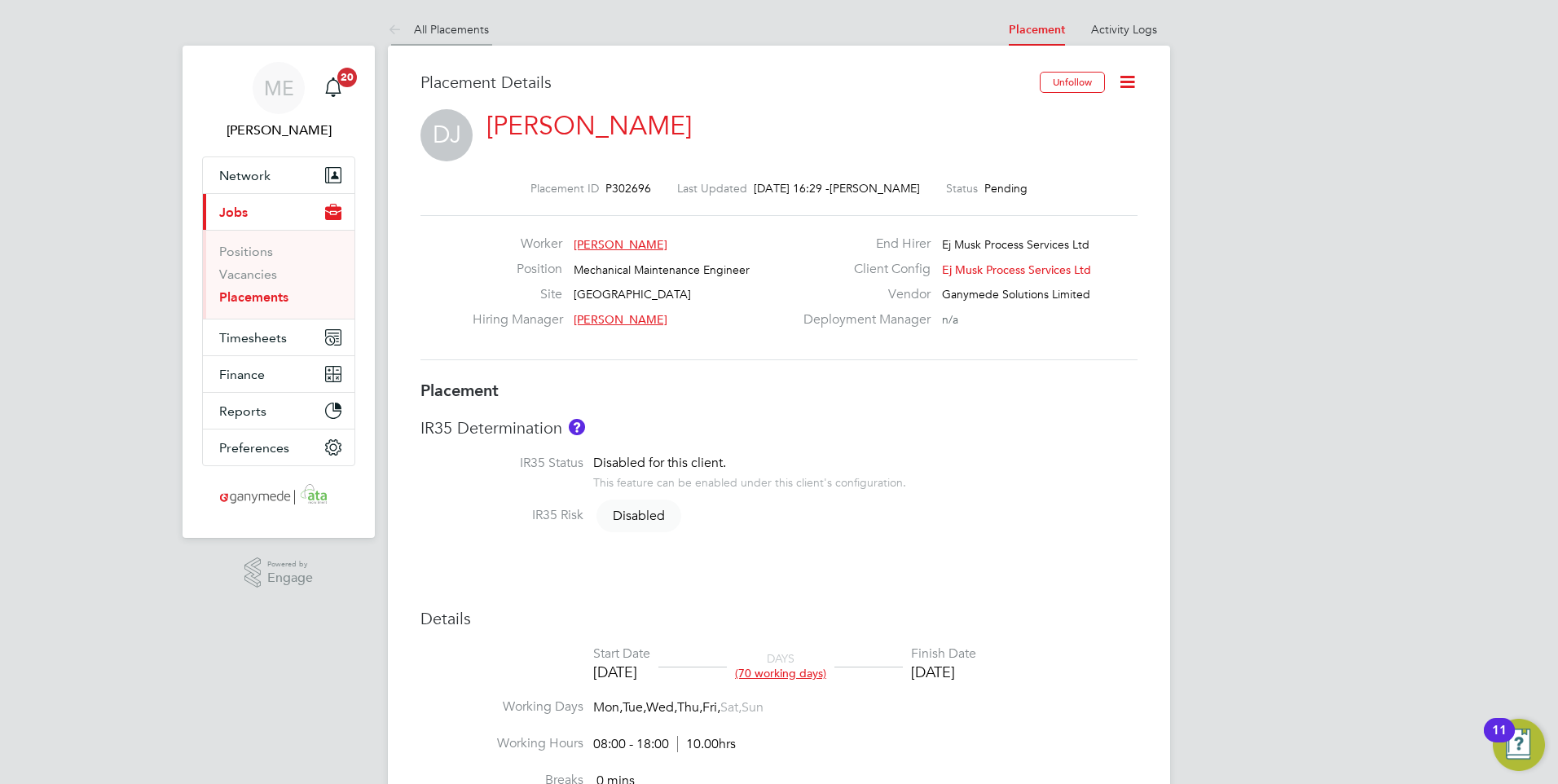
click at [390, 24] on icon at bounding box center [398, 30] width 21 height 21
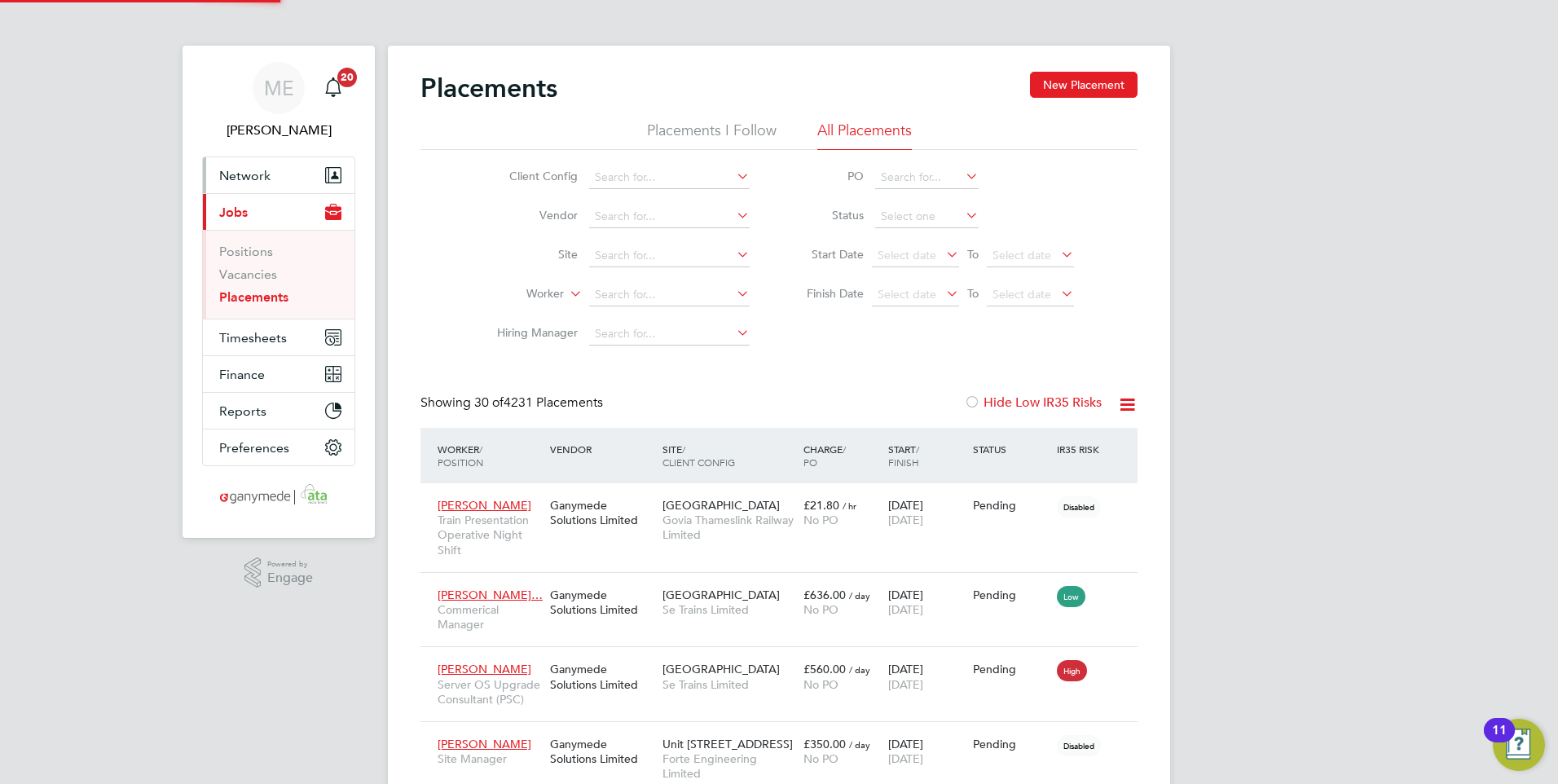
scroll to position [61, 114]
click at [284, 160] on button "Network" at bounding box center [278, 175] width 151 height 36
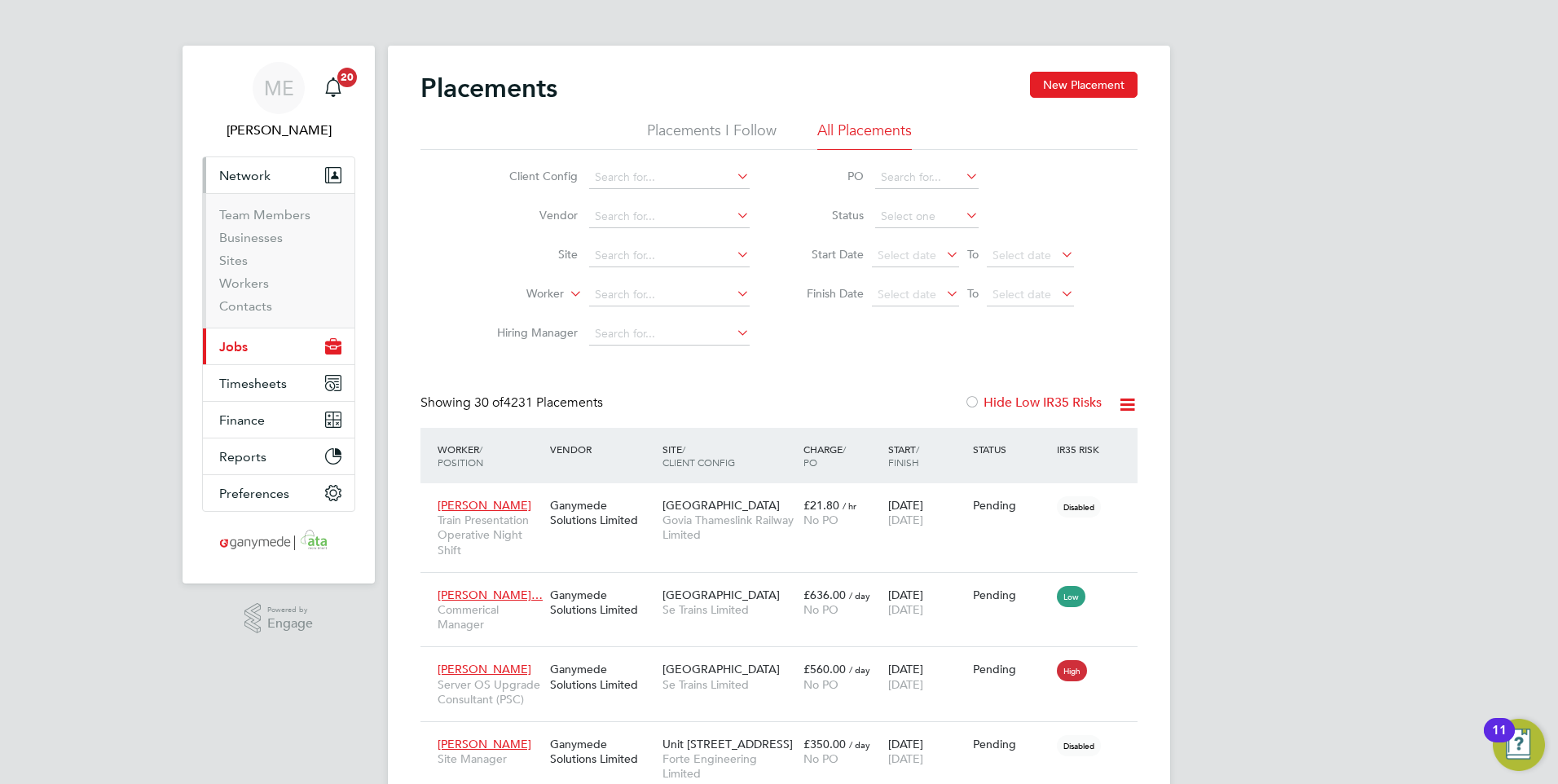
click at [255, 291] on li "Workers" at bounding box center [280, 287] width 123 height 23
click at [253, 282] on link "Workers" at bounding box center [244, 282] width 50 height 15
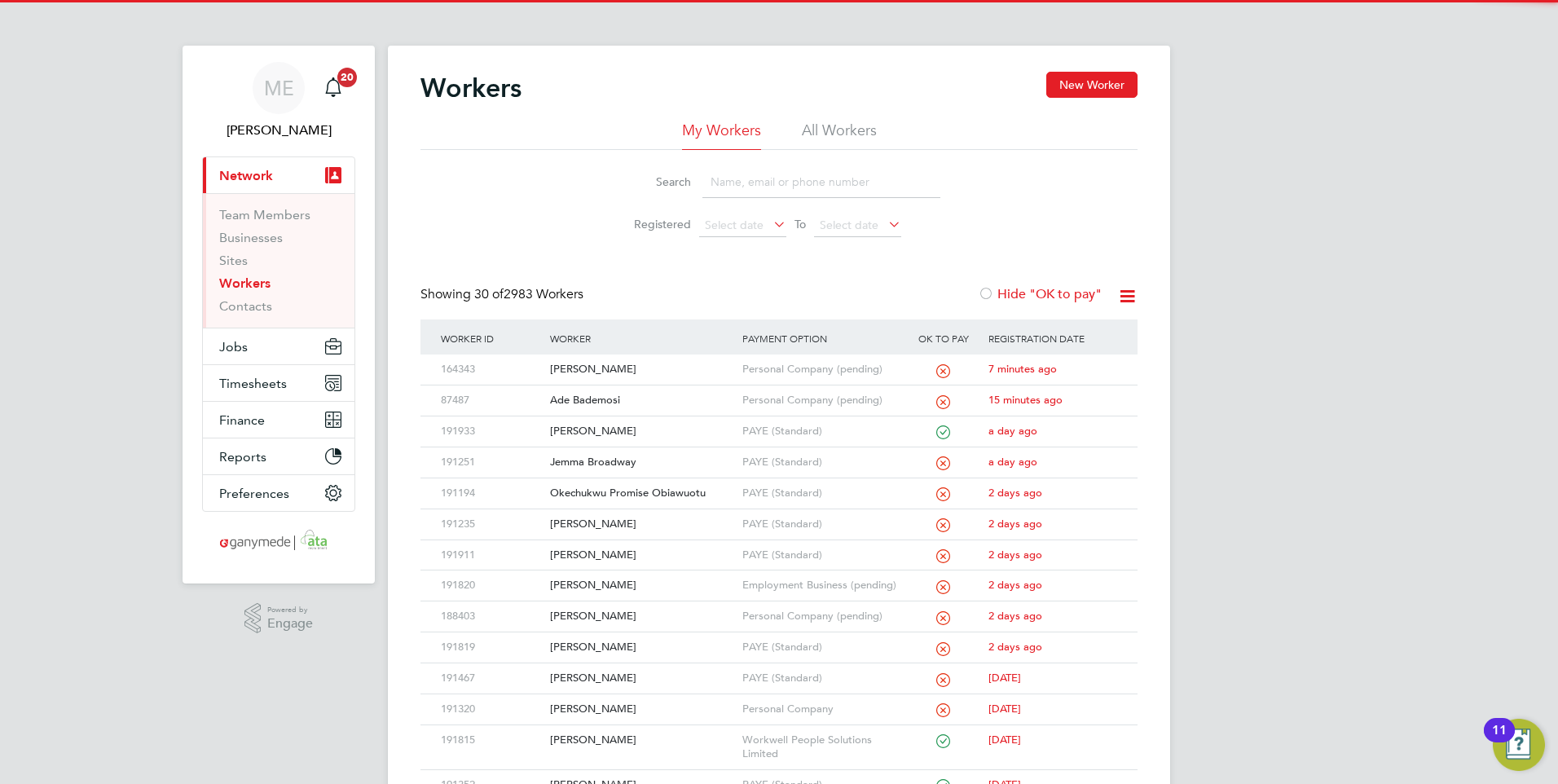
click at [758, 182] on input at bounding box center [821, 182] width 238 height 32
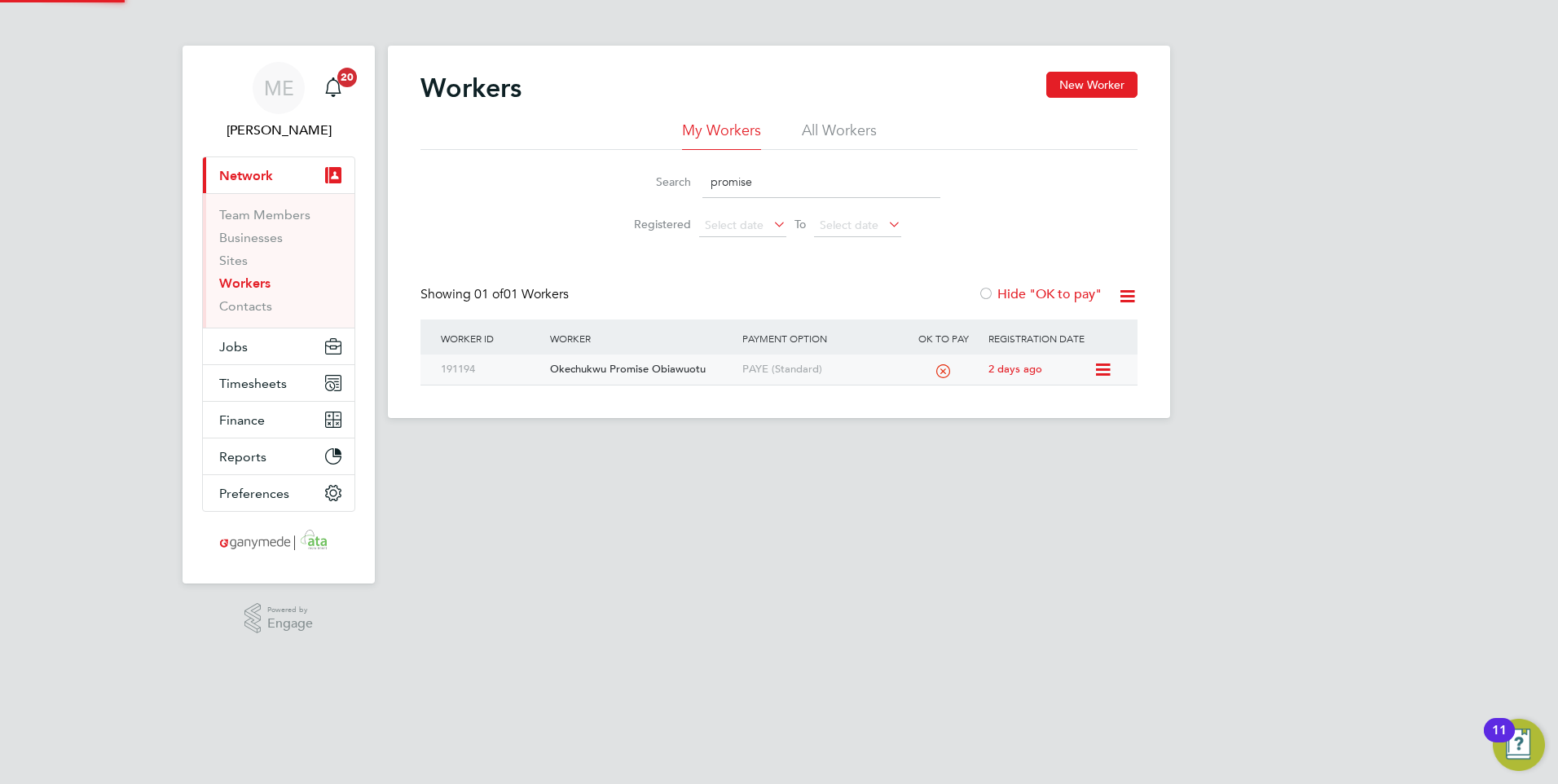
type input "promise"
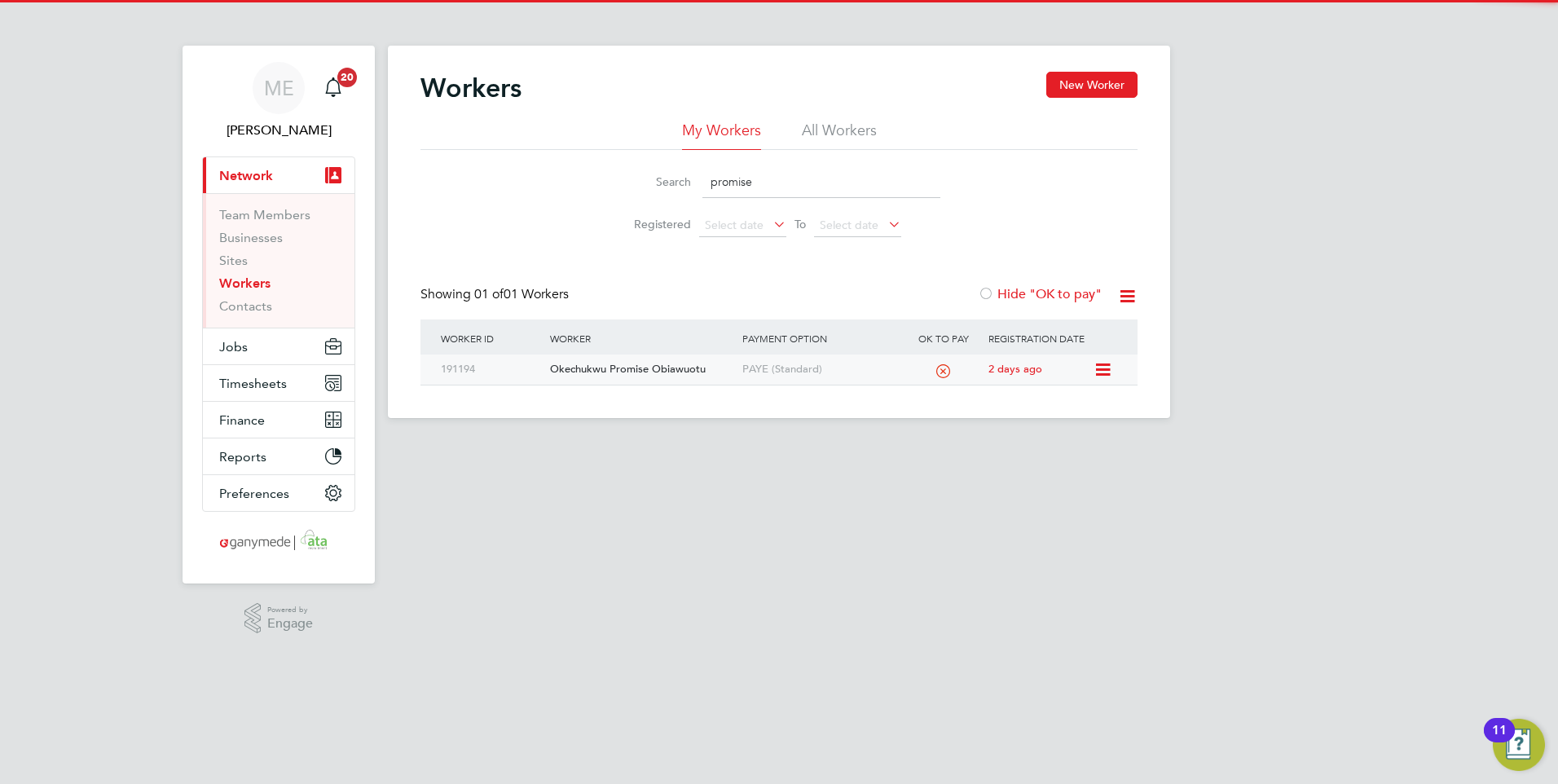
click at [678, 363] on div "Okechukwu Promise Obiawuotu" at bounding box center [641, 369] width 191 height 30
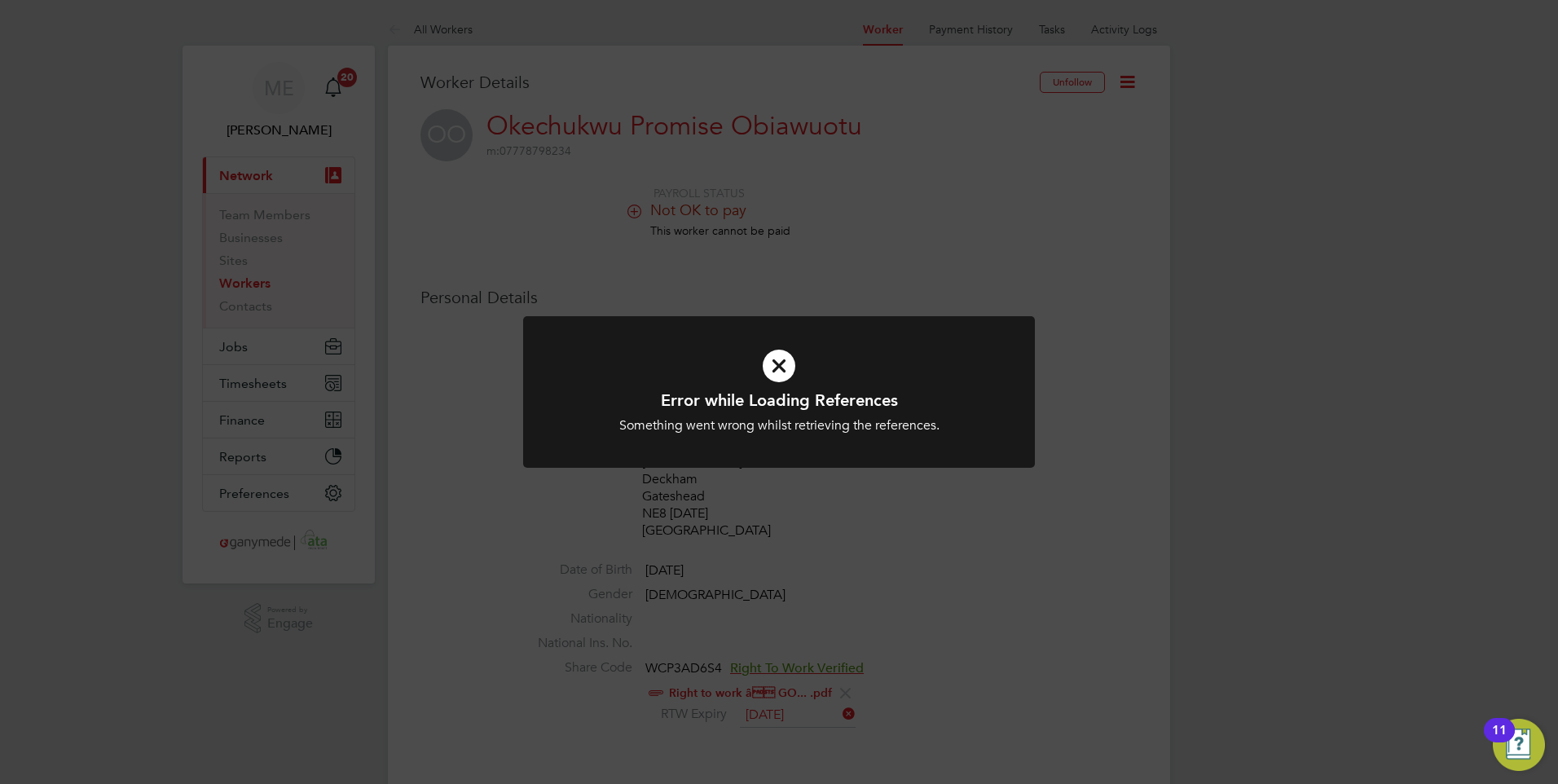
drag, startPoint x: 638, startPoint y: 367, endPoint x: 377, endPoint y: 365, distance: 261.0
click at [638, 367] on icon at bounding box center [779, 366] width 424 height 63
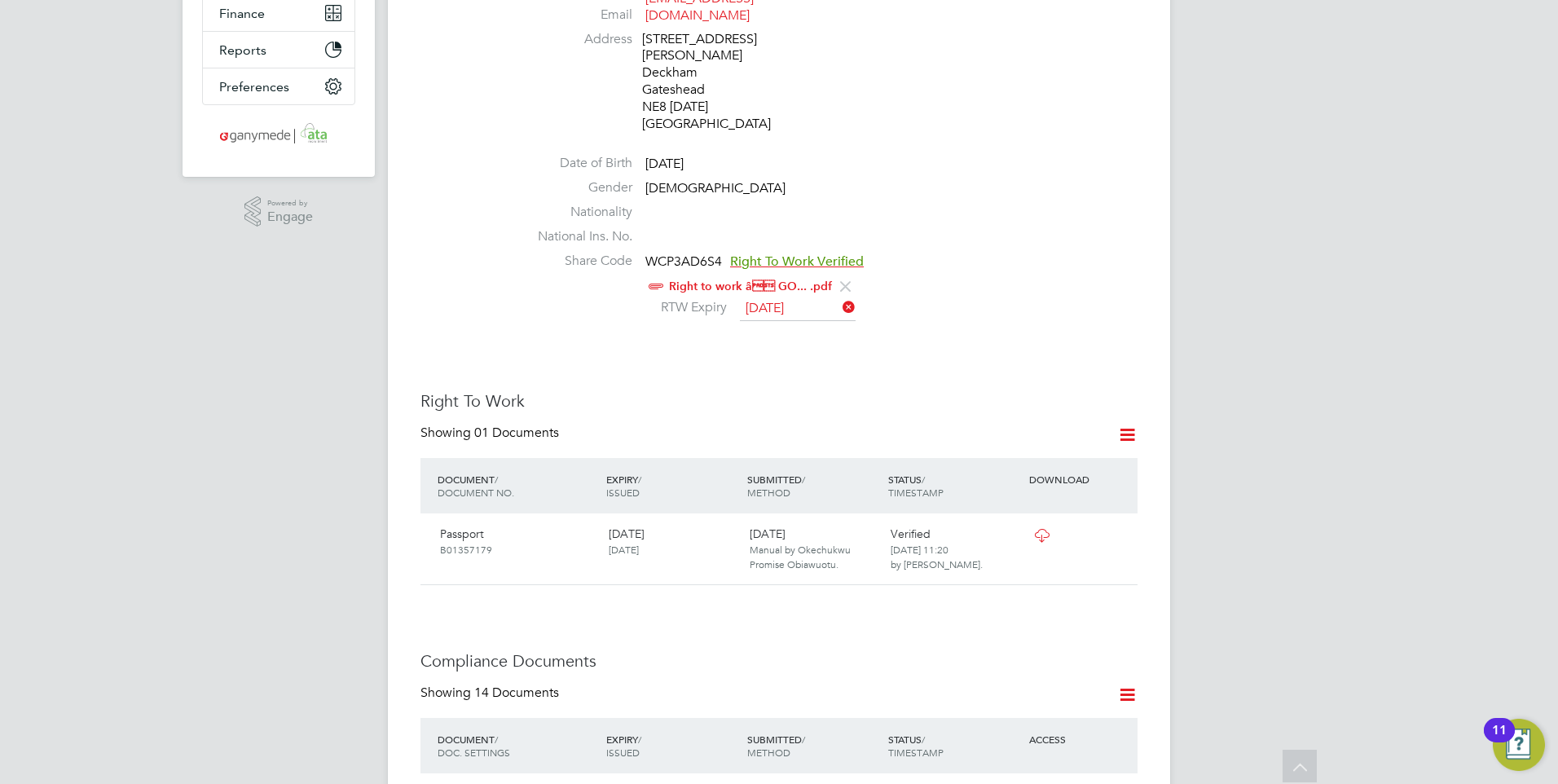
scroll to position [570, 0]
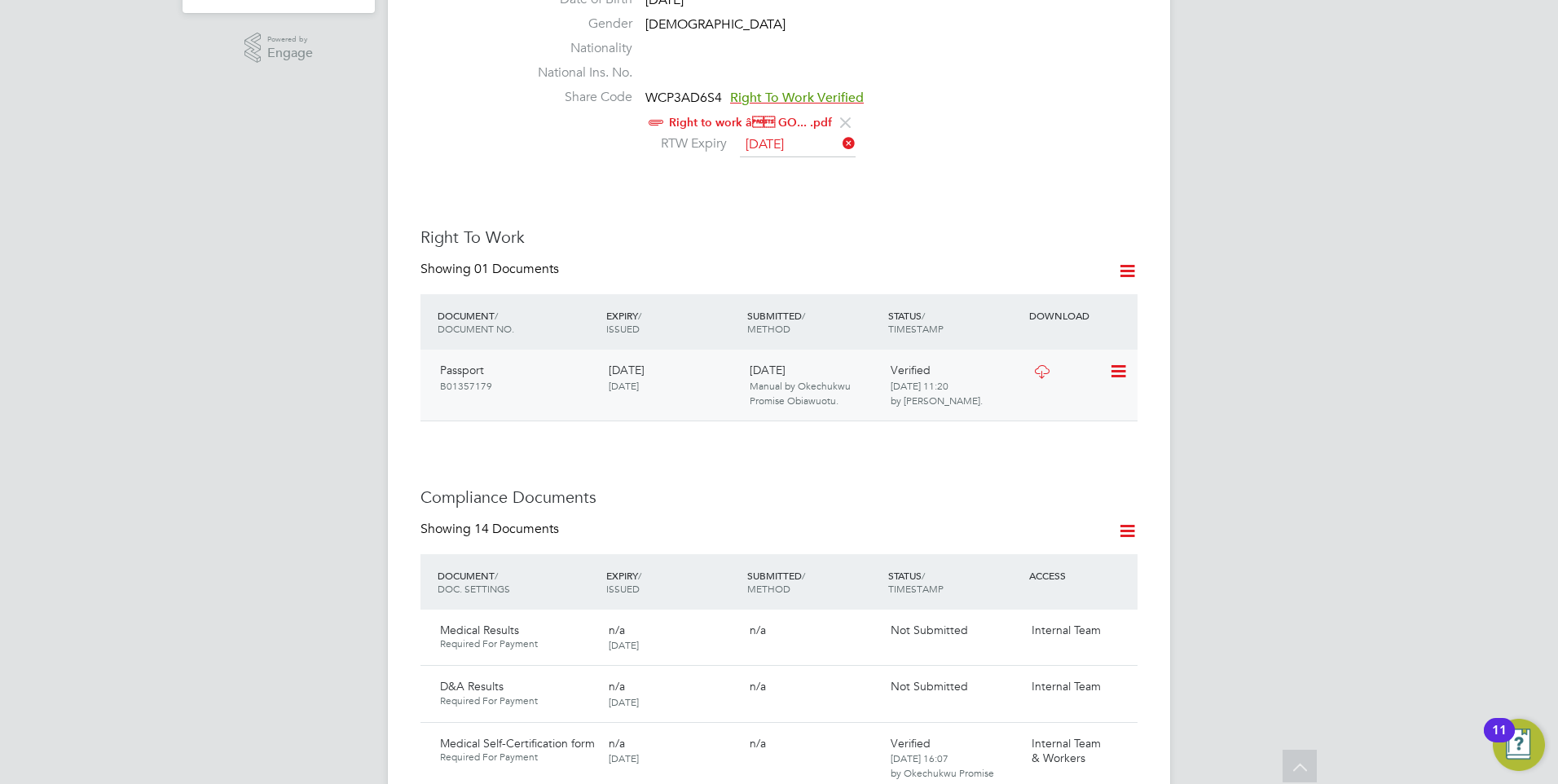
click at [1035, 365] on icon at bounding box center [1041, 371] width 21 height 13
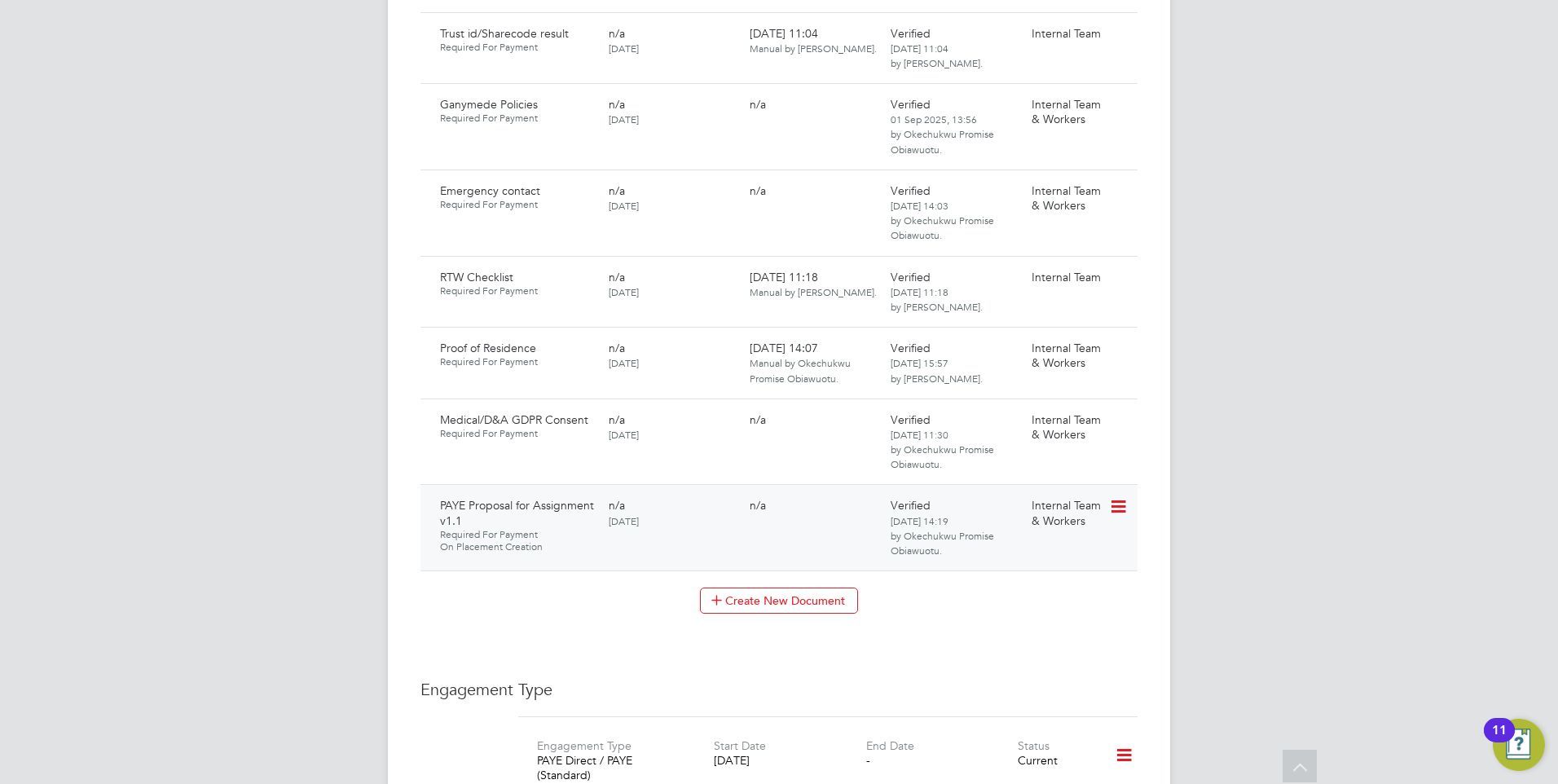
scroll to position [2199, 0]
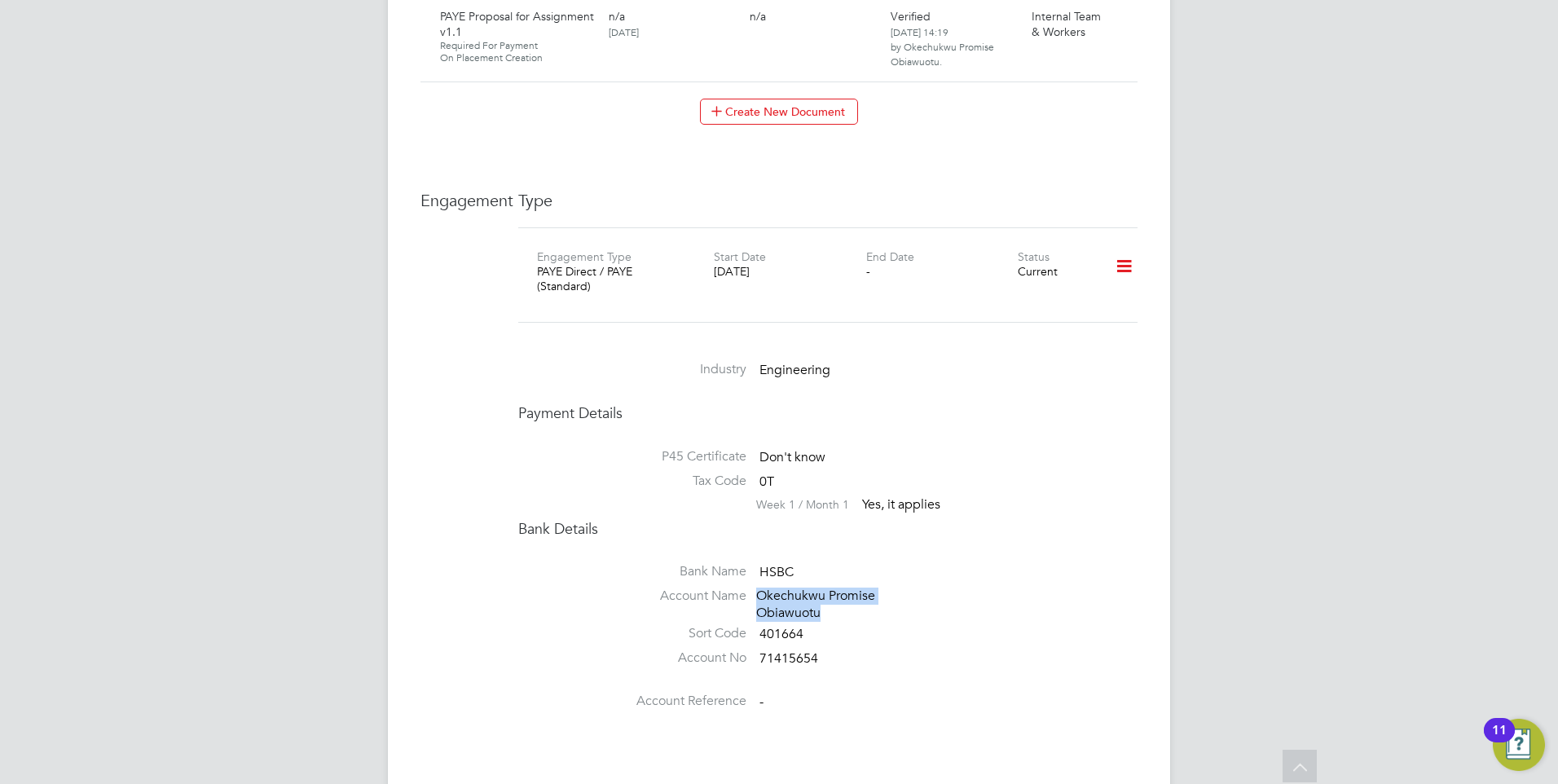
drag, startPoint x: 759, startPoint y: 553, endPoint x: 834, endPoint y: 569, distance: 76.7
click at [834, 587] on div "Okechukwu Promise Obiawuotu" at bounding box center [834, 604] width 155 height 34
drag, startPoint x: 834, startPoint y: 569, endPoint x: 794, endPoint y: 558, distance: 41.5
copy div "Okechukwu Promise Obiawuotu"
drag, startPoint x: 701, startPoint y: 620, endPoint x: 775, endPoint y: 603, distance: 75.9
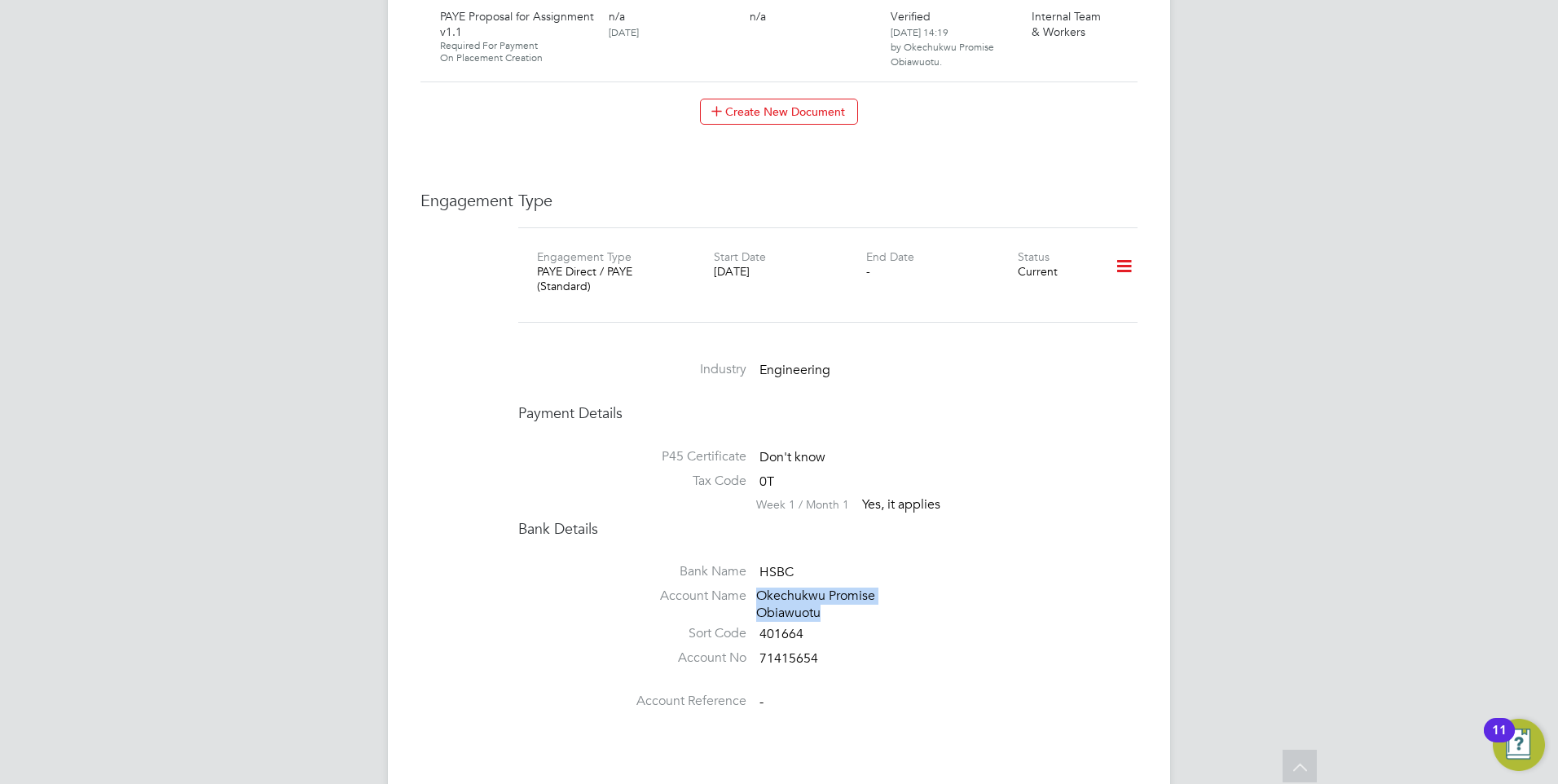
click at [701, 649] on label "Account No" at bounding box center [631, 657] width 228 height 17
drag, startPoint x: 826, startPoint y: 618, endPoint x: 758, endPoint y: 620, distance: 68.0
click at [758, 649] on li "Account No 71415654" at bounding box center [827, 661] width 619 height 24
drag, startPoint x: 758, startPoint y: 620, endPoint x: 778, endPoint y: 619, distance: 20.0
copy li "71415654"
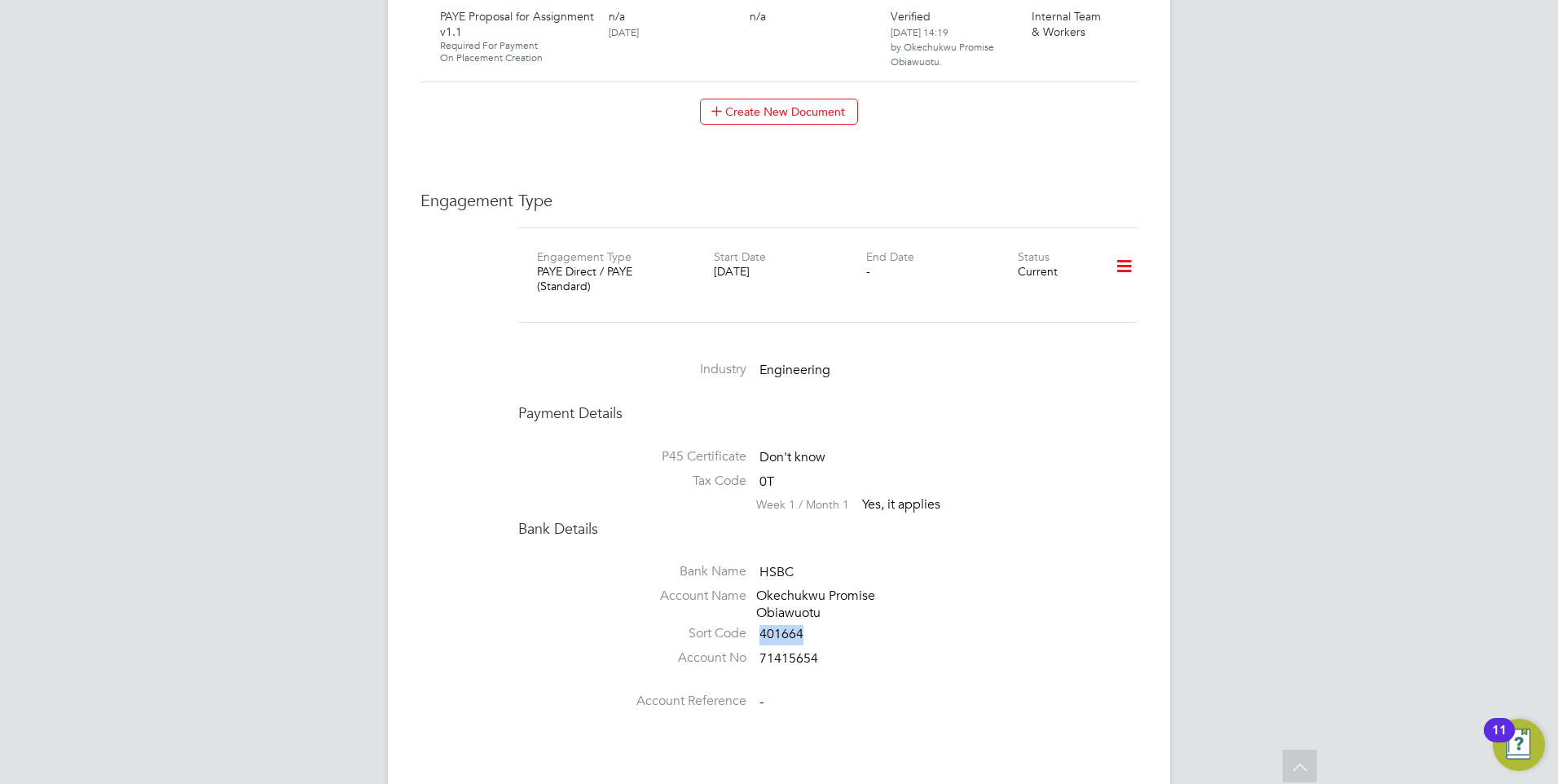
drag, startPoint x: 802, startPoint y: 588, endPoint x: 761, endPoint y: 589, distance: 41.0
click at [761, 627] on span "401664" at bounding box center [781, 635] width 44 height 16
drag, startPoint x: 761, startPoint y: 589, endPoint x: 775, endPoint y: 590, distance: 14.0
copy span "401664"
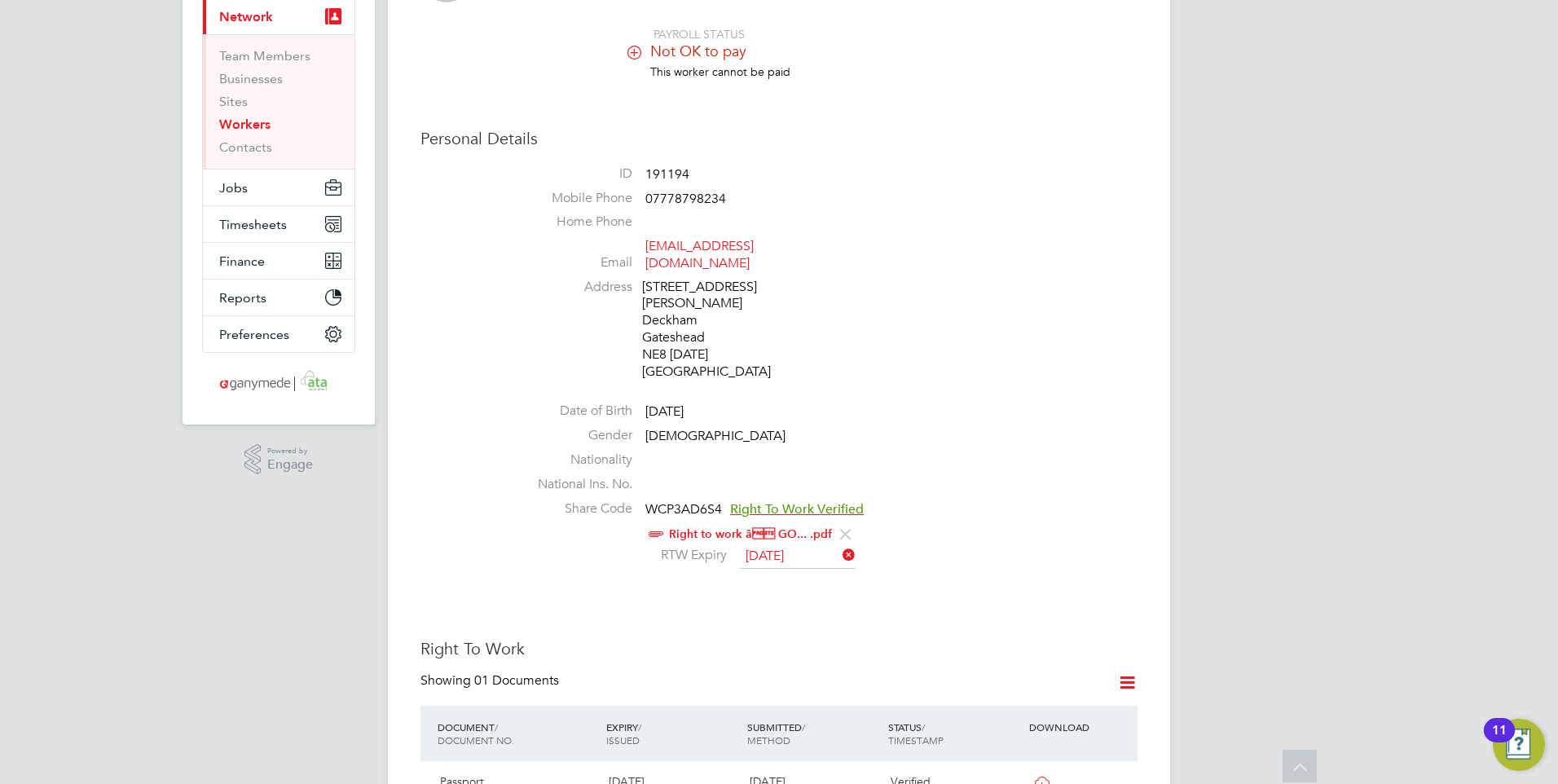
scroll to position [0, 0]
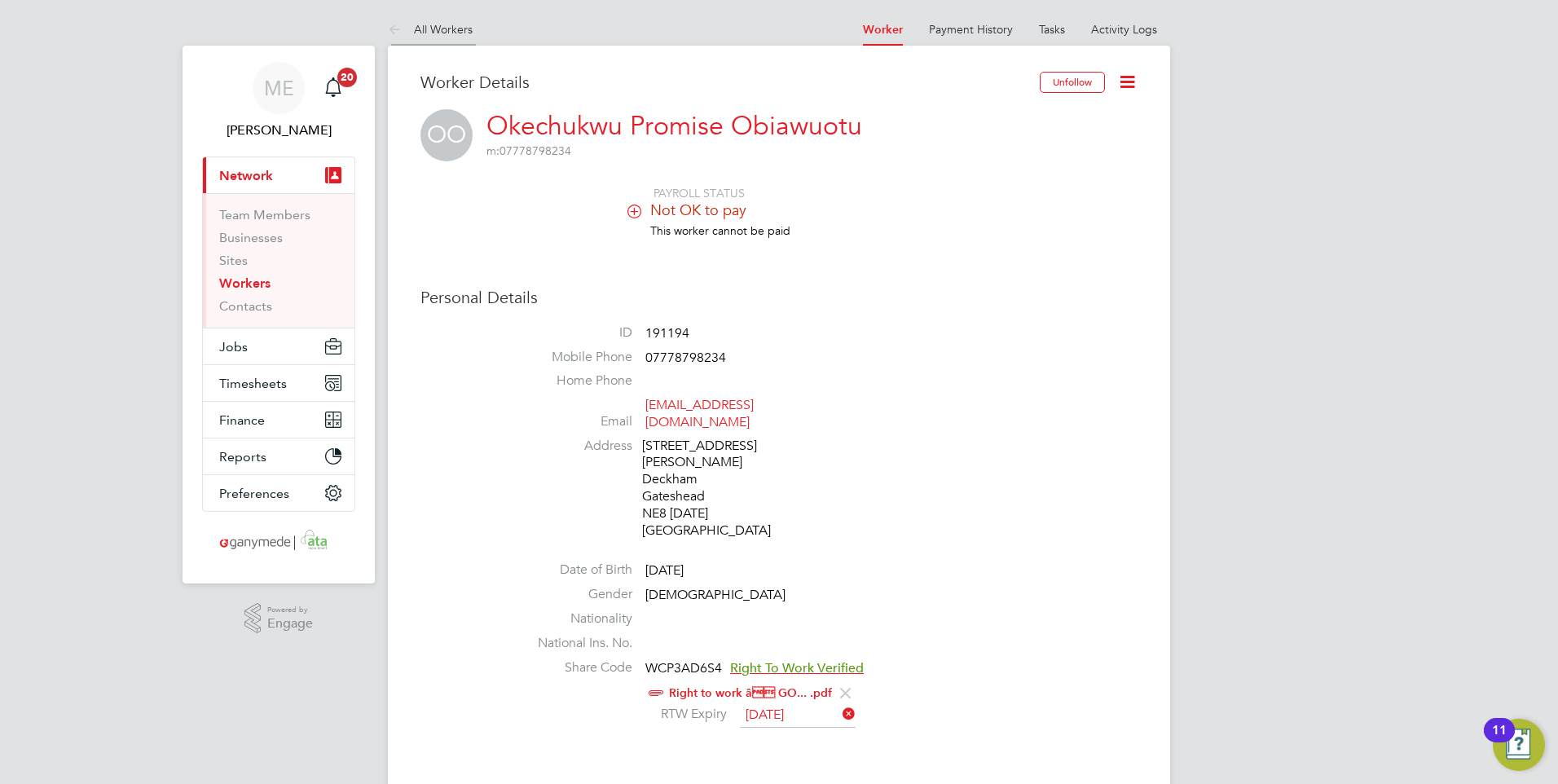
click at [397, 28] on icon at bounding box center [398, 30] width 21 height 21
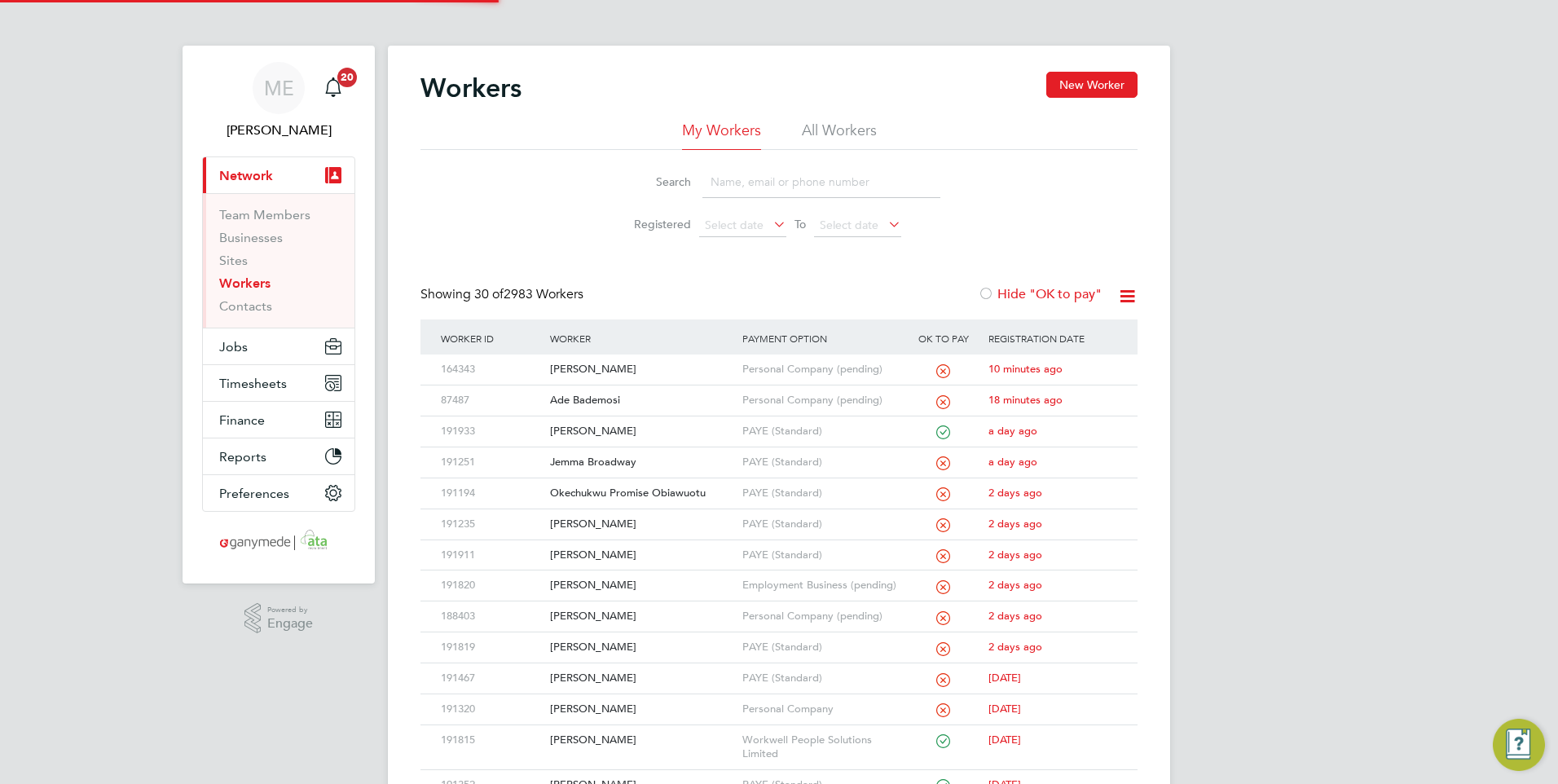
click at [720, 181] on input at bounding box center [821, 182] width 238 height 32
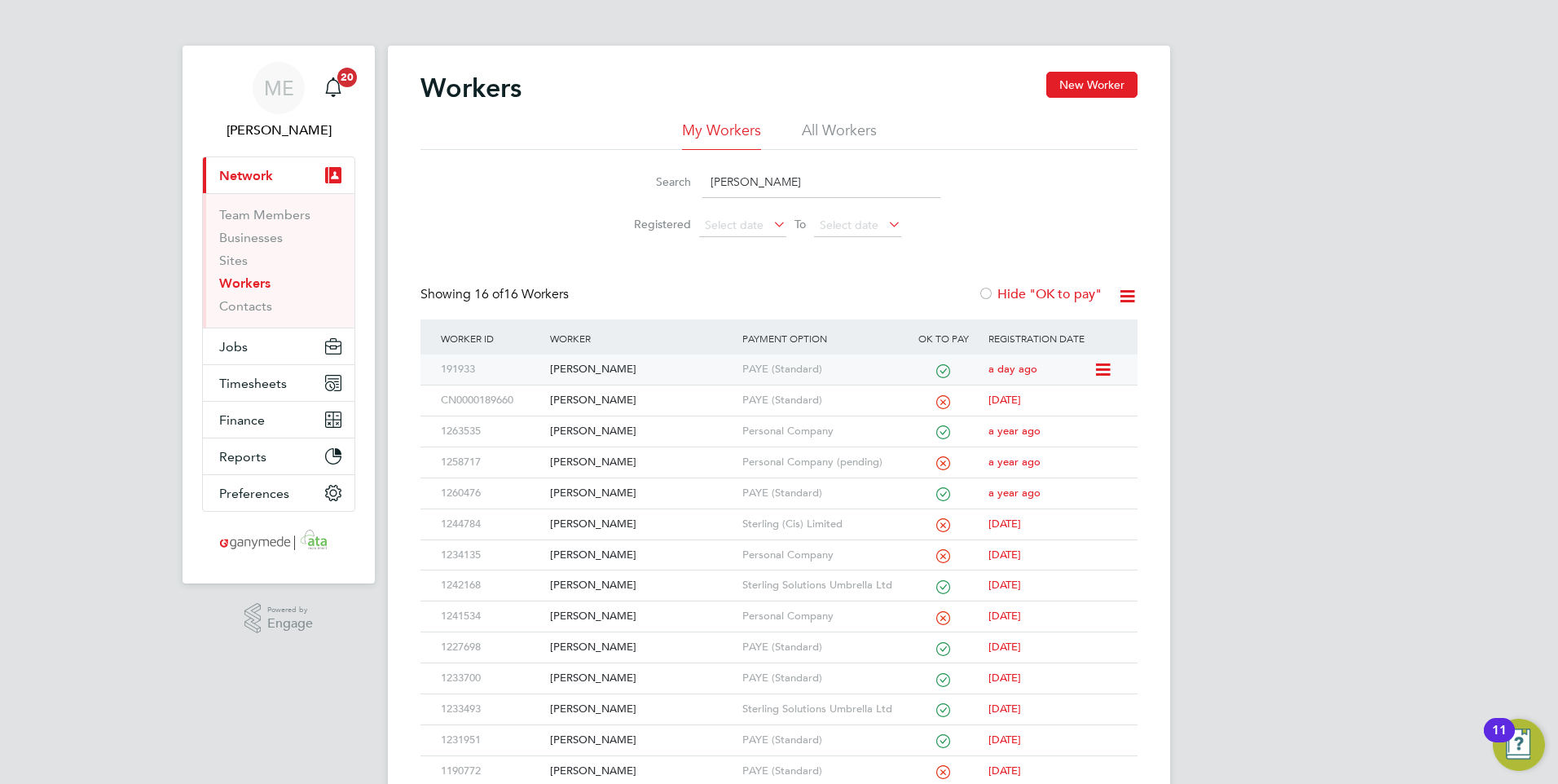
type input "JAMIE"
click at [641, 369] on div "[PERSON_NAME]" at bounding box center [641, 369] width 191 height 30
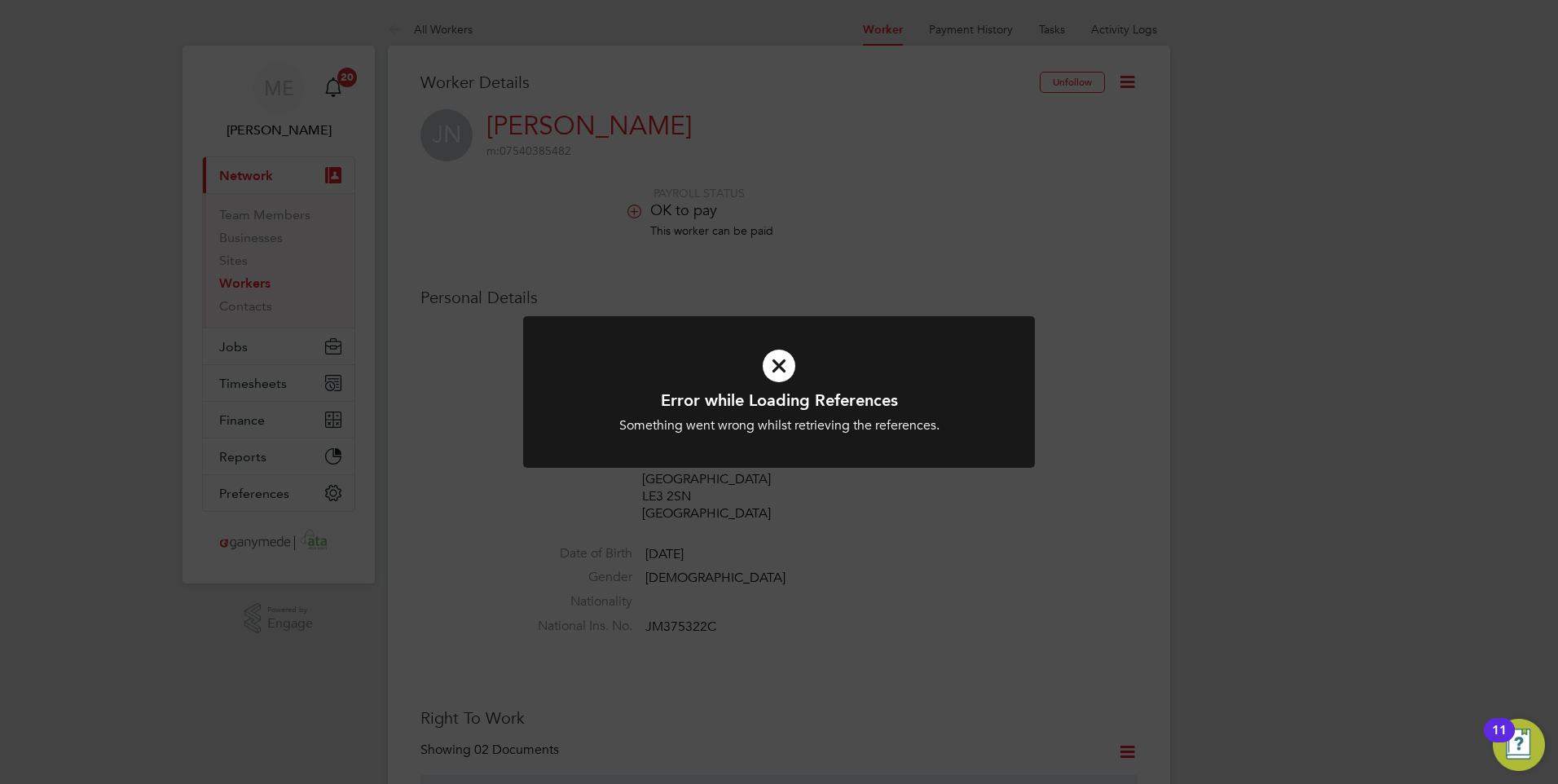
click at [783, 361] on icon at bounding box center [779, 366] width 424 height 63
